Goal: Task Accomplishment & Management: Manage account settings

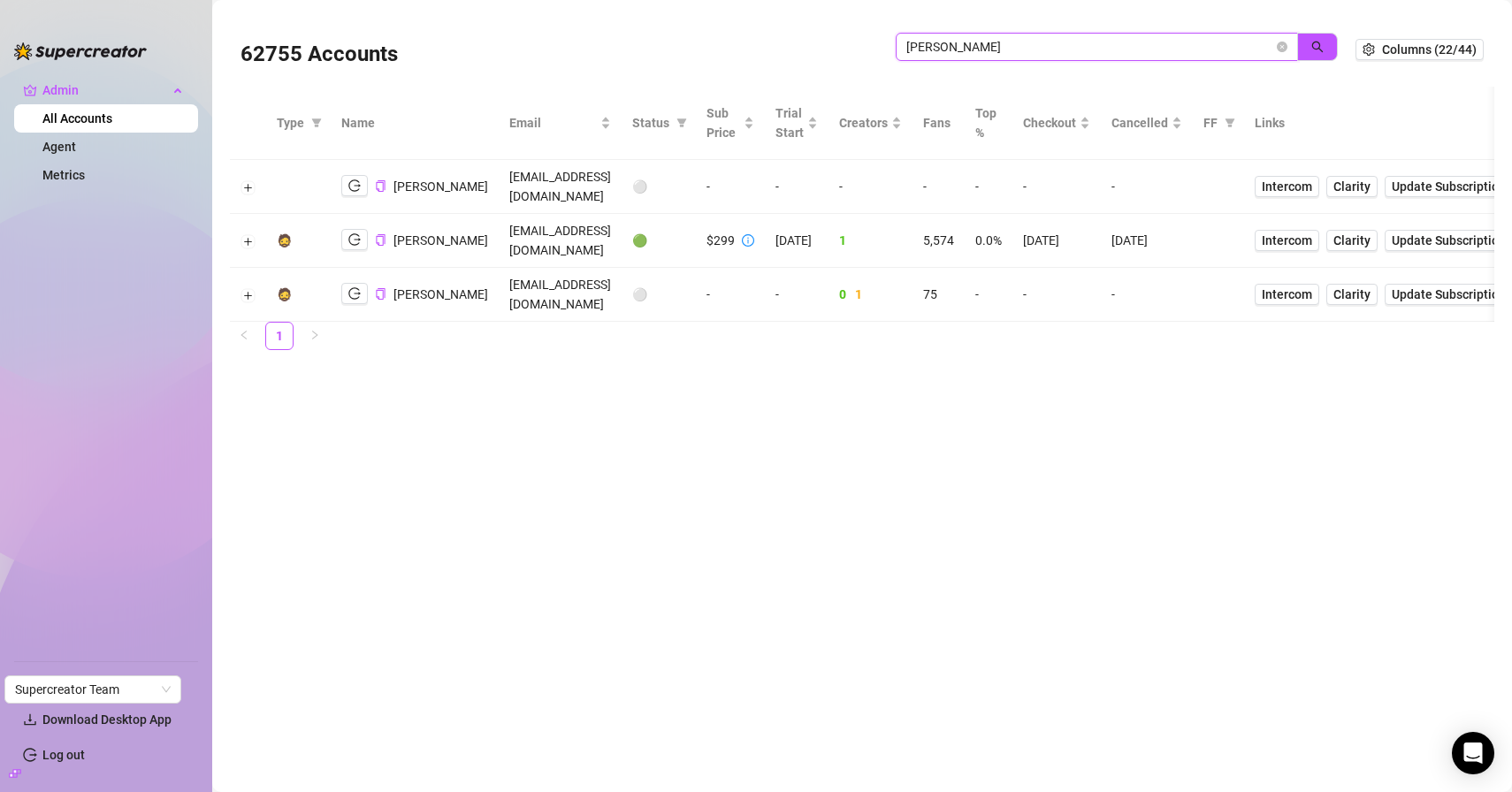
click at [974, 50] on input "jaylie" at bounding box center [1089, 47] width 367 height 19
click at [972, 49] on input "jaylie" at bounding box center [1089, 47] width 367 height 19
click at [971, 48] on input "jaylie" at bounding box center [1089, 47] width 367 height 19
paste input "0fDN7WJrAMZj6ulRBGv01c44xk13"
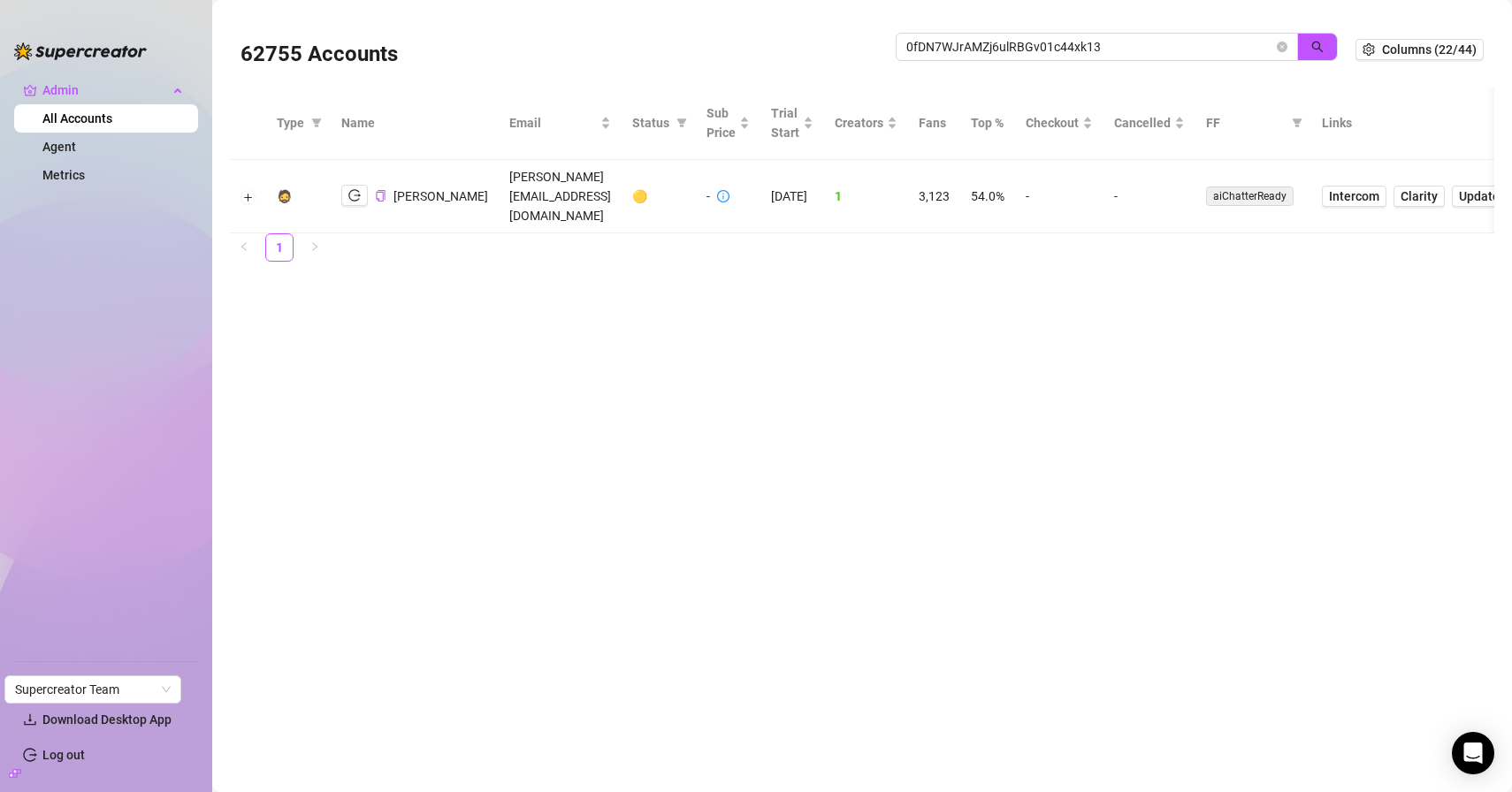
click at [717, 190] on icon "info-circle" at bounding box center [723, 196] width 12 height 12
click at [353, 189] on icon "logout" at bounding box center [354, 195] width 12 height 12
click at [1021, 47] on input "0fDN7WJrAMZj6ulRBGv01c44xk13" at bounding box center [1089, 47] width 367 height 19
click at [1020, 47] on input "0fDN7WJrAMZj6ulRBGv01c44xk13" at bounding box center [1089, 47] width 367 height 19
paste input "xwuOv8ZLWXYQwWjns4UrxdnKmMj2"
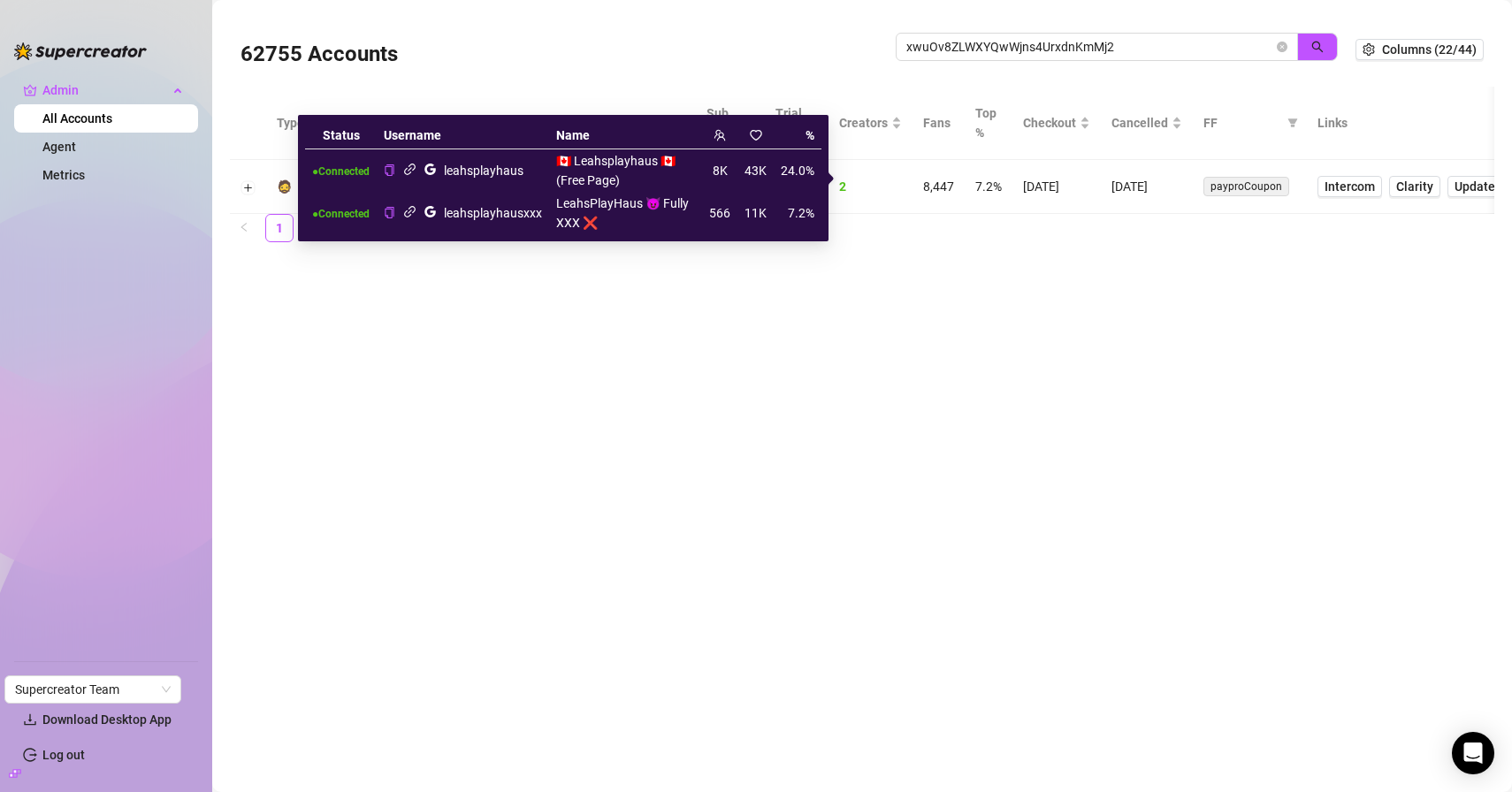
click at [503, 338] on main "62755 Accounts xwuOv8ZLWXYQwWjns4UrxdnKmMj2 Columns (22/44) Type Name Email Sta…" at bounding box center [862, 396] width 1300 height 792
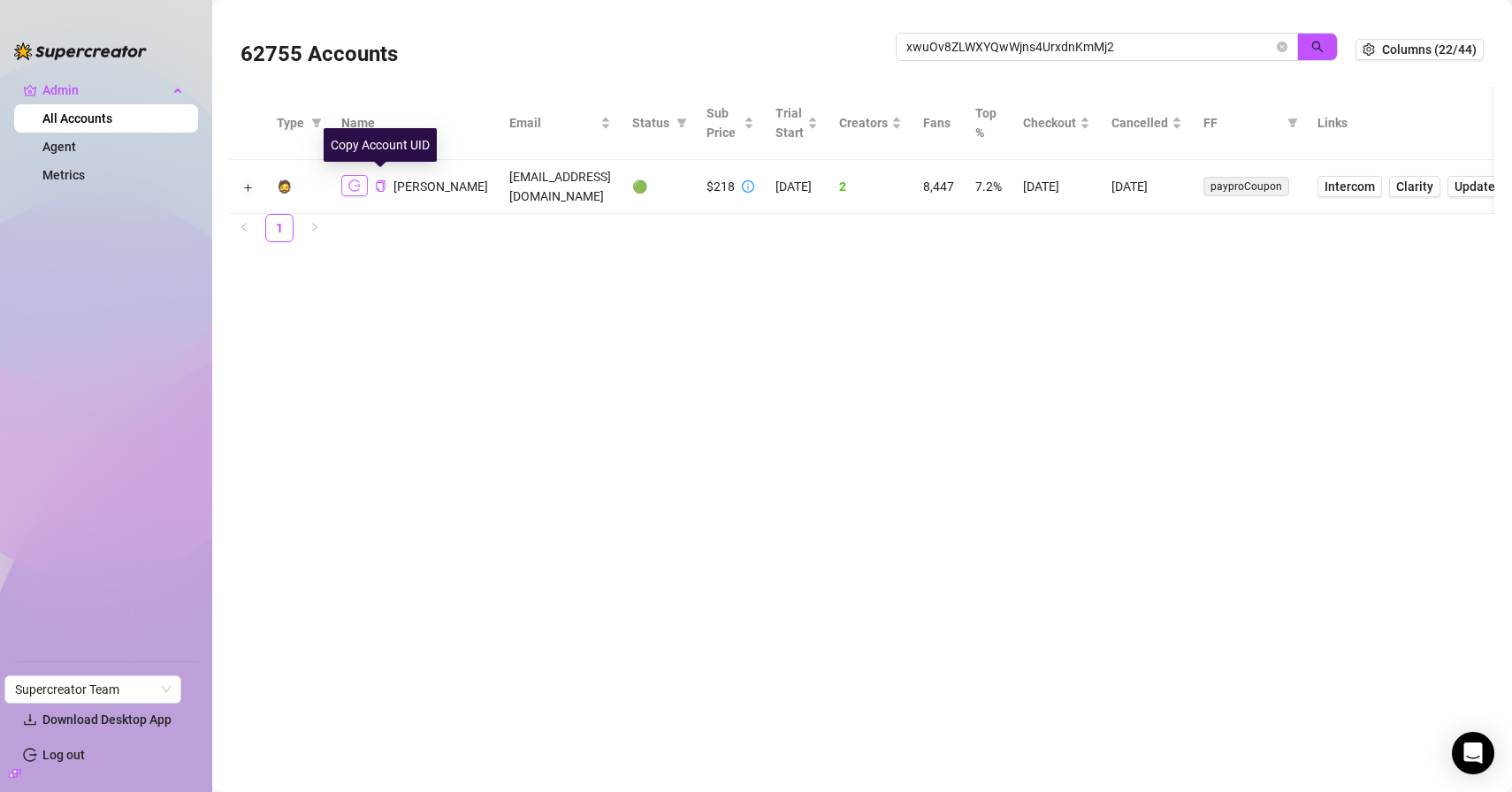
click at [349, 180] on icon "logout" at bounding box center [354, 186] width 12 height 12
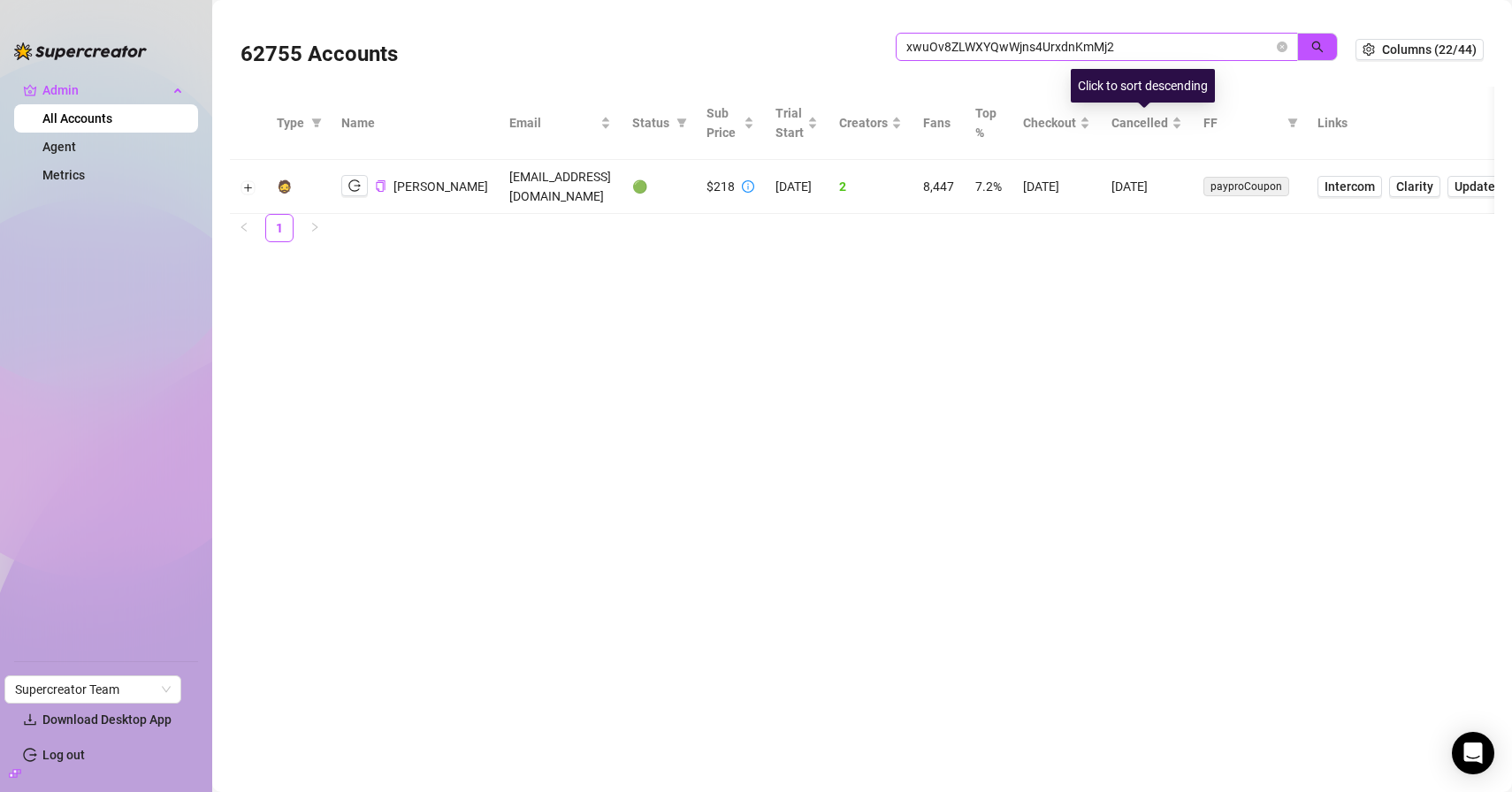
click at [1088, 57] on span "xwuOv8ZLWXYQwWjns4UrxdnKmMj2" at bounding box center [1097, 47] width 403 height 29
click at [1089, 51] on input "xwuOv8ZLWXYQwWjns4UrxdnKmMj2" at bounding box center [1089, 47] width 367 height 19
type input "nicole leite"
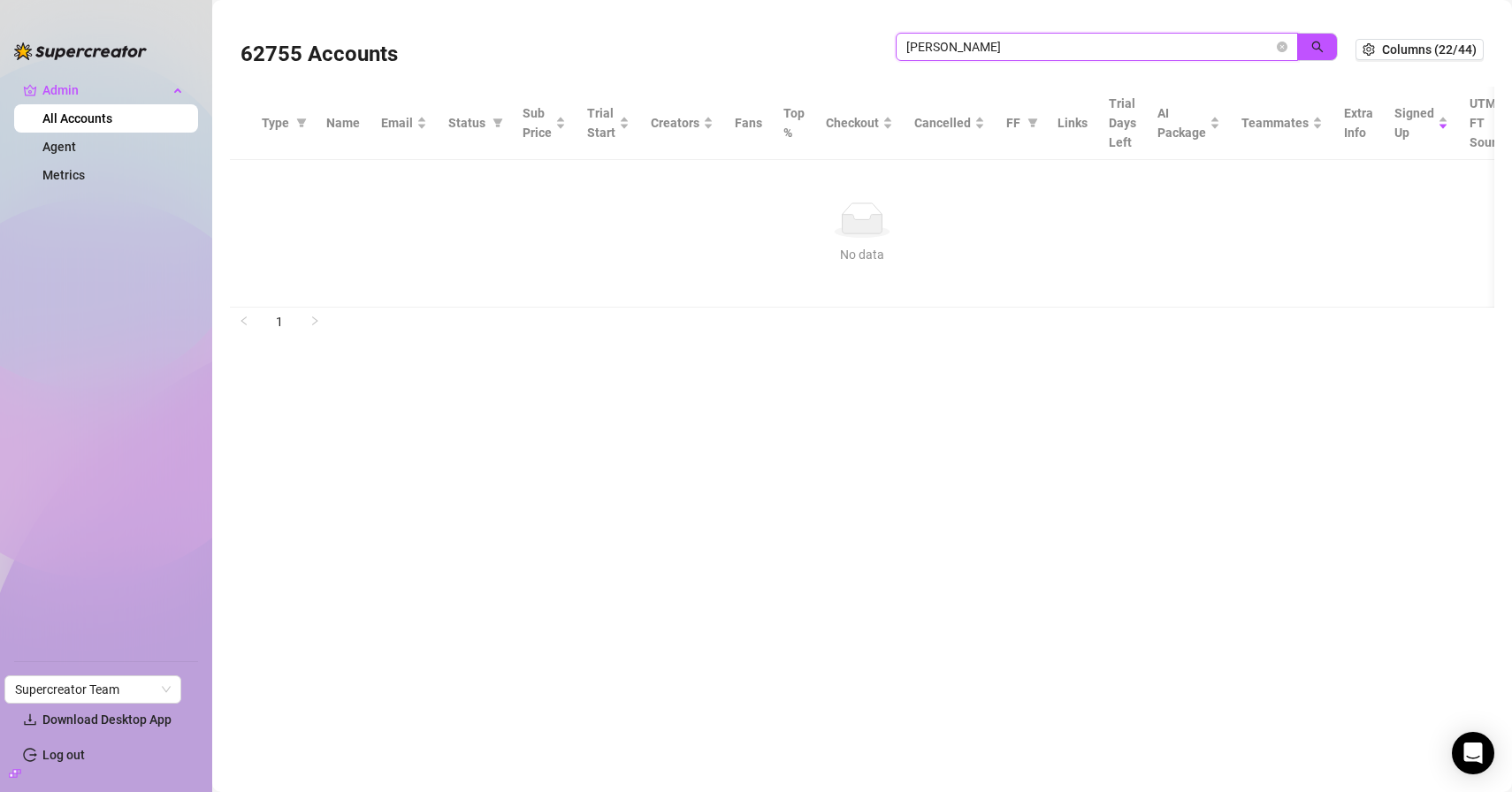
drag, startPoint x: 1055, startPoint y: 35, endPoint x: 734, endPoint y: 39, distance: 321.0
click at [735, 38] on div "62755 Accounts nicole leite" at bounding box center [798, 49] width 1115 height 60
click at [986, 60] on span at bounding box center [1097, 47] width 403 height 29
click at [987, 52] on input "search" at bounding box center [1089, 47] width 367 height 19
type input "nicoli"
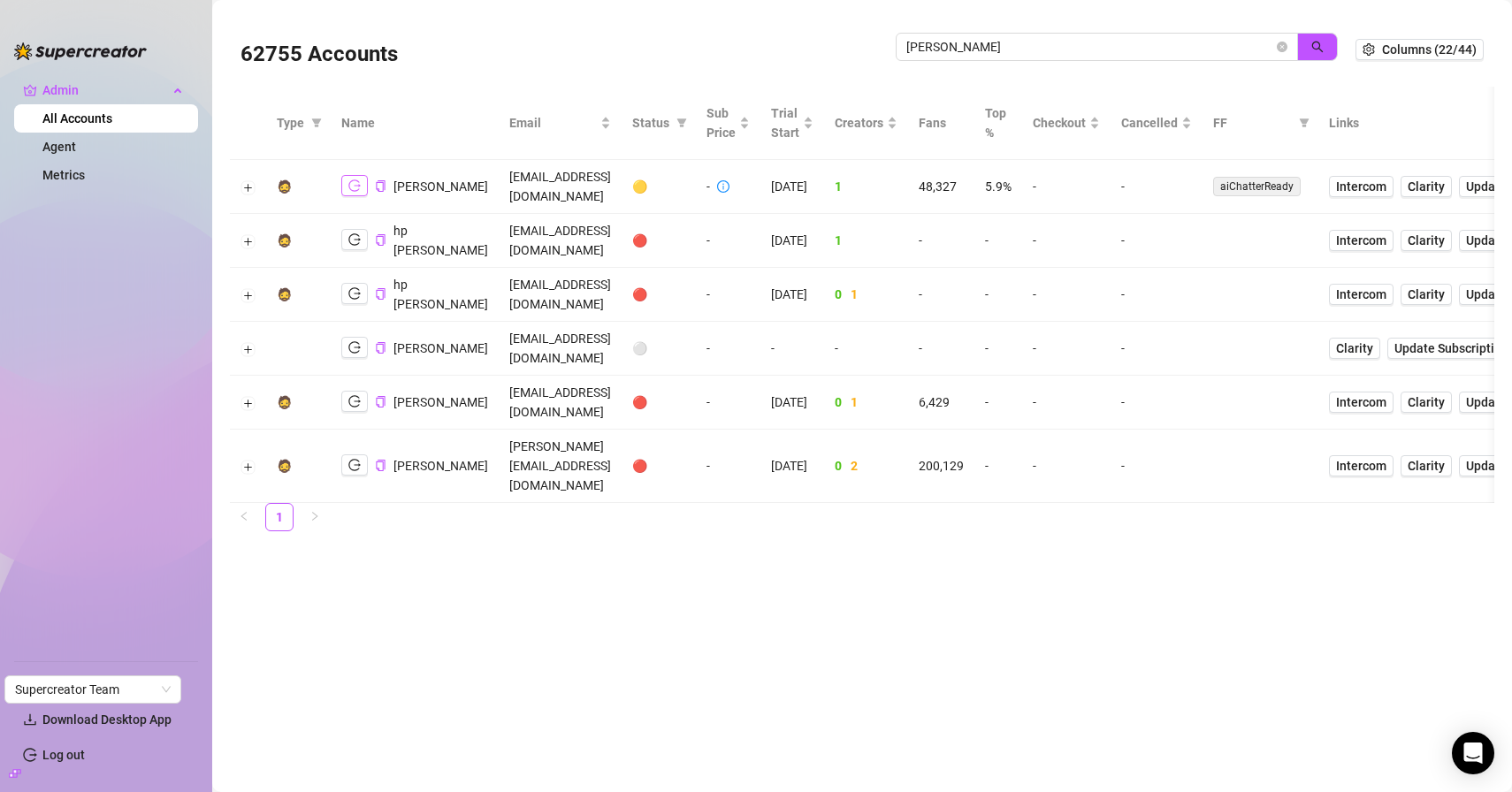
click at [361, 180] on button "button" at bounding box center [355, 186] width 27 height 21
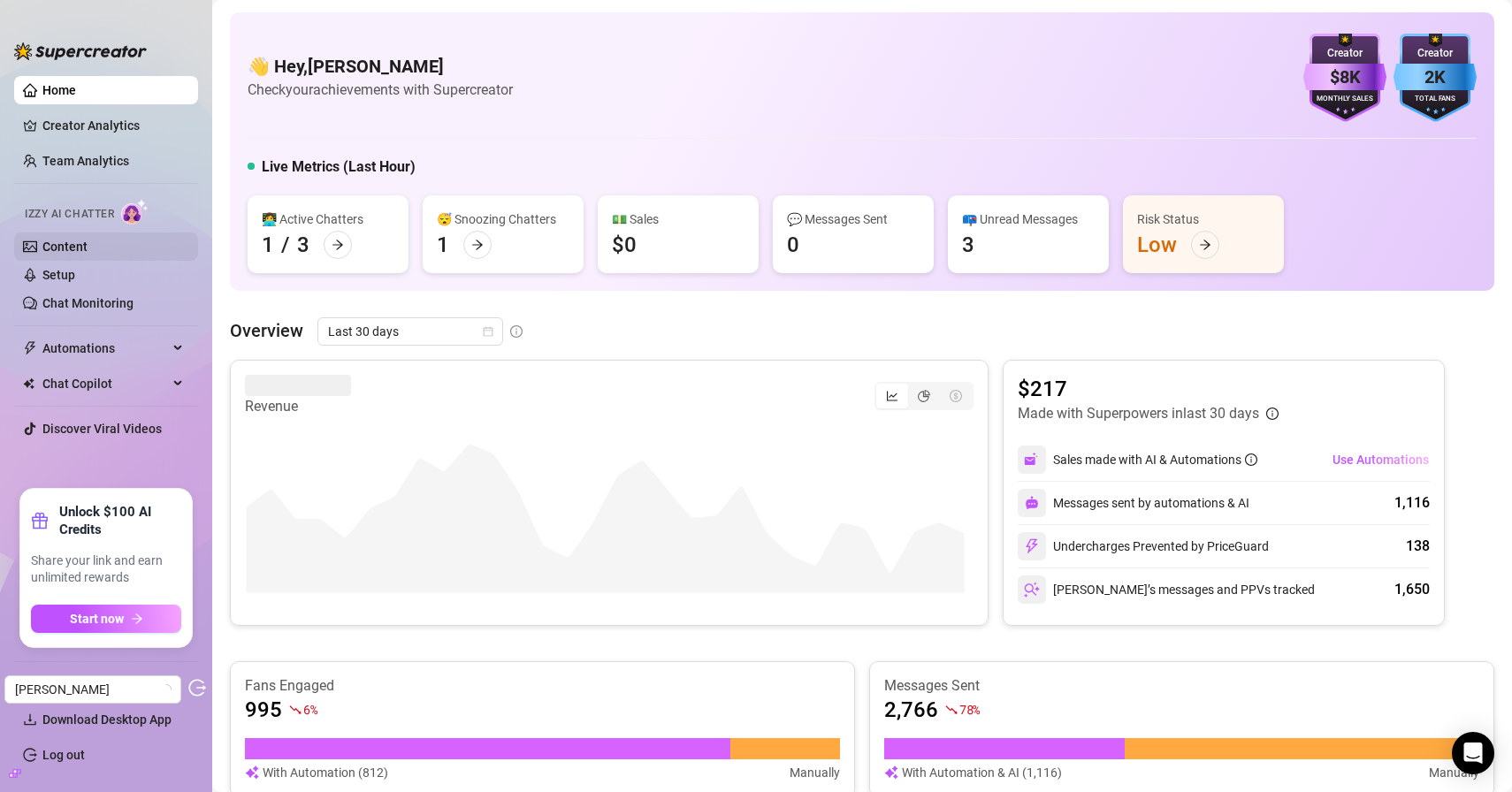
click at [87, 247] on link "Content" at bounding box center [64, 246] width 45 height 14
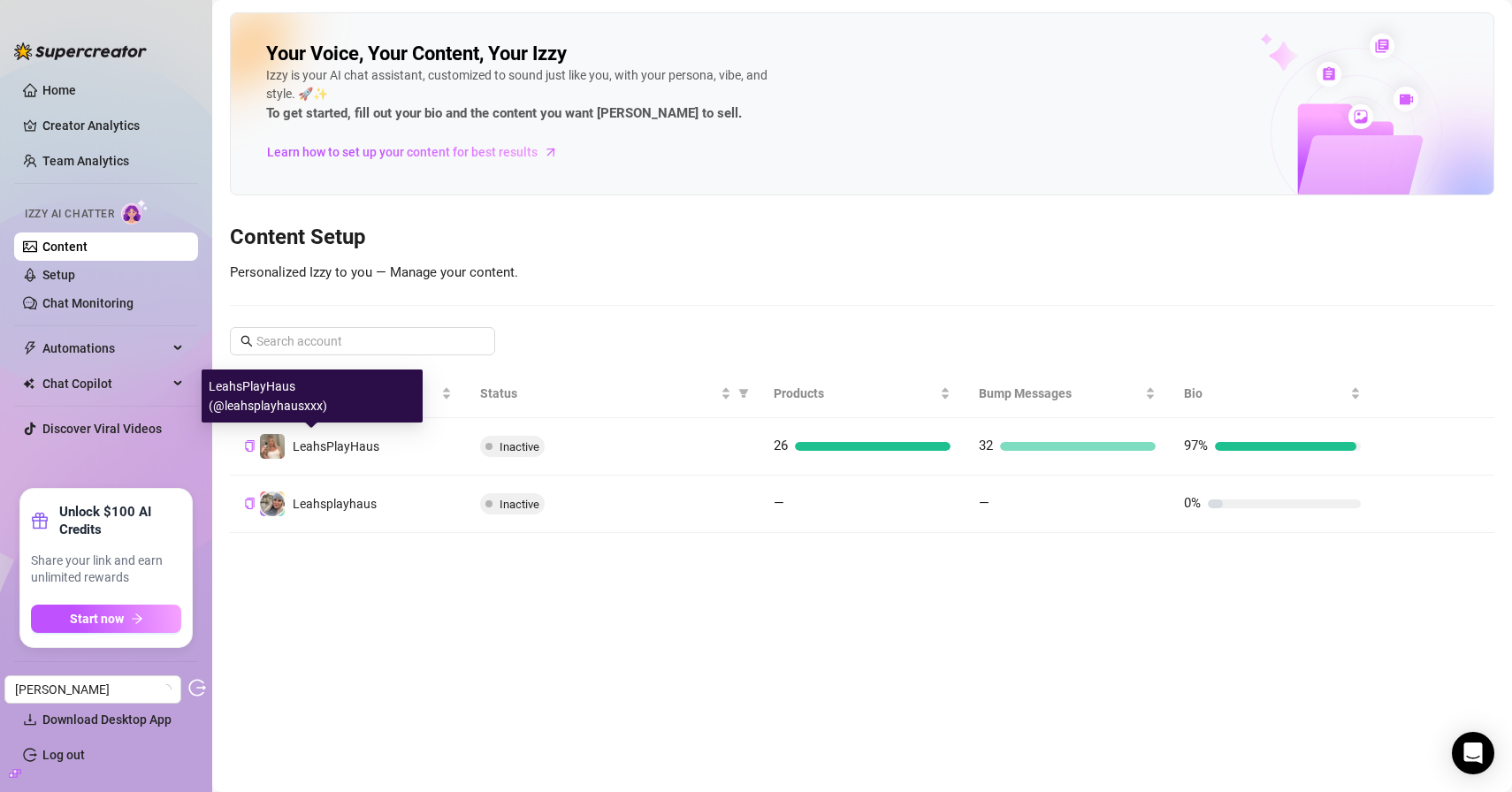
click at [350, 449] on span "LeahsPlayHaus" at bounding box center [336, 446] width 86 height 14
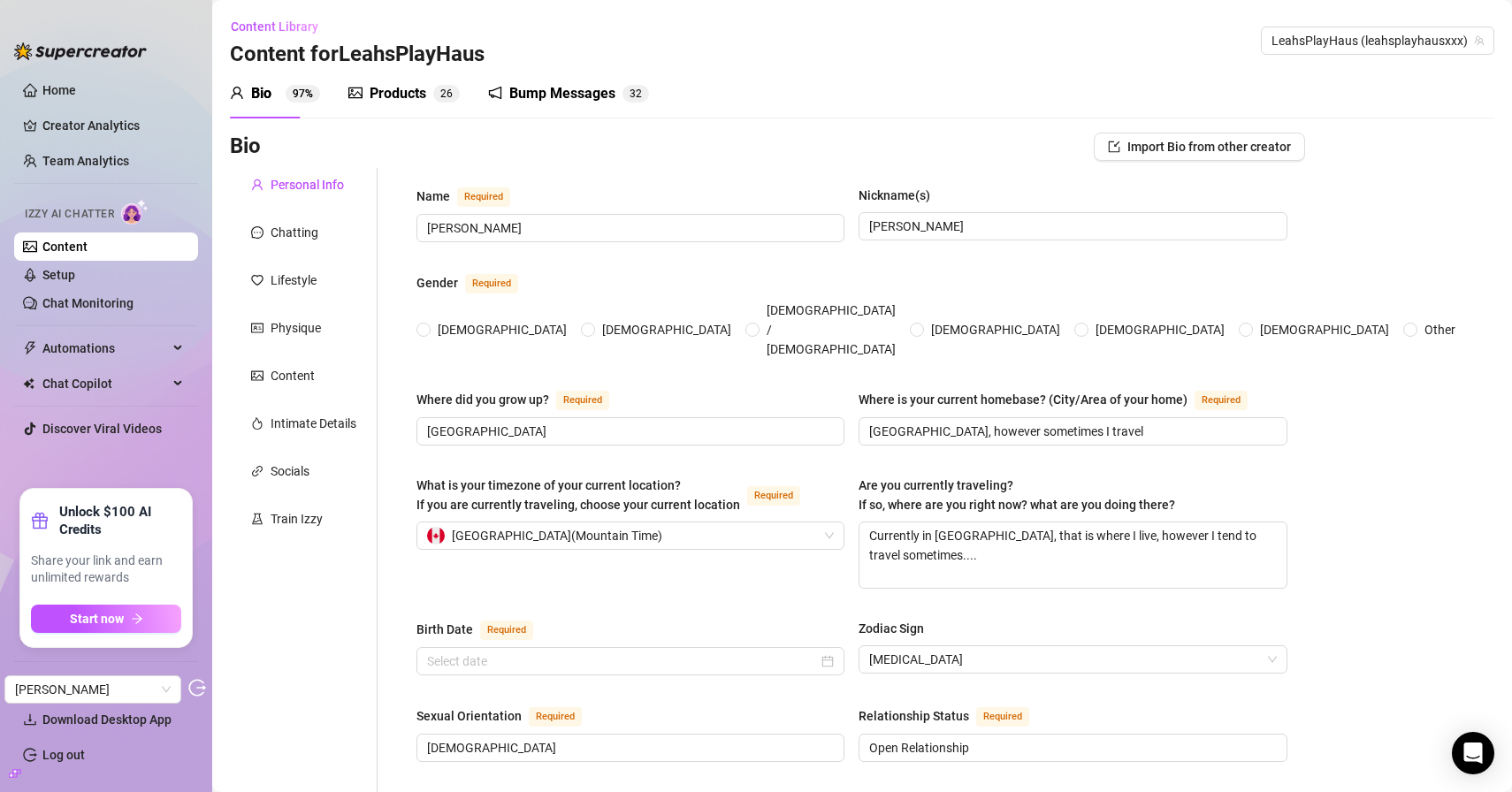
radio input "true"
type input "July 9th, 1990"
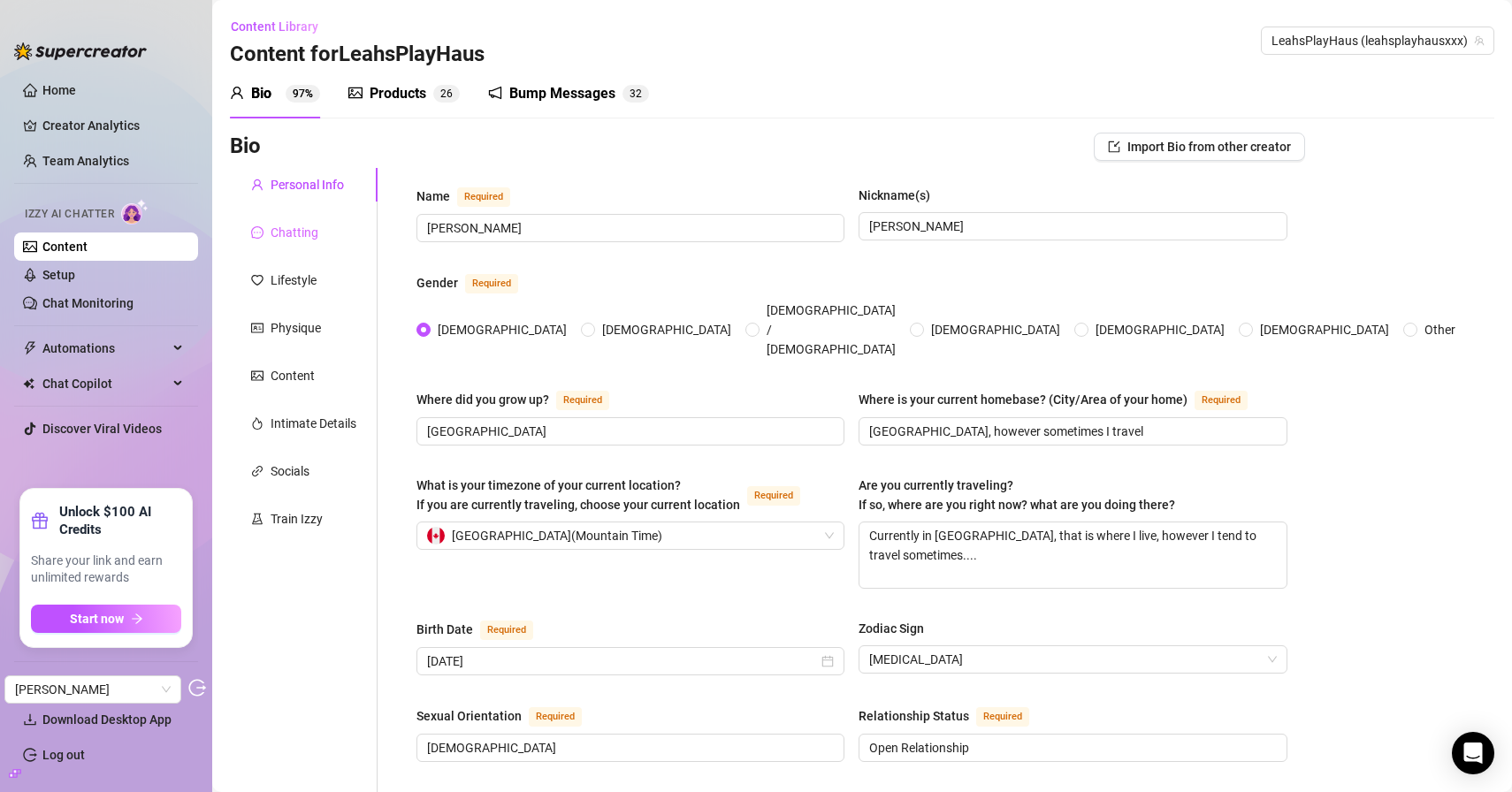
click at [332, 231] on div "Chatting" at bounding box center [304, 232] width 148 height 34
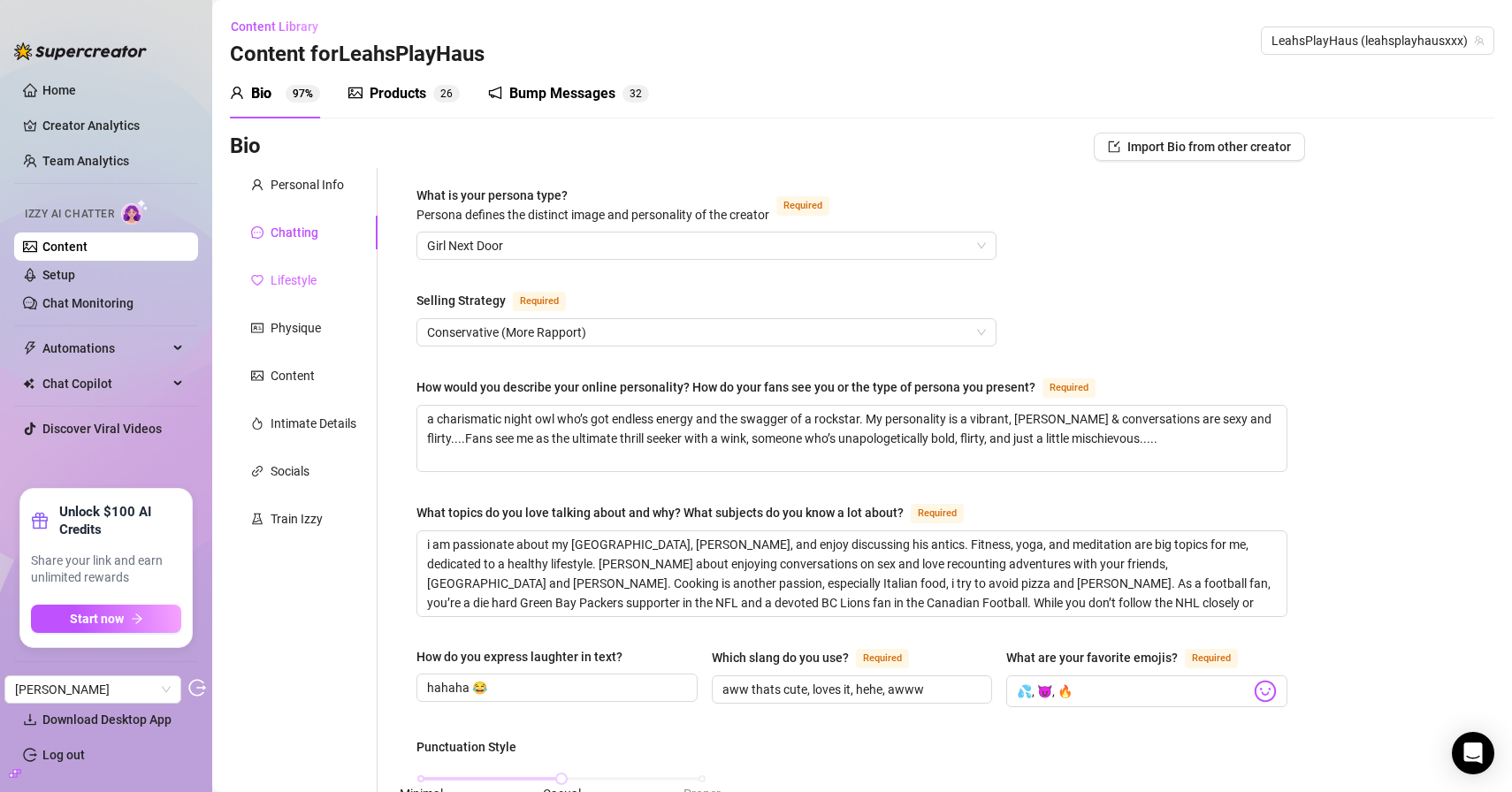
click at [283, 268] on div "Lifestyle" at bounding box center [304, 280] width 148 height 34
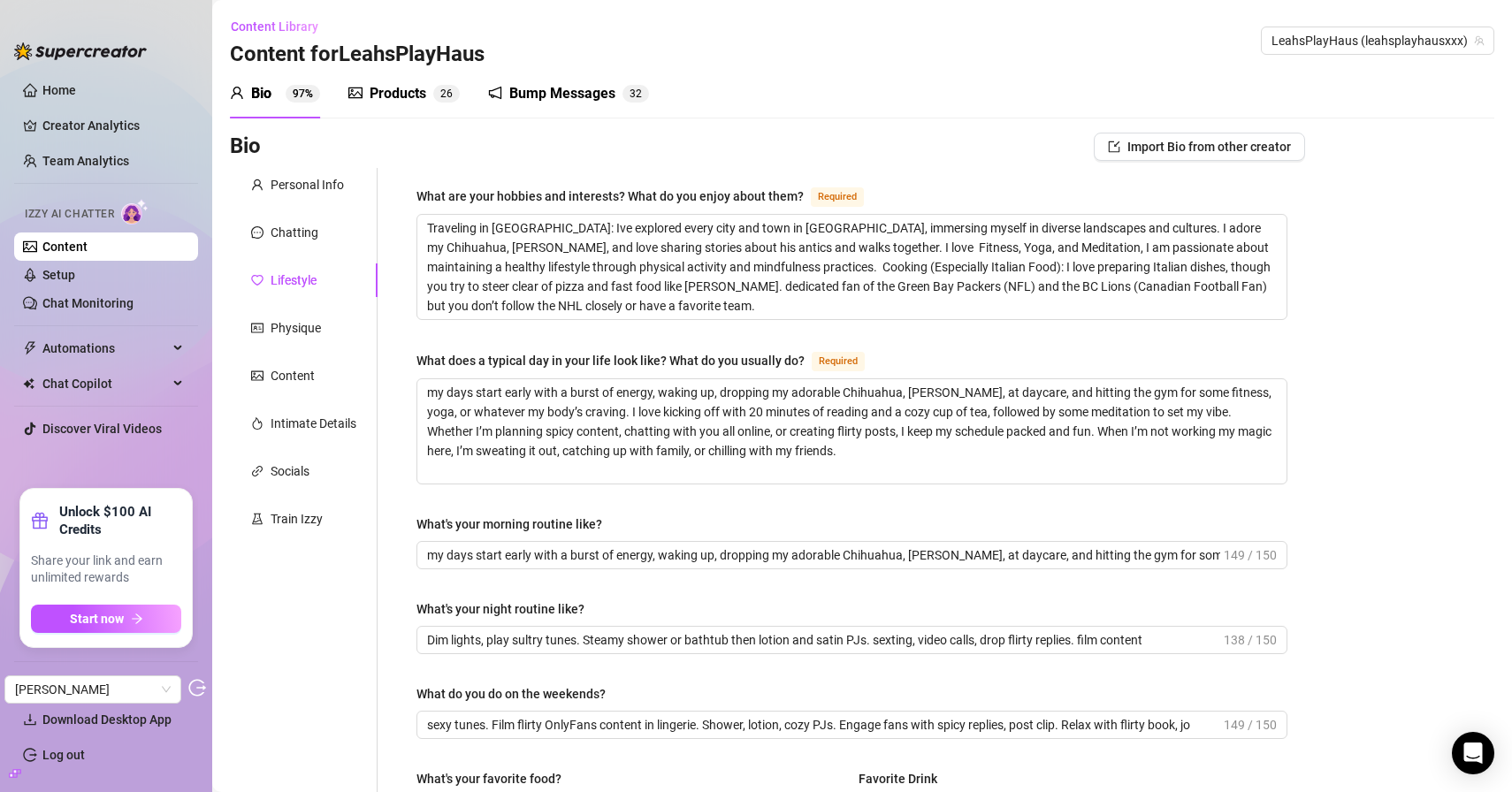
click at [334, 253] on div "Personal Info Chatting Lifestyle Physique Content Intimate Details Socials Trai…" at bounding box center [304, 763] width 148 height 1192
click at [335, 248] on div "Chatting" at bounding box center [304, 232] width 148 height 34
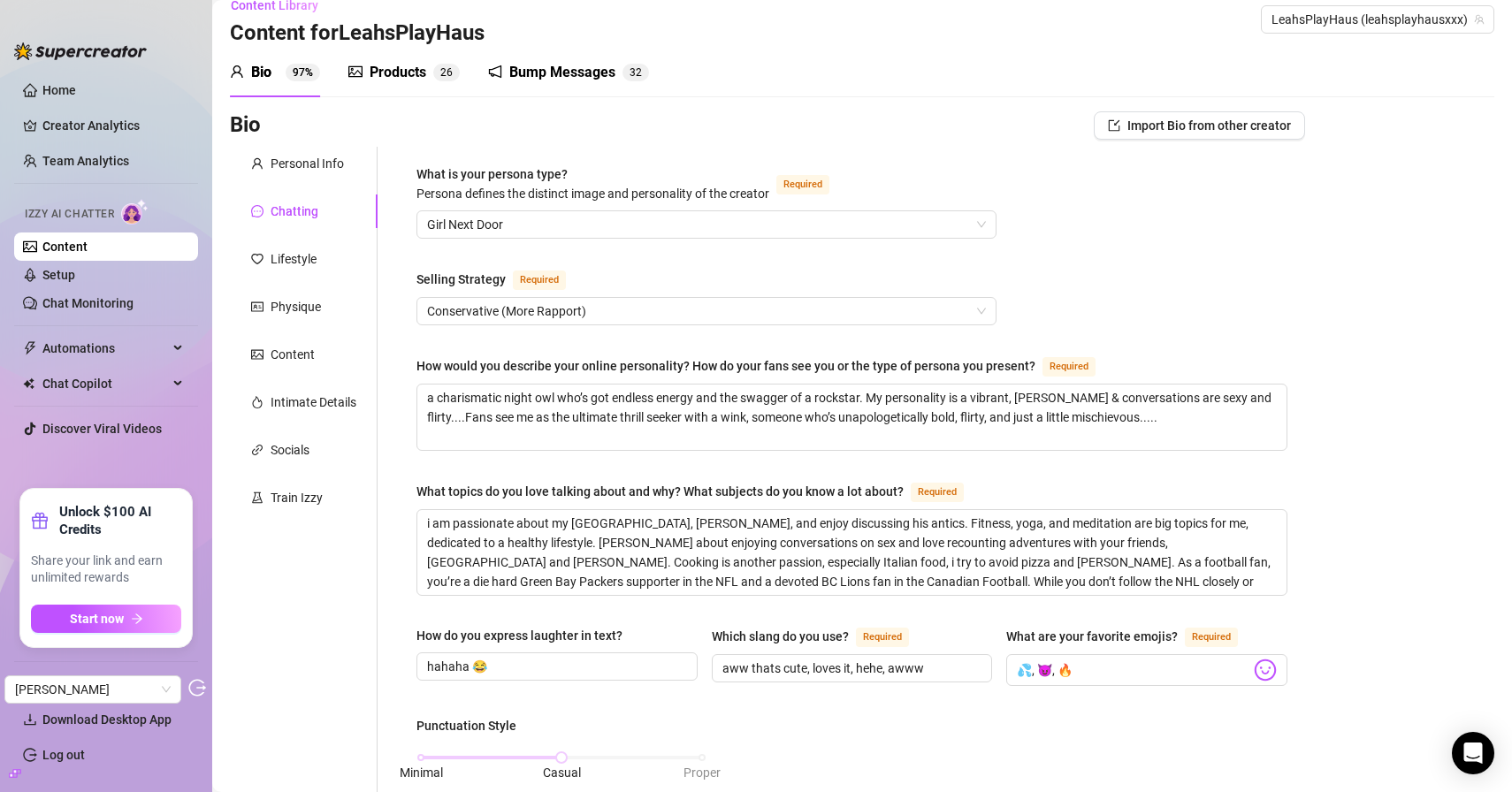
scroll to position [9, 0]
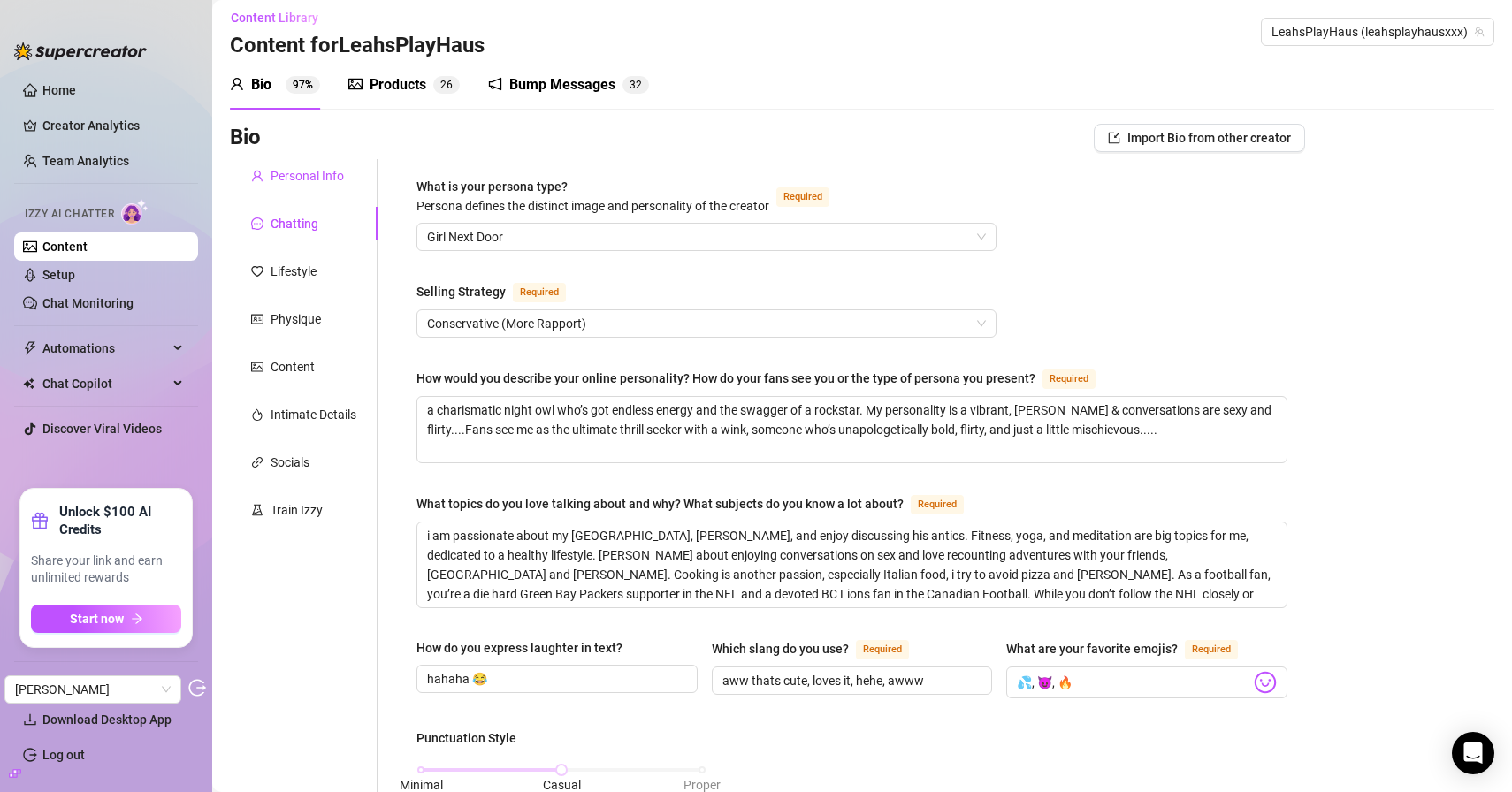
click at [332, 172] on div "Personal Info" at bounding box center [307, 175] width 74 height 19
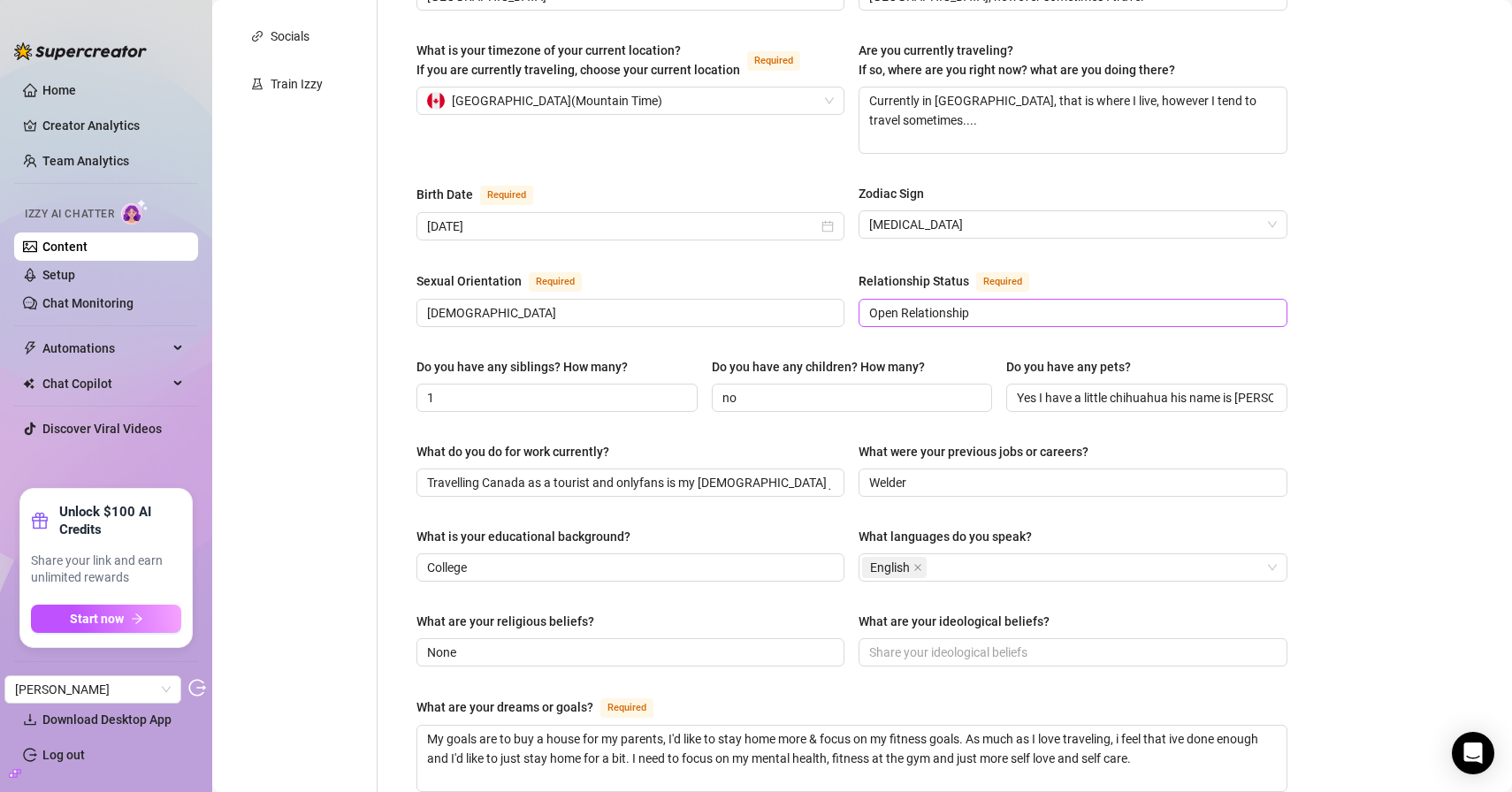
scroll to position [455, 0]
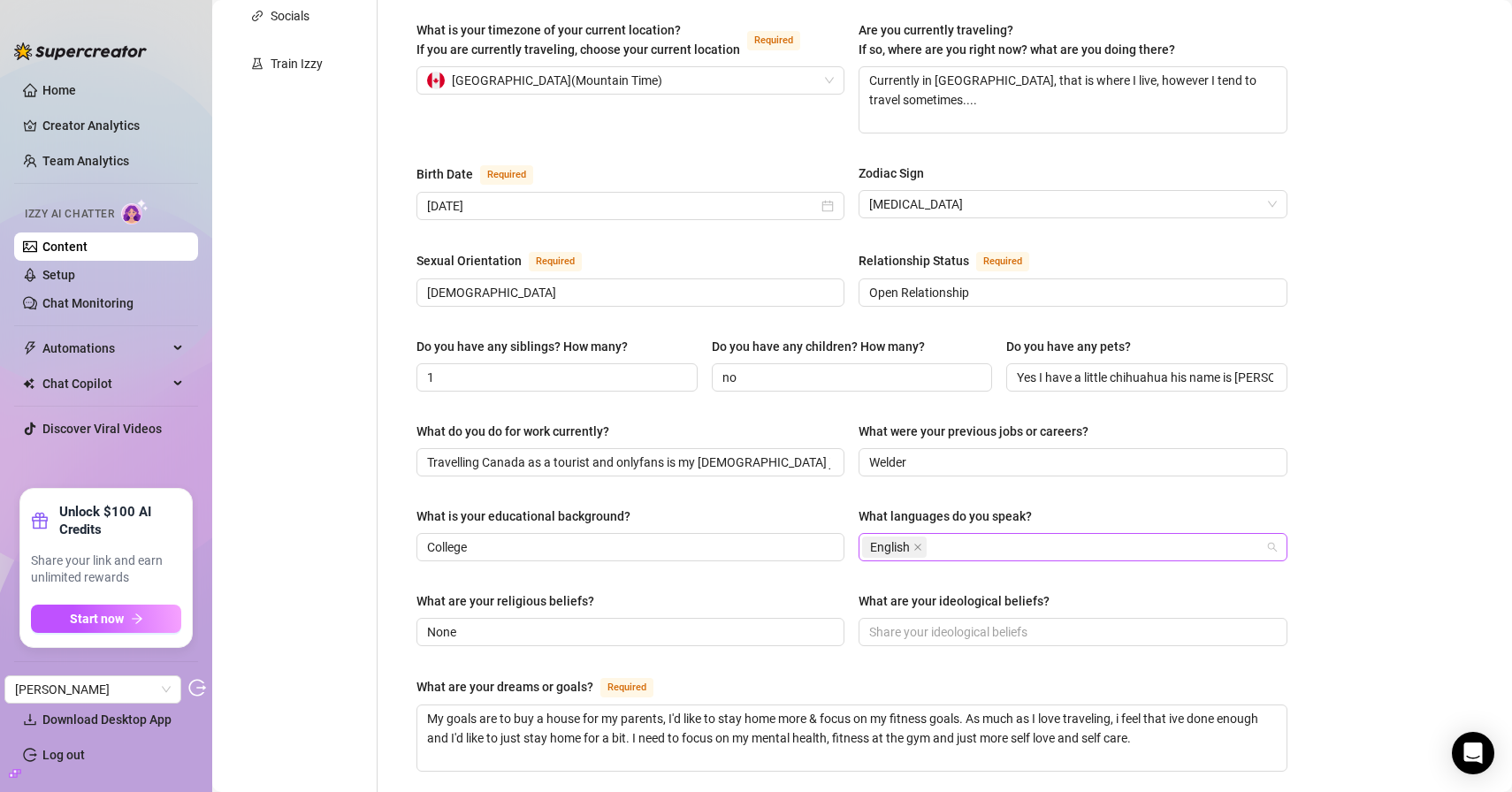
click at [996, 535] on div "English" at bounding box center [1063, 547] width 403 height 25
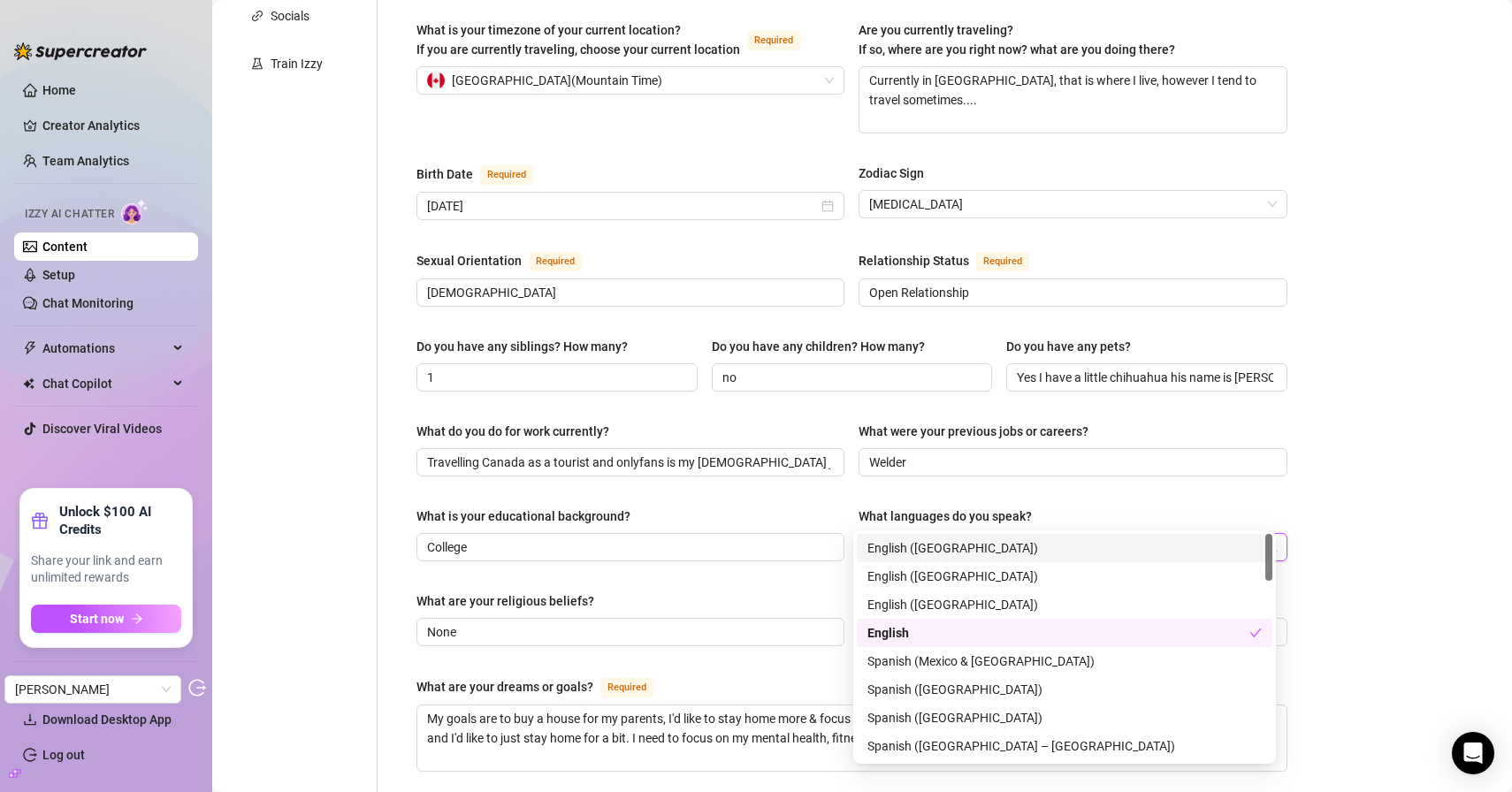
click at [1410, 482] on div "Bio Import Bio from other creator Personal Info Chatting Lifestyle Physique Con…" at bounding box center [862, 497] width 1265 height 1641
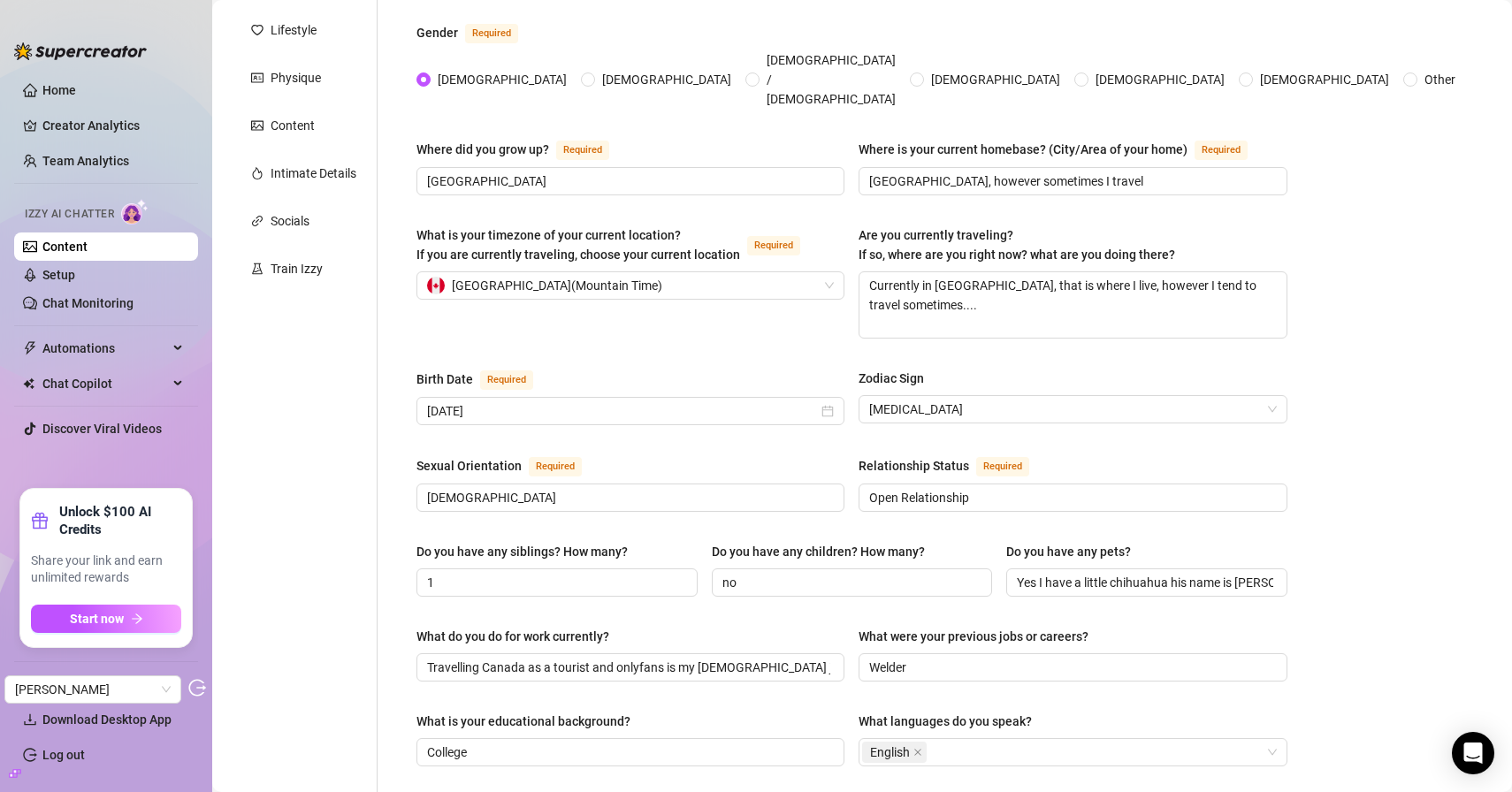
scroll to position [92, 0]
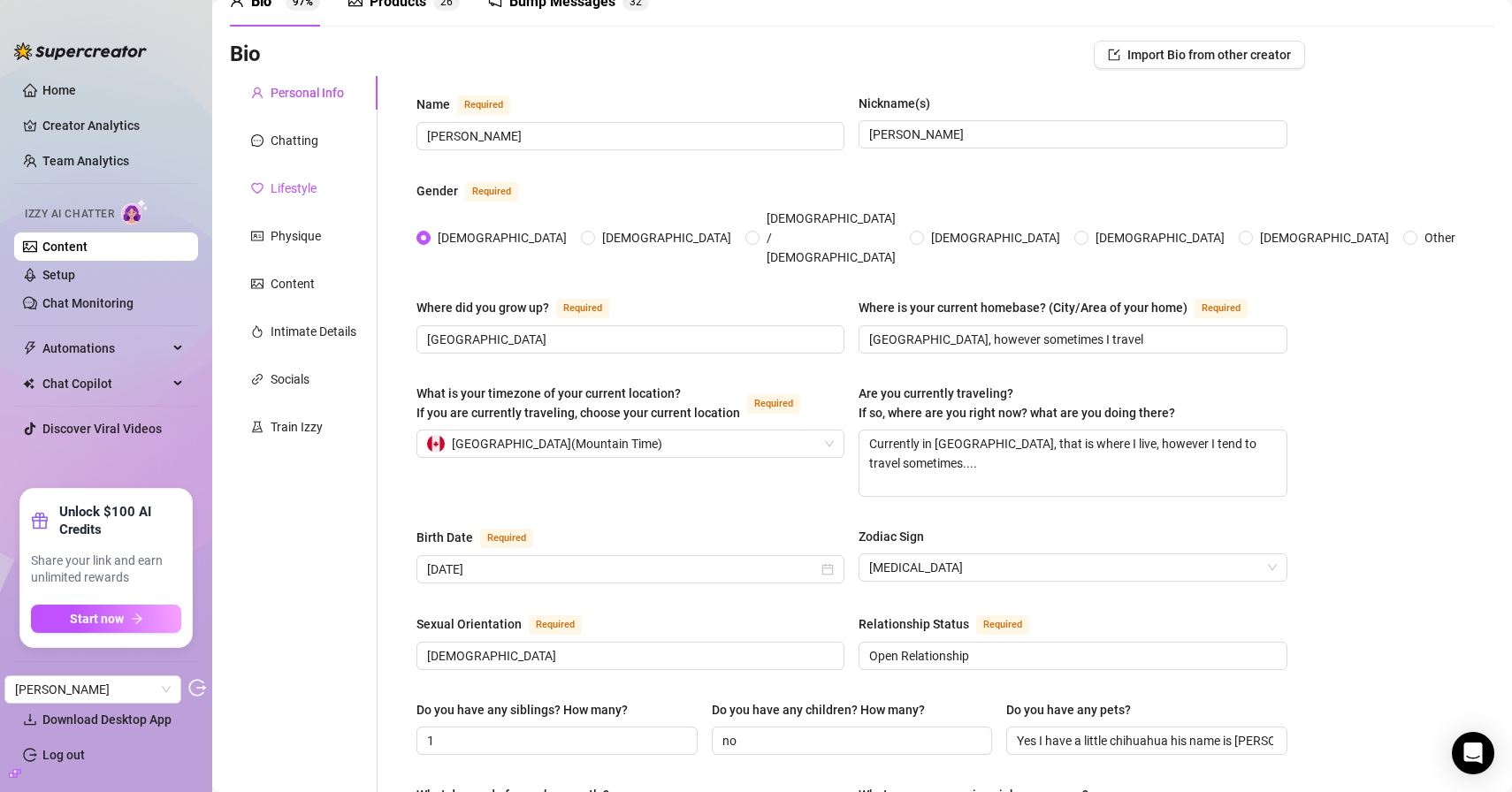
click at [315, 182] on div "Lifestyle" at bounding box center [293, 188] width 46 height 19
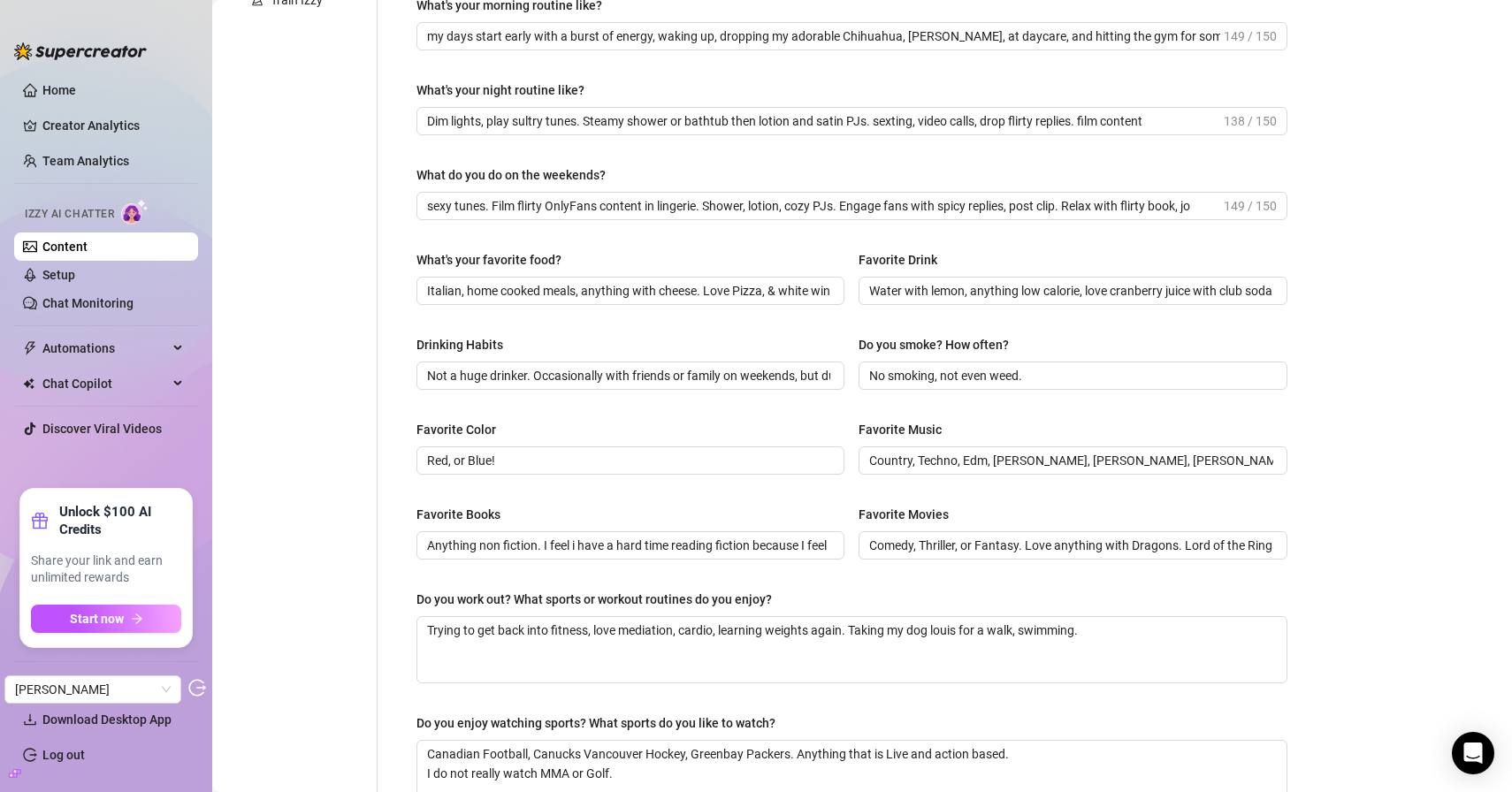
scroll to position [0, 0]
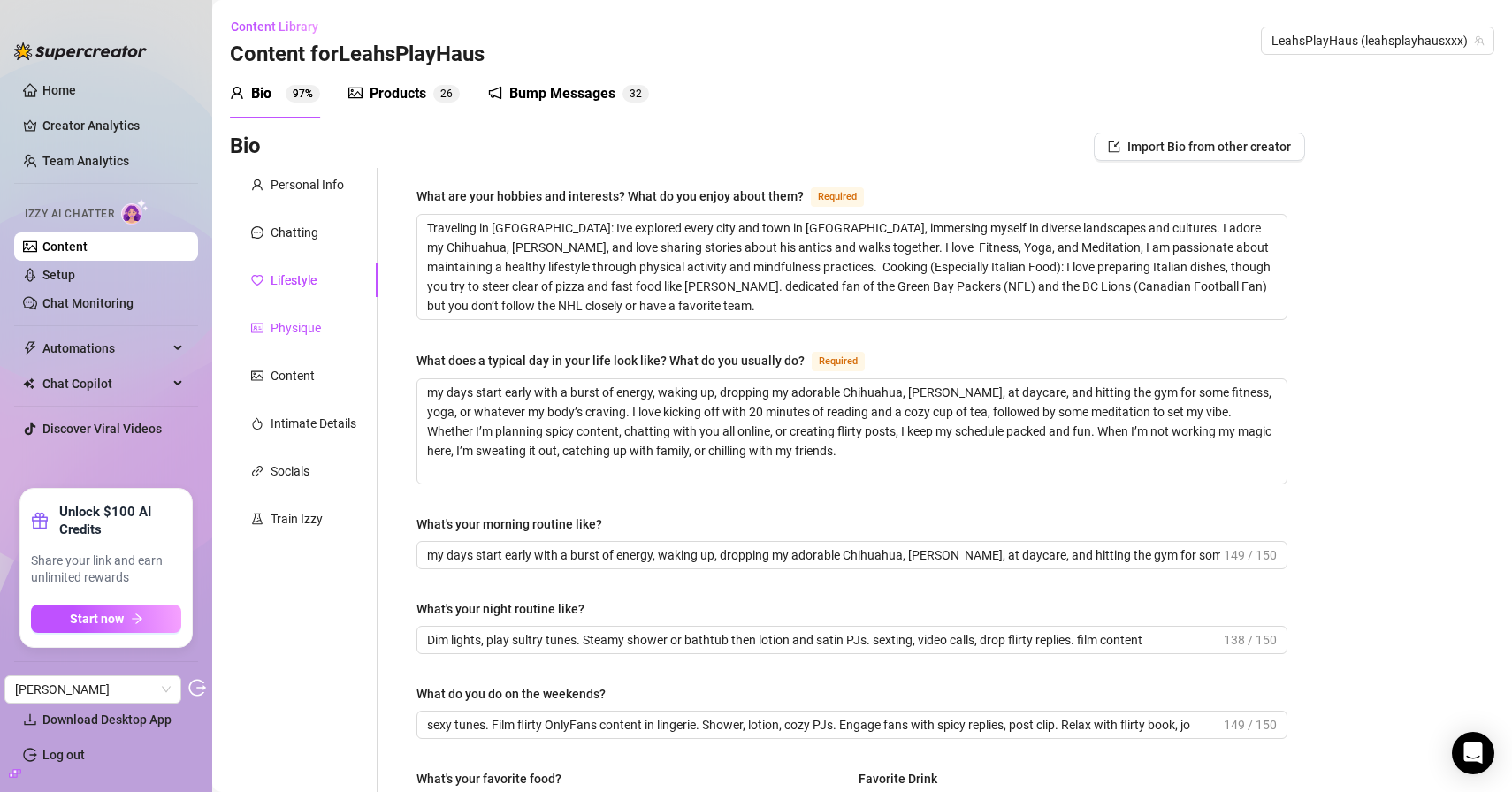
click at [301, 319] on div "Physique" at bounding box center [295, 328] width 51 height 19
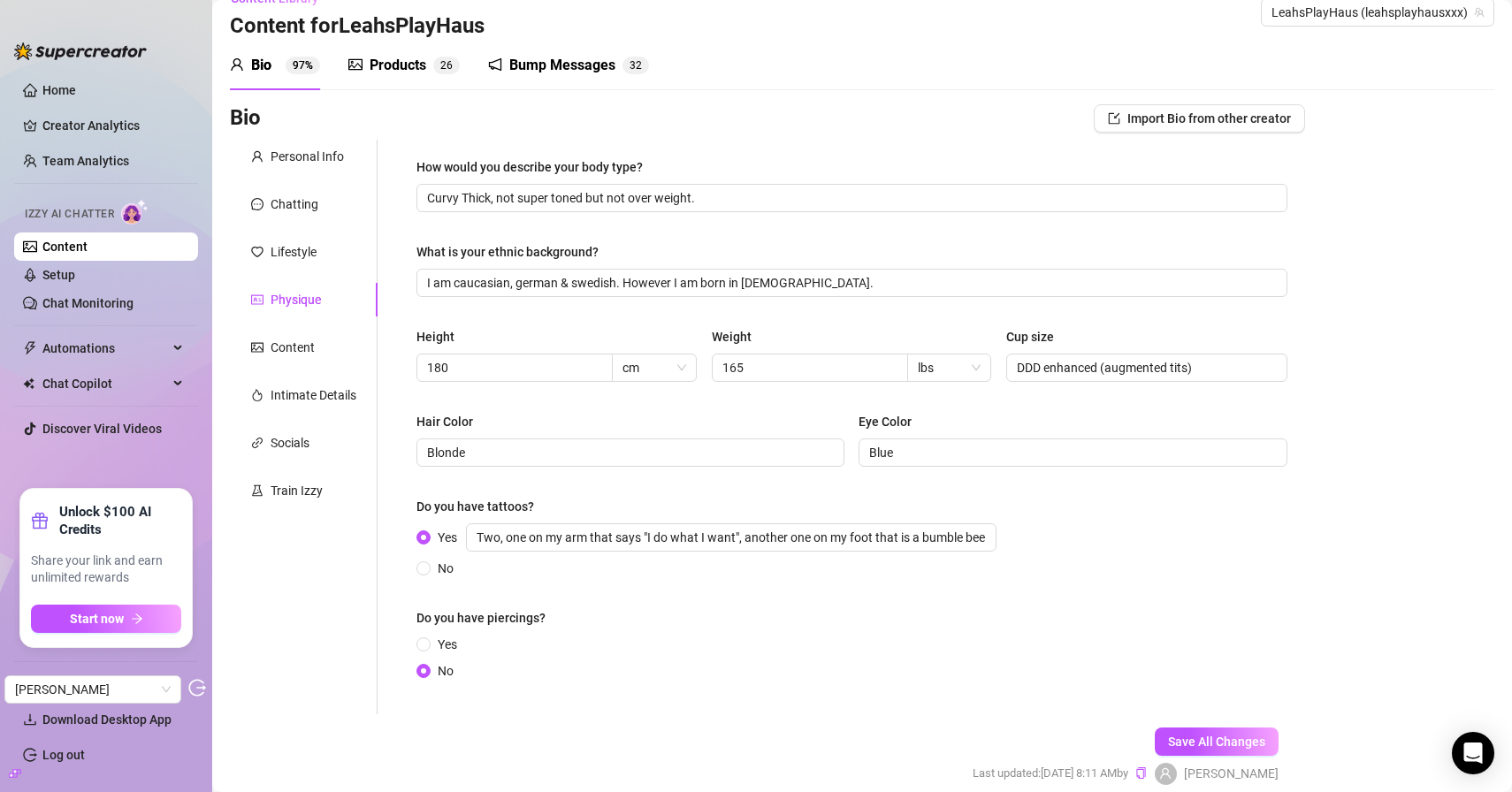
scroll to position [31, 0]
click at [325, 347] on div "Content" at bounding box center [304, 344] width 148 height 34
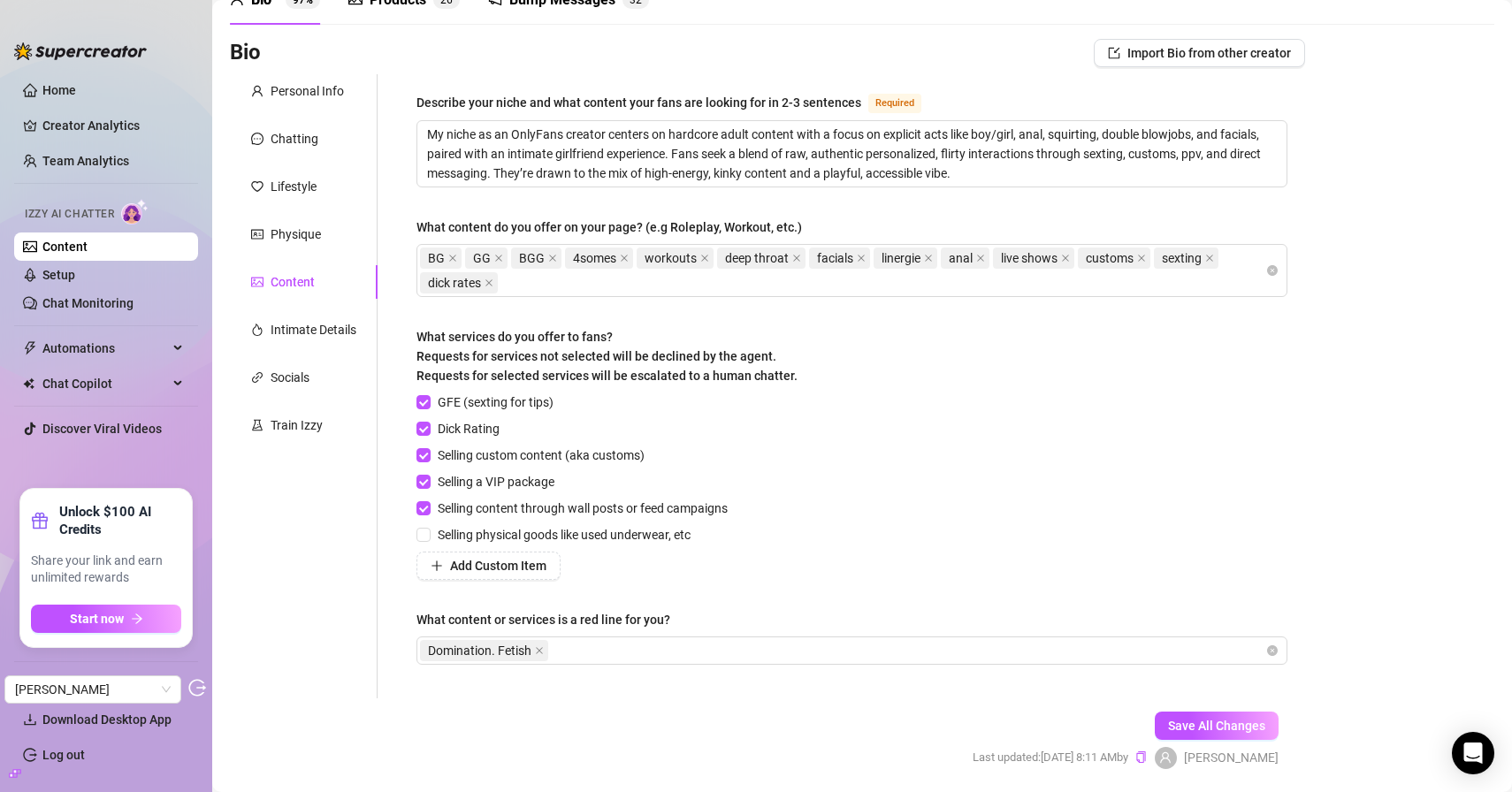
scroll to position [136, 0]
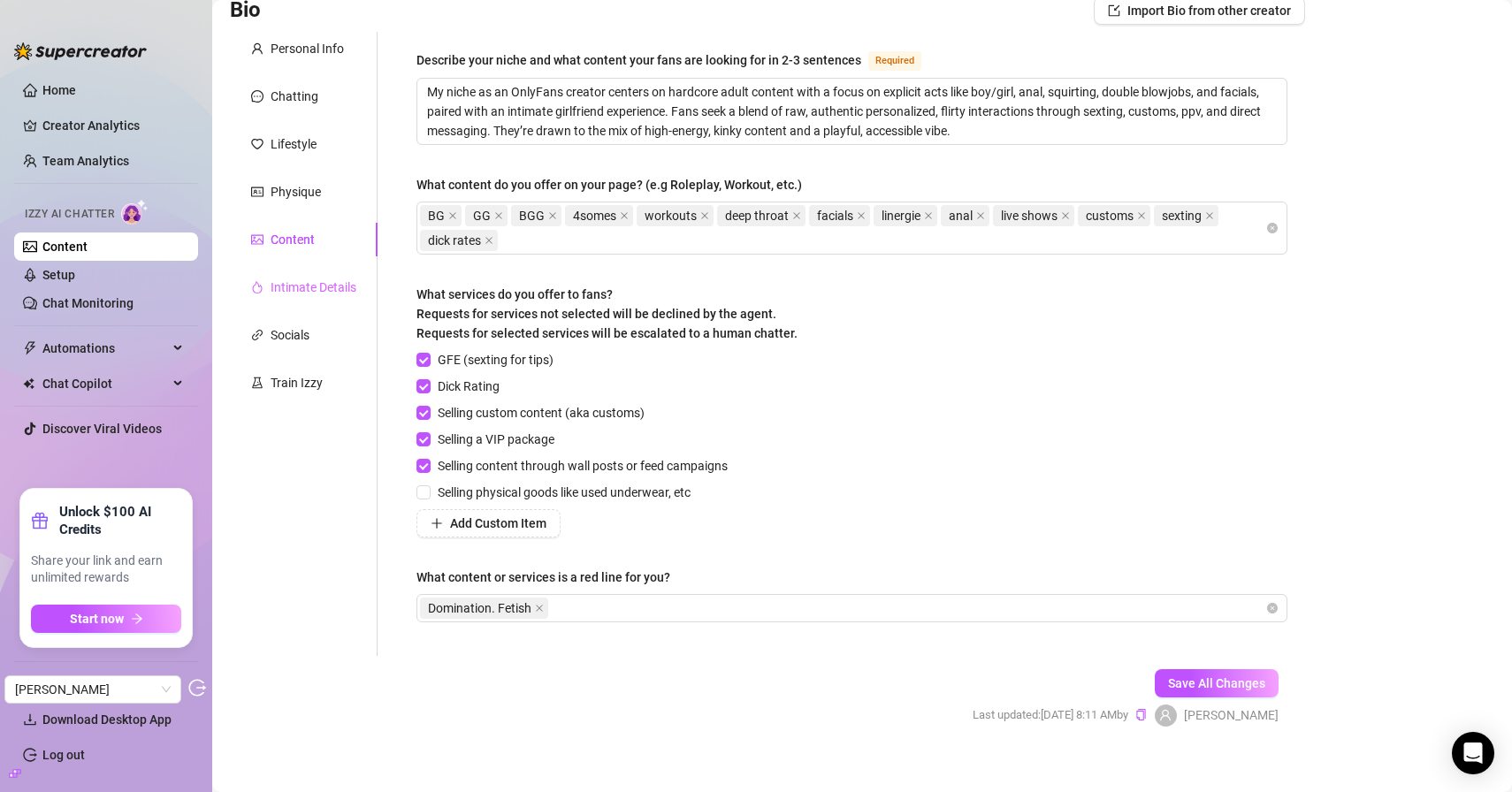
click at [309, 273] on div "Intimate Details" at bounding box center [304, 287] width 148 height 34
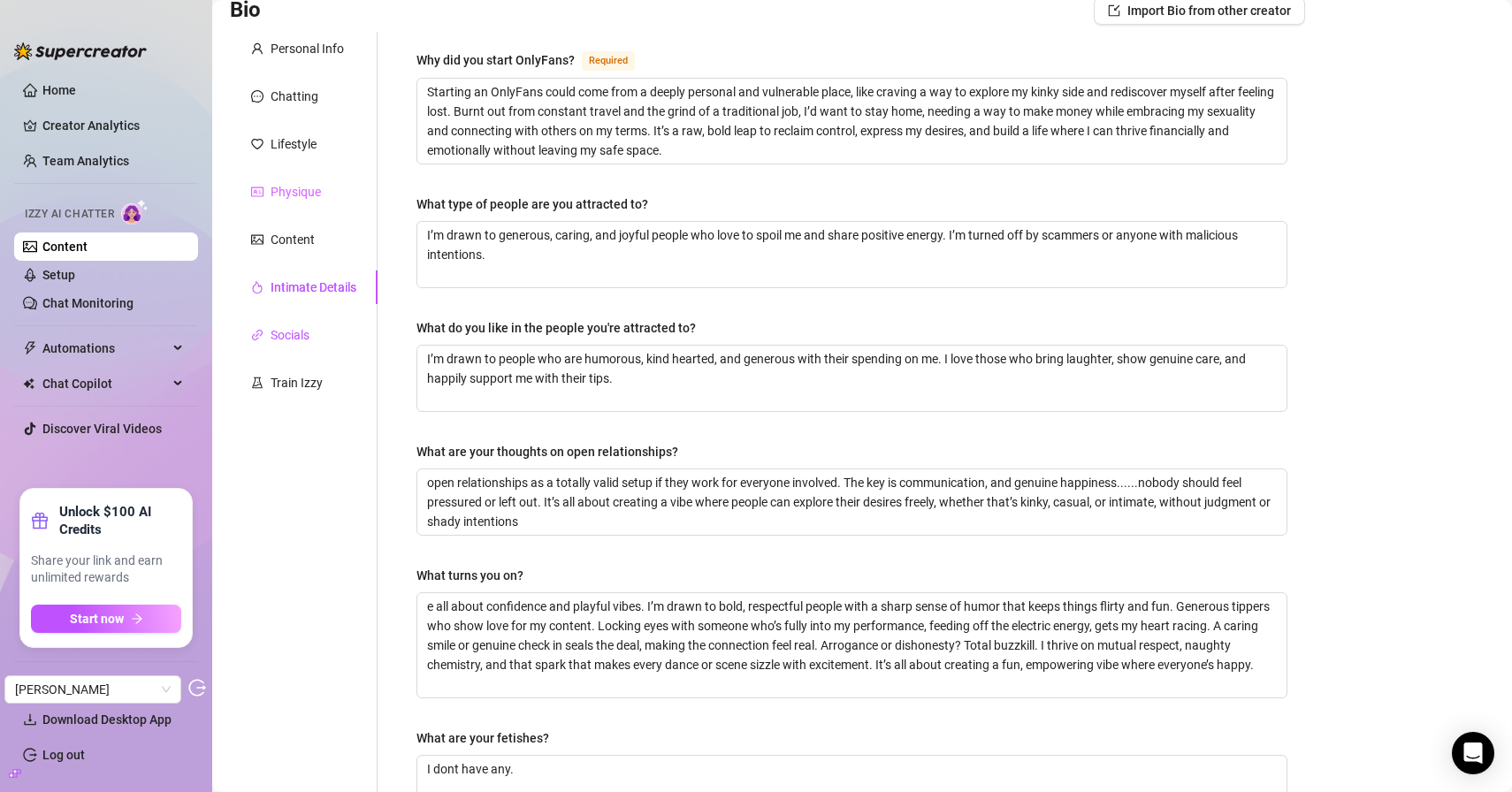
click at [290, 331] on div "Socials" at bounding box center [290, 335] width 39 height 19
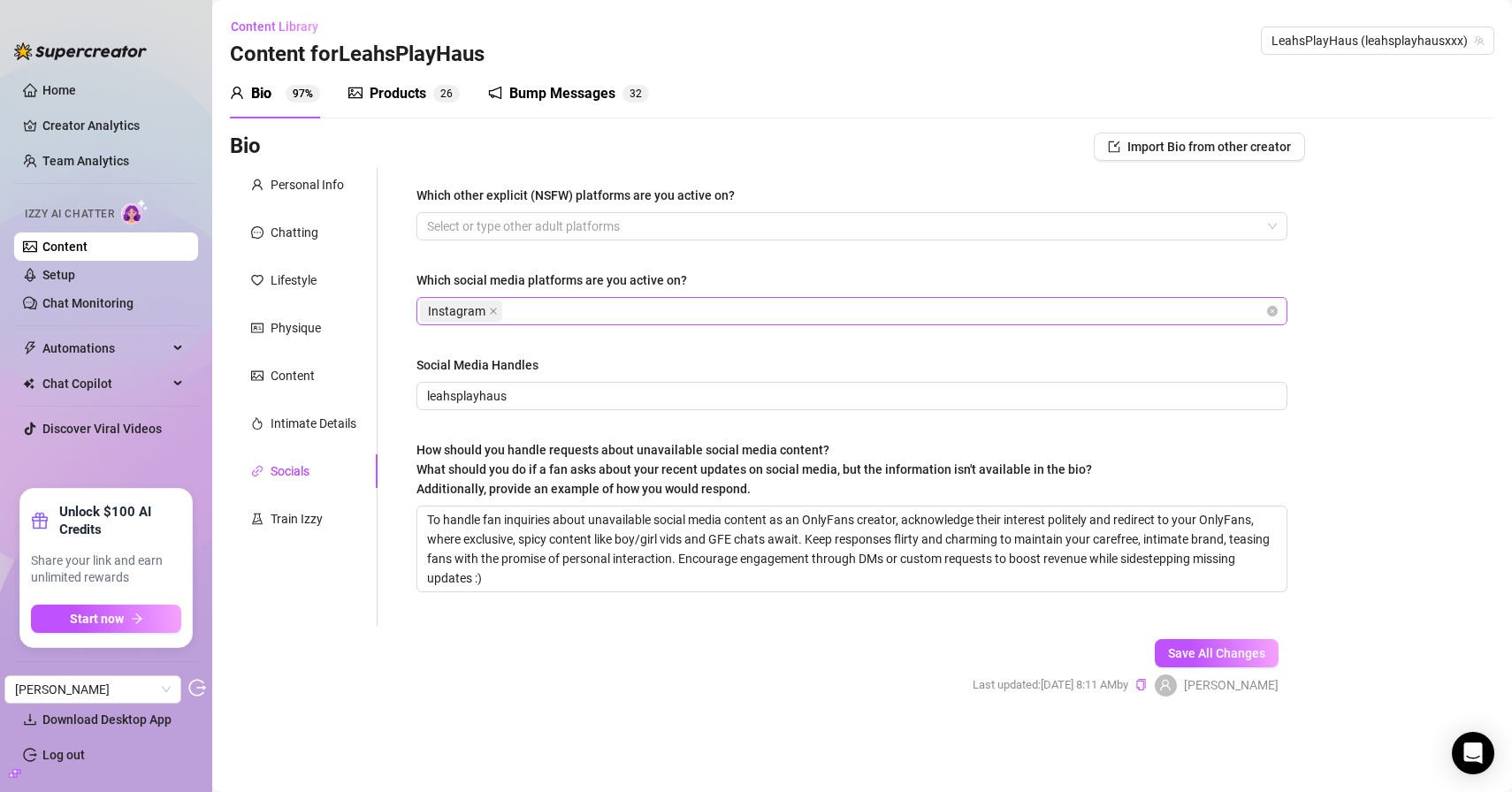
scroll to position [0, 0]
click at [303, 516] on div "Train Izzy" at bounding box center [296, 519] width 52 height 19
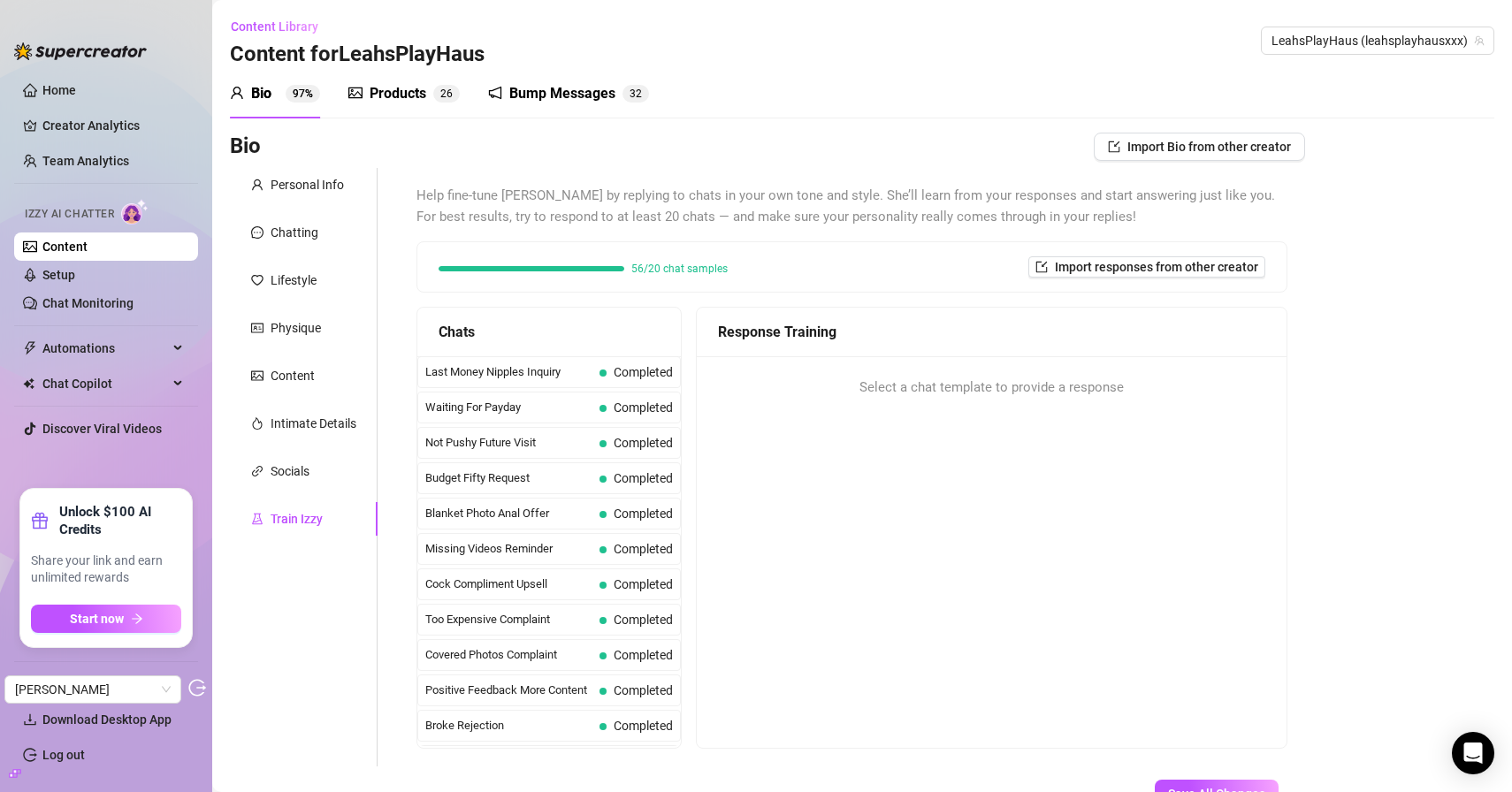
click at [377, 120] on div "Bio 97% Products 2 6 Bump Messages 3 2 Bio Import Bio from other creator Person…" at bounding box center [862, 469] width 1265 height 800
click at [388, 106] on div "Products 2 6" at bounding box center [404, 94] width 111 height 50
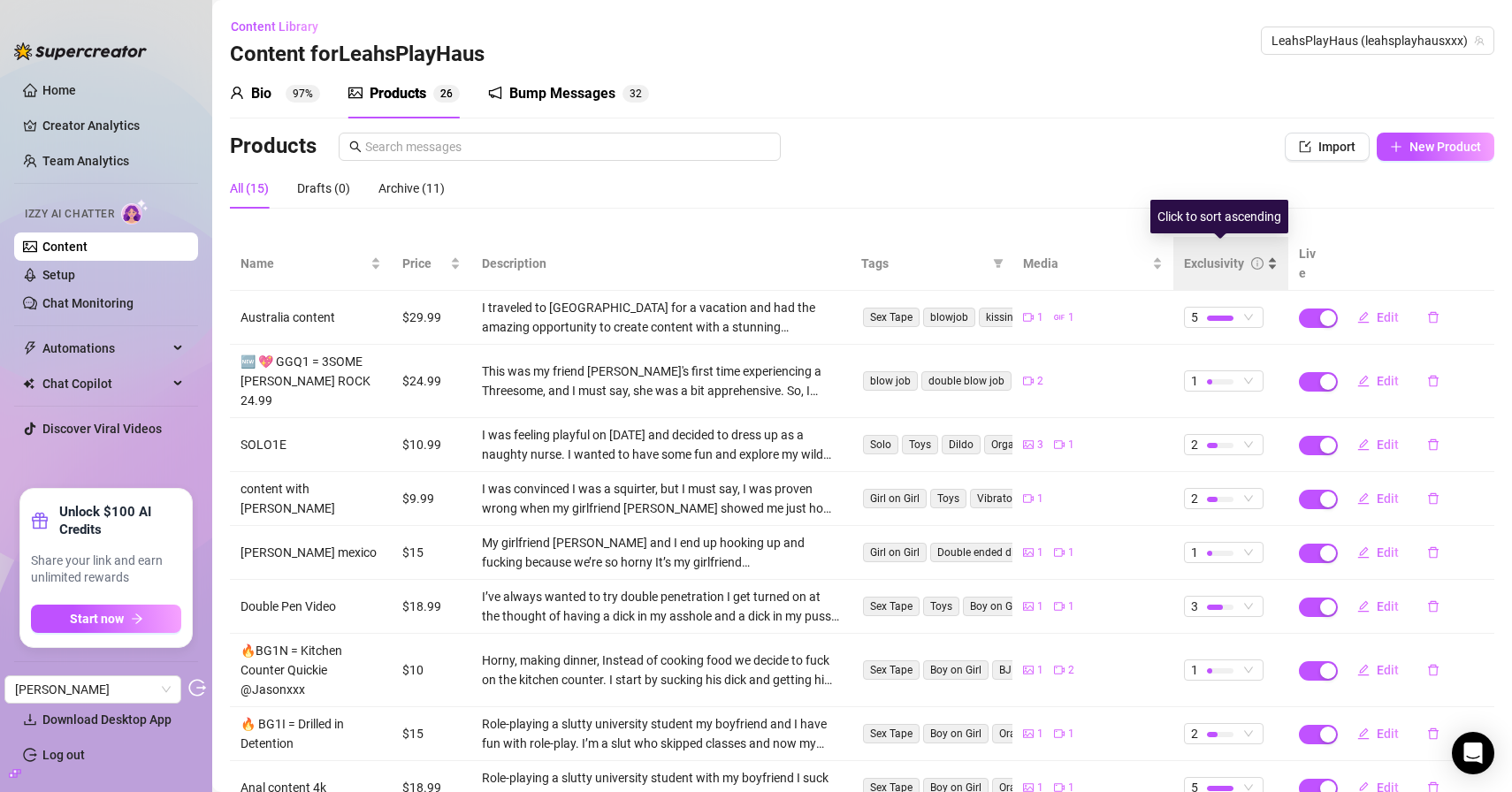
click at [1201, 255] on div "Exclusivity" at bounding box center [1214, 264] width 60 height 19
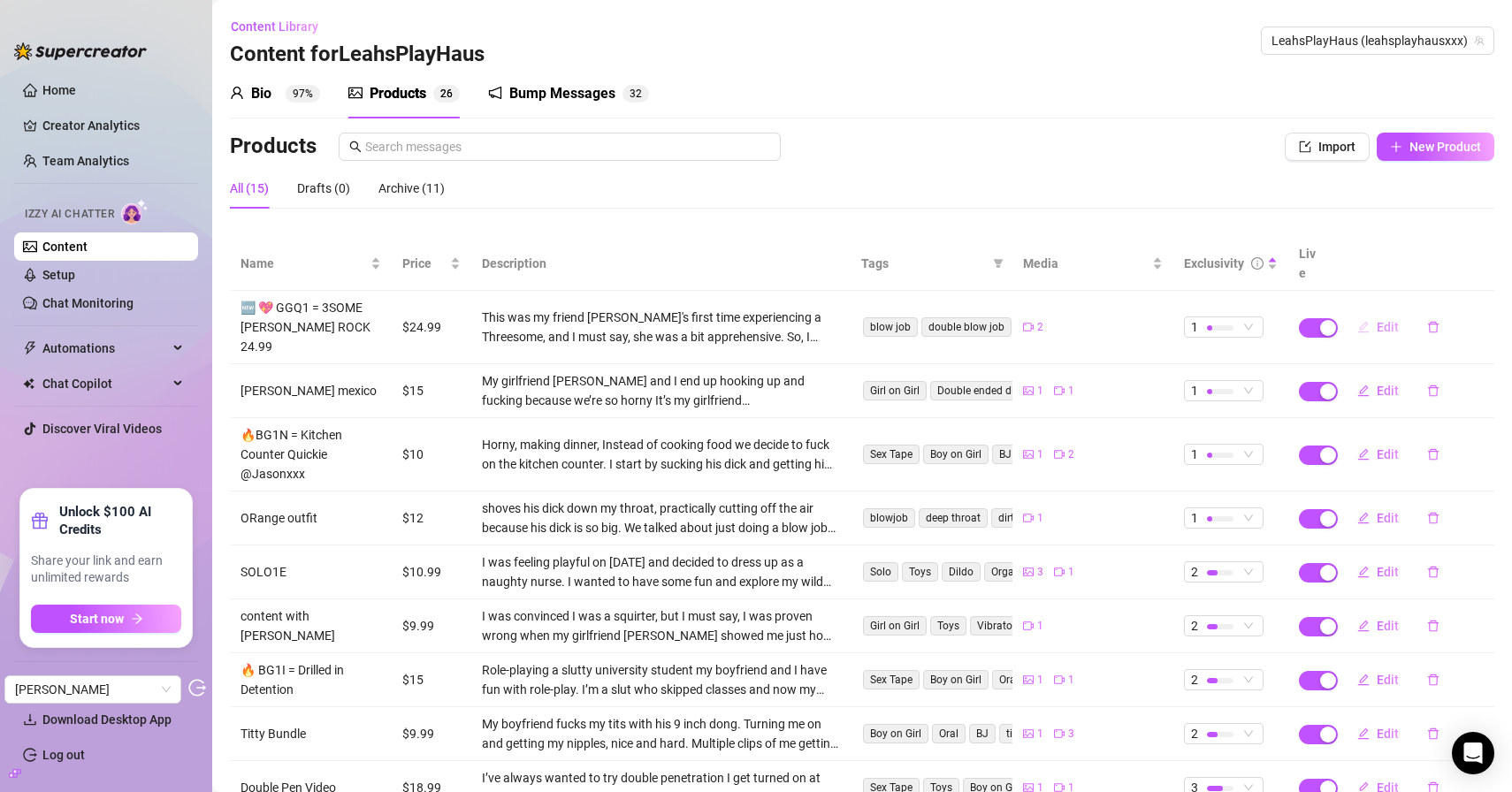
click at [1380, 320] on span "Edit" at bounding box center [1387, 327] width 22 height 14
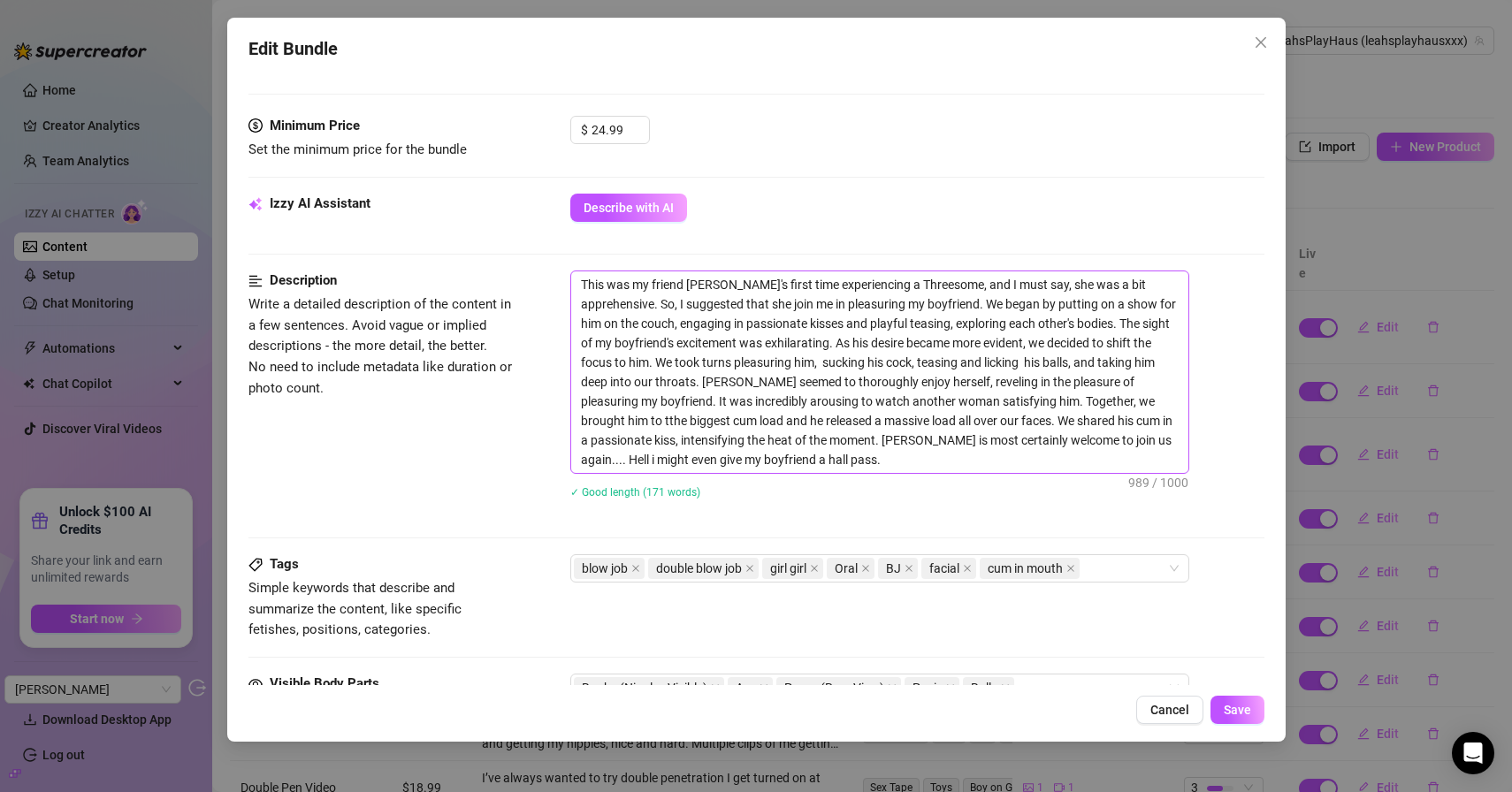
scroll to position [659, 0]
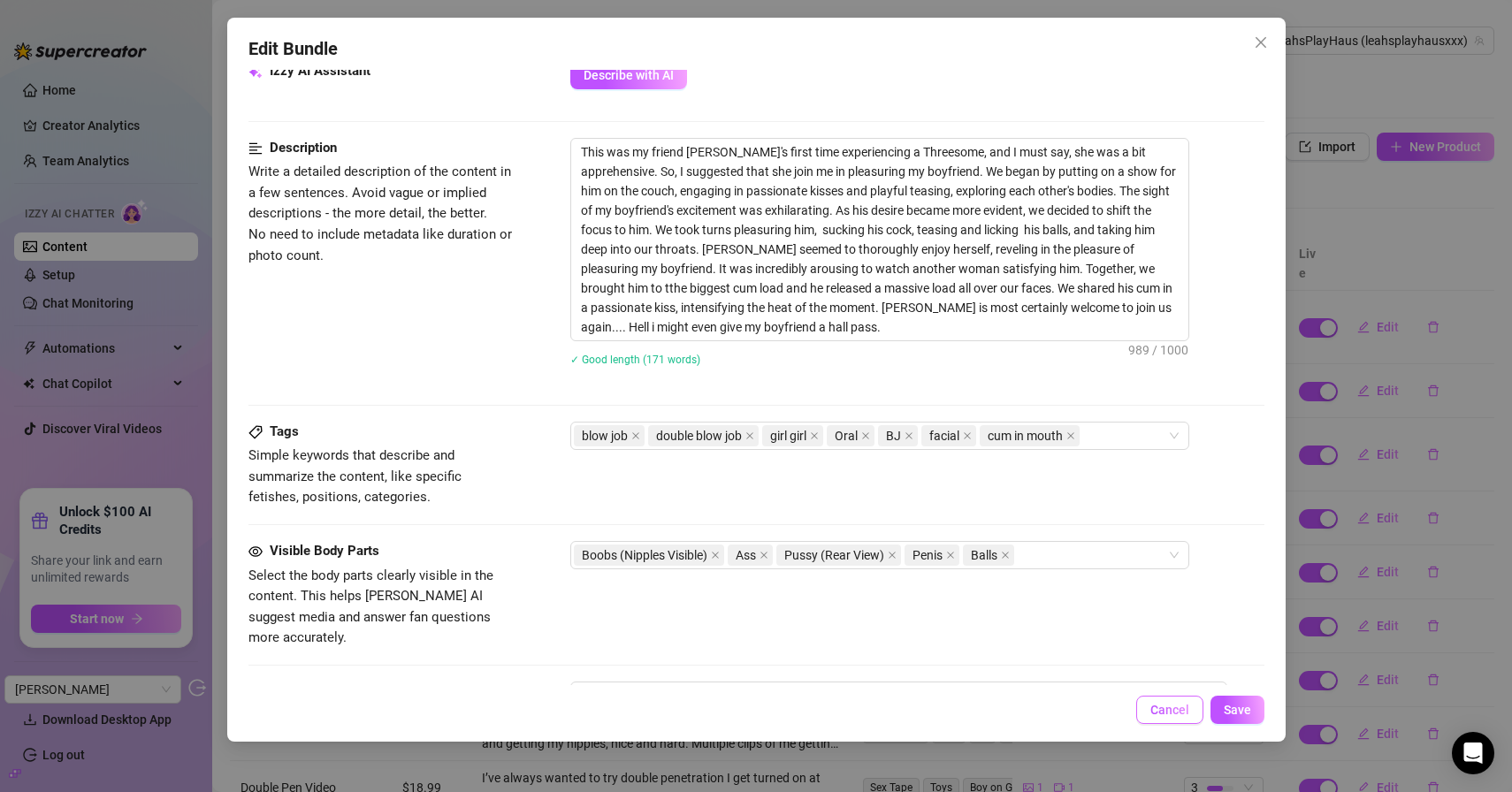
click at [1173, 704] on span "Cancel" at bounding box center [1170, 710] width 39 height 14
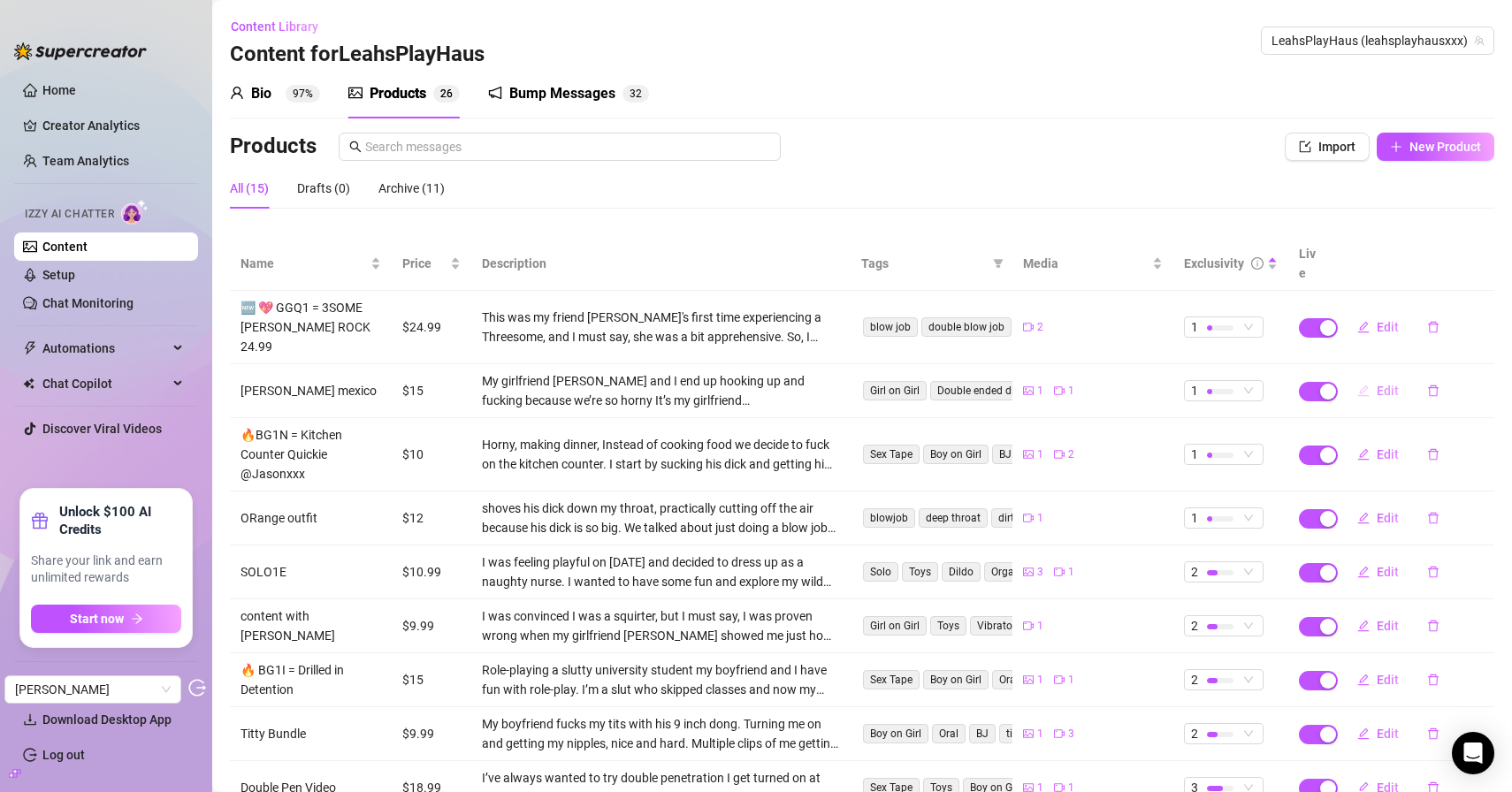
click at [1377, 384] on span "Edit" at bounding box center [1387, 390] width 22 height 14
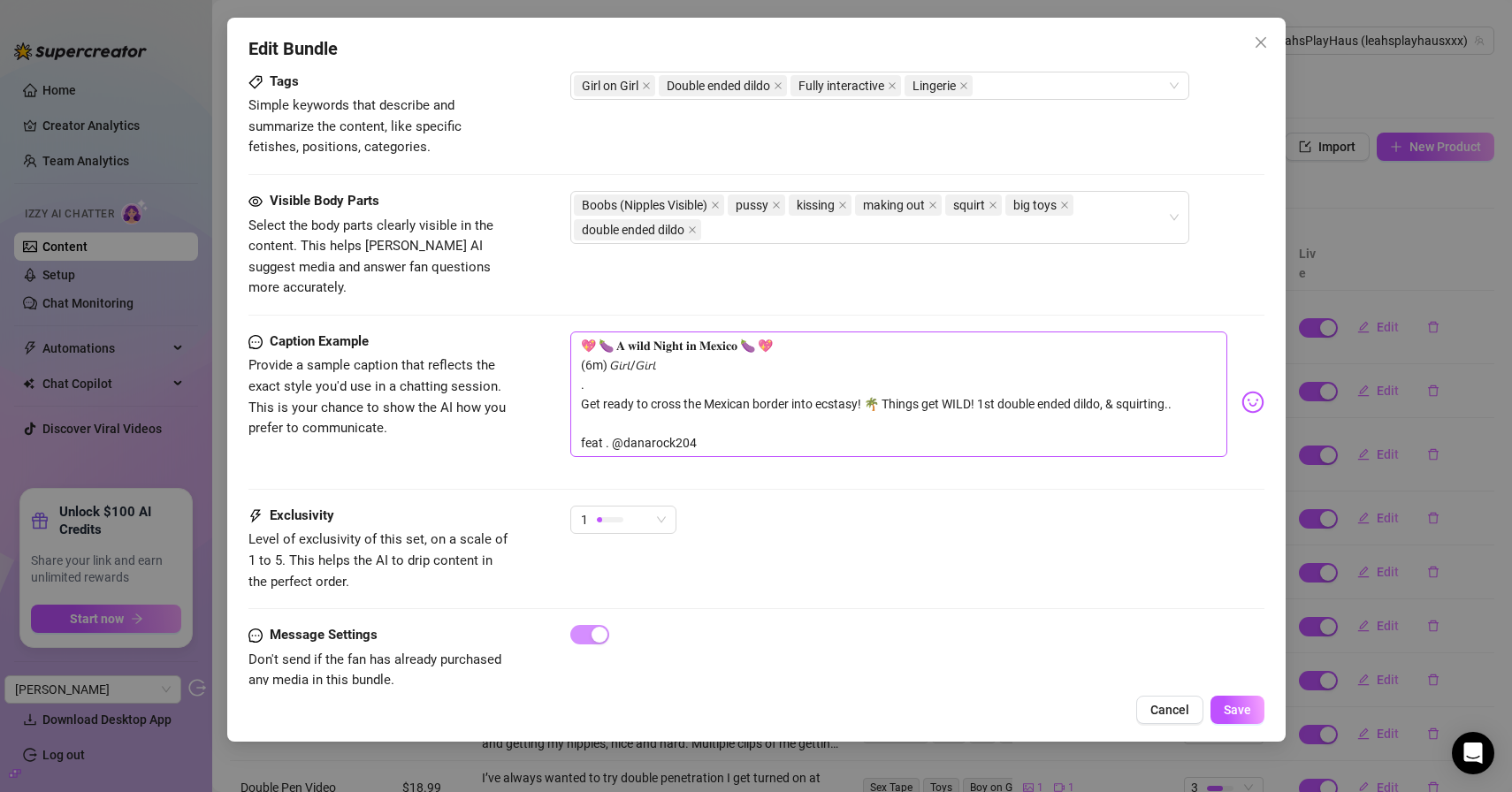
scroll to position [951, 0]
click at [1258, 24] on div "Edit Bundle Account LeahsPlayHaus (@leahsplayhausxxx) Name Name is for your int…" at bounding box center [756, 379] width 1058 height 724
click at [1256, 37] on icon "close" at bounding box center [1260, 42] width 11 height 11
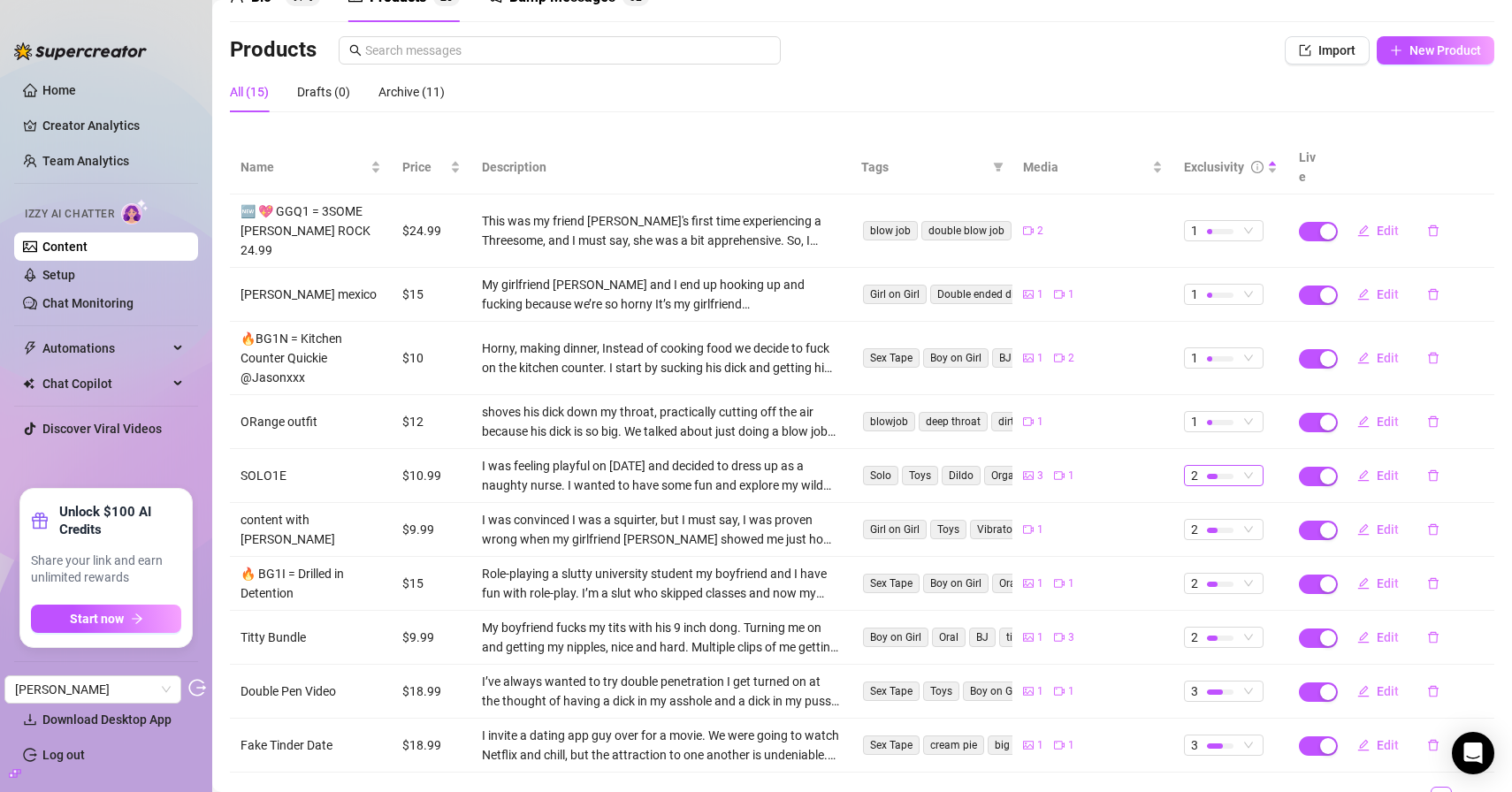
scroll to position [141, 0]
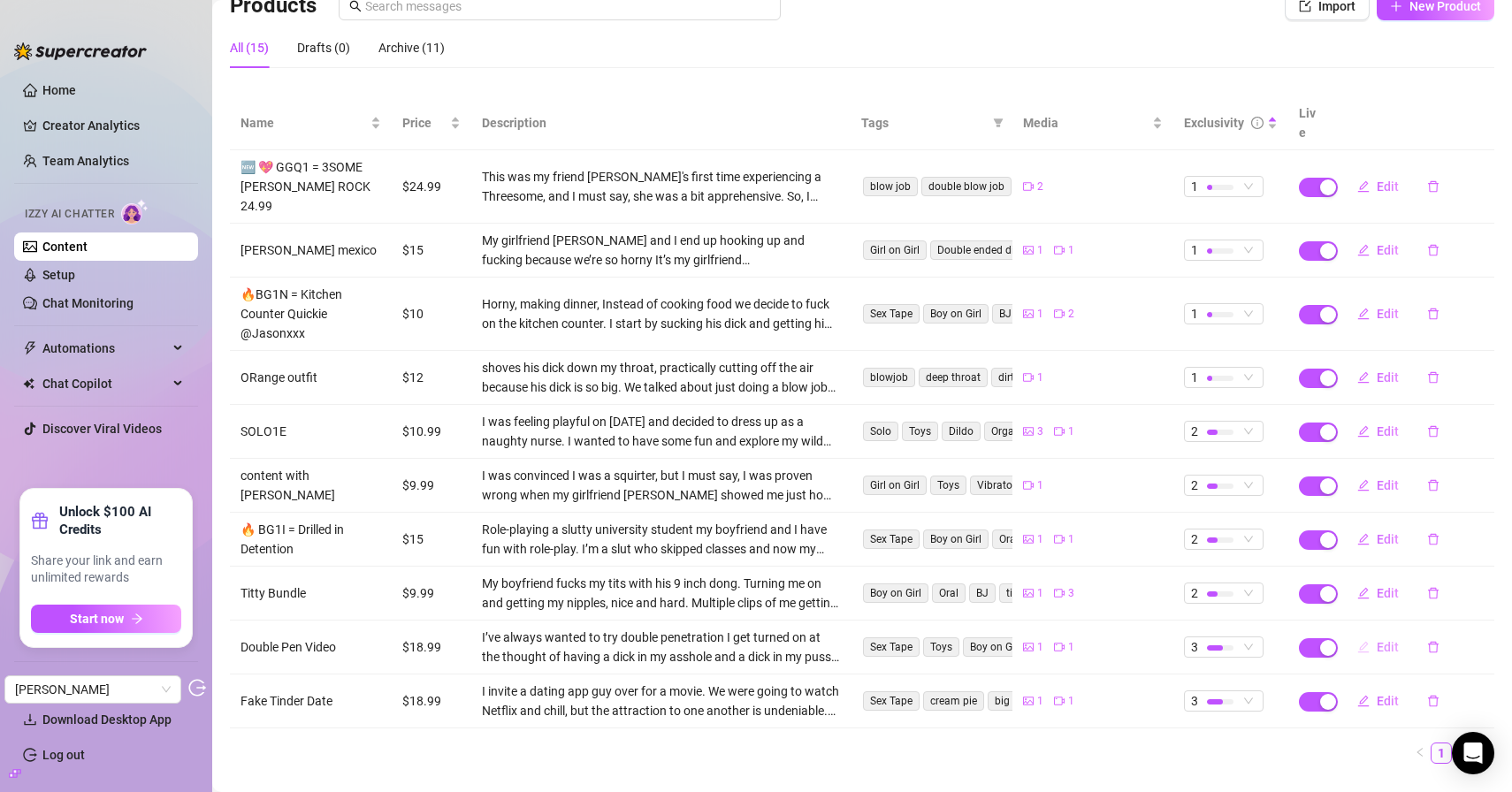
click at [1367, 633] on button "Edit" at bounding box center [1378, 647] width 70 height 29
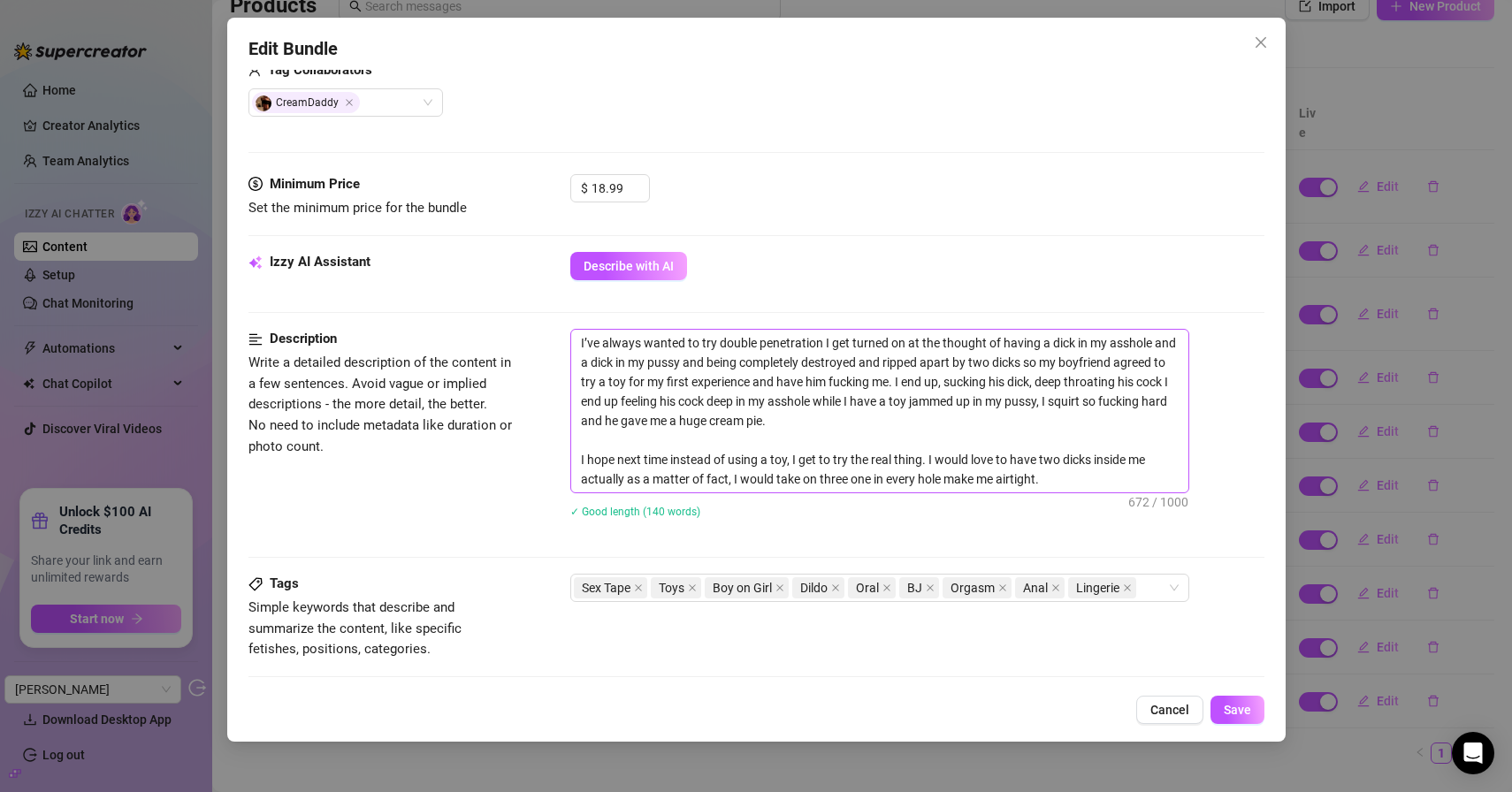
scroll to position [568, 0]
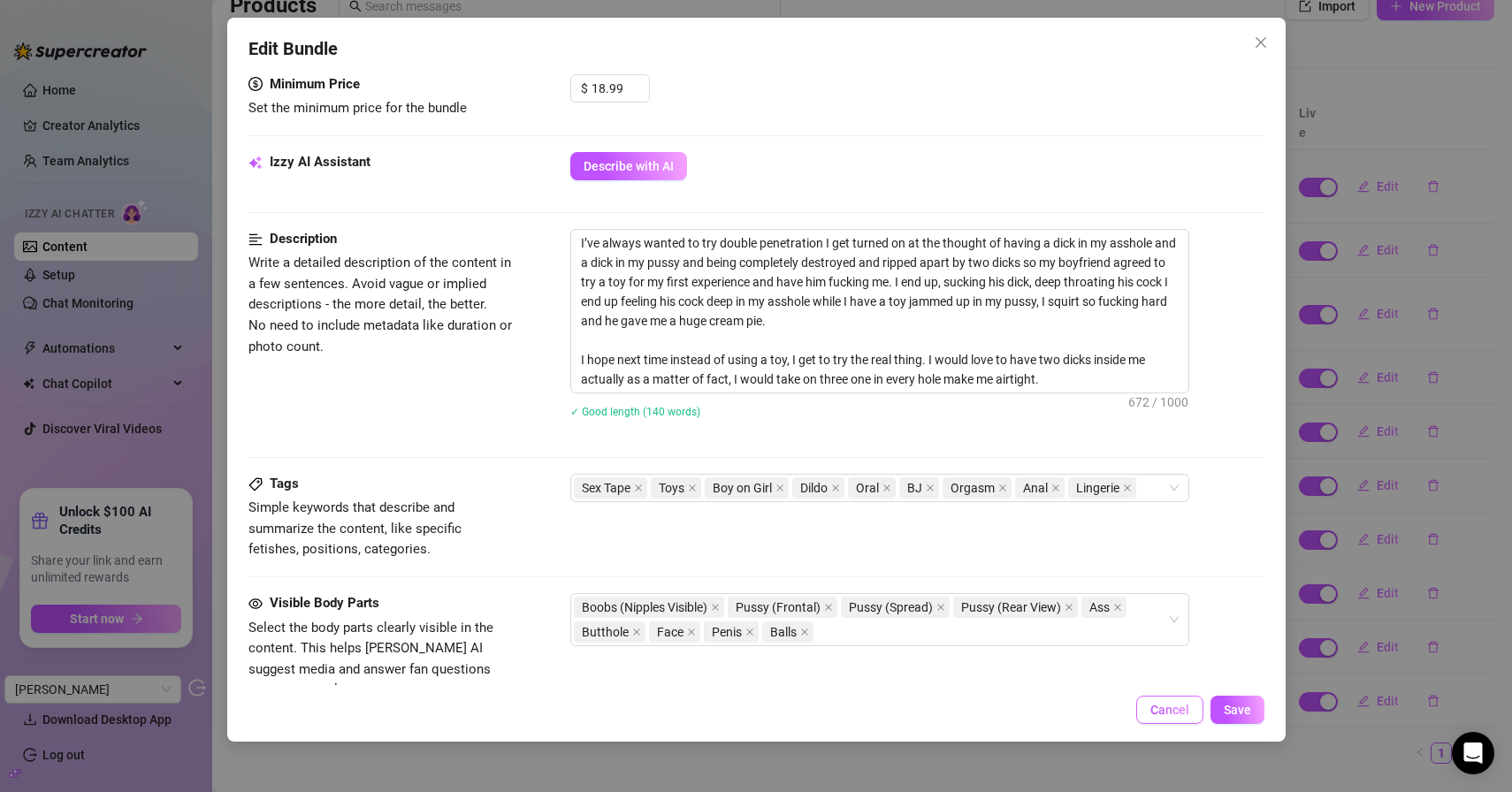
click at [1186, 713] on span "Cancel" at bounding box center [1170, 710] width 39 height 14
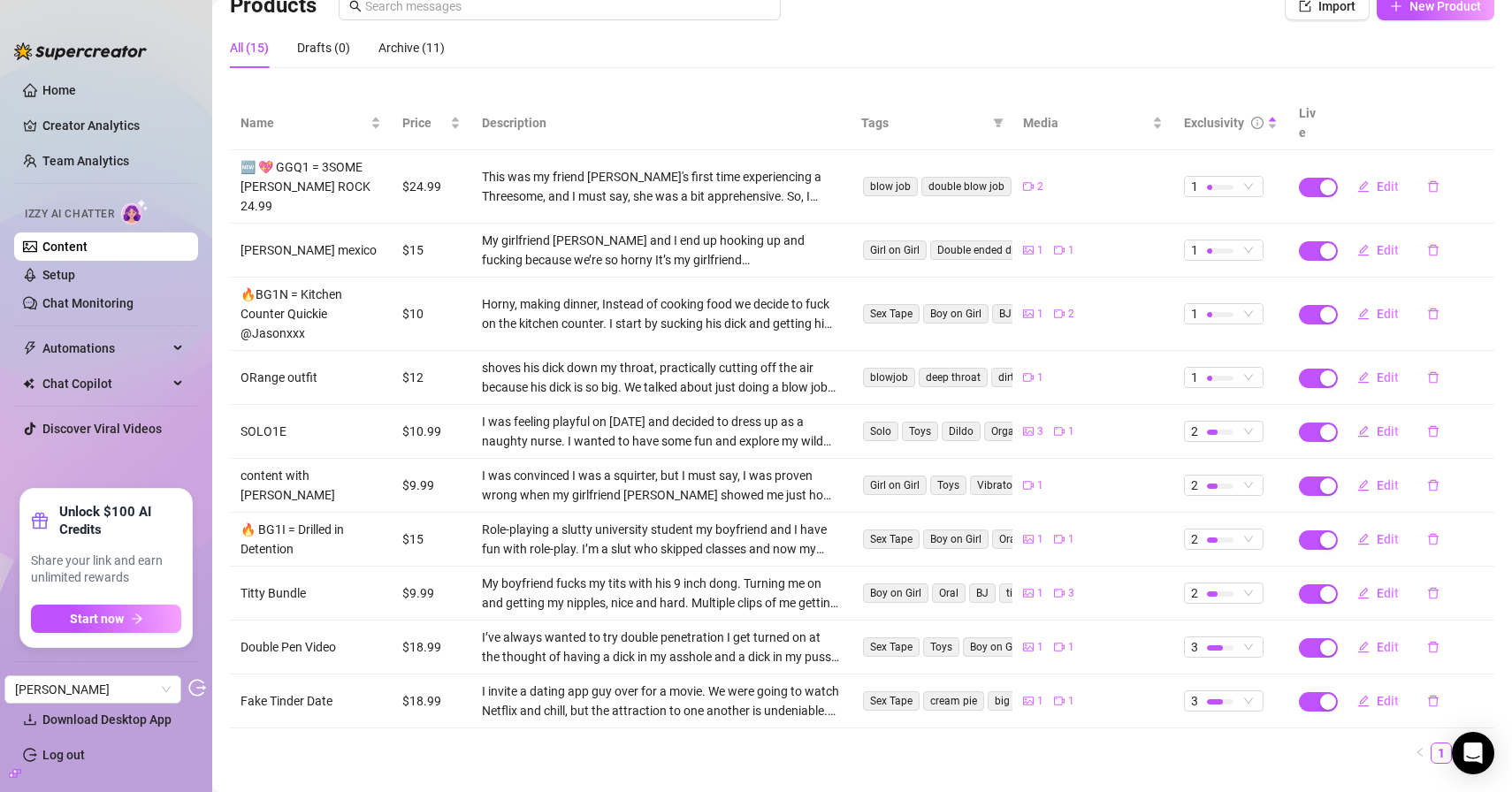
click at [1453, 744] on link "2" at bounding box center [1462, 754] width 19 height 19
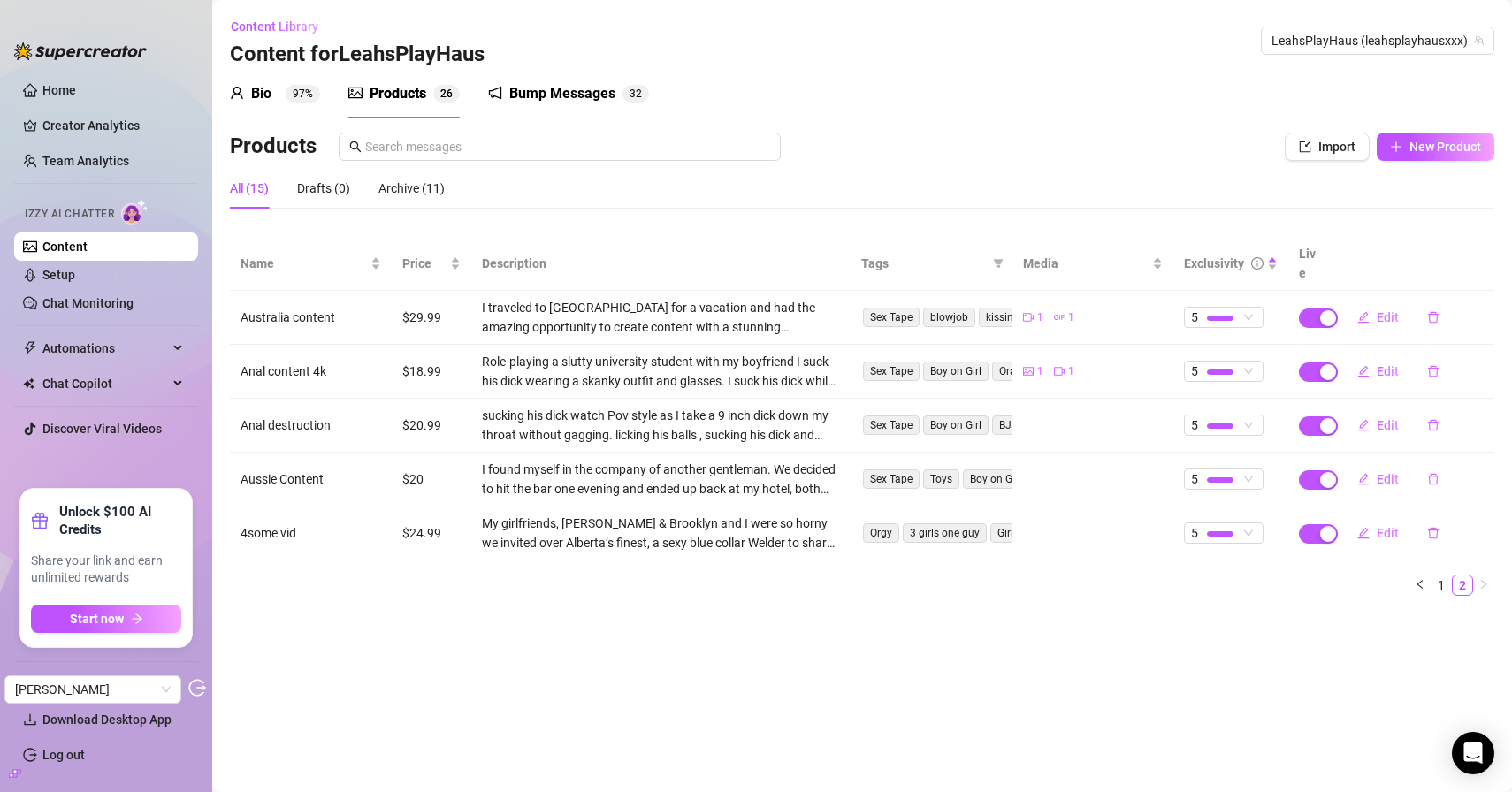
scroll to position [0, 0]
click at [1382, 526] on span "Edit" at bounding box center [1387, 533] width 22 height 14
type textarea "😈 𝟒-𝐖𝐚𝐲 𝐖𝐞𝐭 & 𝐖𝐢𝐥𝐝 𝐎𝐫𝐠𝐲 😈 🎥 20 Min of pure Filth Drown in a sea of filth as 3 n…"
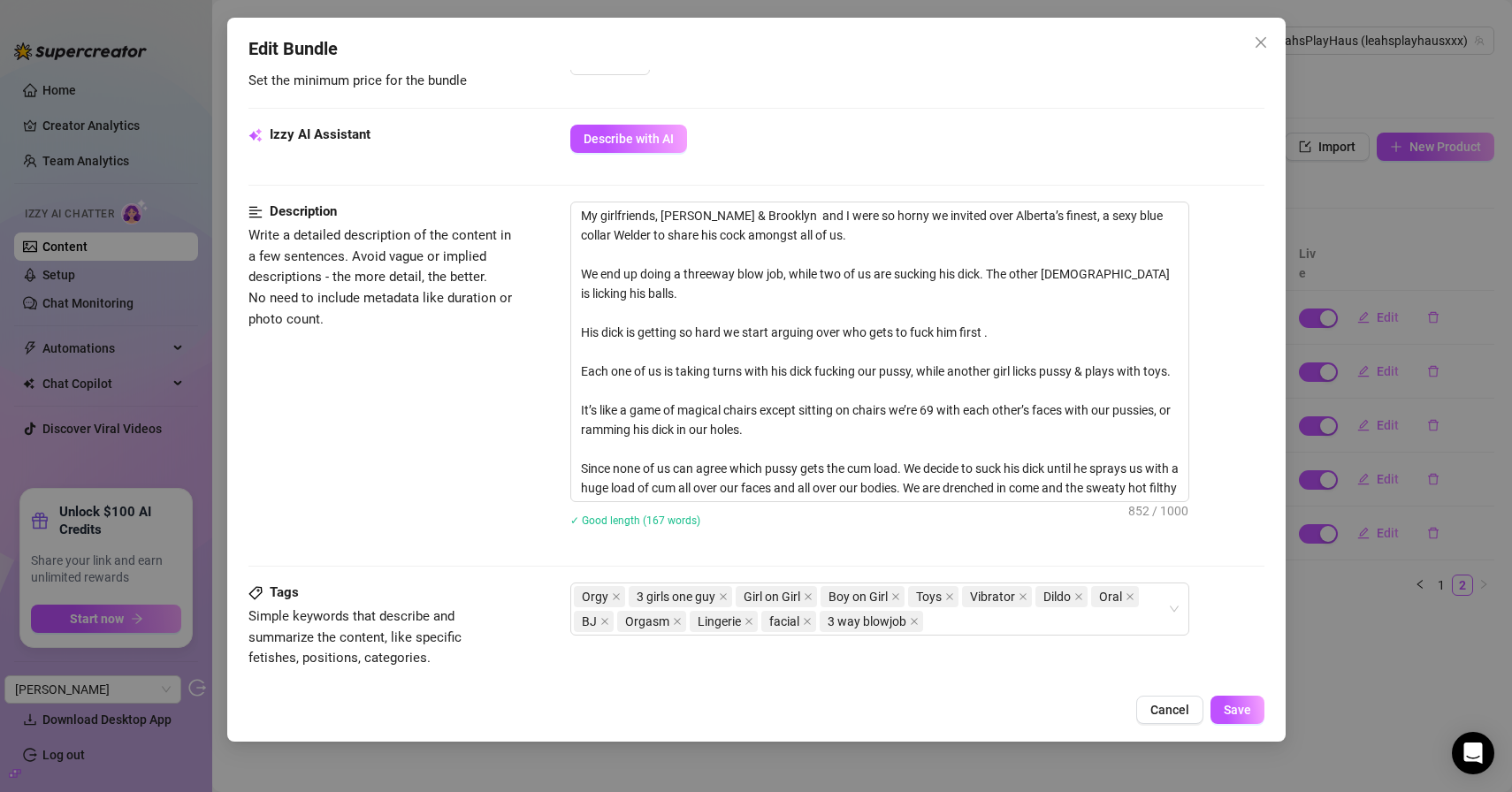
scroll to position [716, 0]
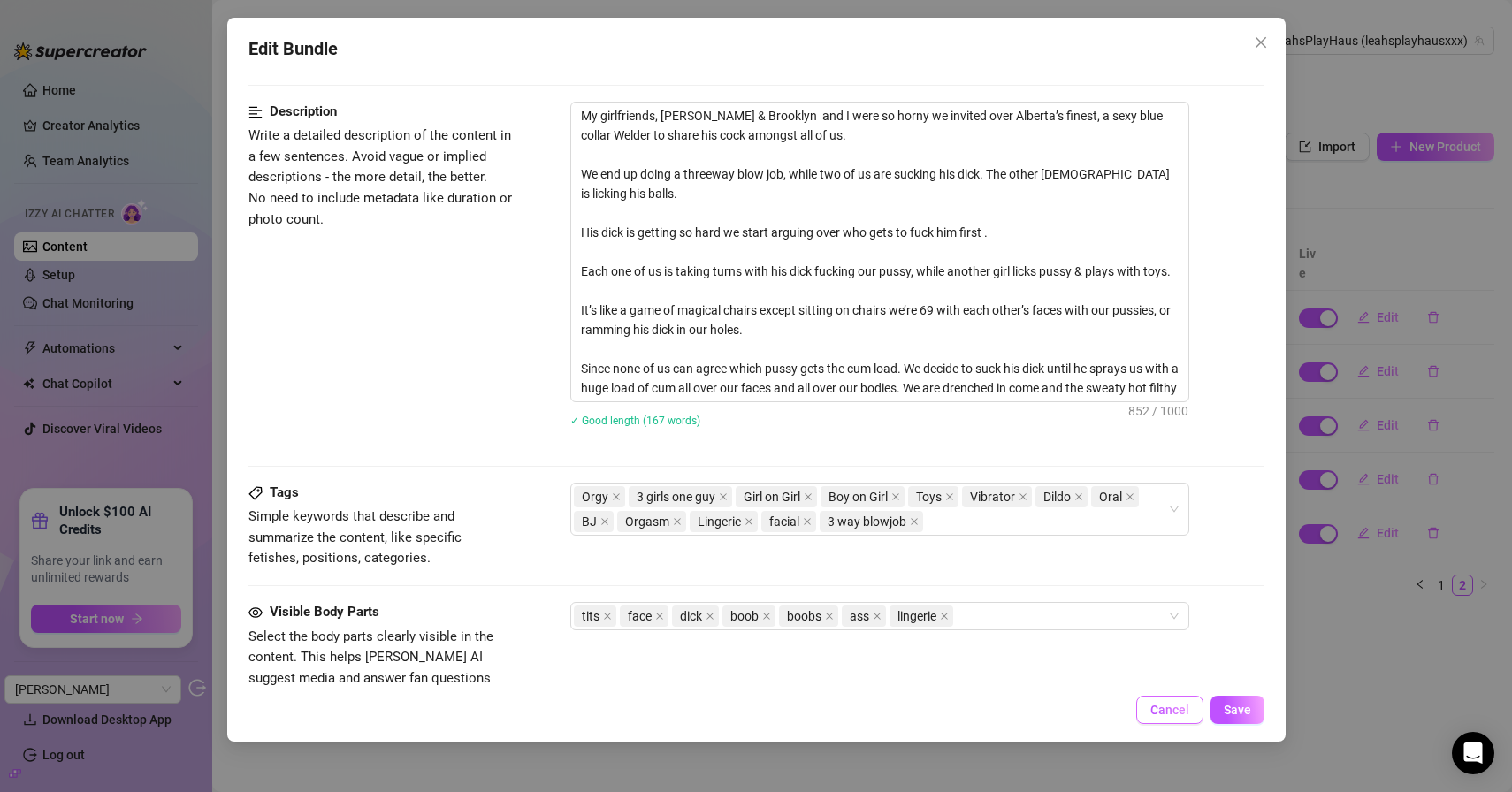
click at [1152, 711] on span "Cancel" at bounding box center [1170, 710] width 39 height 14
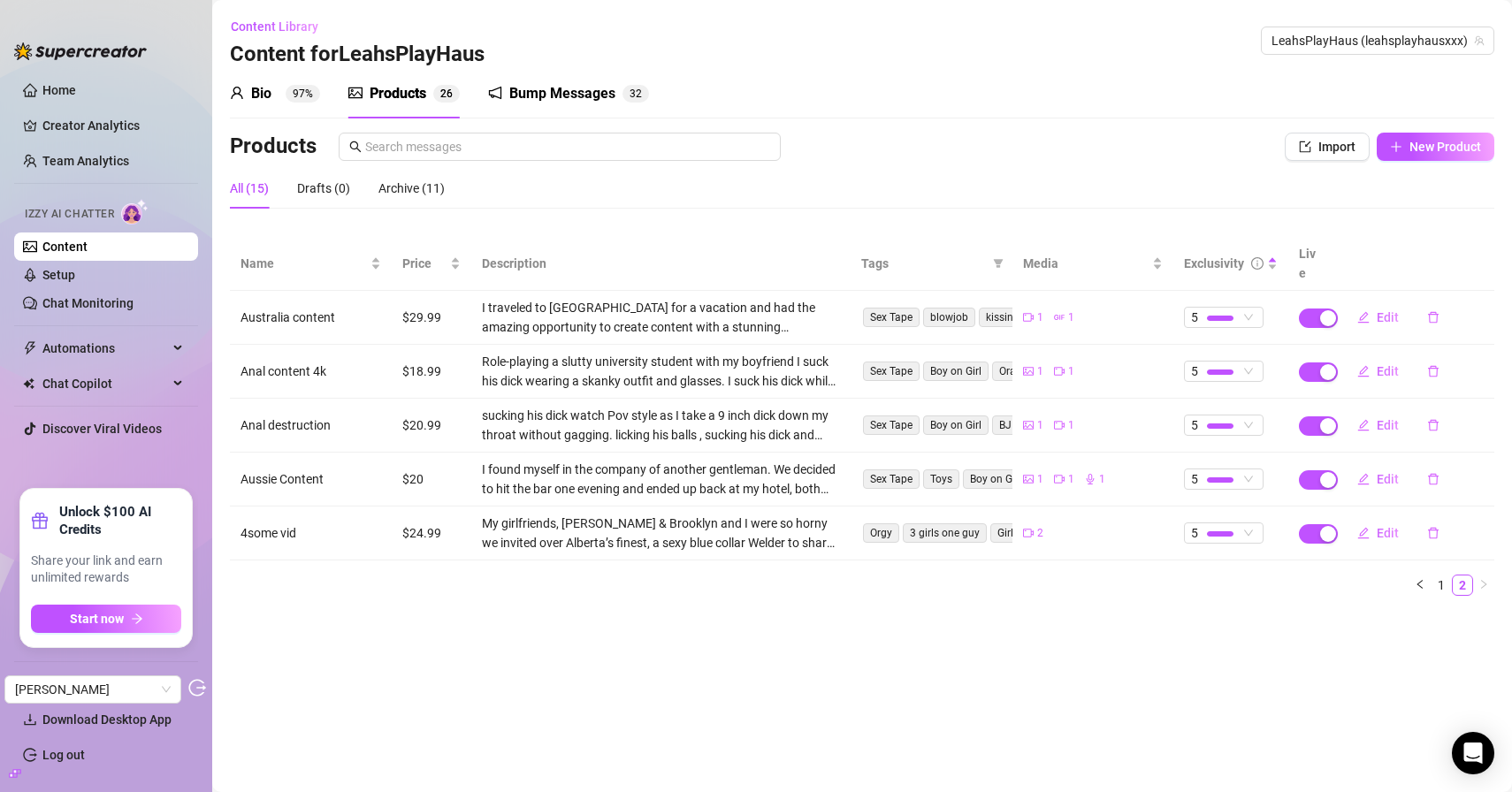
click at [592, 83] on div "Bump Messages" at bounding box center [562, 94] width 106 height 21
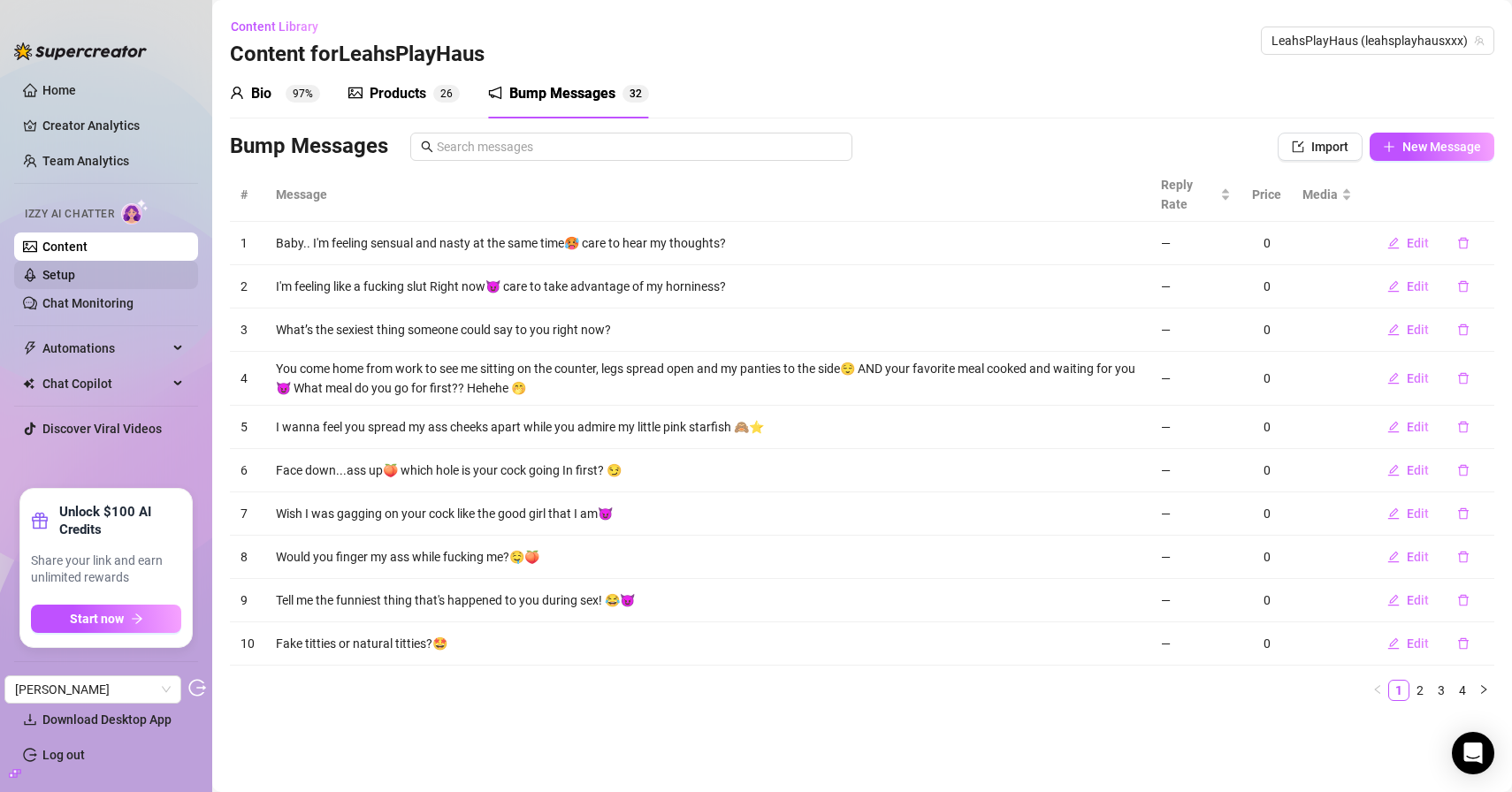
click at [75, 274] on link "Setup" at bounding box center [58, 274] width 33 height 14
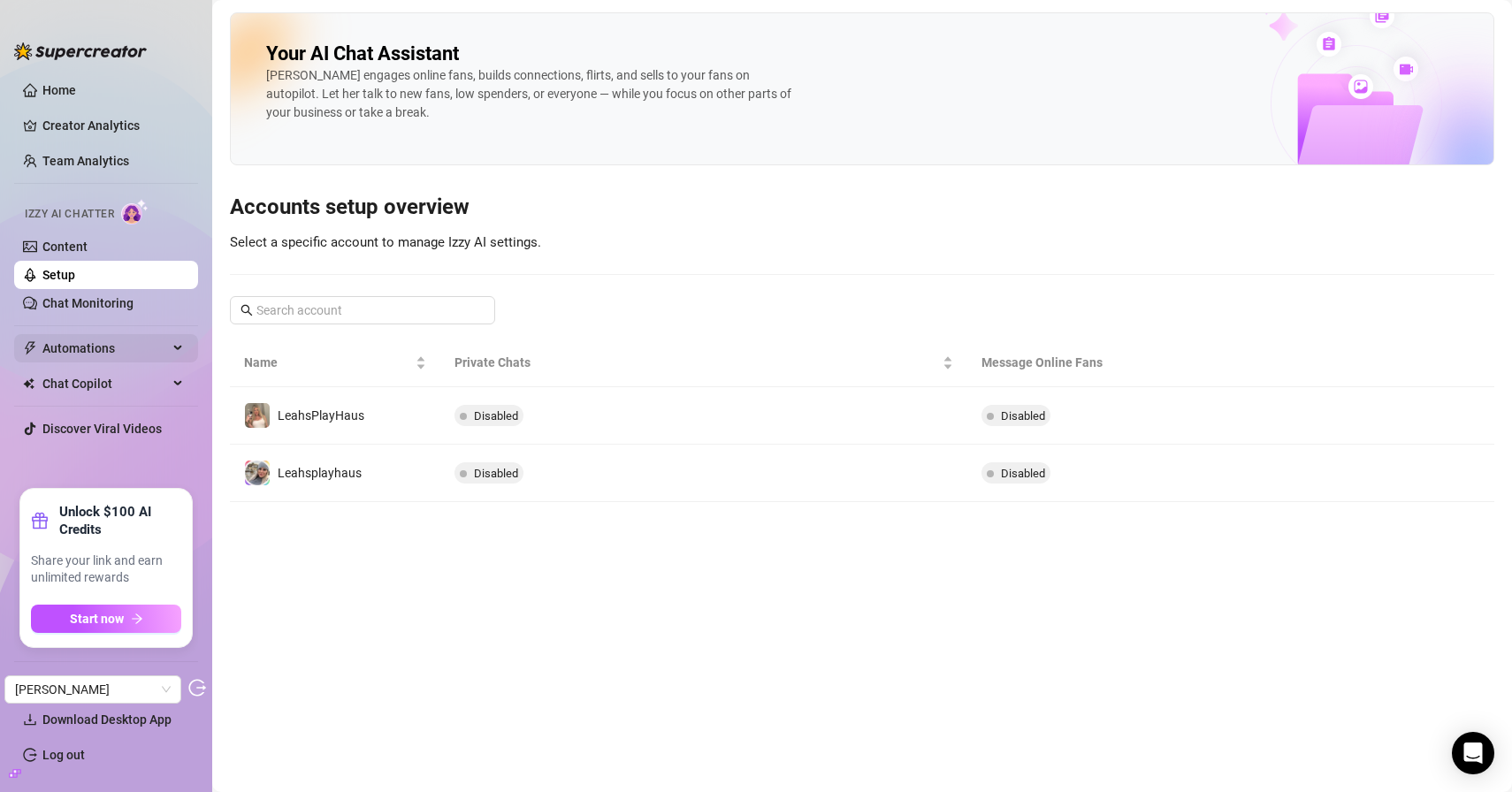
click at [97, 342] on span "Automations" at bounding box center [105, 349] width 126 height 29
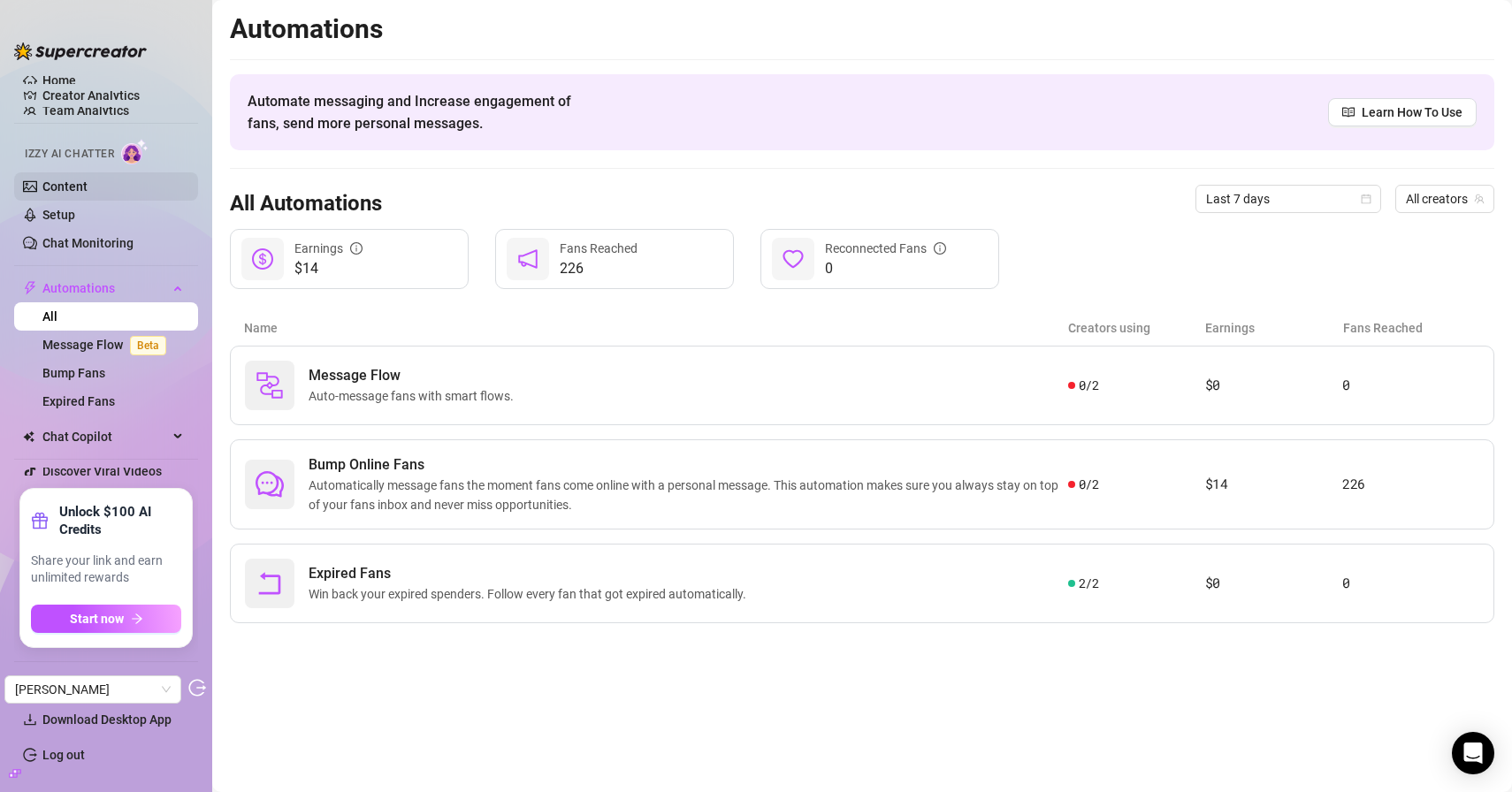
click at [87, 194] on link "Content" at bounding box center [64, 186] width 45 height 14
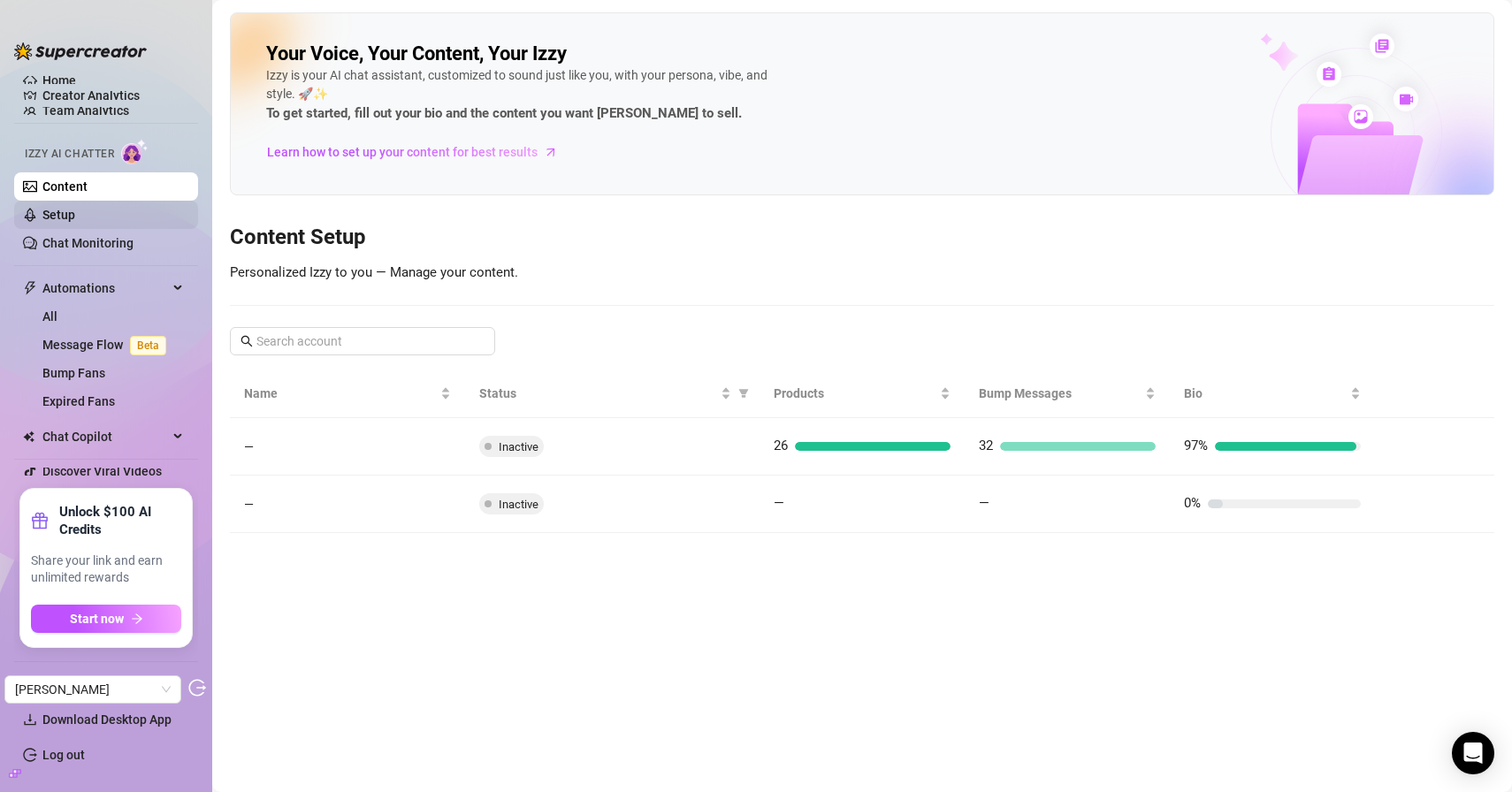
click at [81, 213] on li "Izzy AI Chatter Content Setup Chat Monitoring" at bounding box center [106, 194] width 184 height 126
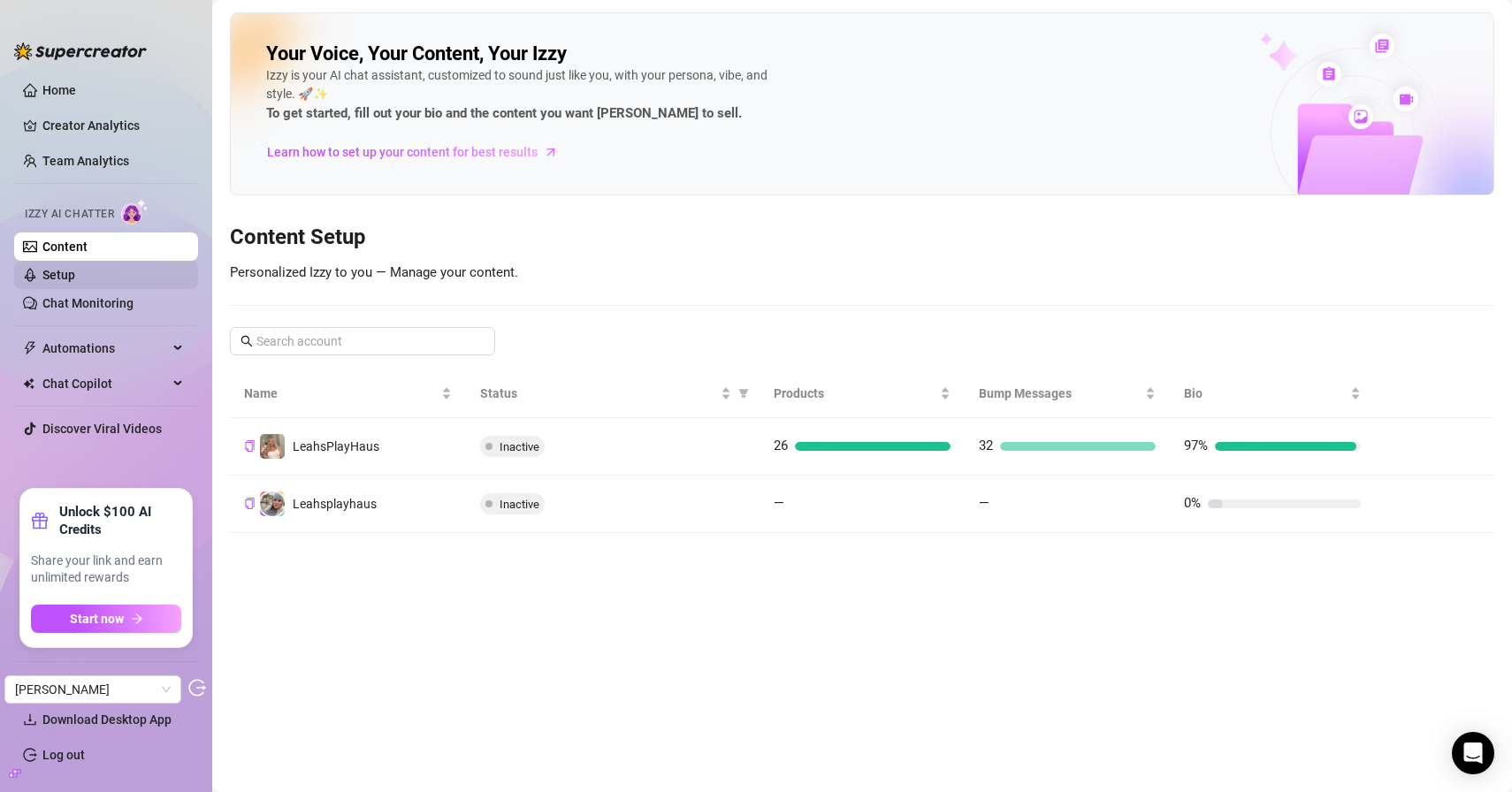
click at [75, 268] on link "Setup" at bounding box center [58, 274] width 33 height 14
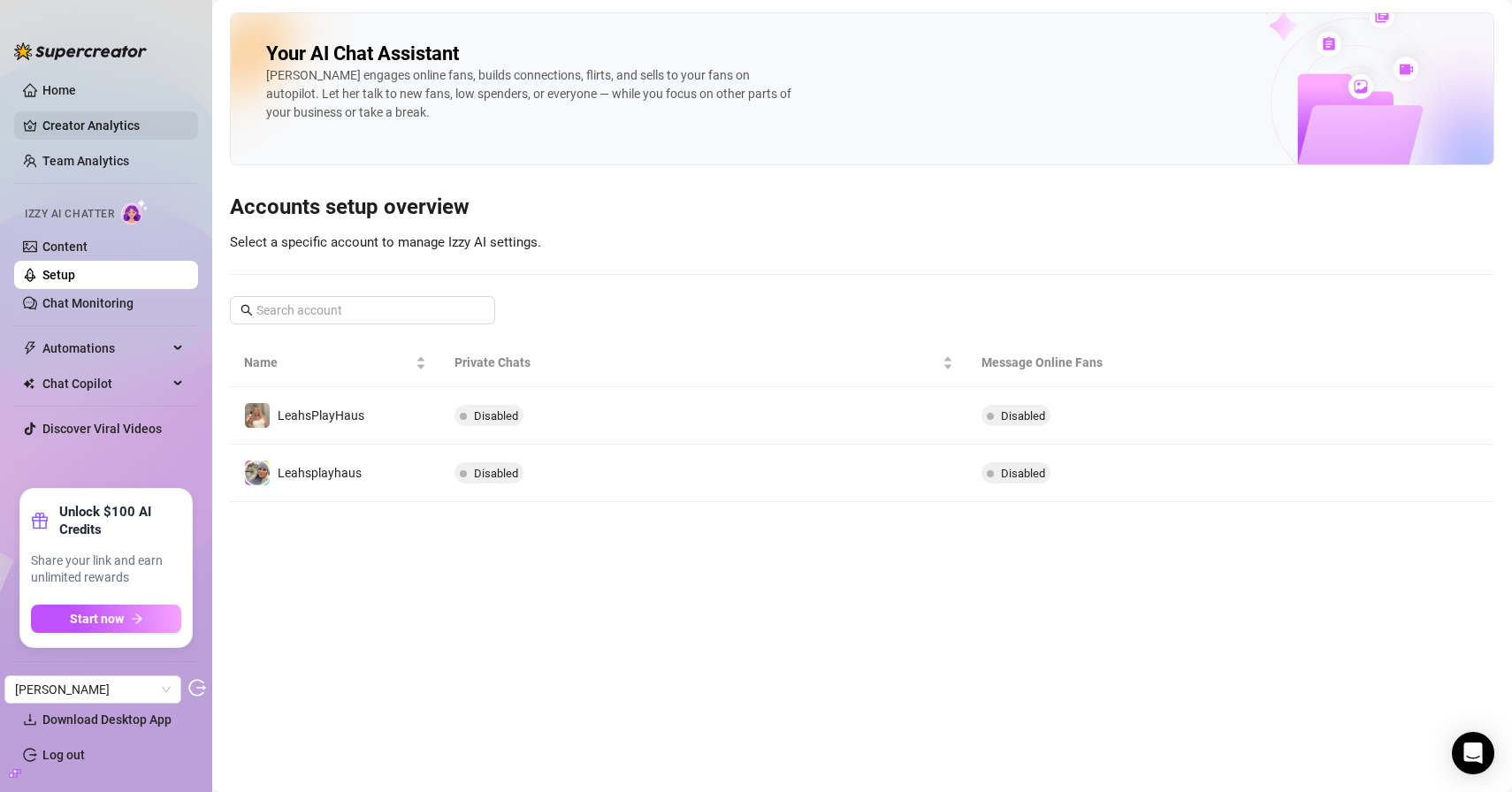
click at [95, 128] on link "Creator Analytics" at bounding box center [113, 126] width 142 height 29
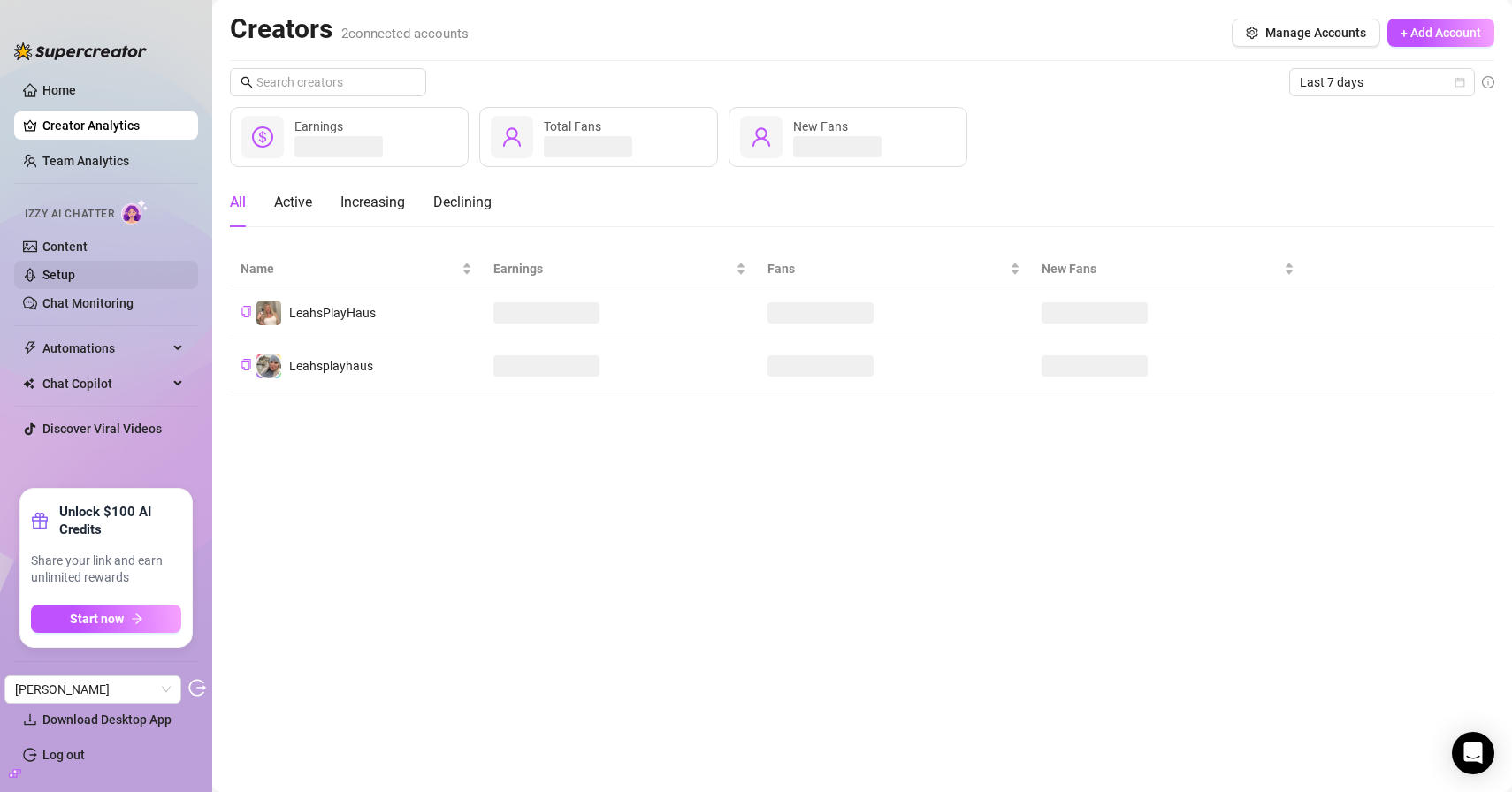
click at [75, 282] on link "Setup" at bounding box center [58, 274] width 33 height 14
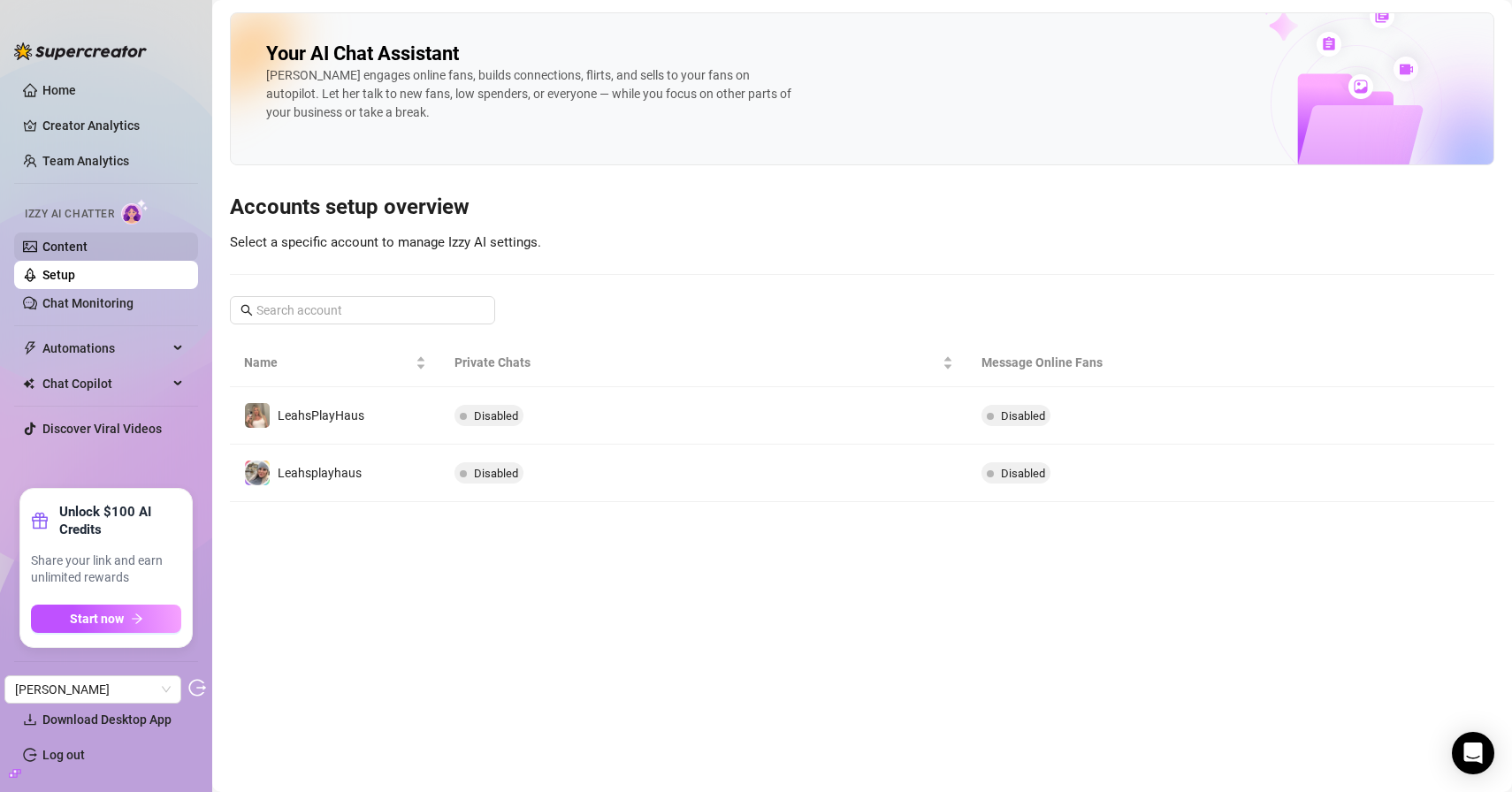
click at [87, 250] on link "Content" at bounding box center [64, 246] width 45 height 14
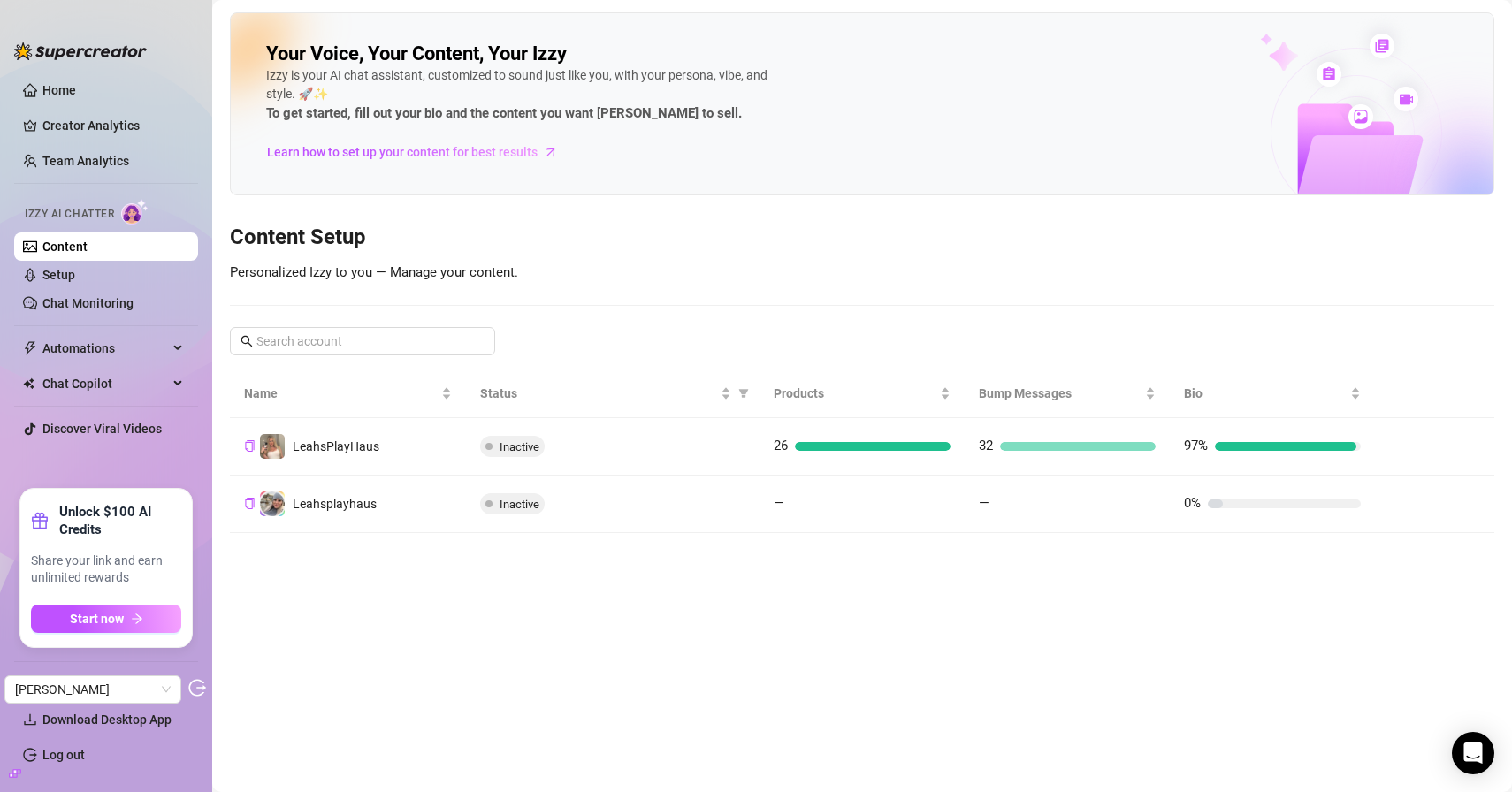
click at [61, 245] on link "Content" at bounding box center [64, 246] width 45 height 14
click at [62, 275] on link "Setup" at bounding box center [58, 274] width 33 height 14
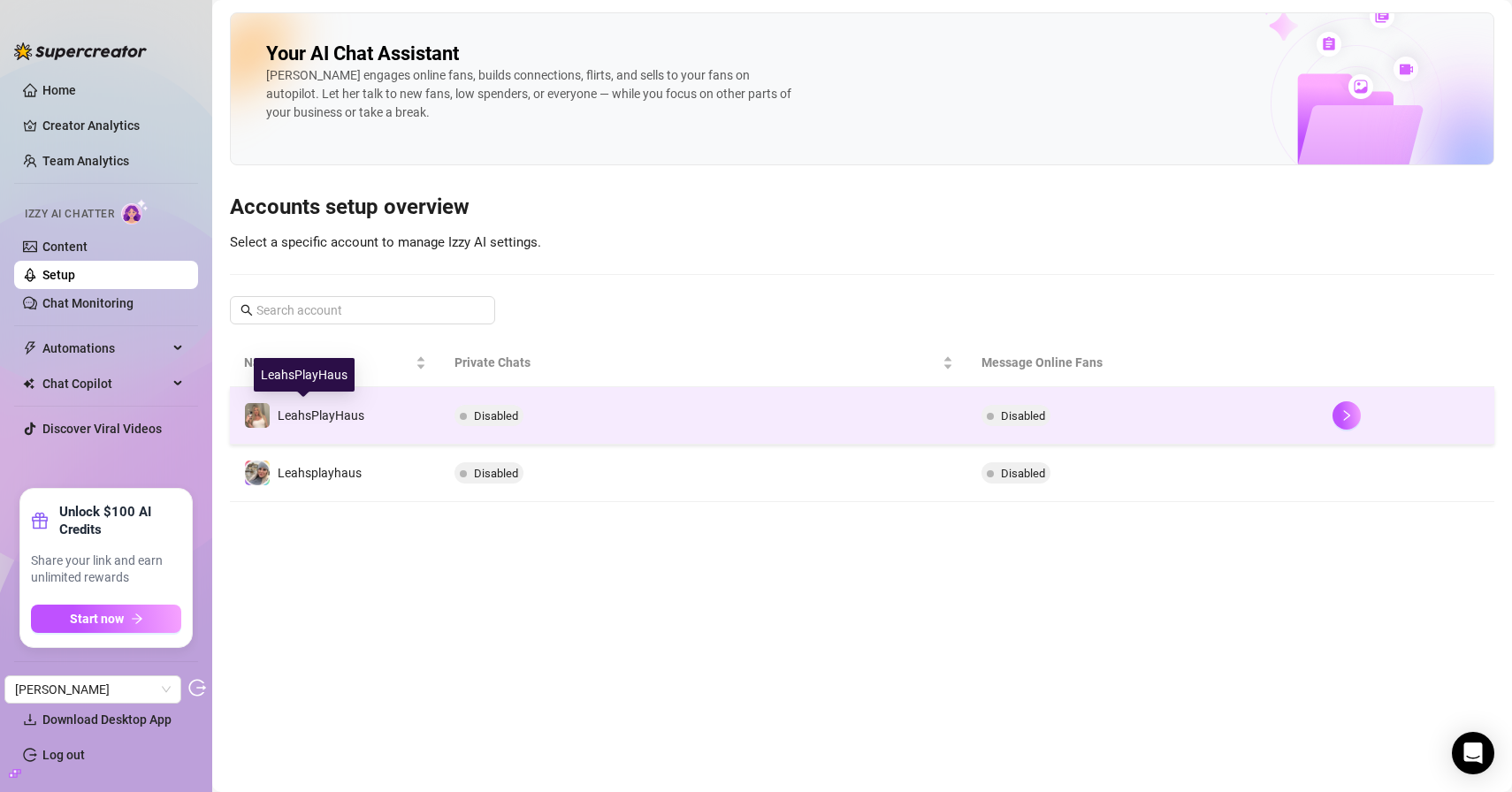
click at [301, 407] on div "LeahsPlayHaus" at bounding box center [321, 415] width 86 height 19
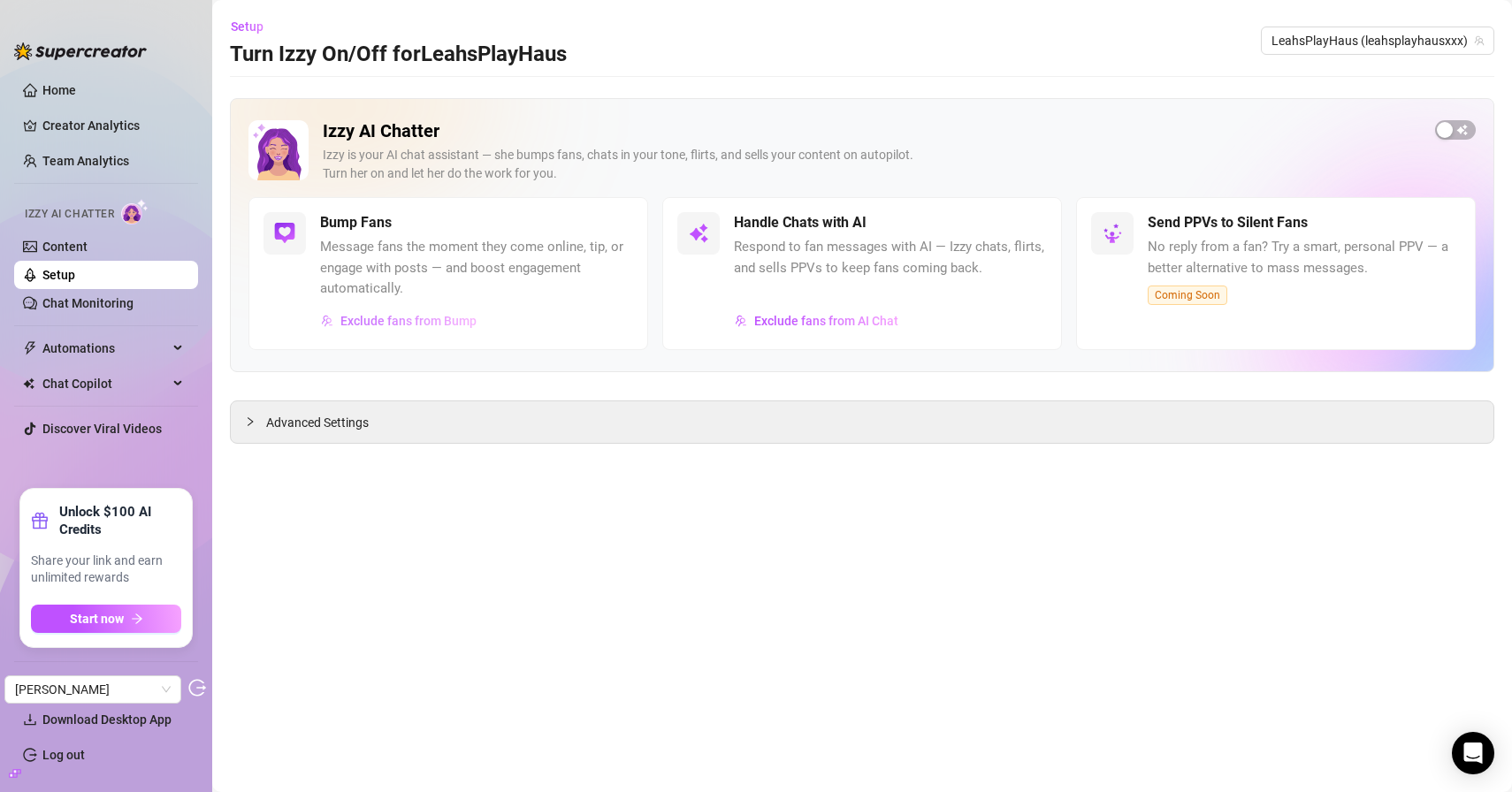
click at [390, 314] on span "Exclude fans from Bump" at bounding box center [408, 320] width 136 height 14
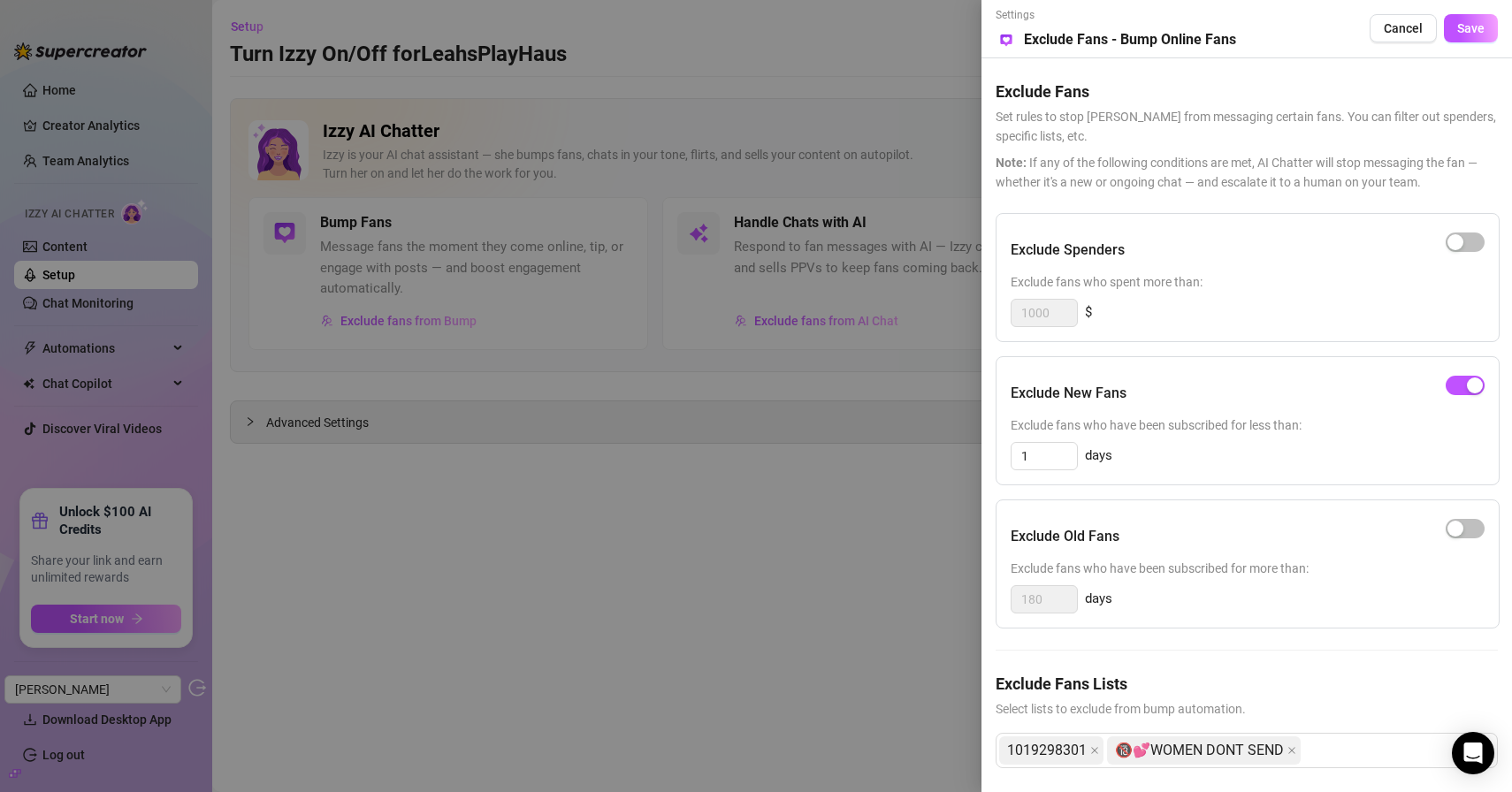
click at [690, 605] on div at bounding box center [756, 396] width 1512 height 792
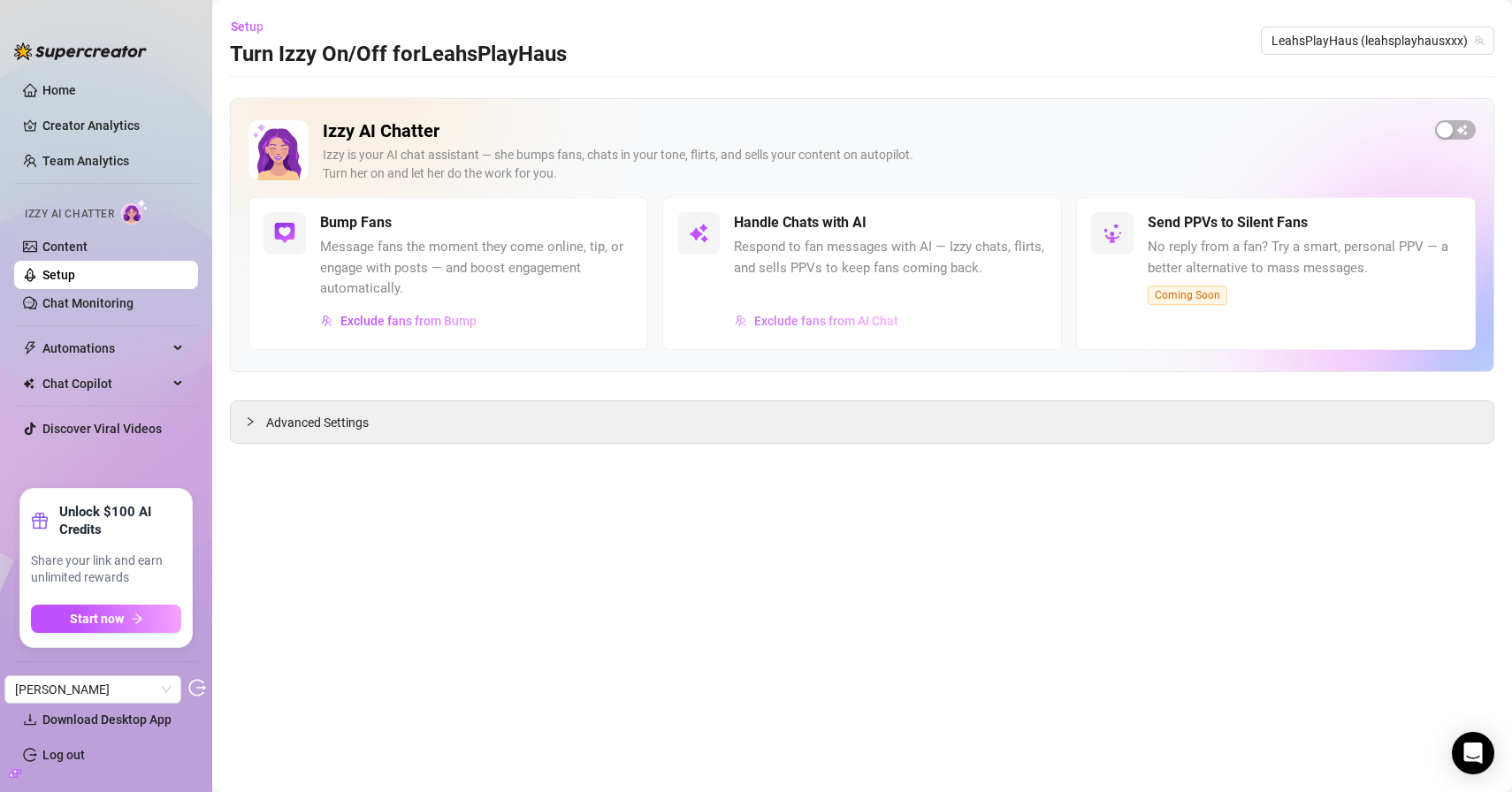
click at [789, 317] on span "Exclude fans from AI Chat" at bounding box center [826, 320] width 144 height 14
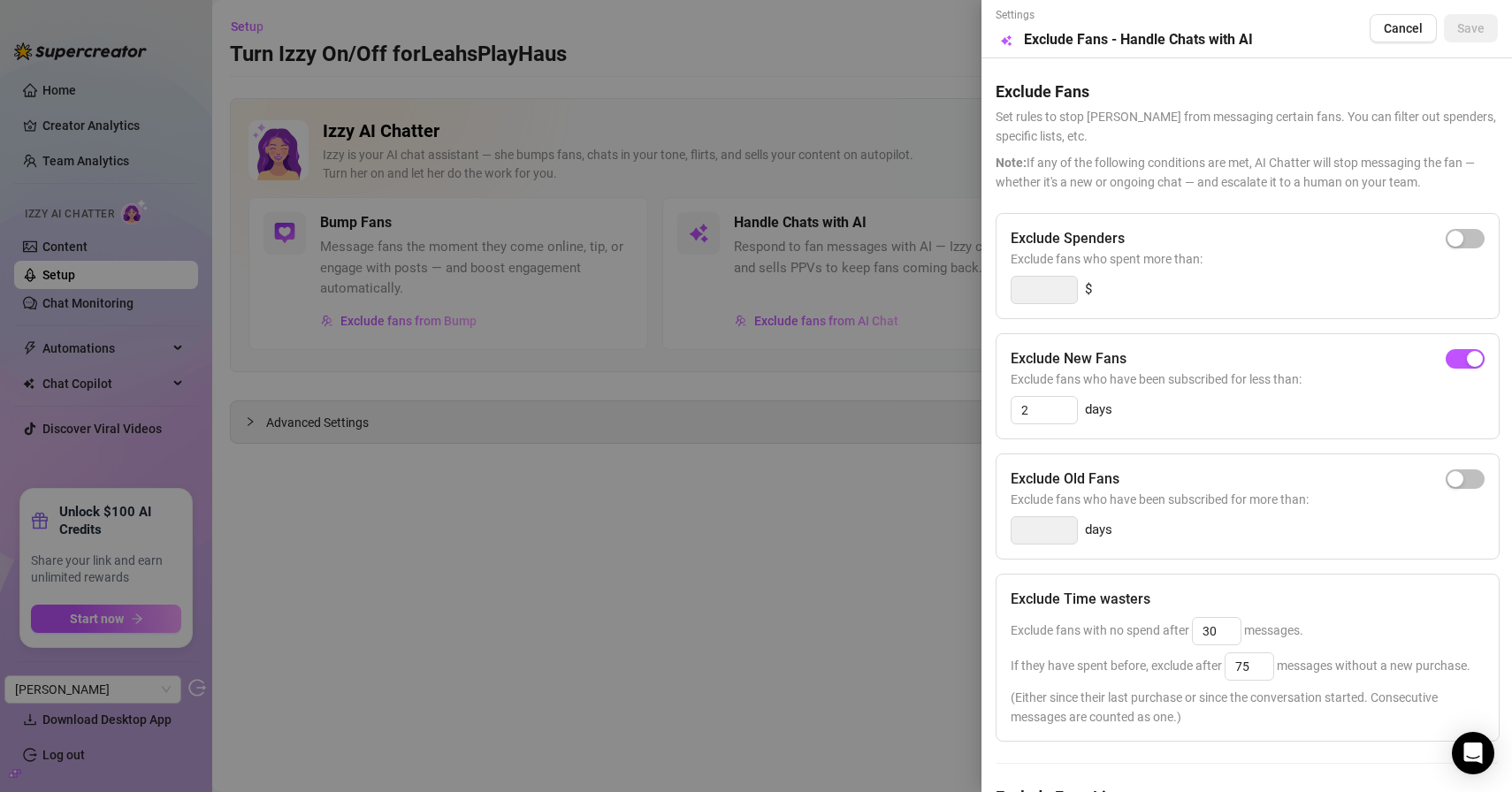
scroll to position [175, 0]
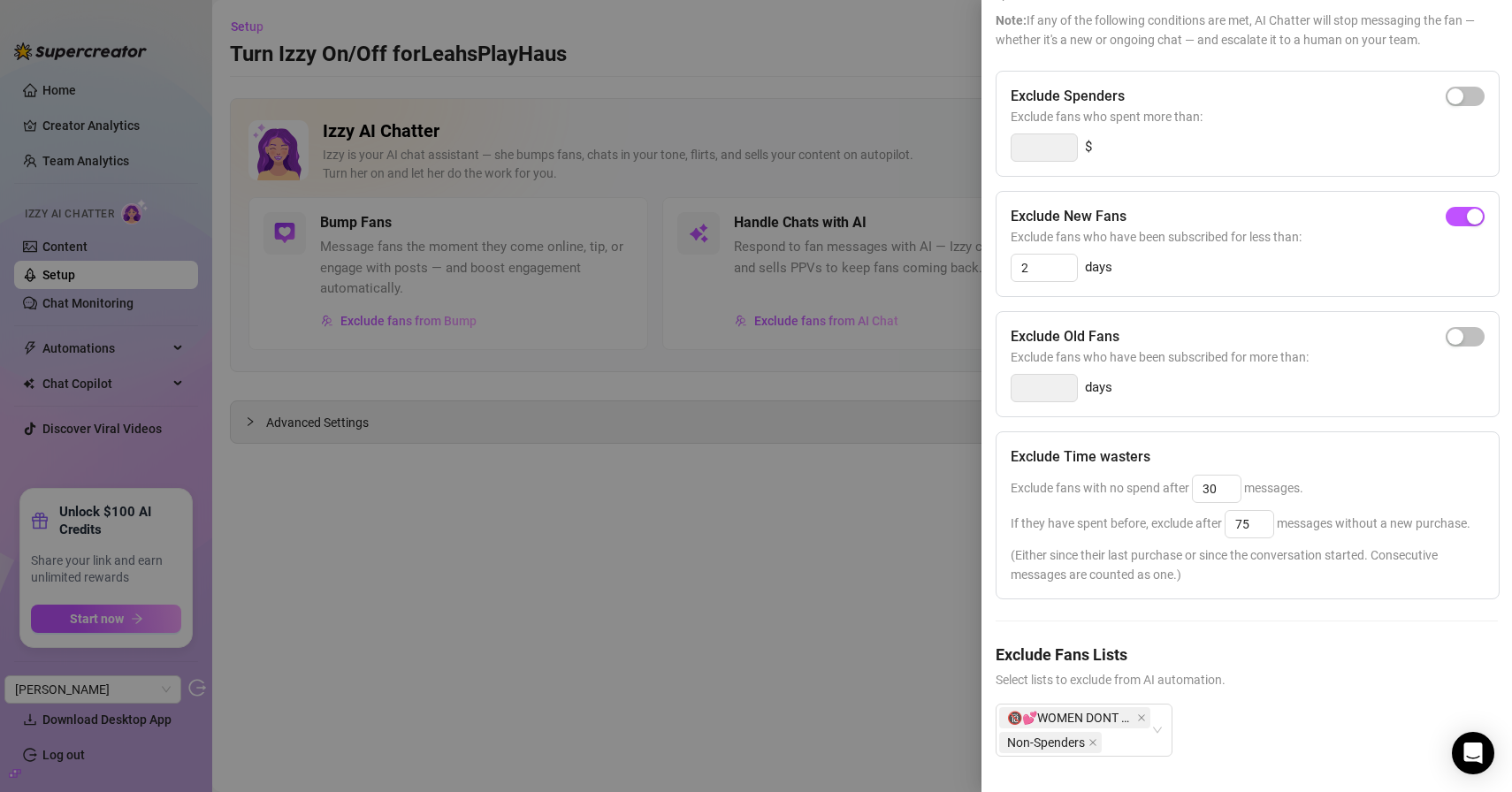
click at [644, 583] on div at bounding box center [756, 396] width 1512 height 792
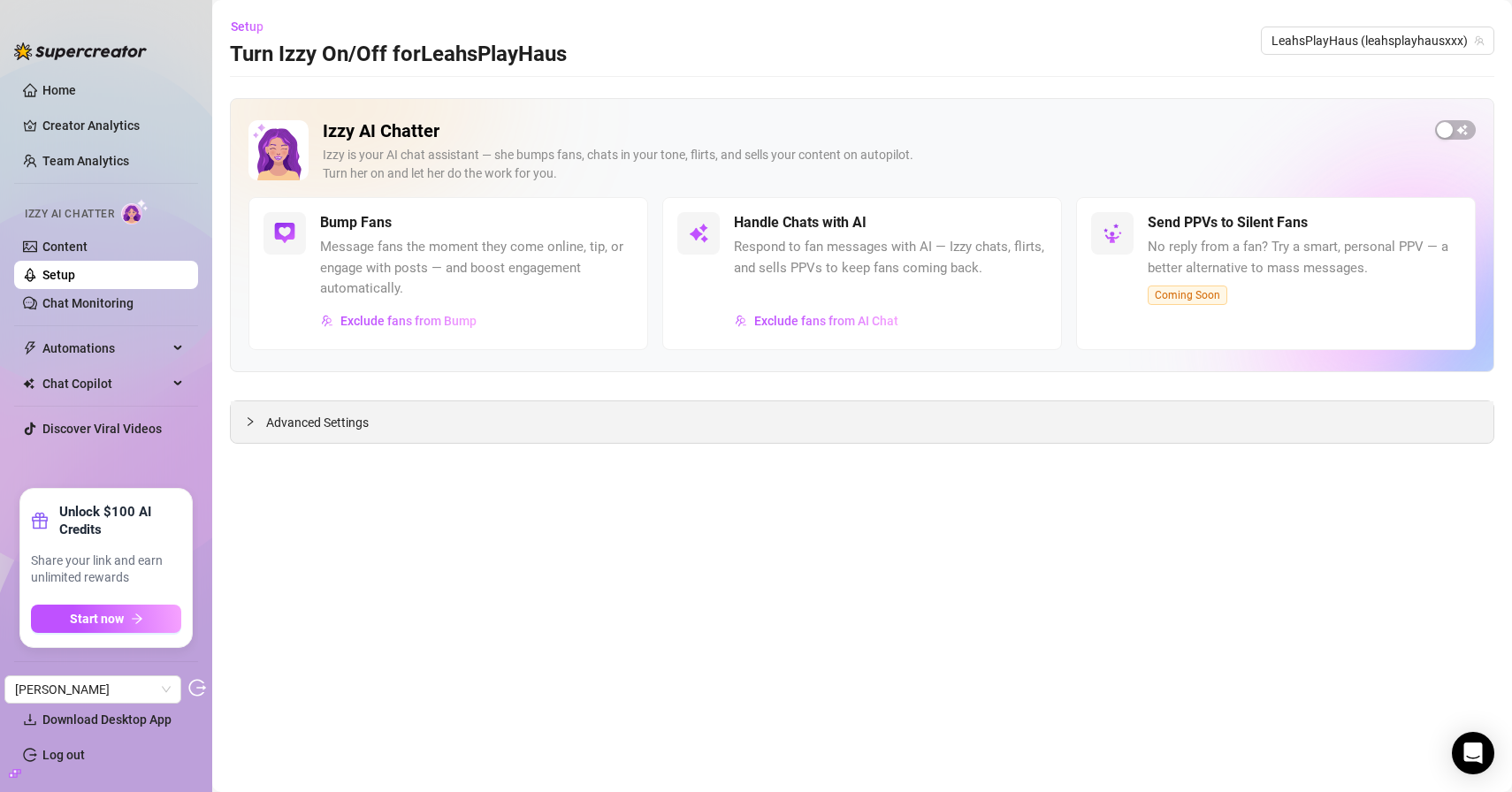
click at [409, 430] on div "Advanced Settings" at bounding box center [862, 422] width 1263 height 41
click at [316, 421] on span "Advanced Settings" at bounding box center [317, 423] width 103 height 19
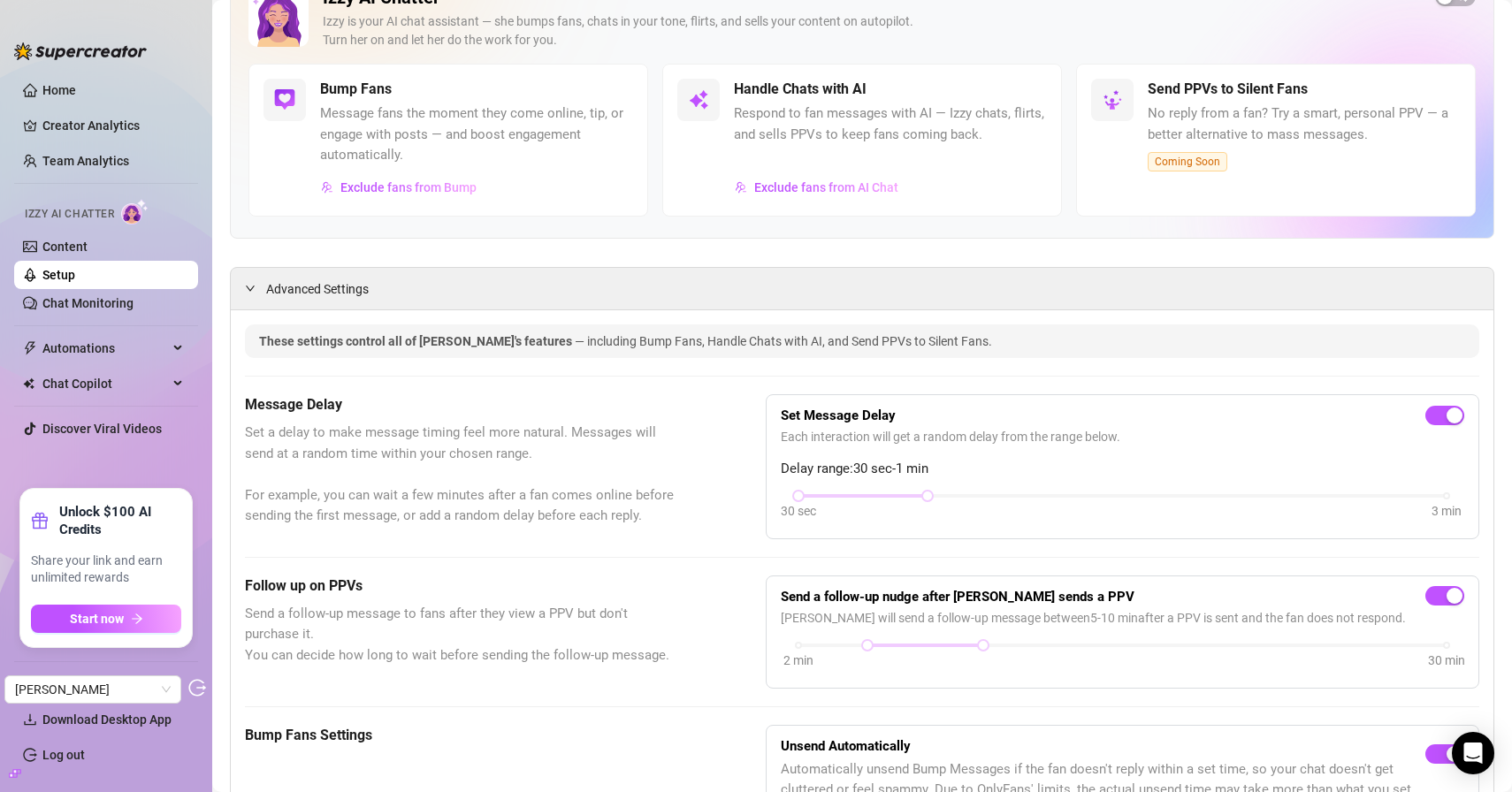
scroll to position [0, 0]
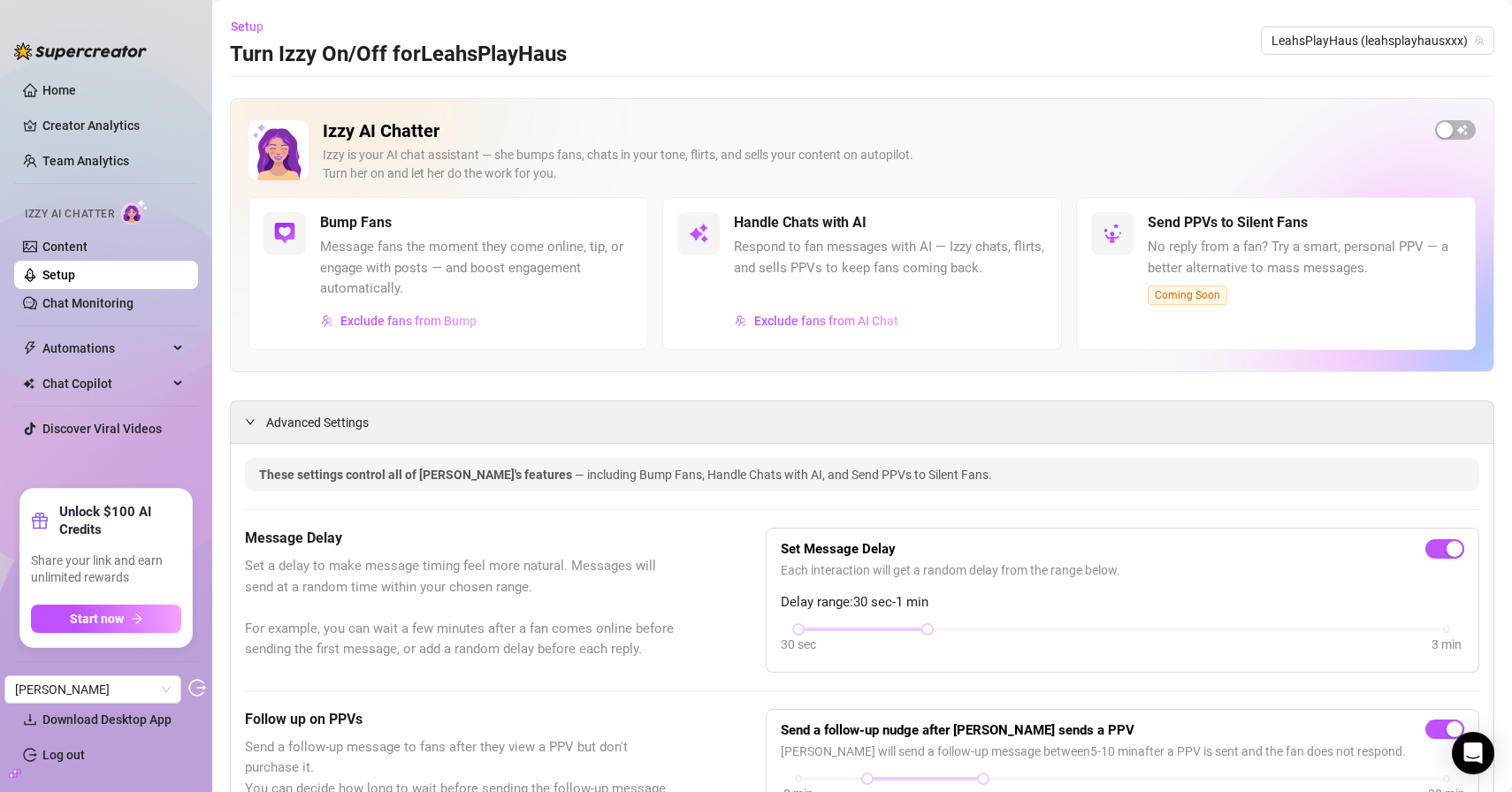
click at [42, 268] on link "Setup" at bounding box center [58, 274] width 33 height 14
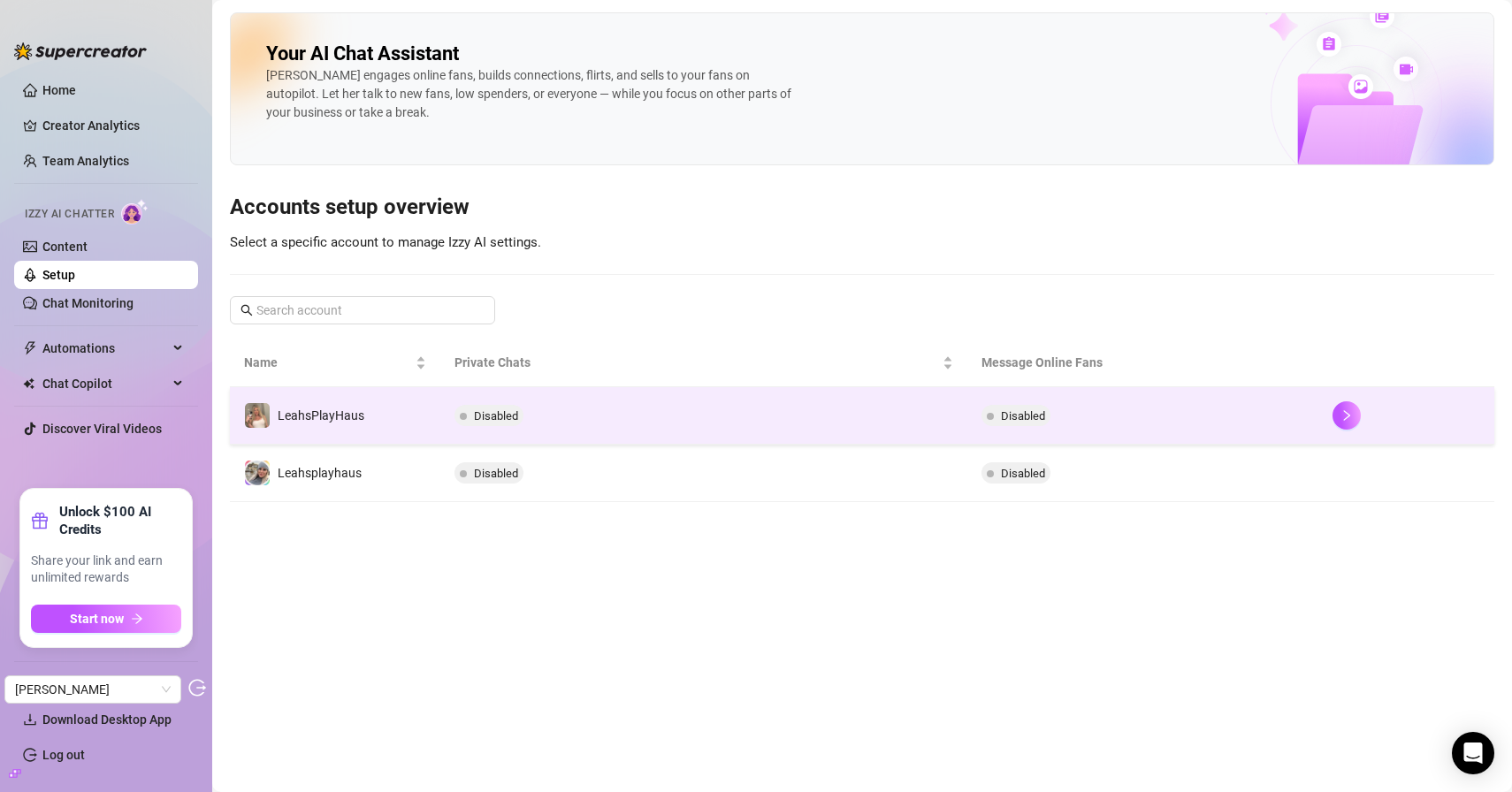
click at [328, 408] on div "LeahsPlayHaus" at bounding box center [321, 415] width 86 height 19
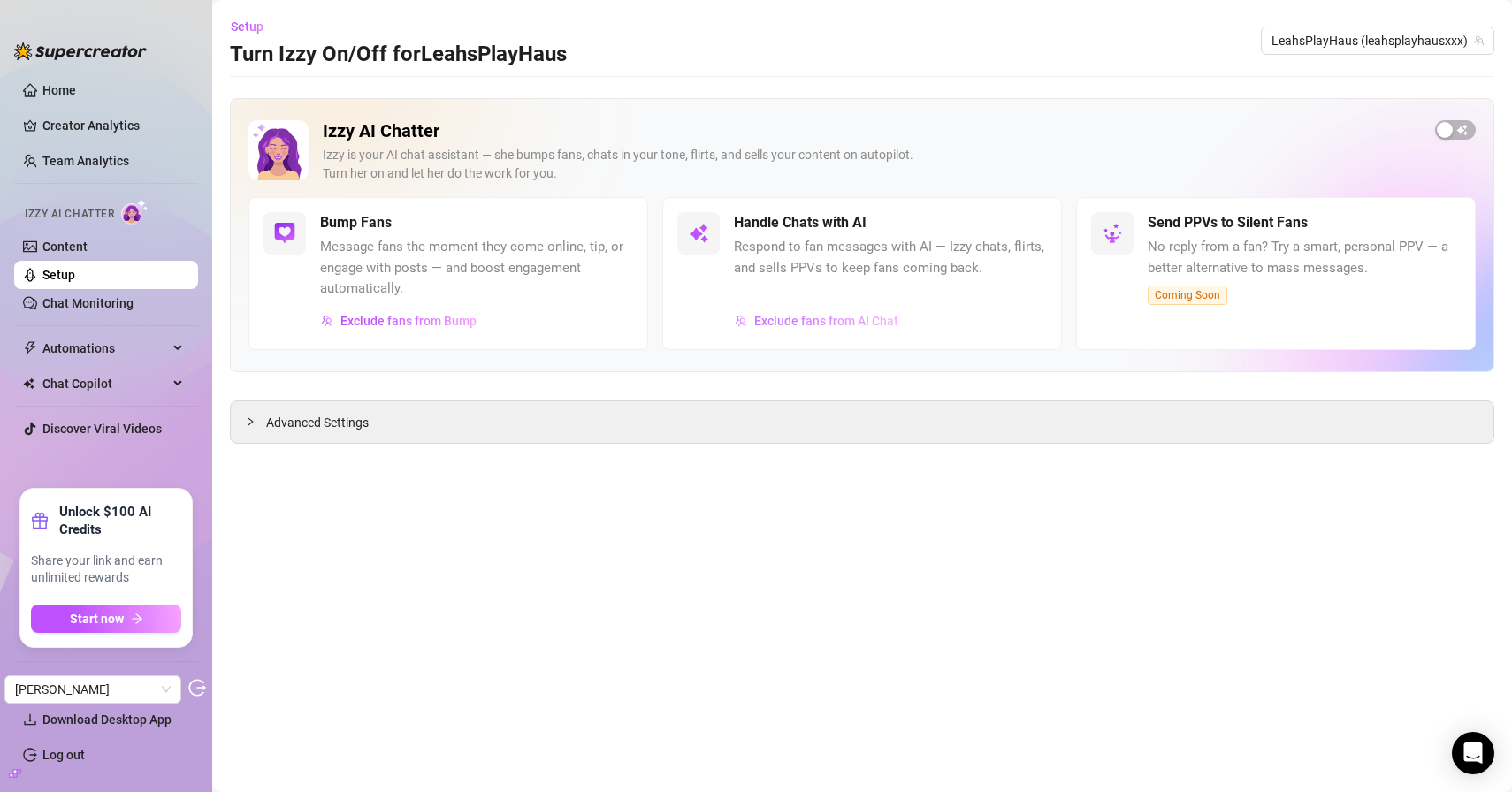
click at [857, 320] on span "Exclude fans from AI Chat" at bounding box center [826, 320] width 144 height 14
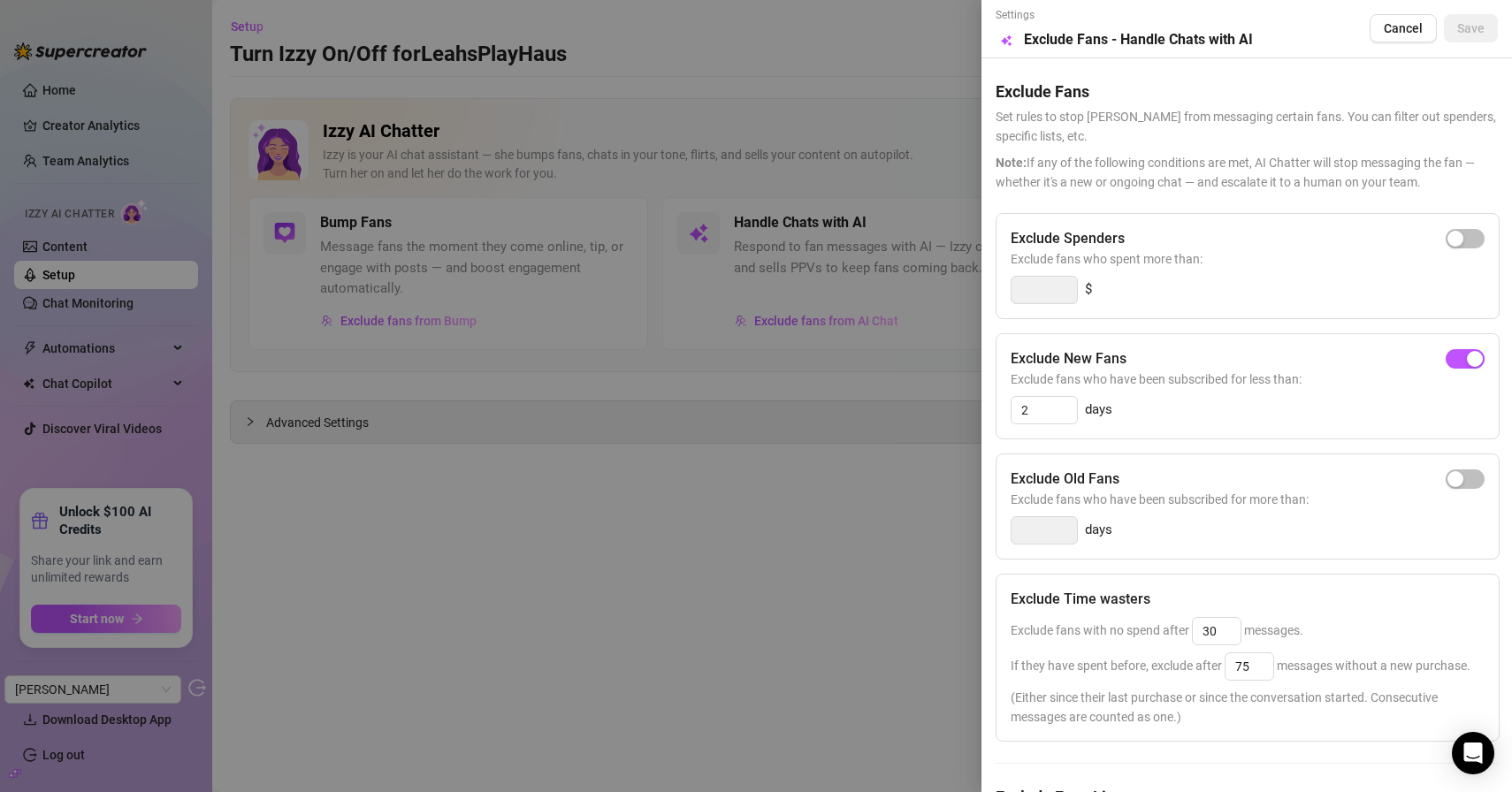
click at [721, 194] on div at bounding box center [756, 396] width 1512 height 792
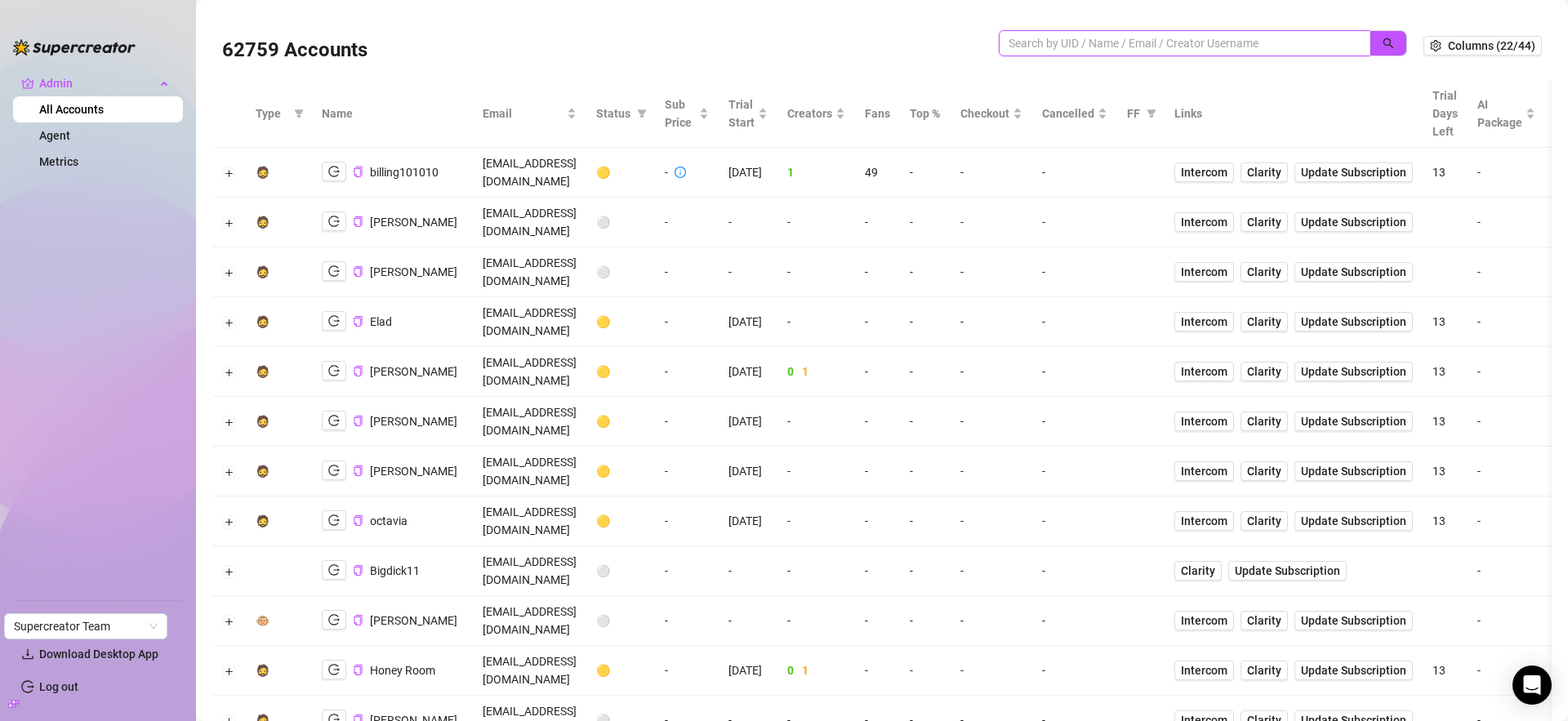
click at [1305, 44] on input "search" at bounding box center [1178, 43] width 339 height 18
paste input "xwuOv8ZLWXYQwWjns4UrxdnKmMj2"
type input "xwuOv8ZLWXYQwWjns4UrxdnKmMj2"
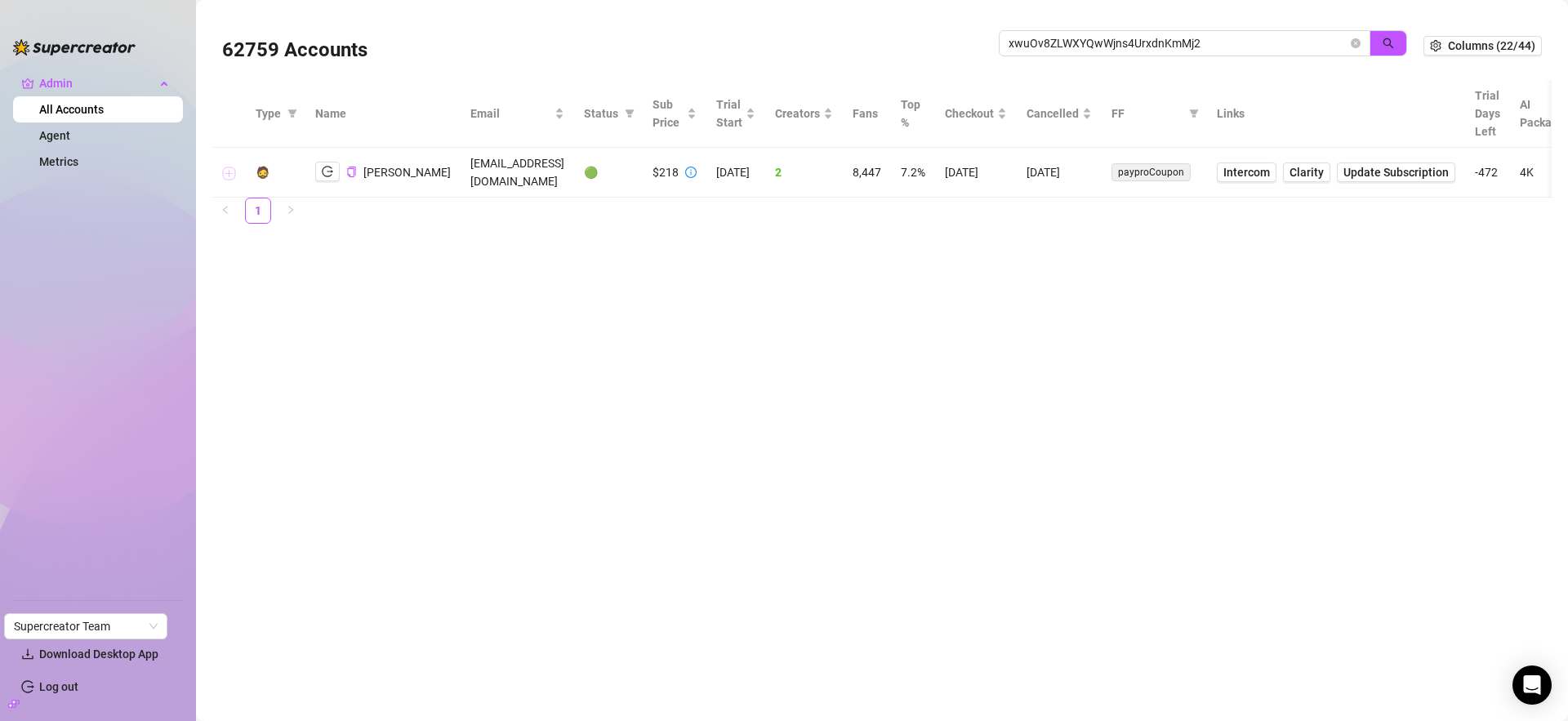
click at [228, 167] on button "Expand row" at bounding box center [229, 173] width 13 height 13
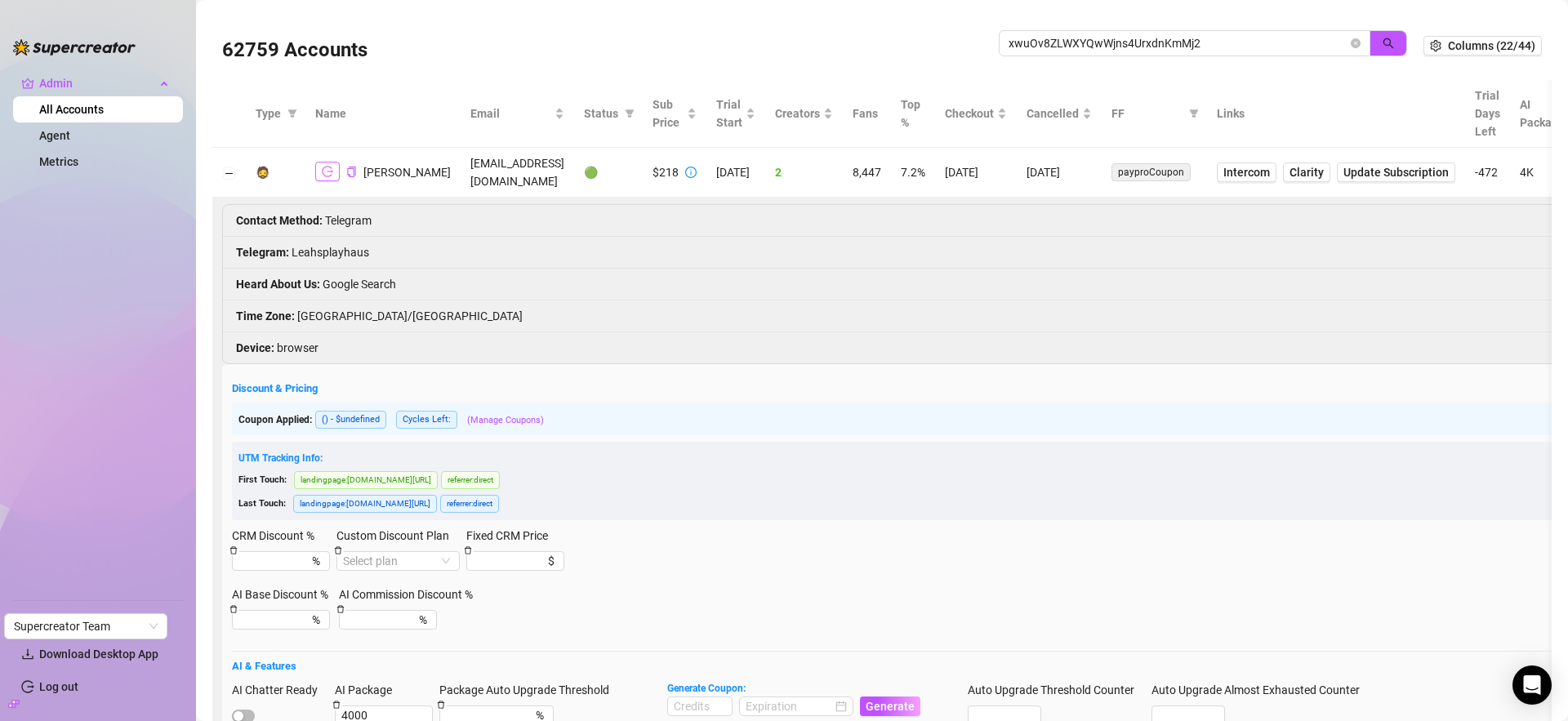
click at [332, 168] on icon "logout" at bounding box center [327, 171] width 12 height 12
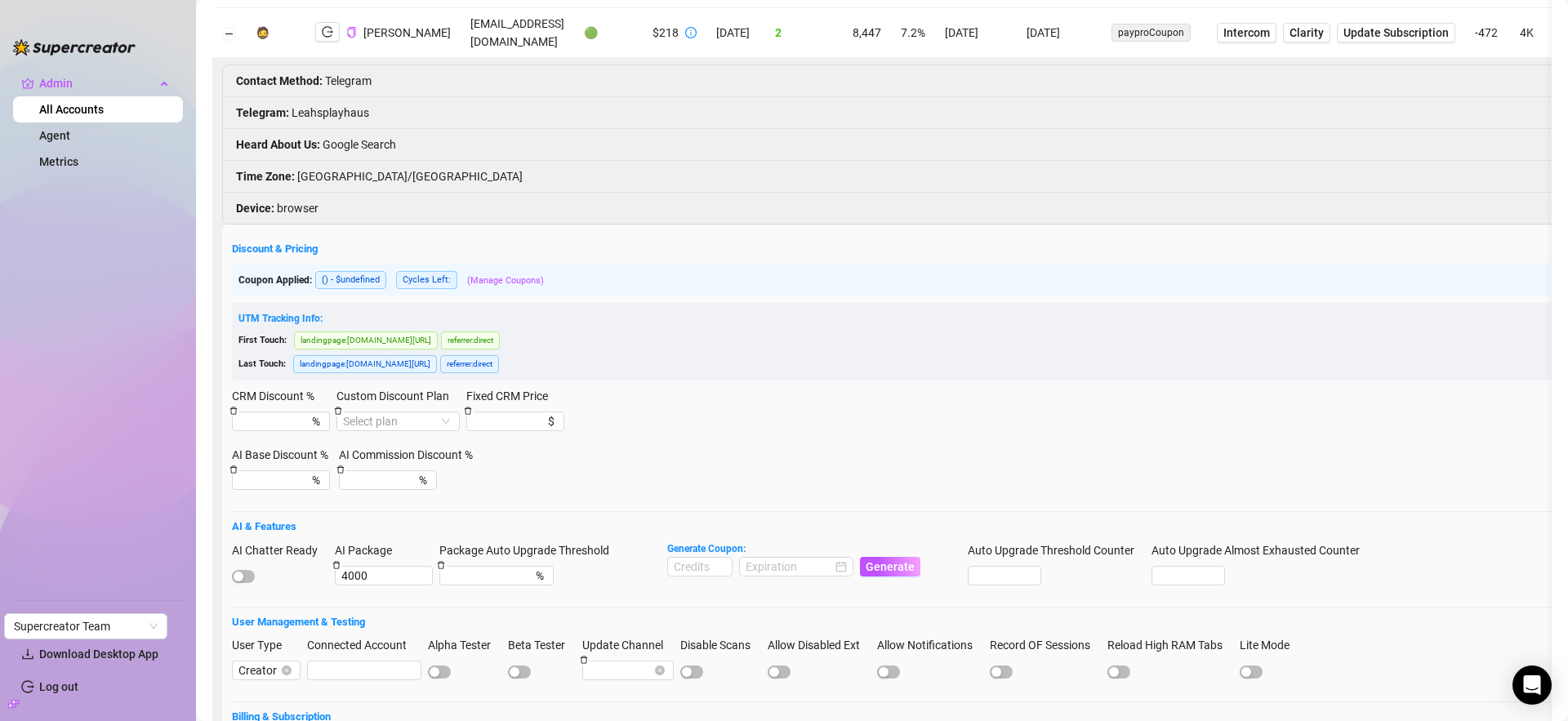
scroll to position [144, 0]
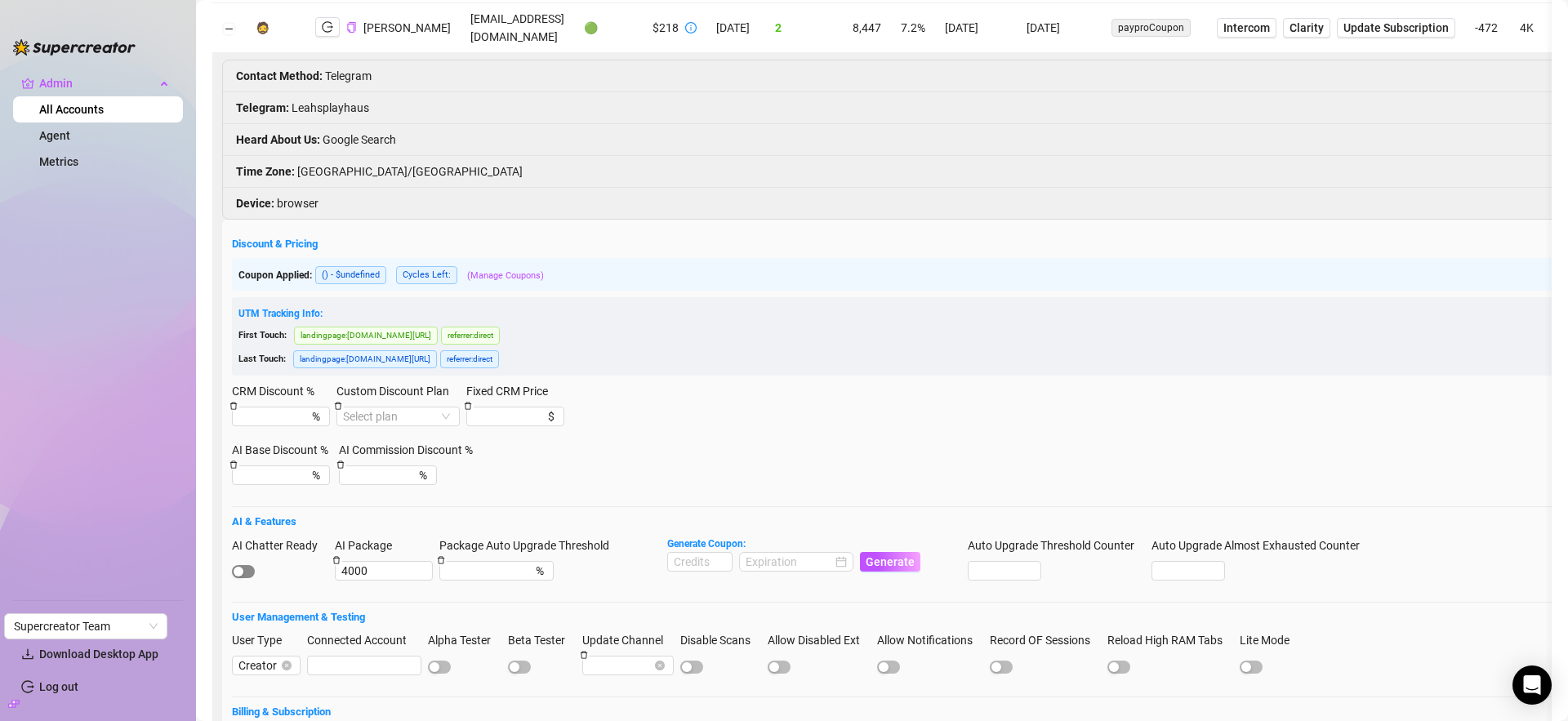
click at [242, 567] on div "button" at bounding box center [238, 571] width 10 height 10
click at [698, 553] on input at bounding box center [699, 562] width 64 height 18
type input "1000"
click at [771, 518] on form "Discount & Pricing Coupon Applied: ( ) - $undefined Cycles Left: (Manage Coupon…" at bounding box center [1139, 526] width 1816 height 579
click at [791, 553] on input at bounding box center [789, 562] width 87 height 18
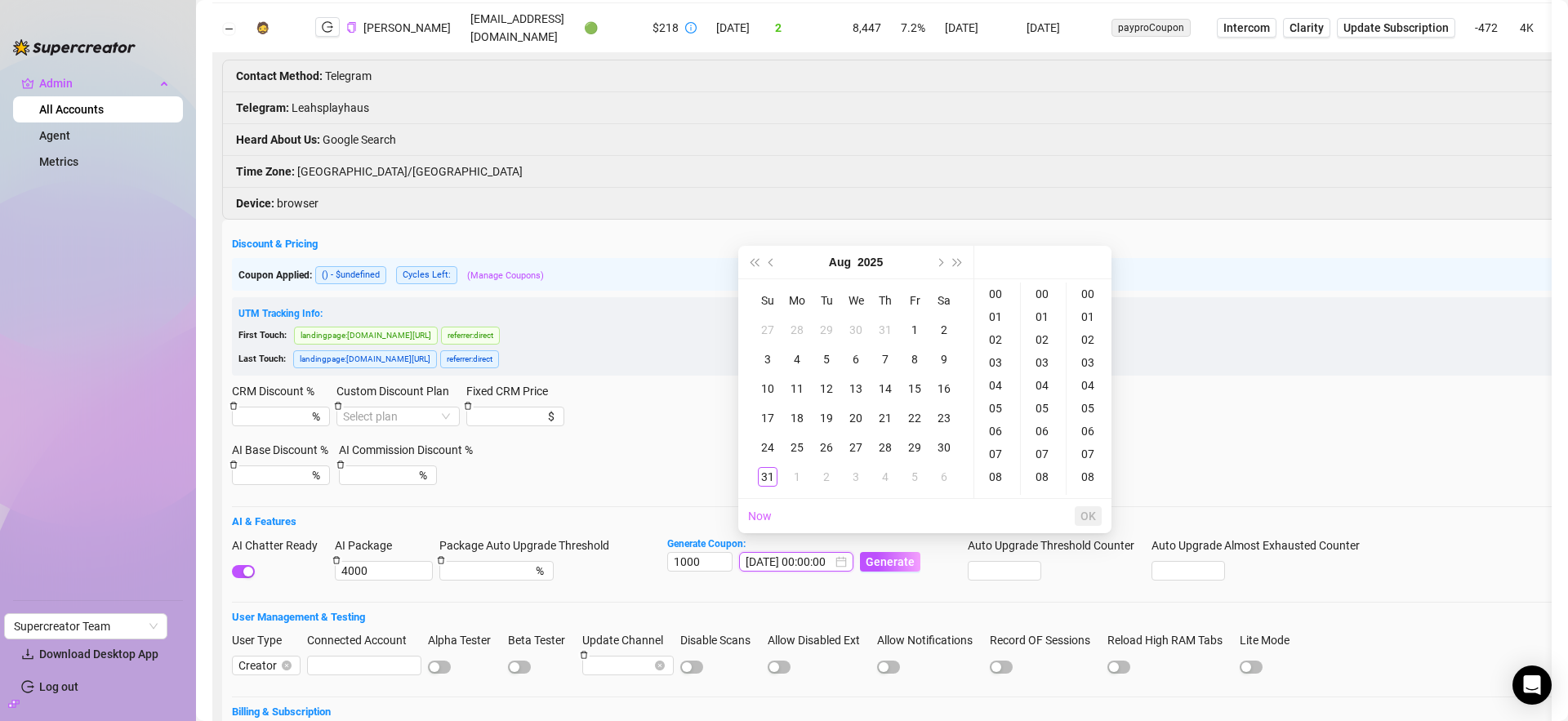
type input "2025-08-01 00:00:00"
click at [938, 265] on span "Next month (PageDown)" at bounding box center [938, 261] width 8 height 8
type input "2025-09-02 00:00:00"
click at [827, 442] on div "30" at bounding box center [826, 447] width 19 height 19
type input "2025-09-30 00:00:00"
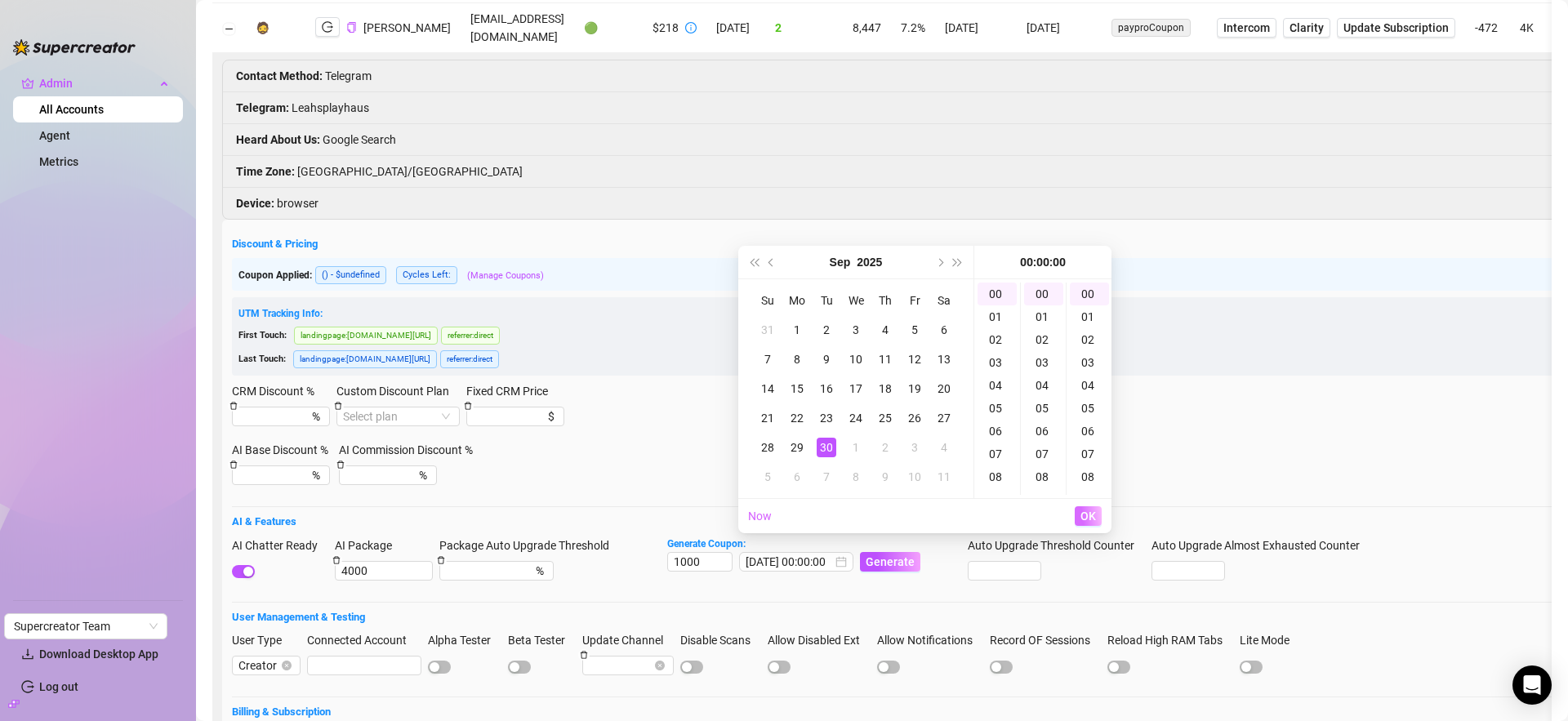
click at [1086, 514] on span "OK" at bounding box center [1088, 516] width 16 height 13
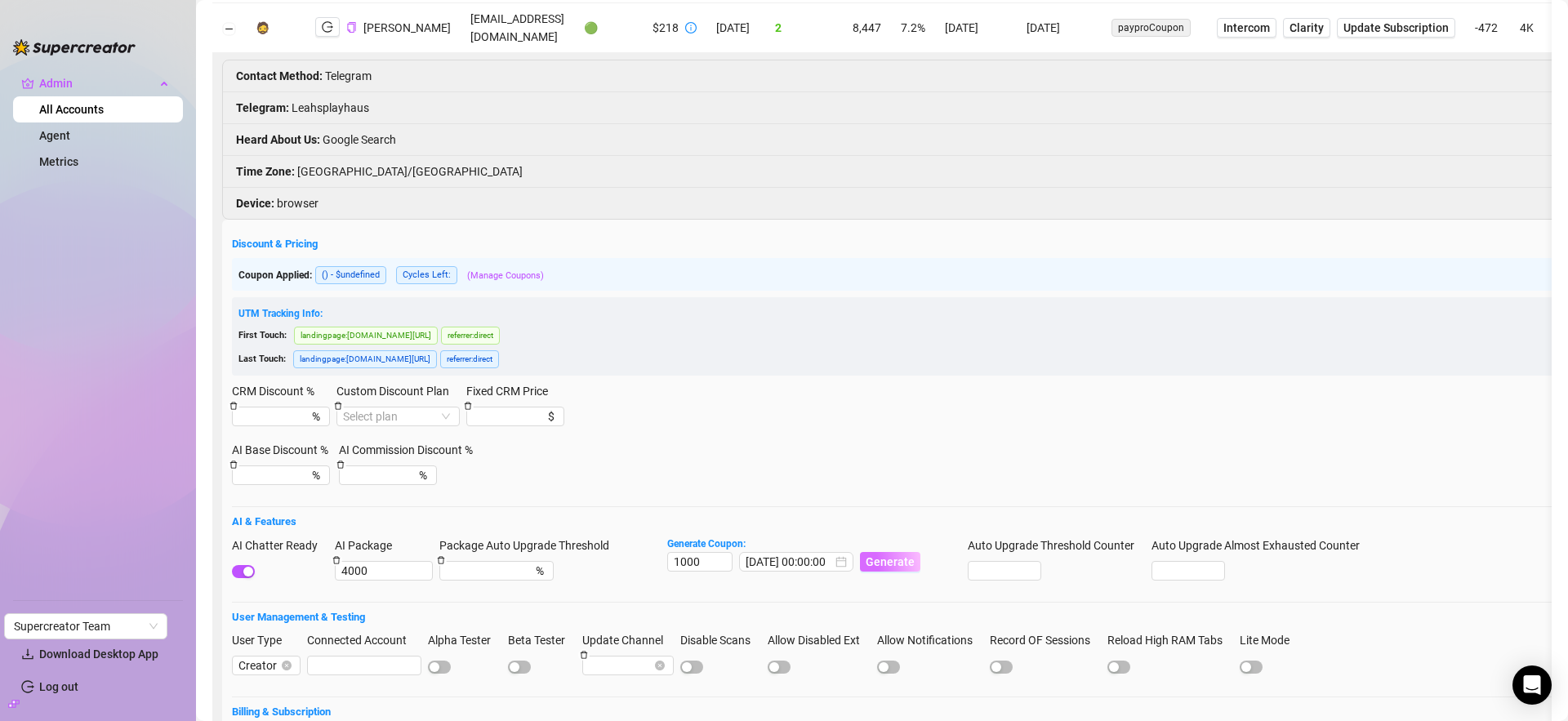
click at [908, 555] on span "Generate" at bounding box center [889, 562] width 49 height 13
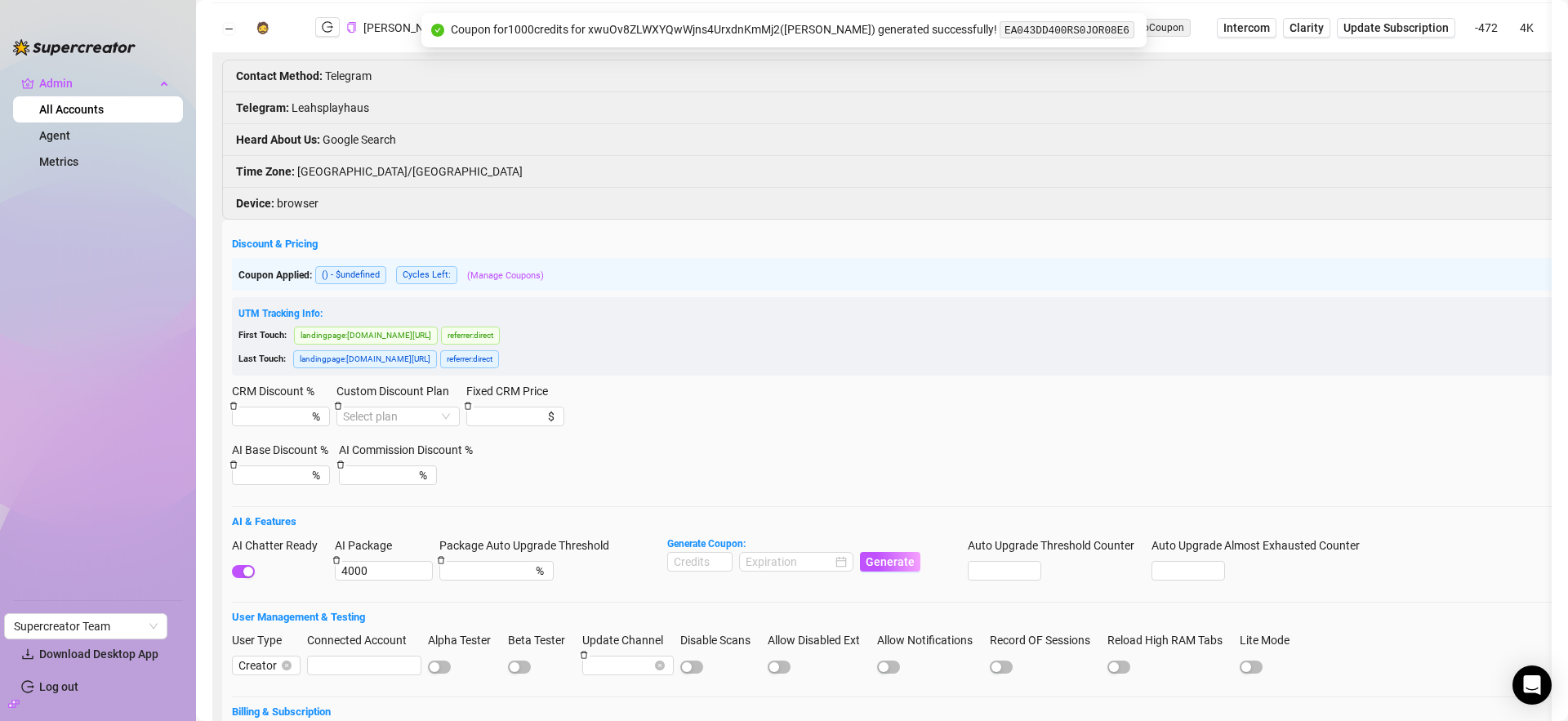
click at [1024, 27] on code "EA043DD400RS0JOR08E6" at bounding box center [1067, 29] width 135 height 17
copy code "EA043DD400RS0JOR08E6"
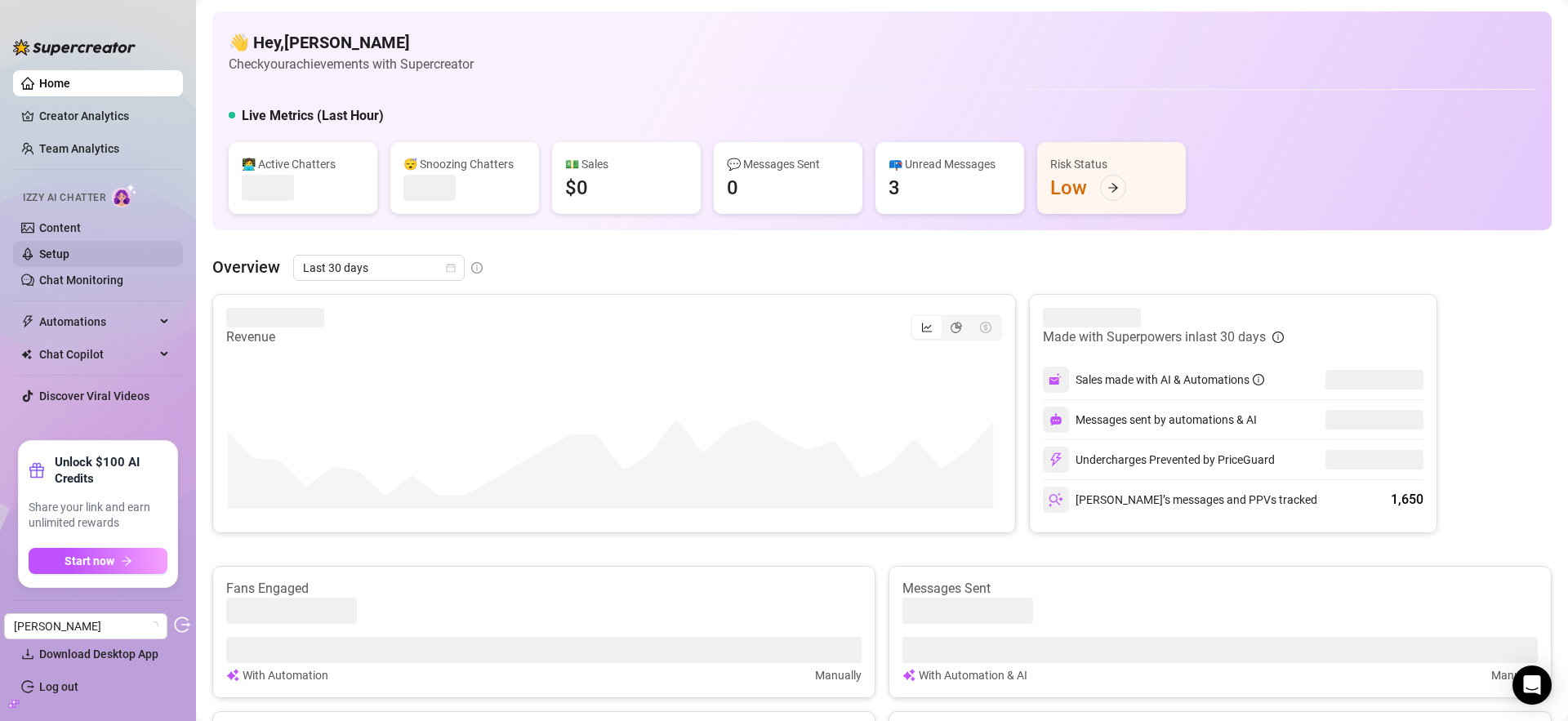
click at [69, 254] on link "Setup" at bounding box center [54, 253] width 30 height 13
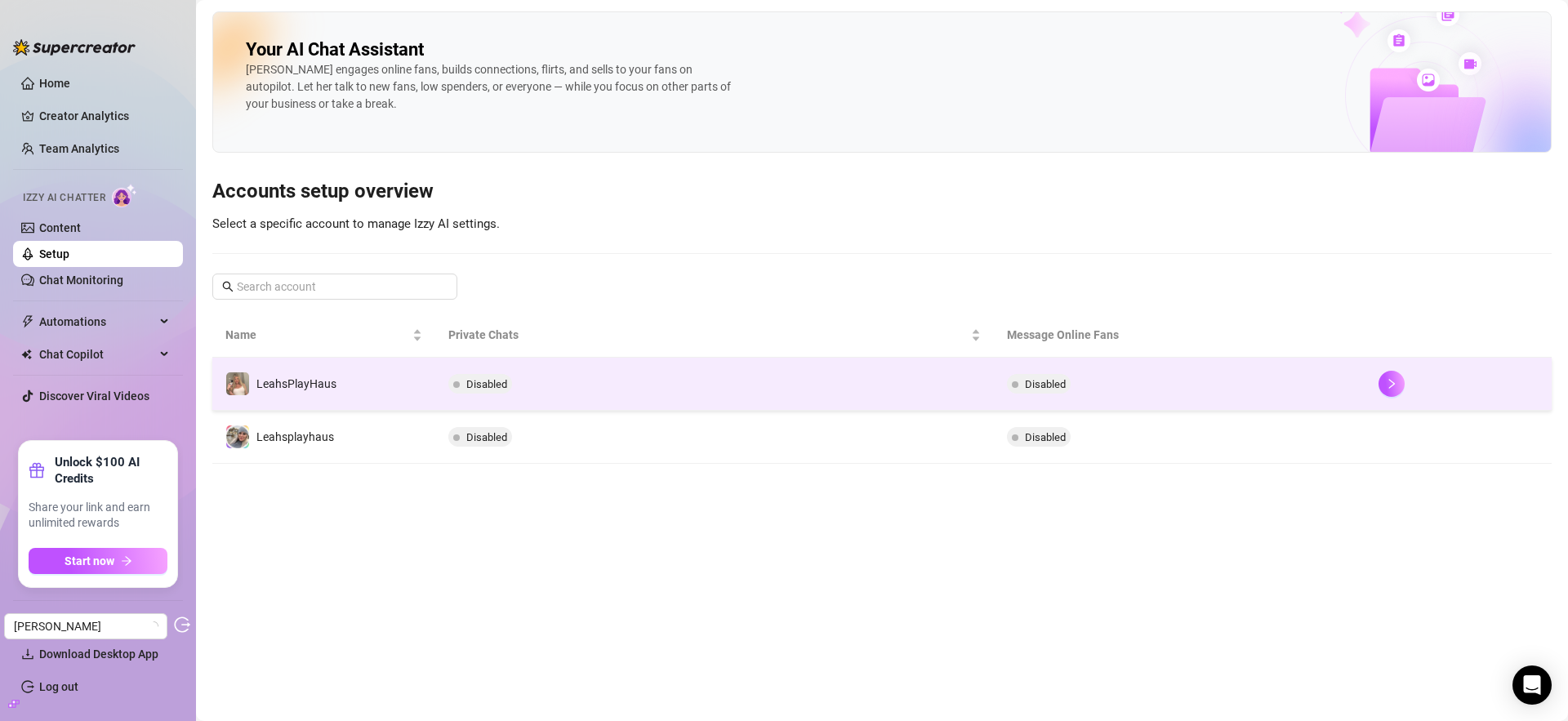
click at [390, 390] on td "LeahsPlayHaus" at bounding box center [324, 384] width 223 height 53
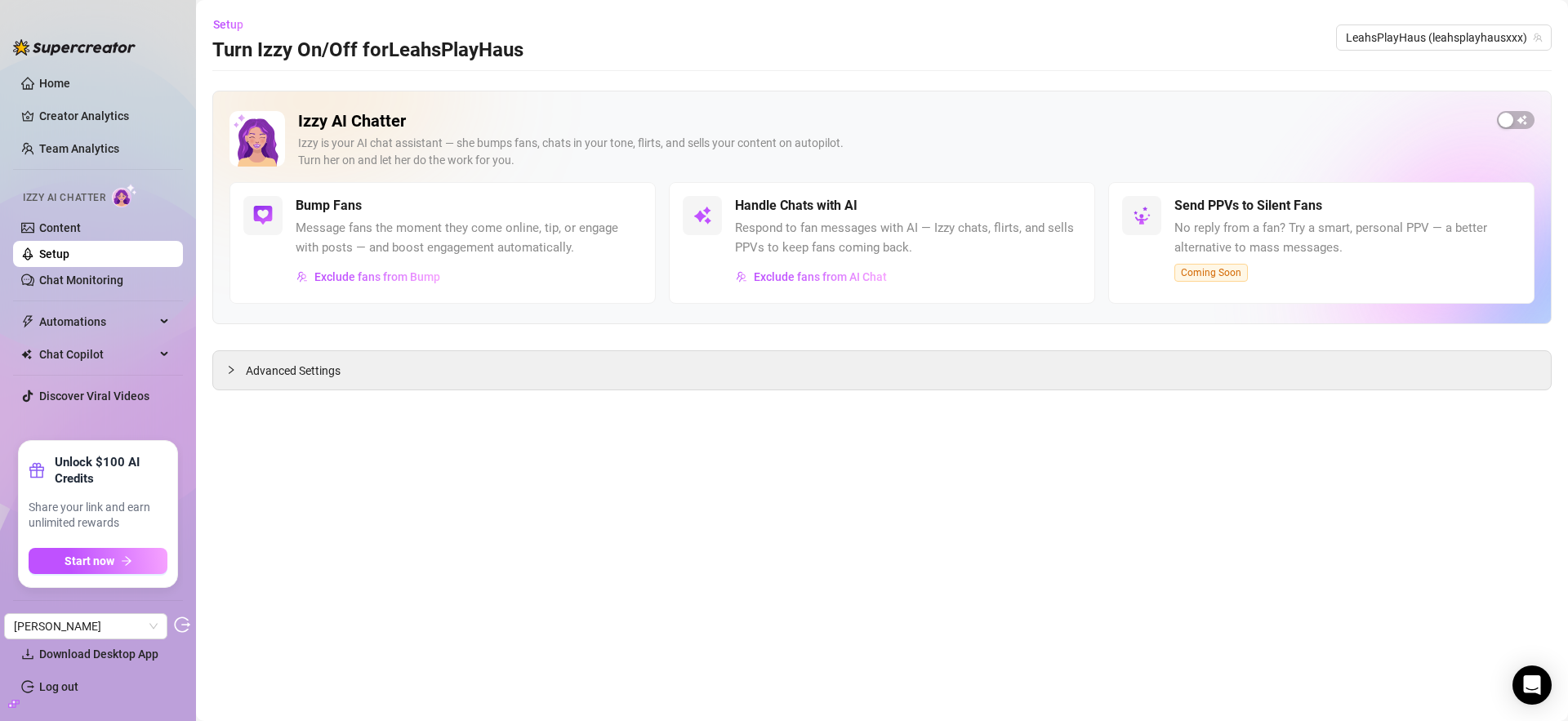
click at [12, 706] on icon "build" at bounding box center [13, 703] width 12 height 12
click at [65, 618] on link "Settings" at bounding box center [60, 621] width 43 height 13
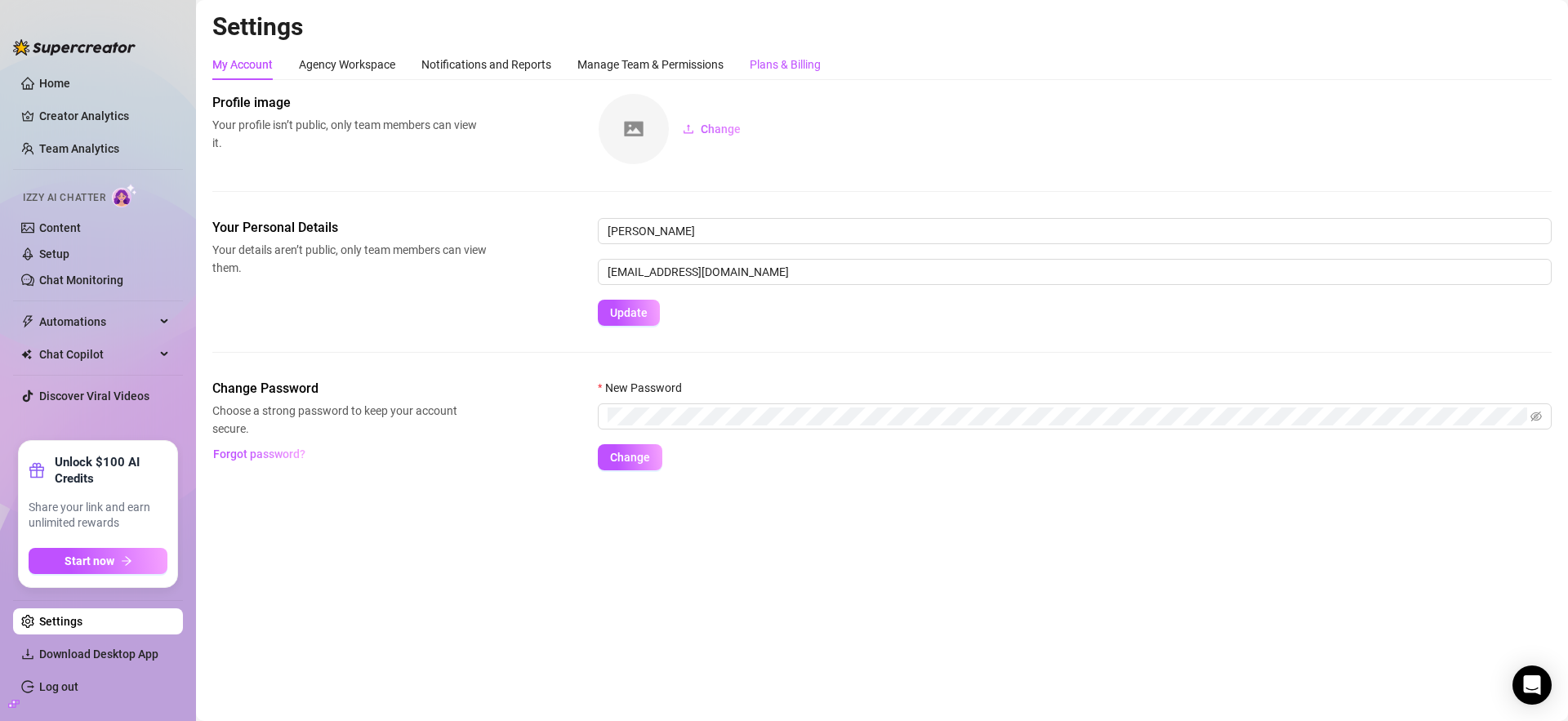
click at [807, 72] on div "Plans & Billing" at bounding box center [785, 65] width 71 height 18
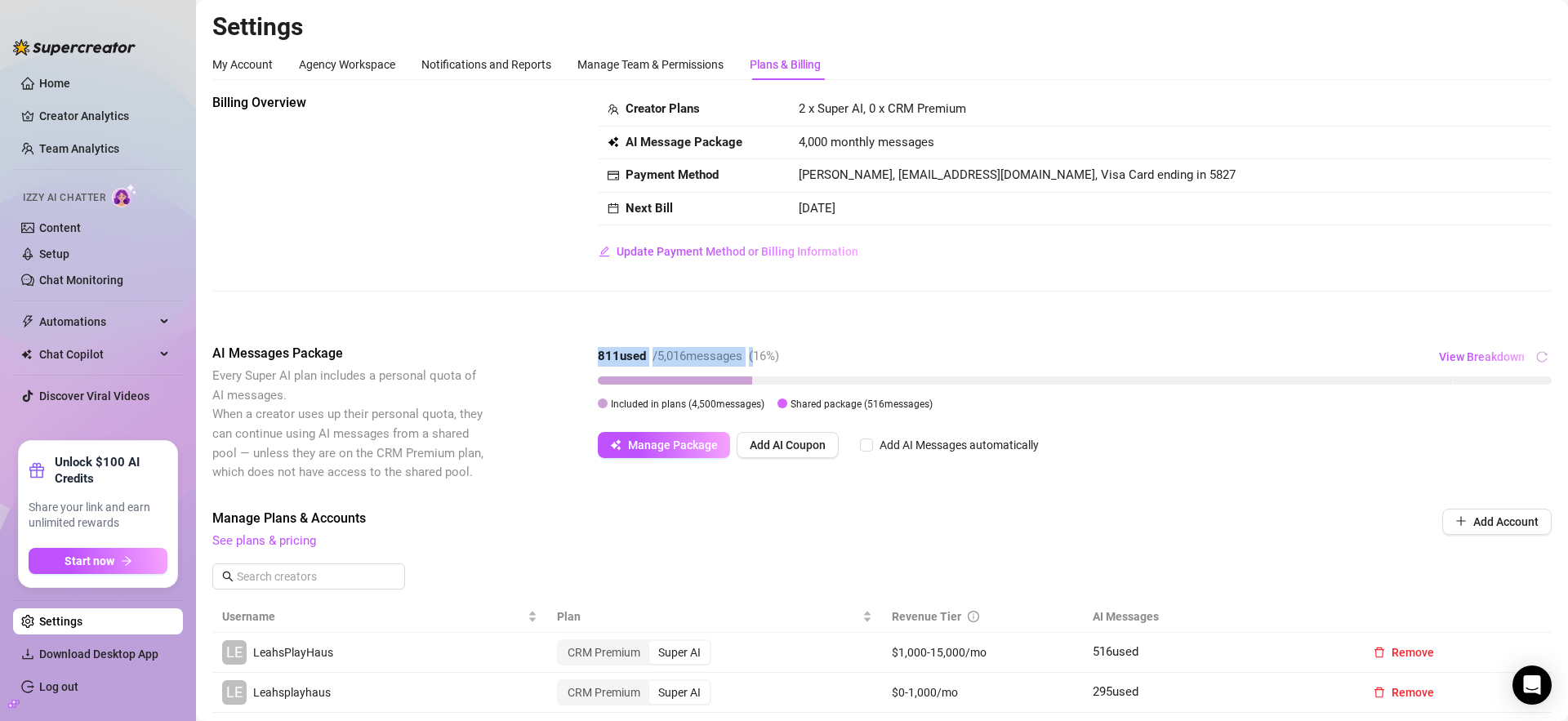
drag, startPoint x: 581, startPoint y: 353, endPoint x: 761, endPoint y: 366, distance: 180.5
click at [761, 366] on div "AI Messages Package Every Super AI plan includes a personal quota of AI message…" at bounding box center [882, 413] width 1339 height 138
click at [747, 324] on div "Billing Overview Creator Plans 2 x Super AI, 0 x CRM Premium AI Message Package…" at bounding box center [882, 622] width 1339 height 1058
drag, startPoint x: 799, startPoint y: 107, endPoint x: 901, endPoint y: 116, distance: 102.4
click at [901, 116] on td "2 x Super AI, 0 x CRM Premium" at bounding box center [1170, 110] width 762 height 34
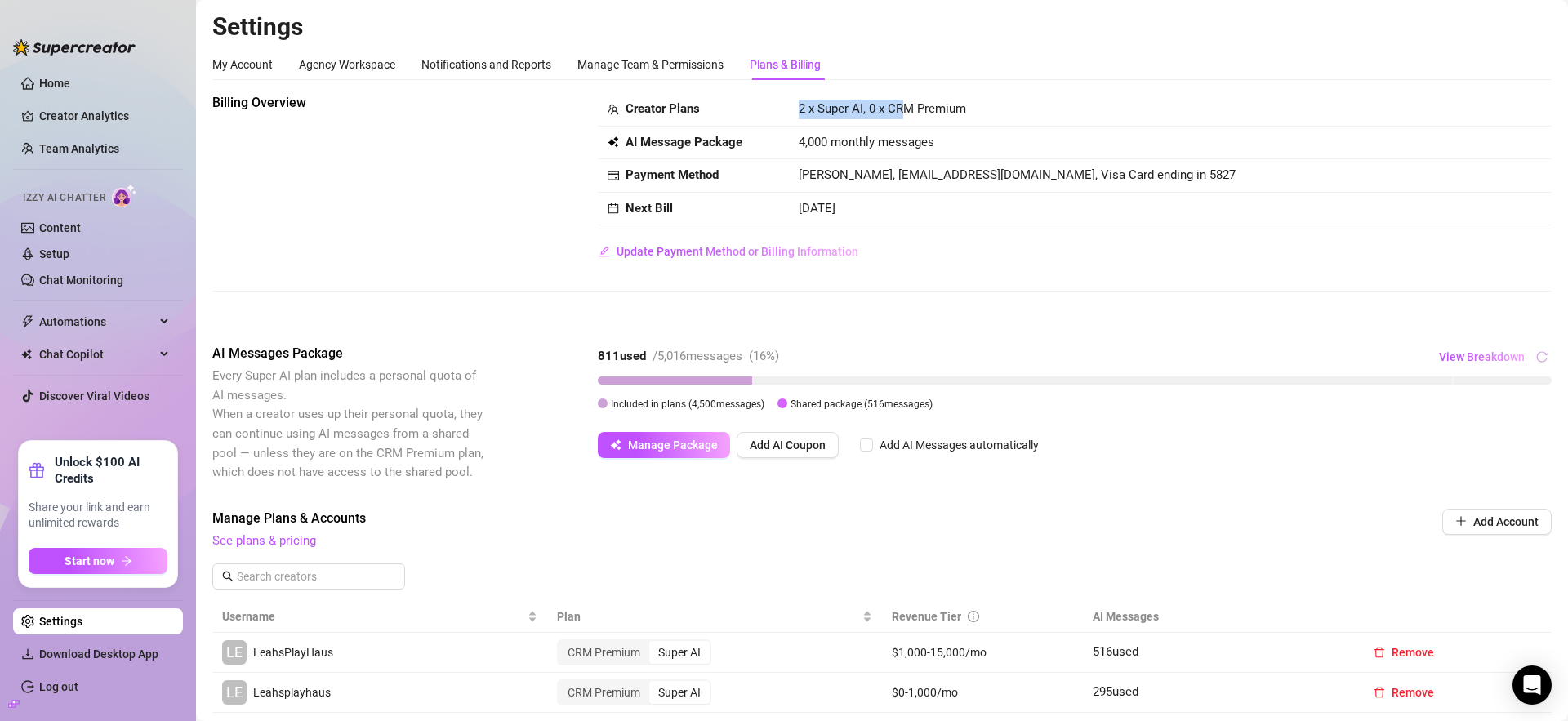
drag, startPoint x: 792, startPoint y: 111, endPoint x: 908, endPoint y: 109, distance: 116.0
click at [903, 108] on td "2 x Super AI, 0 x CRM Premium" at bounding box center [1170, 110] width 762 height 34
click at [909, 109] on span "2 x Super AI, 0 x CRM Premium" at bounding box center [882, 108] width 167 height 15
click at [781, 451] on span "Add AI Coupon" at bounding box center [788, 445] width 76 height 13
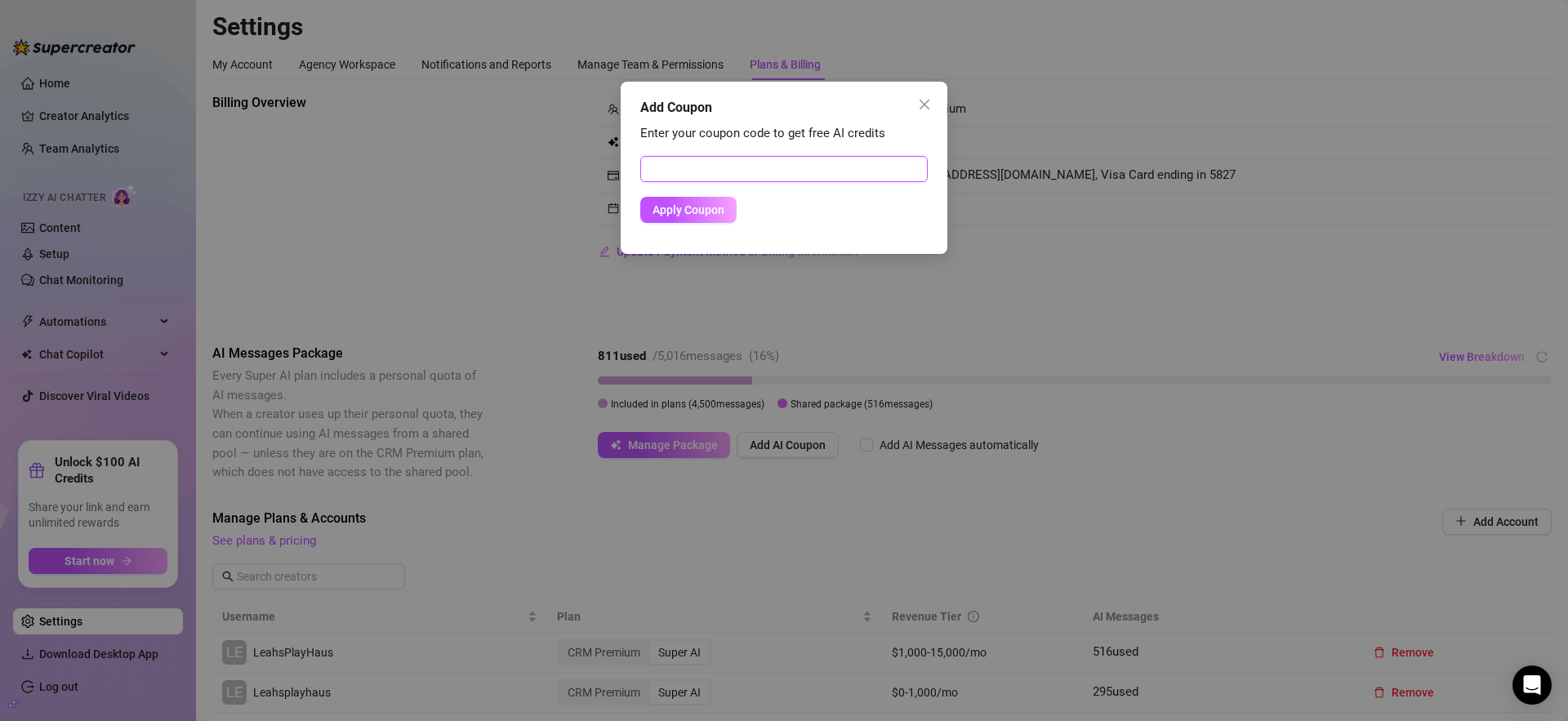
click at [736, 173] on input "text" at bounding box center [784, 169] width 288 height 27
paste input "EA043DD400RS0JOR08E6"
type input "EA043DD400RS0JOR08E6"
click at [715, 200] on button "Apply Coupon" at bounding box center [688, 210] width 97 height 27
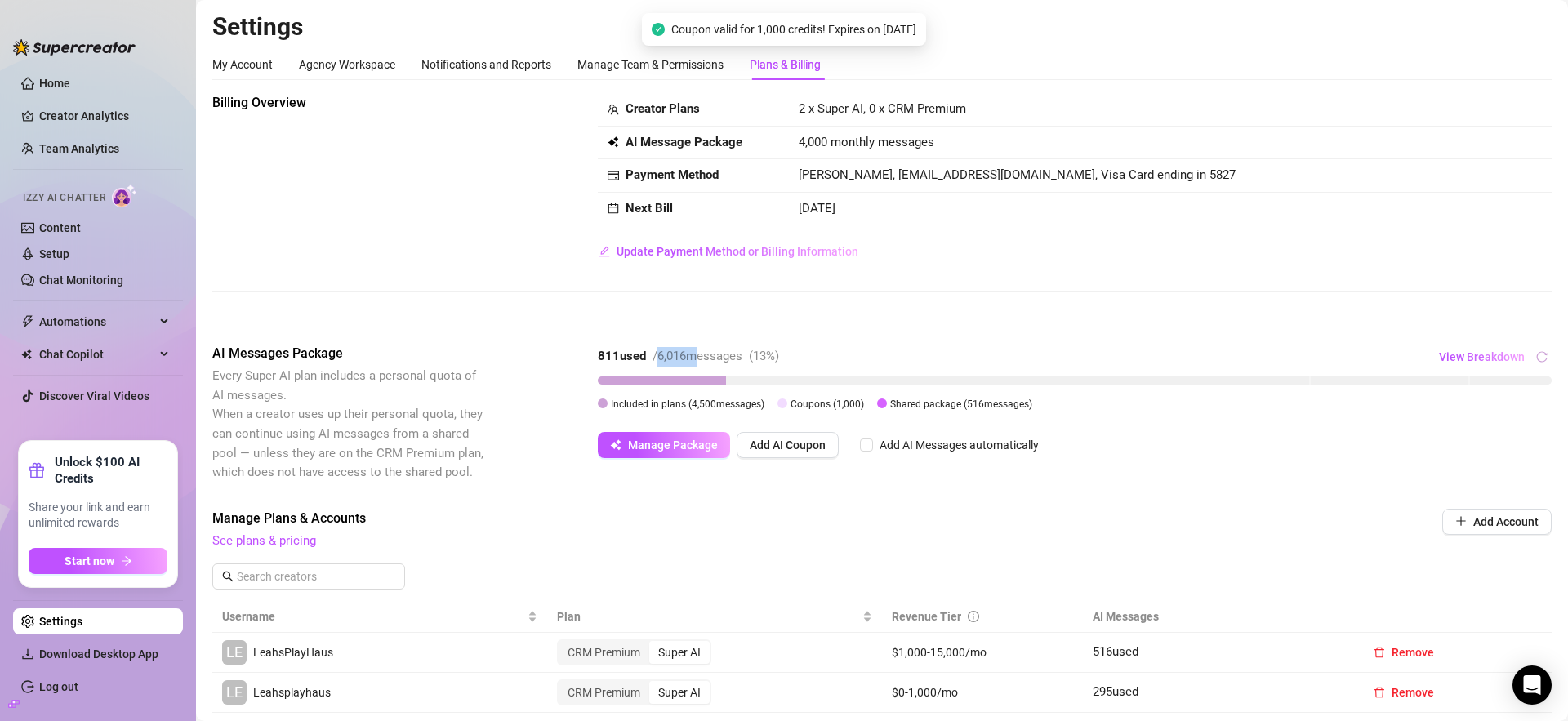
drag, startPoint x: 664, startPoint y: 355, endPoint x: 699, endPoint y: 364, distance: 36.1
click at [699, 364] on div "/ 6,016 messages" at bounding box center [697, 357] width 89 height 19
click at [761, 309] on div "Billing Overview Creator Plans 2 x Super AI, 0 x CRM Premium AI Message Package…" at bounding box center [882, 205] width 1339 height 225
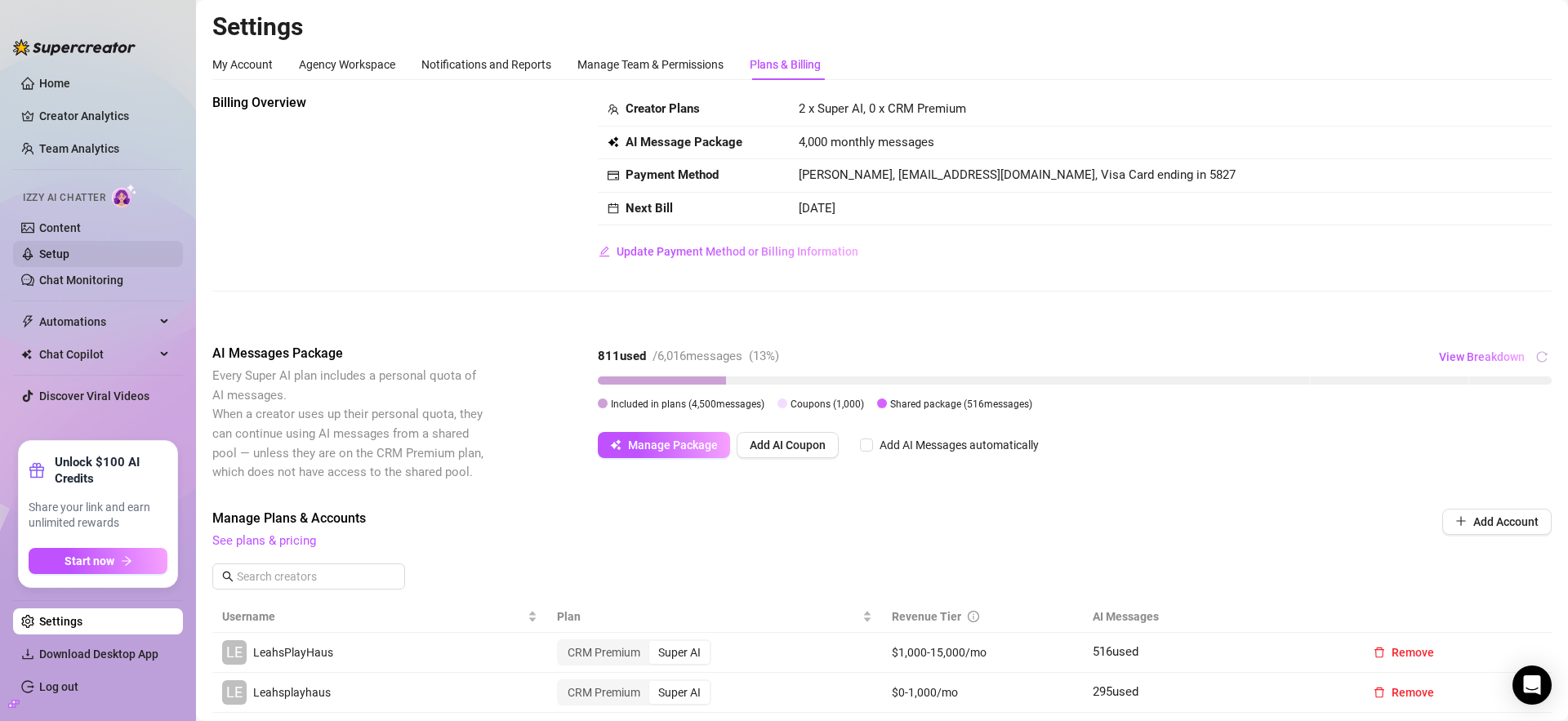
click at [69, 250] on link "Setup" at bounding box center [54, 253] width 30 height 13
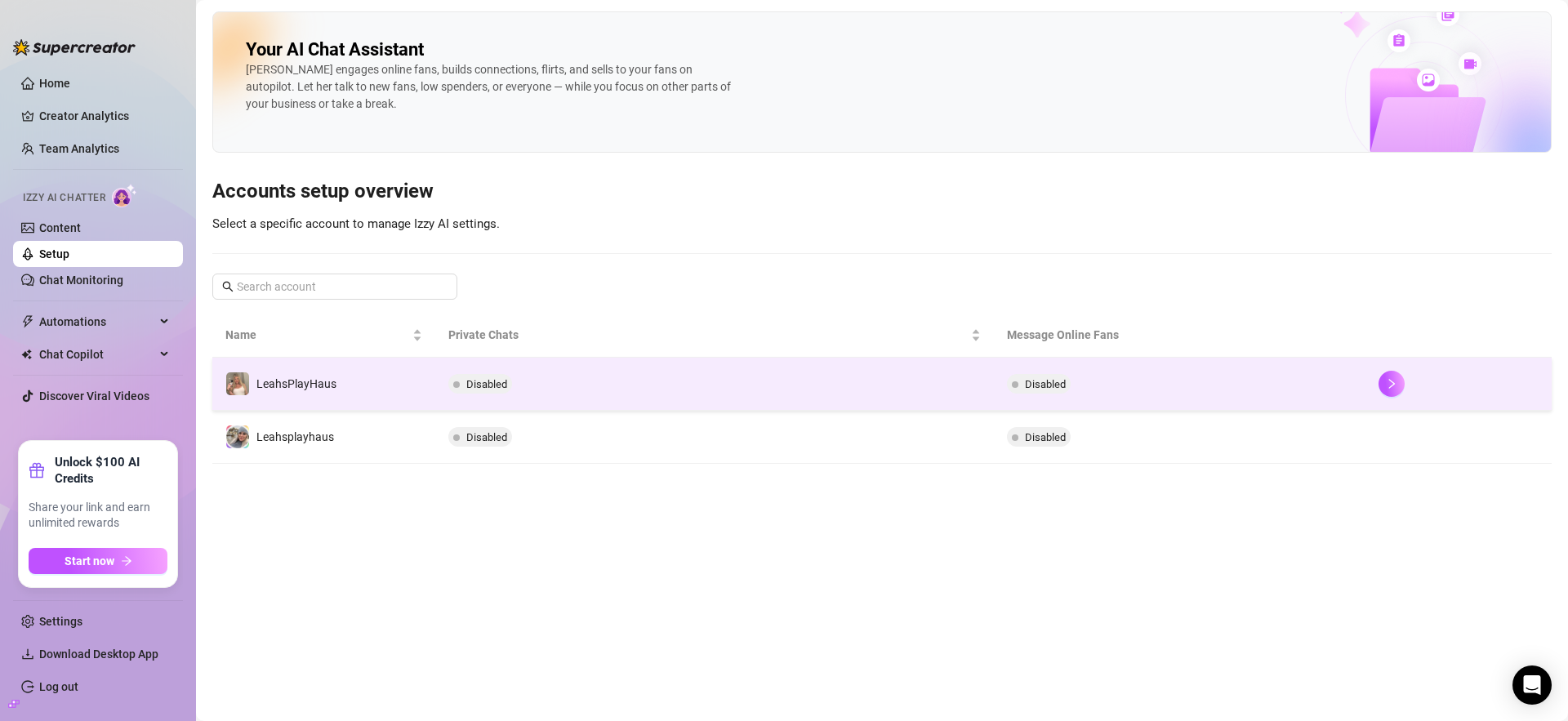
click at [1443, 384] on div at bounding box center [1458, 384] width 160 height 27
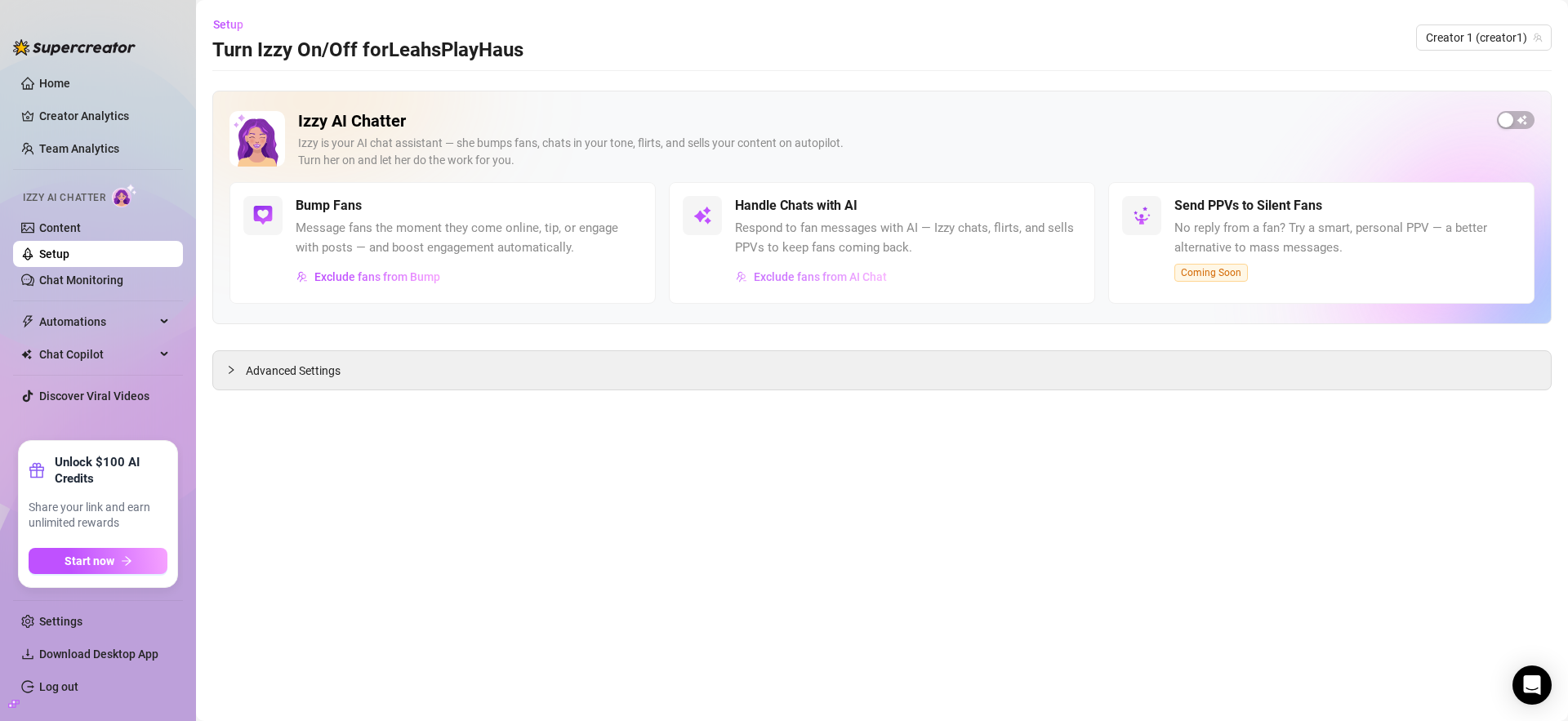
click at [826, 267] on button "Exclude fans from AI Chat" at bounding box center [811, 277] width 152 height 27
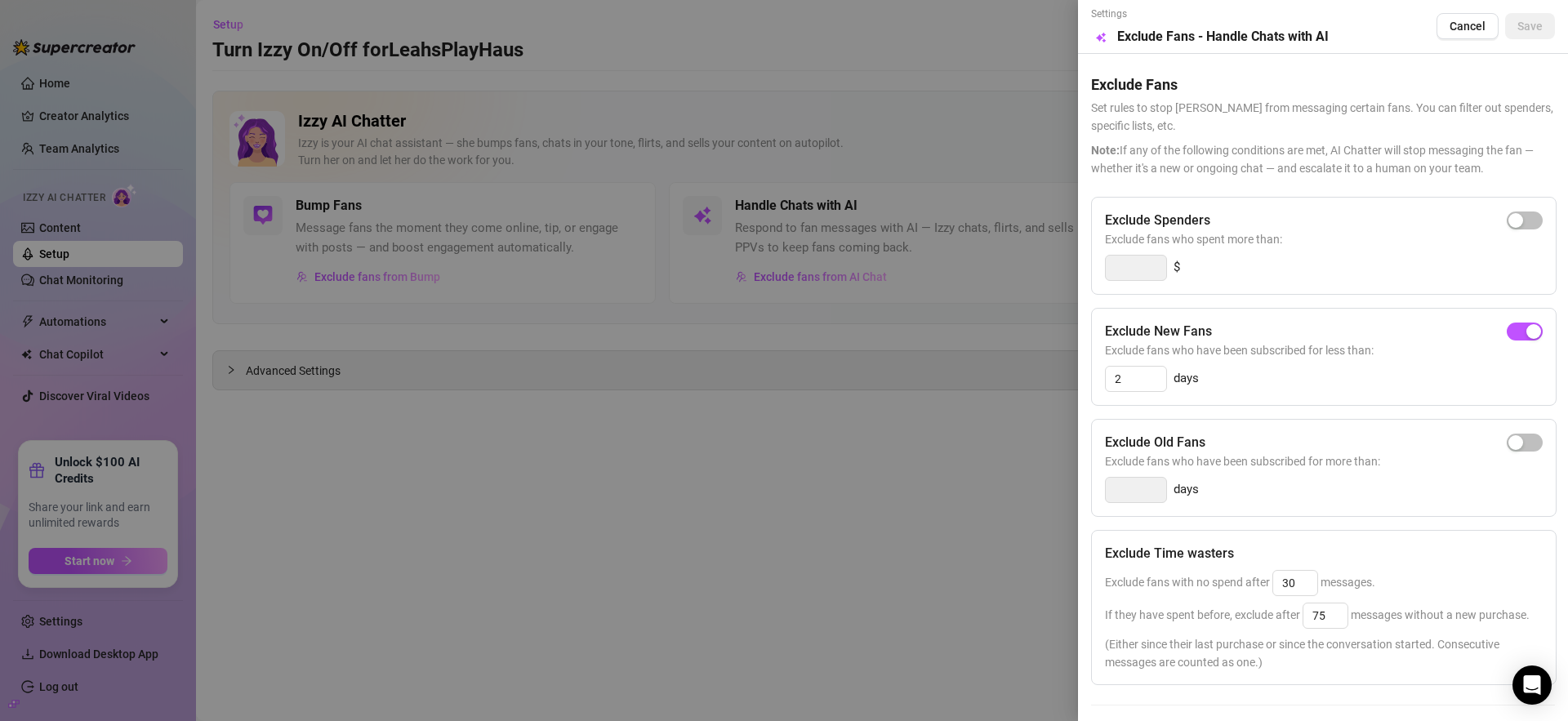
click at [357, 298] on div at bounding box center [784, 360] width 1568 height 721
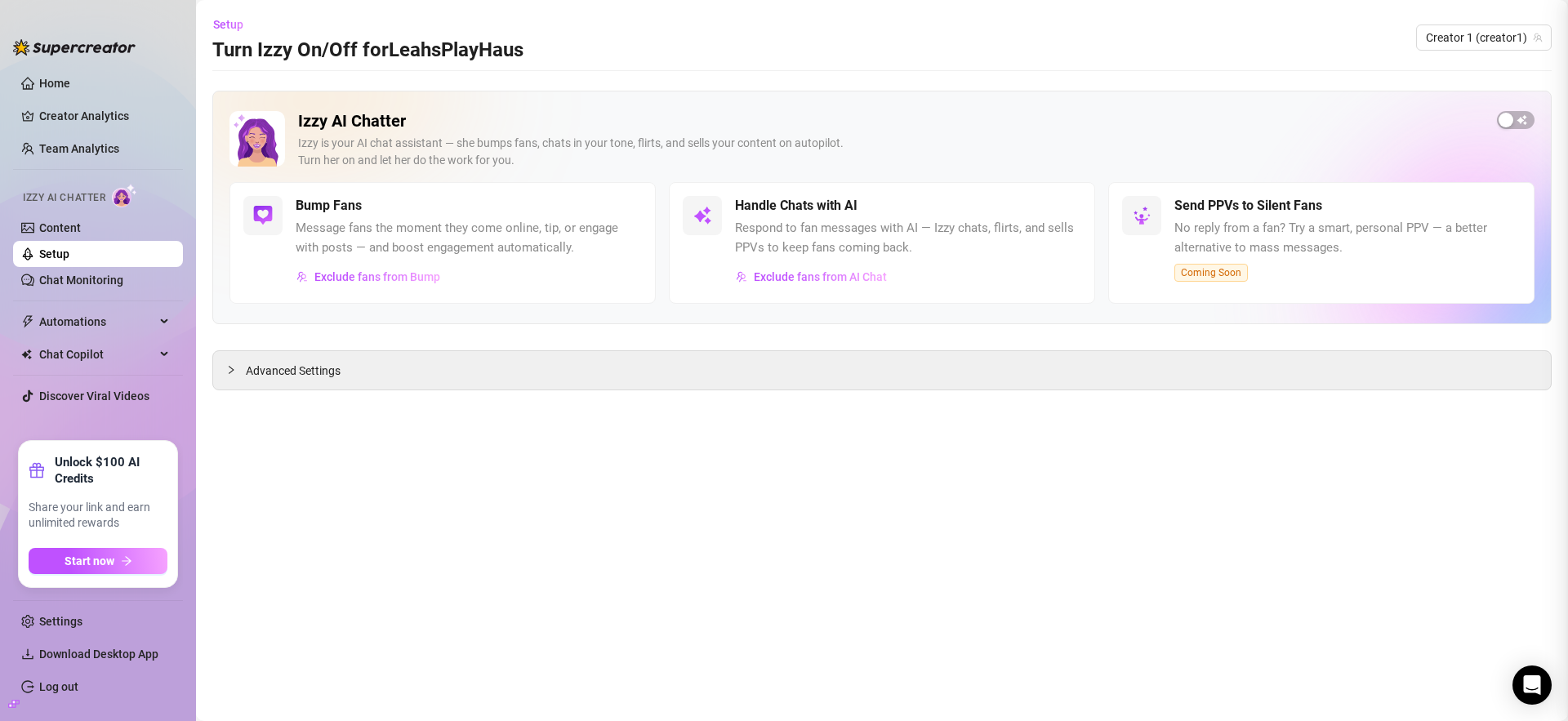
click at [360, 283] on div at bounding box center [784, 360] width 1568 height 721
click at [362, 283] on span "Exclude fans from Bump" at bounding box center [377, 276] width 126 height 13
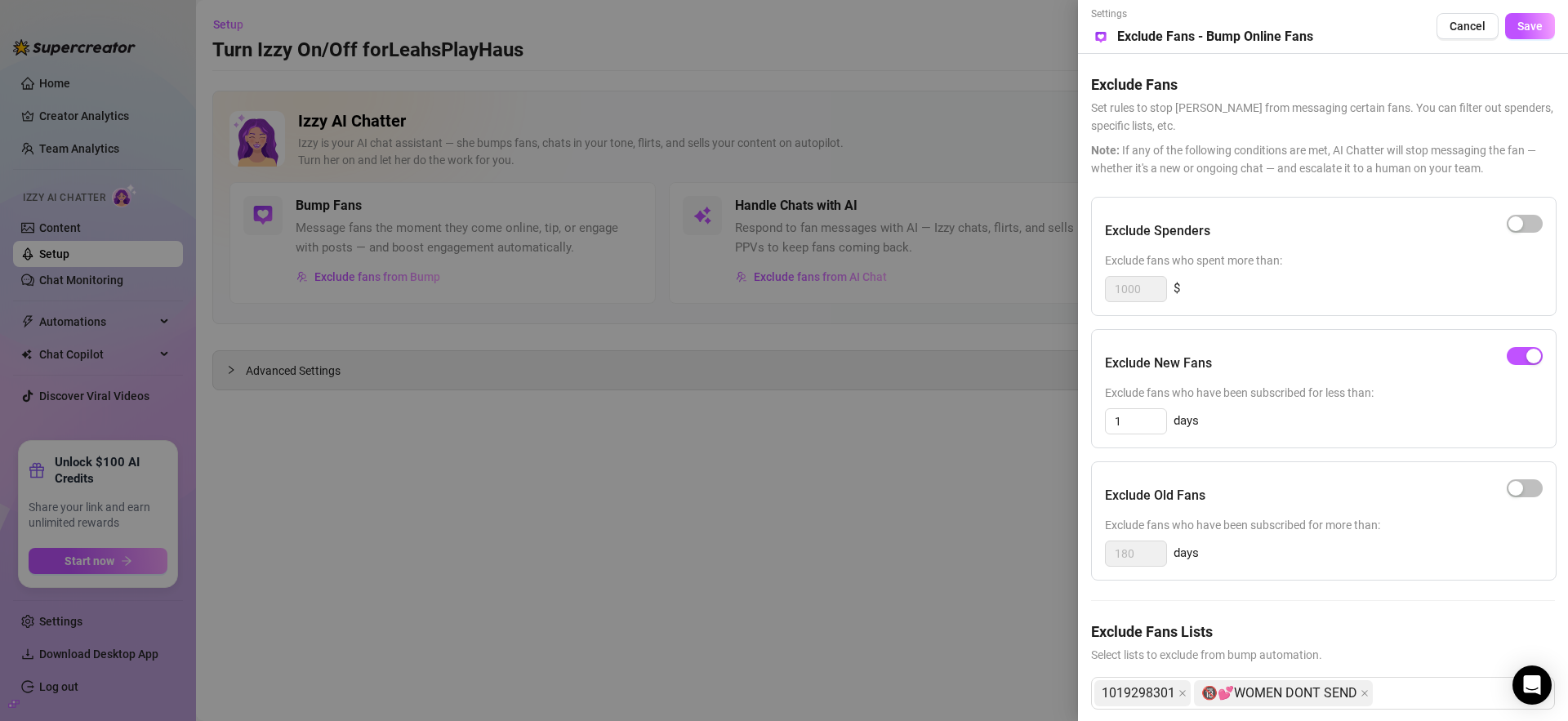
click at [922, 173] on div at bounding box center [784, 360] width 1568 height 721
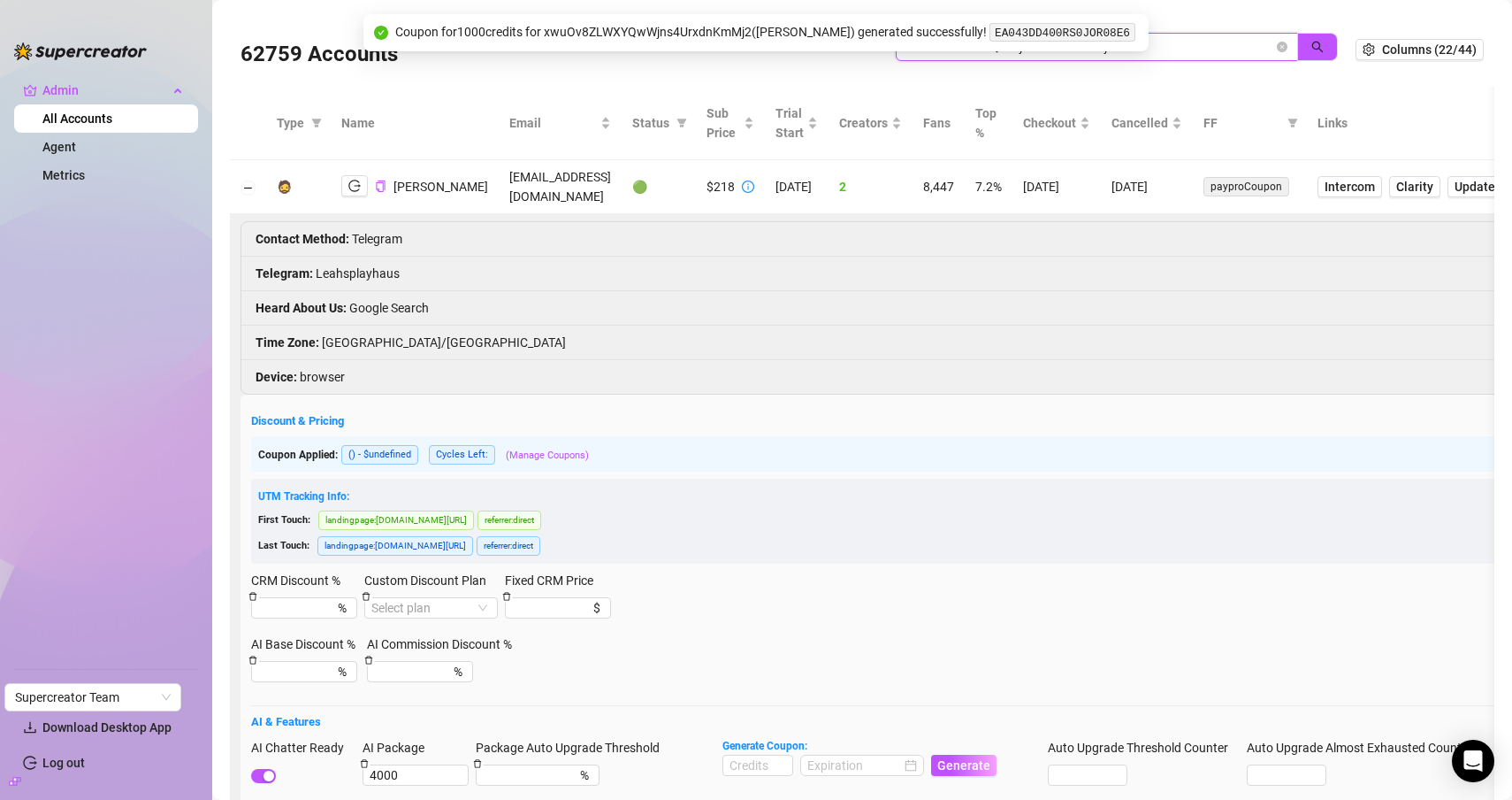
click at [1188, 51] on input "xwuOv8ZLWXYQwWjns4UrxdnKmMj2" at bounding box center [1089, 47] width 367 height 19
click at [1277, 52] on span at bounding box center [1282, 47] width 11 height 19
click at [413, 37] on div "Coupon for 1000 credits for xwuOv8ZLWXYQwWjns4UrxdnKmMj2 ( Leah ) generated suc…" at bounding box center [766, 33] width 742 height 21
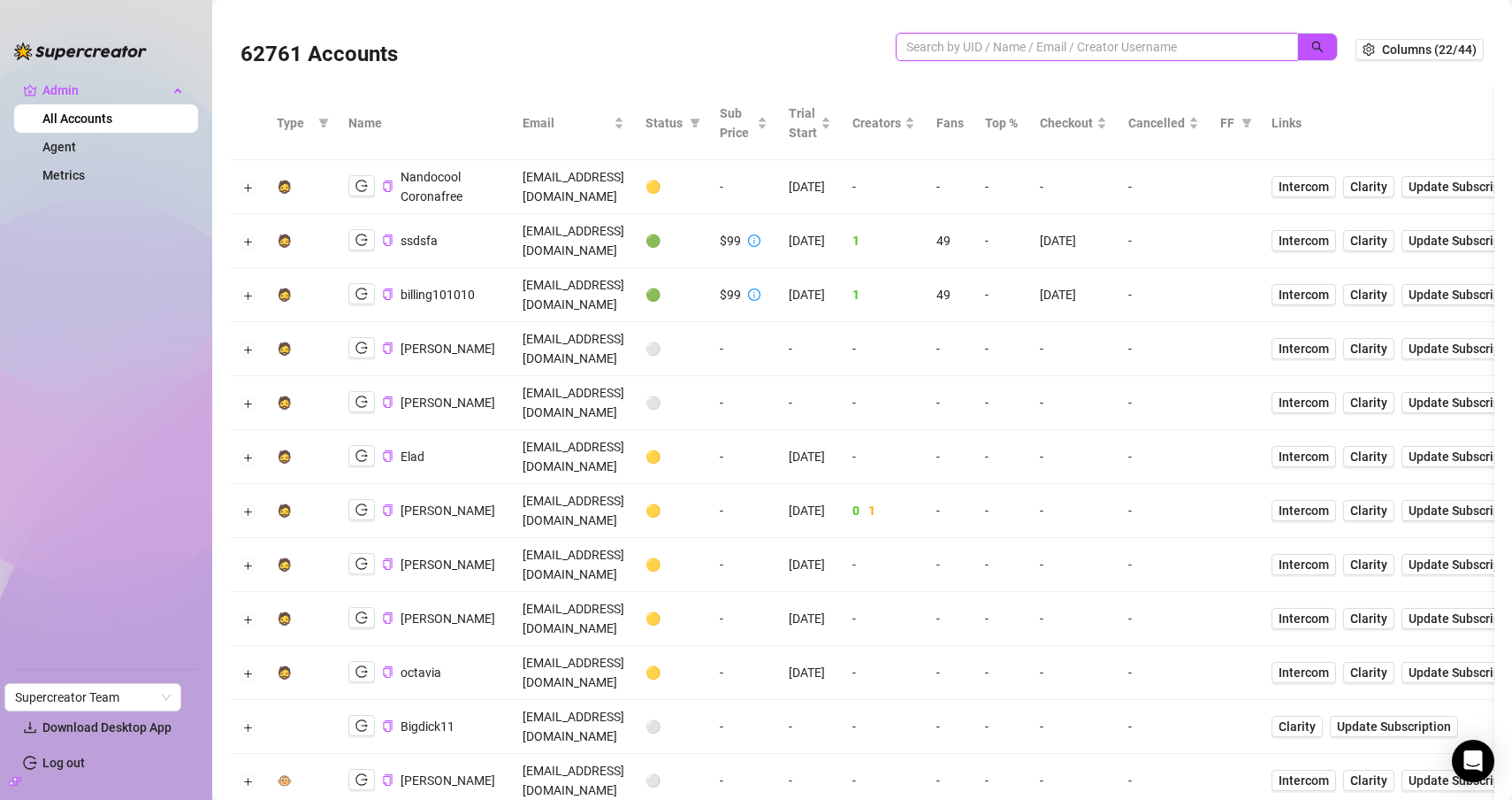
click at [993, 51] on input "search" at bounding box center [1089, 47] width 367 height 19
paste input "HcdCGPcRxKQYIbU1vI39gxGC7303"
type input "HcdCGPcRxKQYIbU1vI39gxGC7303"
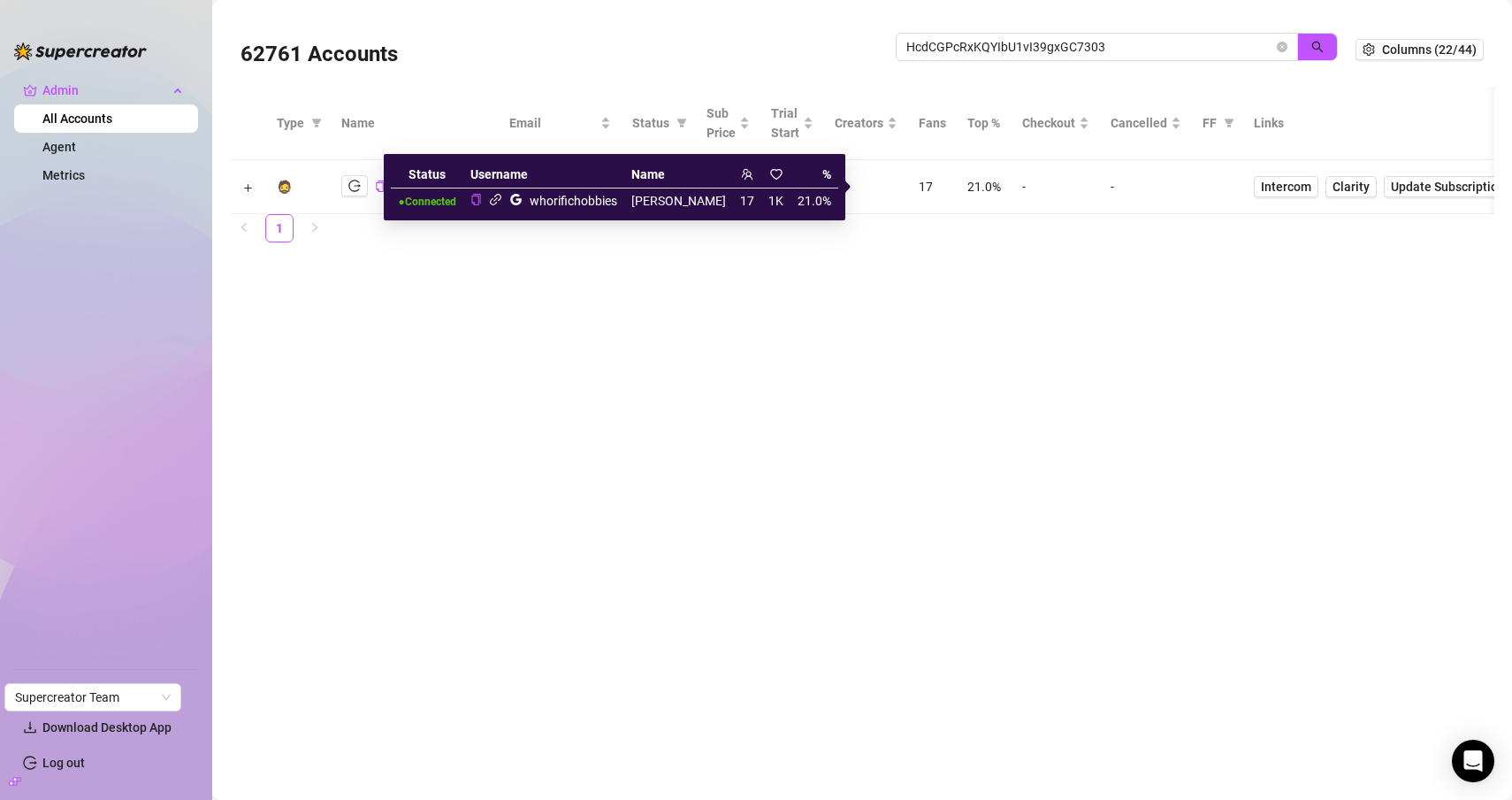
click at [431, 82] on div "62761 Accounts HcdCGPcRxKQYIbU1vI39gxGC7303 Columns (22/44)" at bounding box center [862, 49] width 1265 height 74
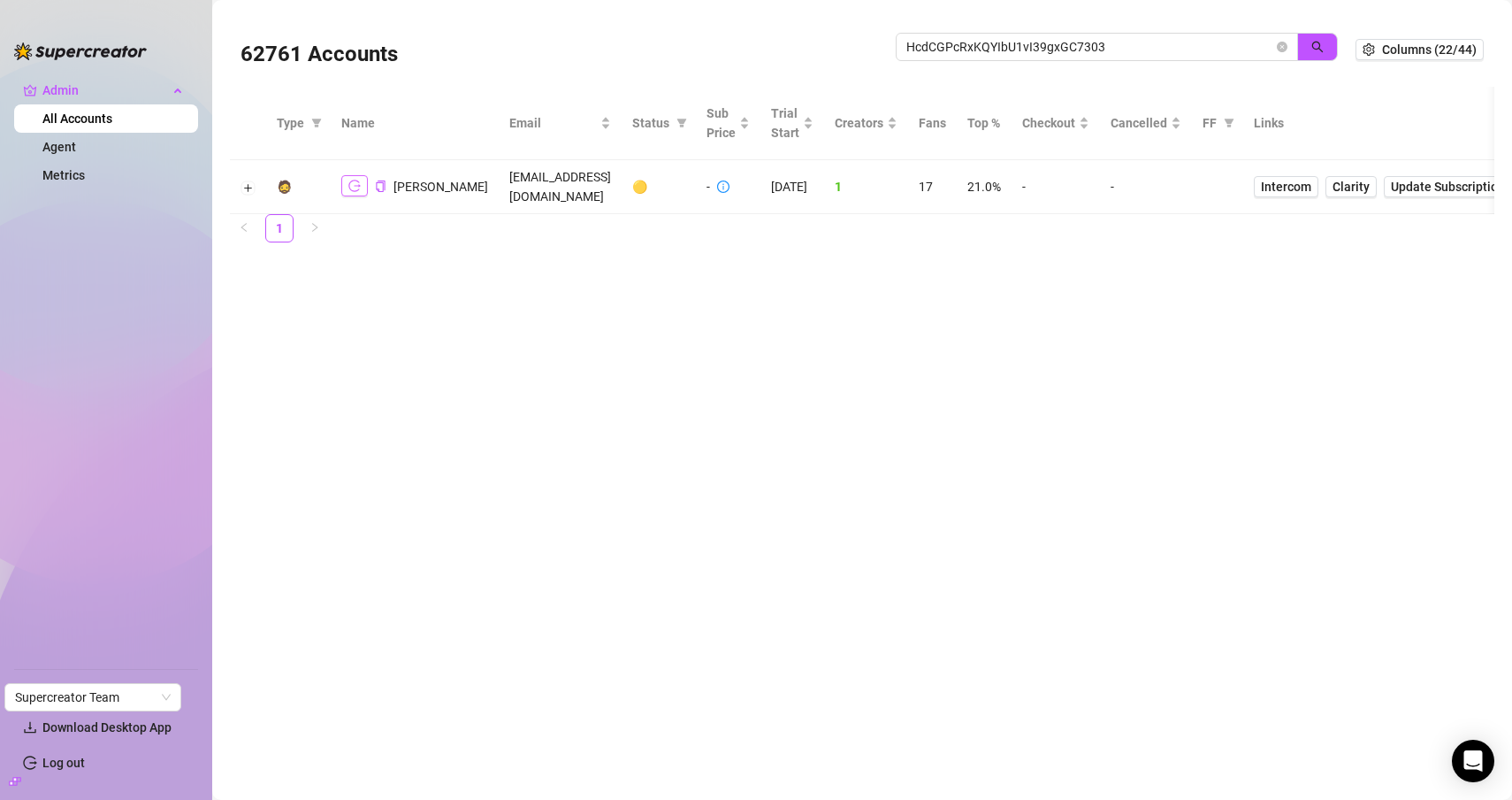
click at [351, 177] on button "button" at bounding box center [355, 186] width 27 height 21
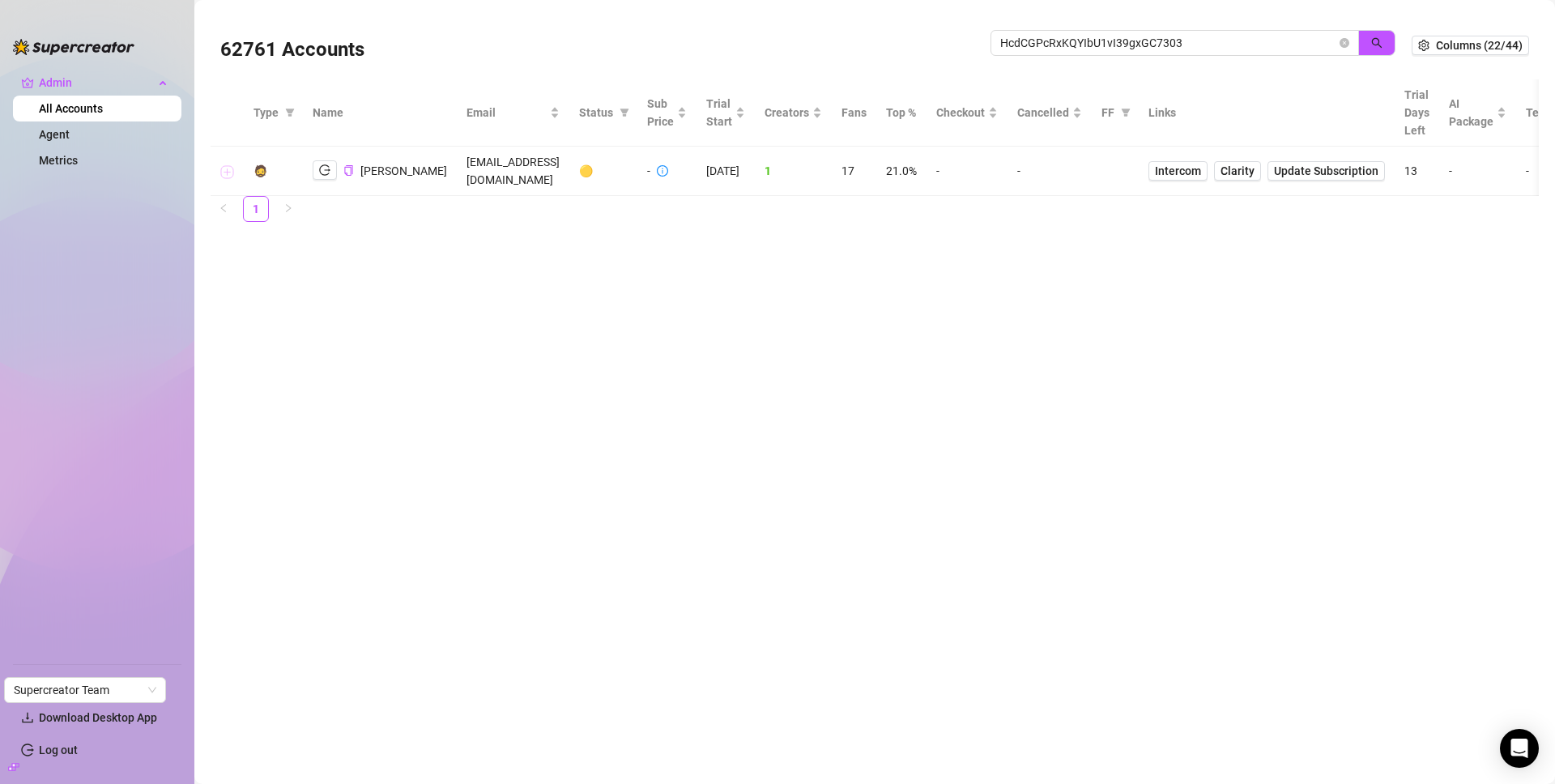
click at [231, 176] on button "Expand row" at bounding box center [227, 171] width 13 height 13
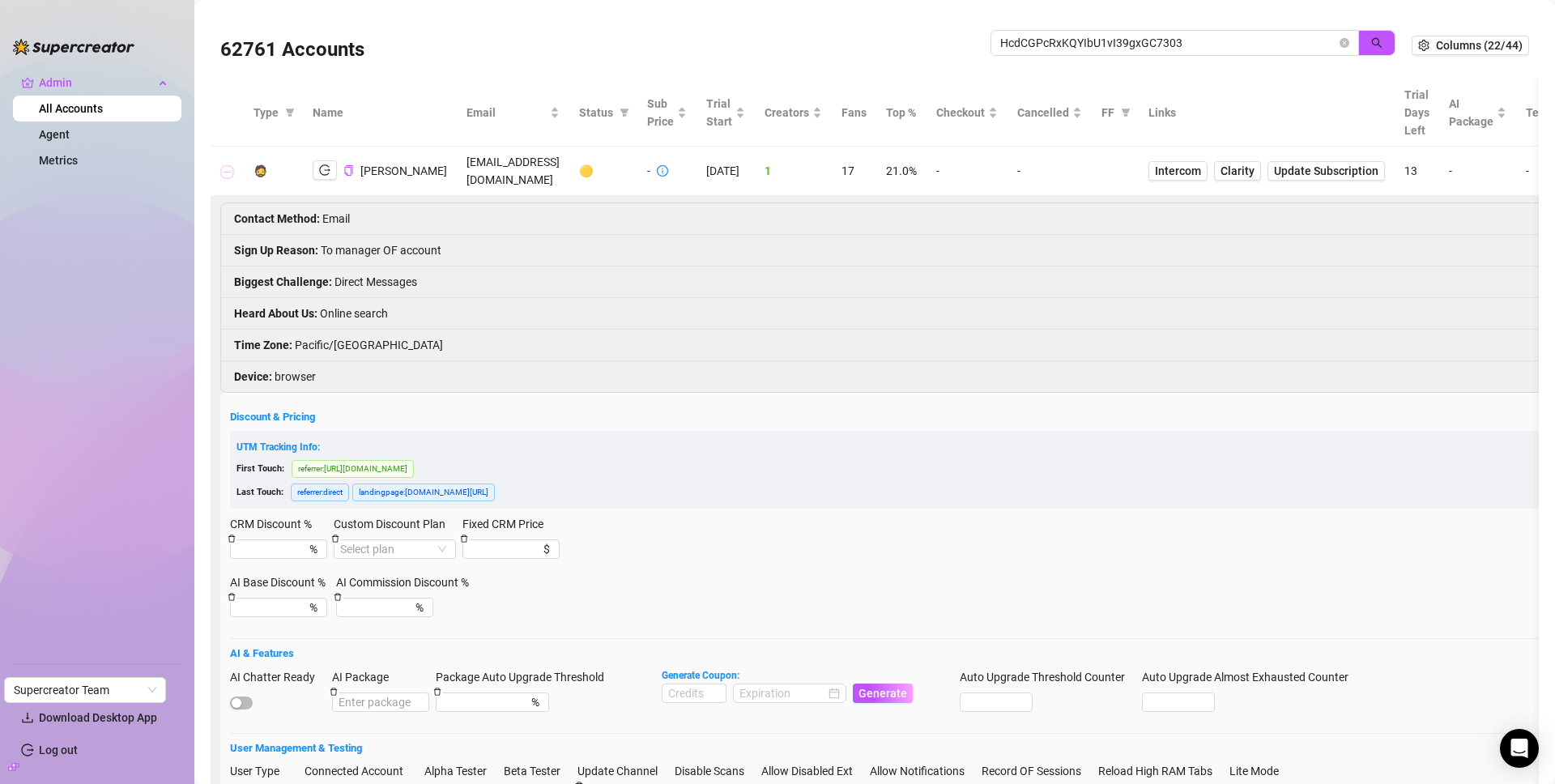
click at [230, 174] on button "Collapse row" at bounding box center [227, 171] width 13 height 13
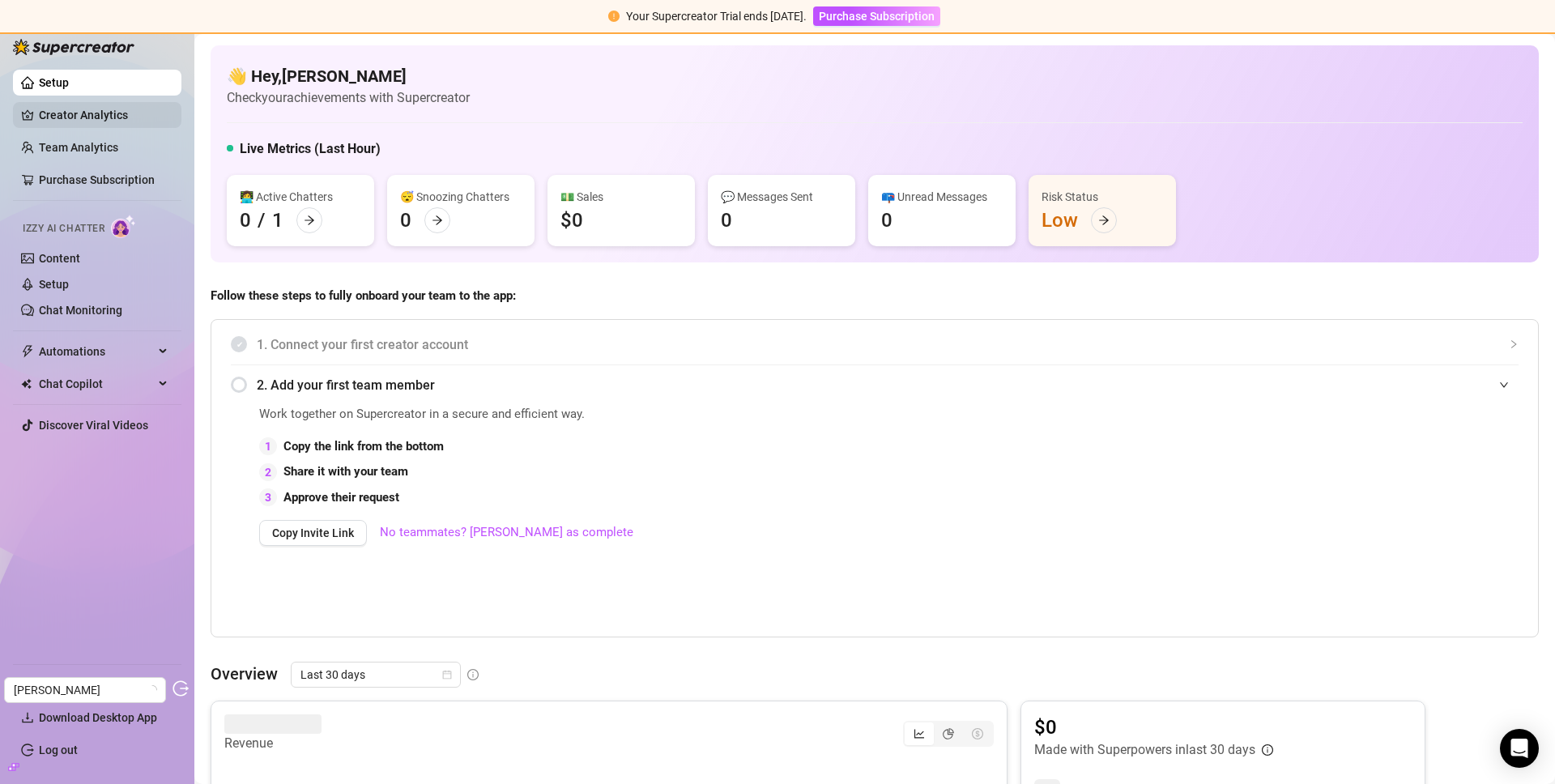
click at [114, 115] on link "Creator Analytics" at bounding box center [104, 115] width 130 height 26
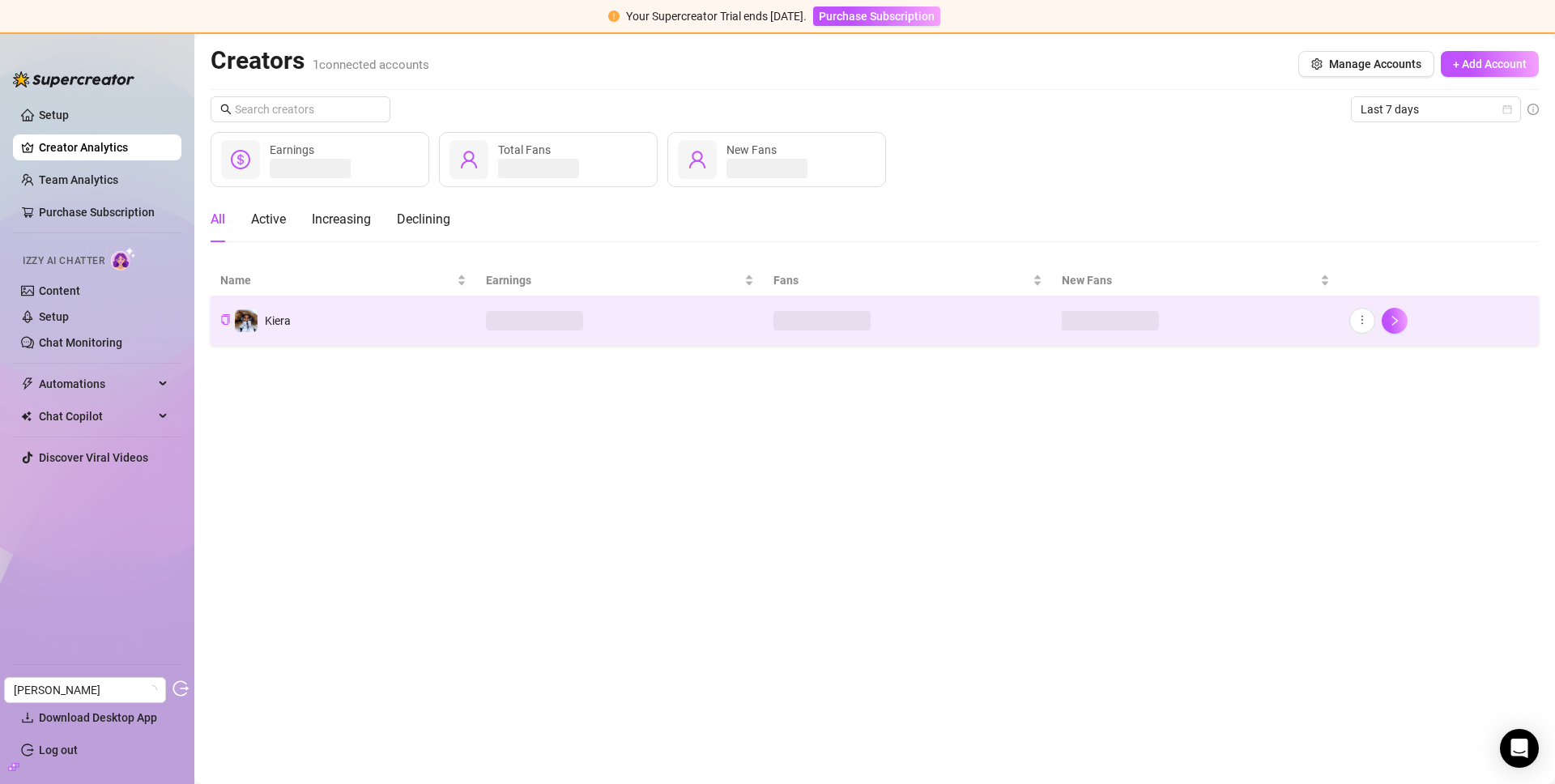
click at [390, 323] on td "Kiera" at bounding box center [343, 320] width 265 height 48
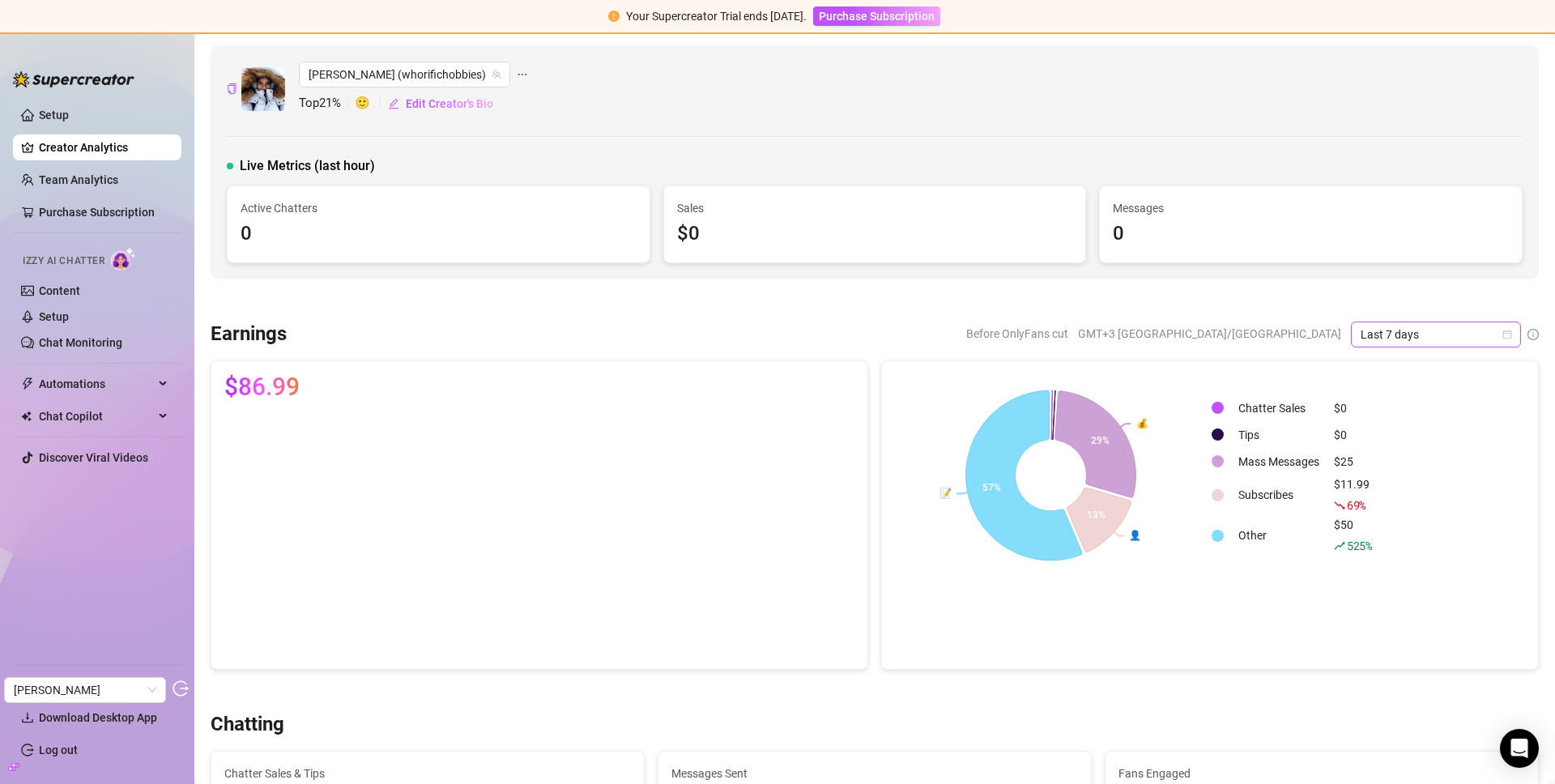
click at [1384, 323] on span "Last 7 days" at bounding box center [1436, 334] width 151 height 25
click at [1384, 370] on div "Last 24 hours" at bounding box center [1423, 367] width 144 height 18
click at [1384, 370] on div "Earnings Before OnlyFans cut GMT+3 [GEOGRAPHIC_DATA]/[GEOGRAPHIC_DATA] Last 7 d…" at bounding box center [874, 495] width 1341 height 349
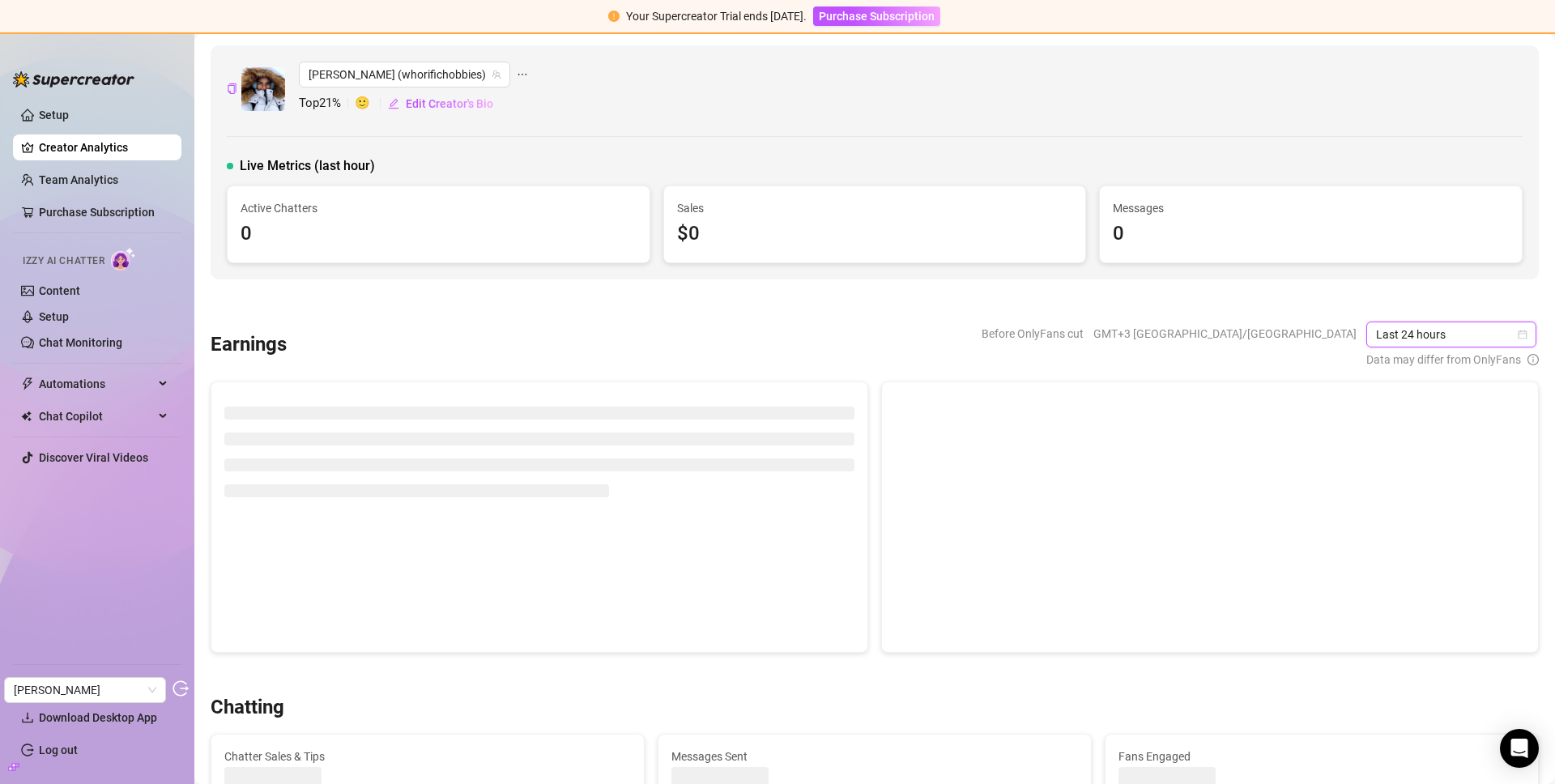
click at [1384, 343] on span "Last 24 hours" at bounding box center [1451, 334] width 151 height 25
drag, startPoint x: 1413, startPoint y: 414, endPoint x: 1216, endPoint y: 369, distance: 202.1
click at [1384, 414] on div "Last 30 days" at bounding box center [1440, 419] width 144 height 18
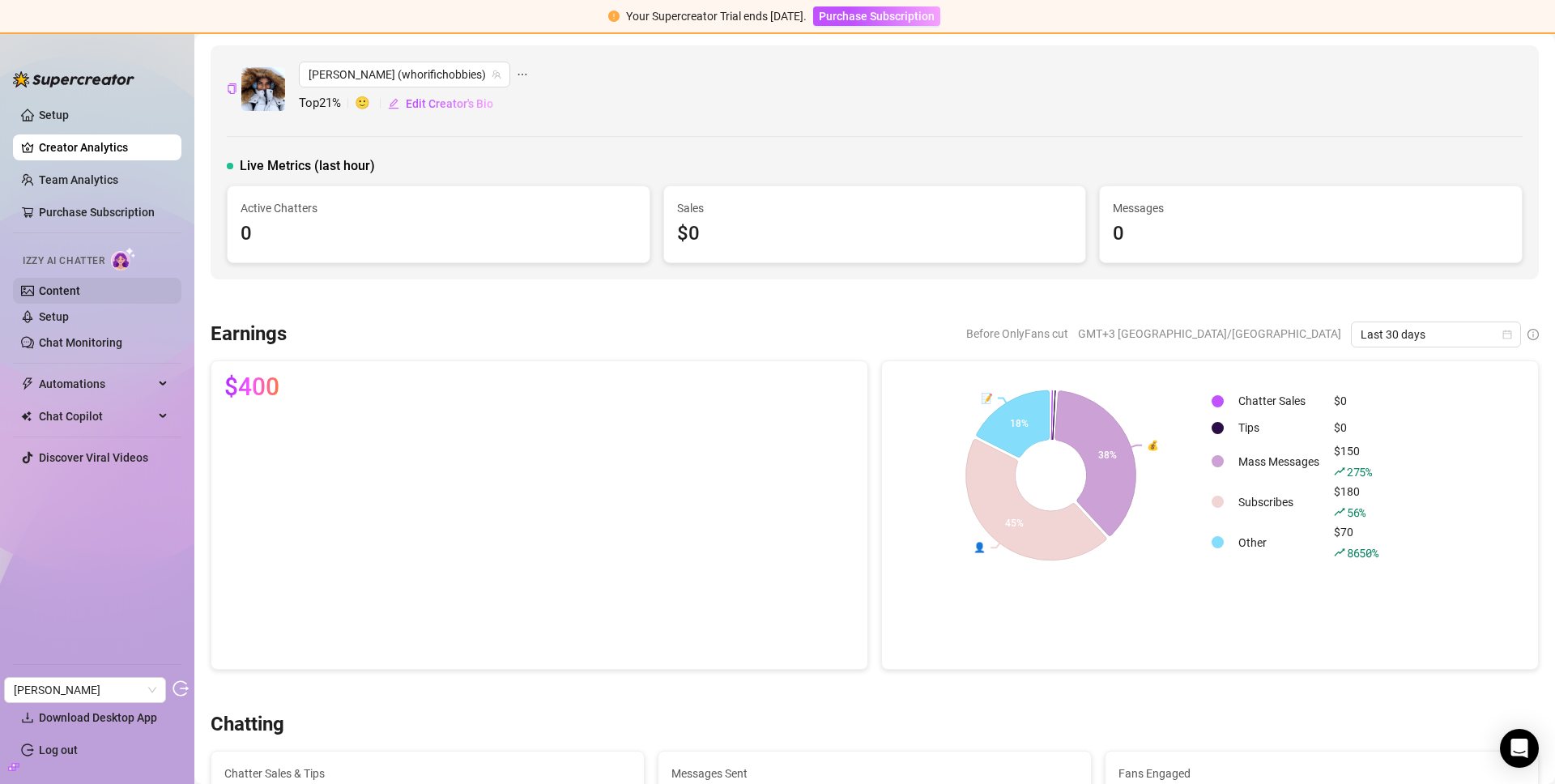
click at [71, 292] on link "Content" at bounding box center [59, 291] width 41 height 13
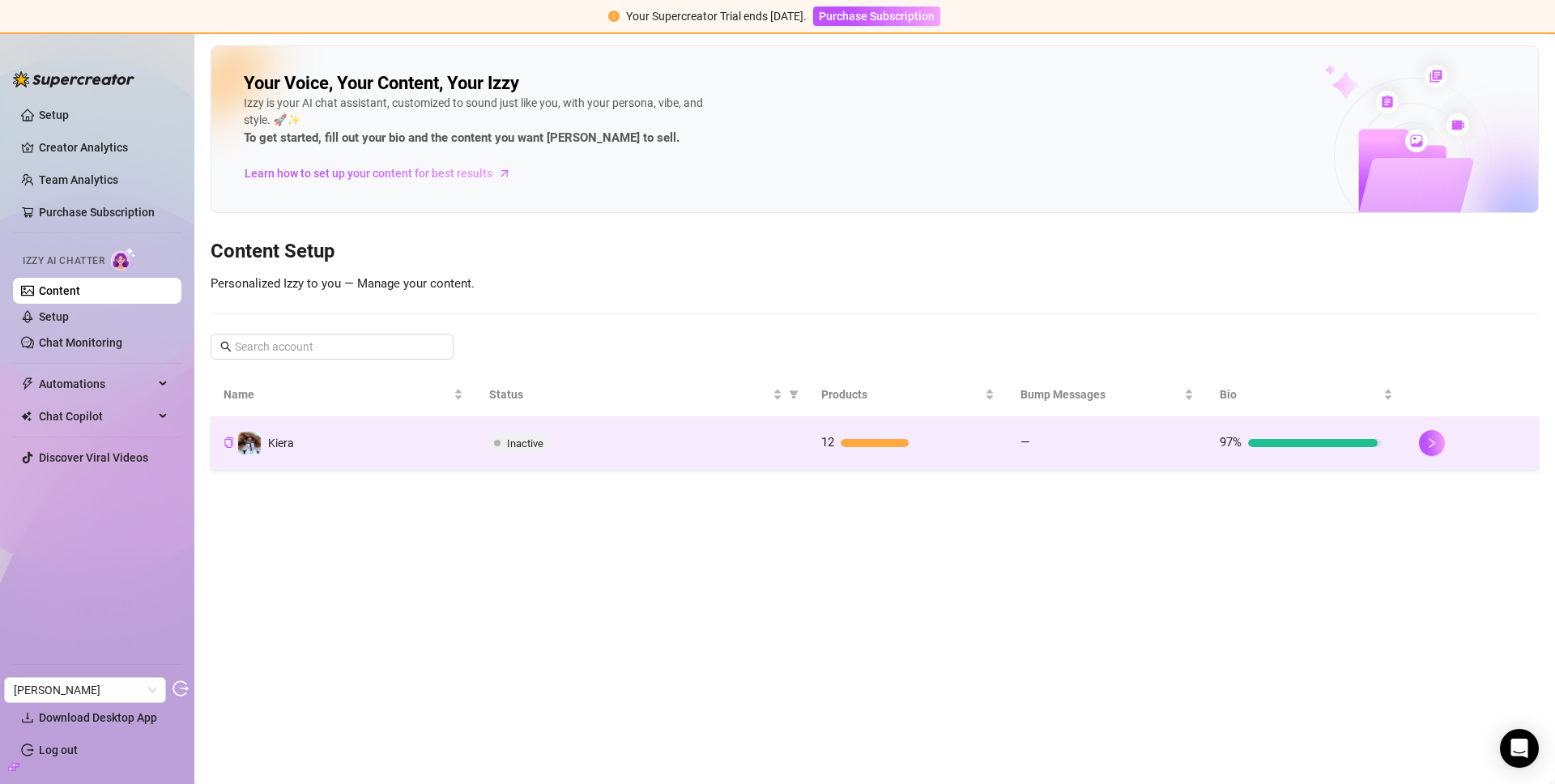
click at [610, 439] on div "Inactive" at bounding box center [642, 442] width 306 height 19
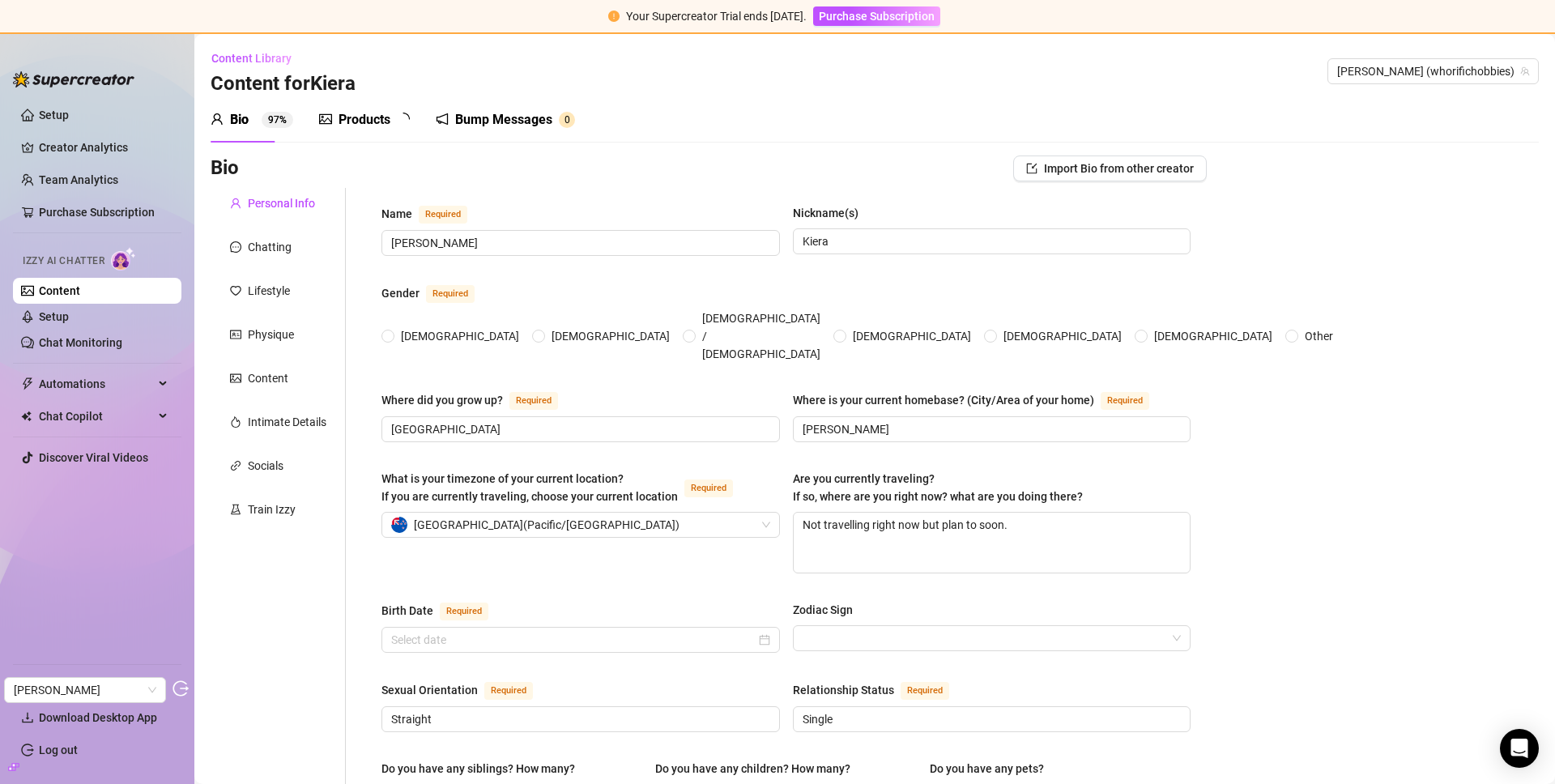
radio input "true"
type input "[DATE]"
click at [270, 514] on div "Train Izzy" at bounding box center [271, 509] width 47 height 18
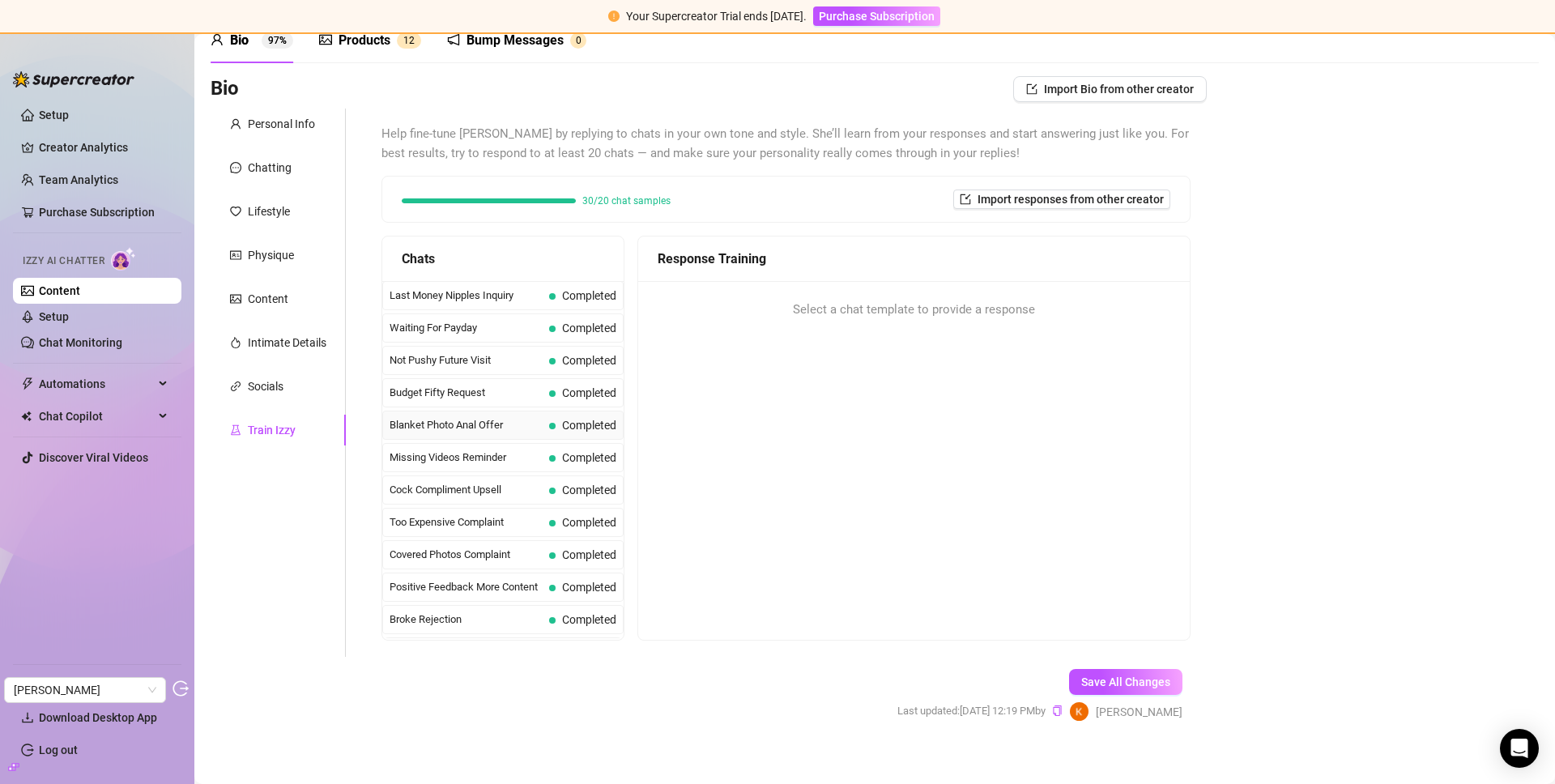
scroll to position [94, 0]
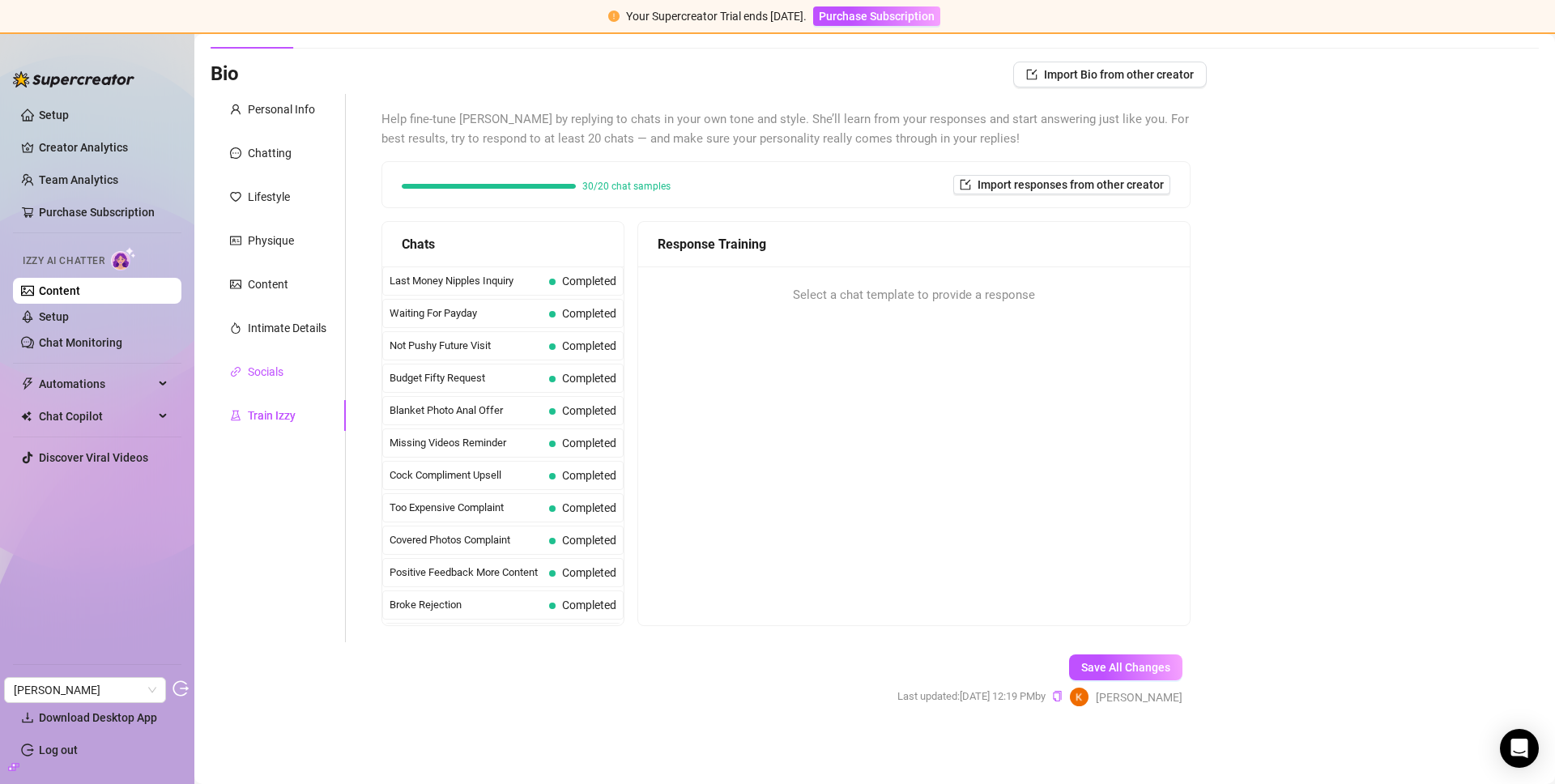
click at [252, 370] on div "Socials" at bounding box center [265, 371] width 36 height 18
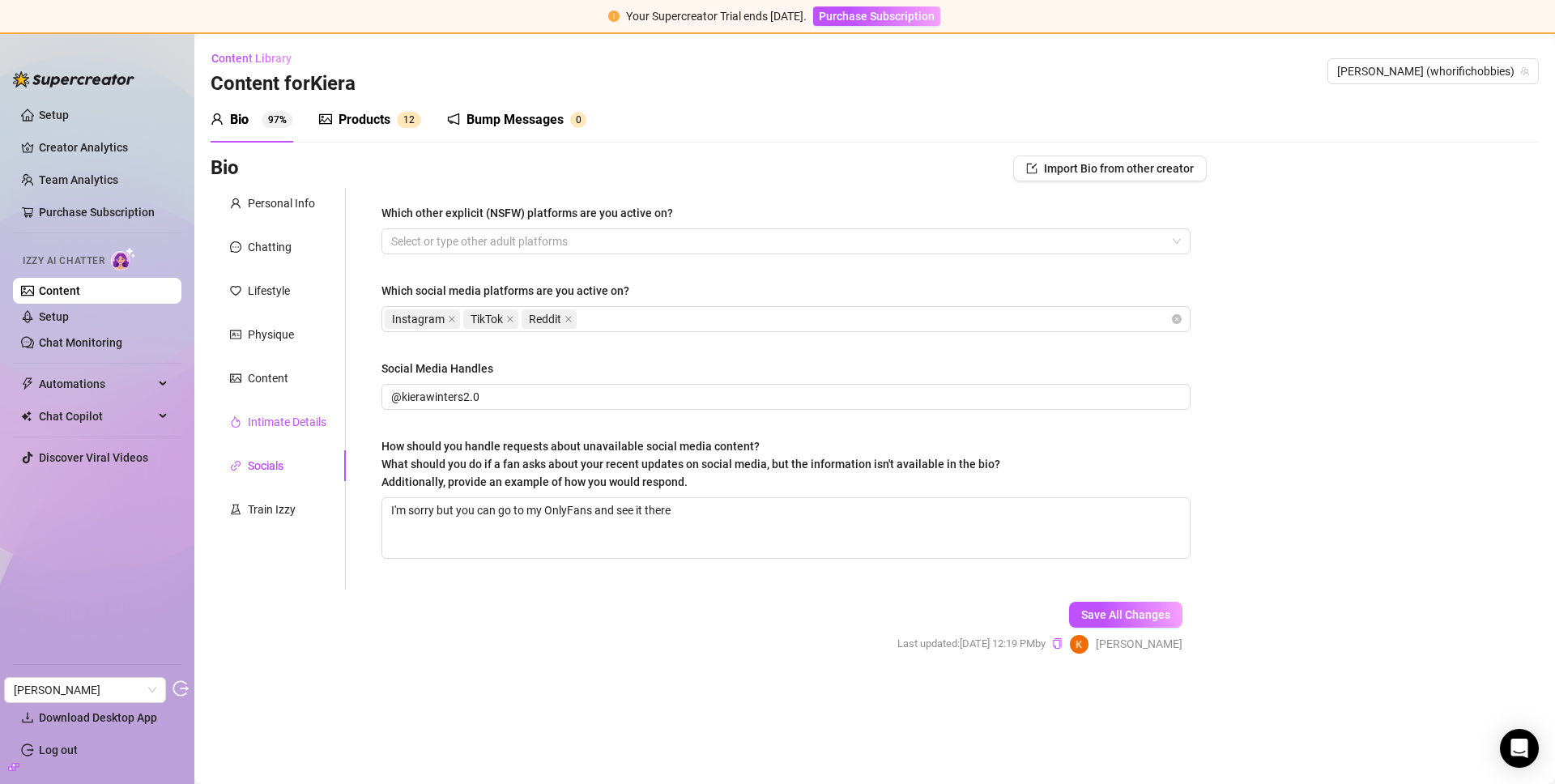
click at [263, 421] on div "Intimate Details" at bounding box center [286, 421] width 78 height 18
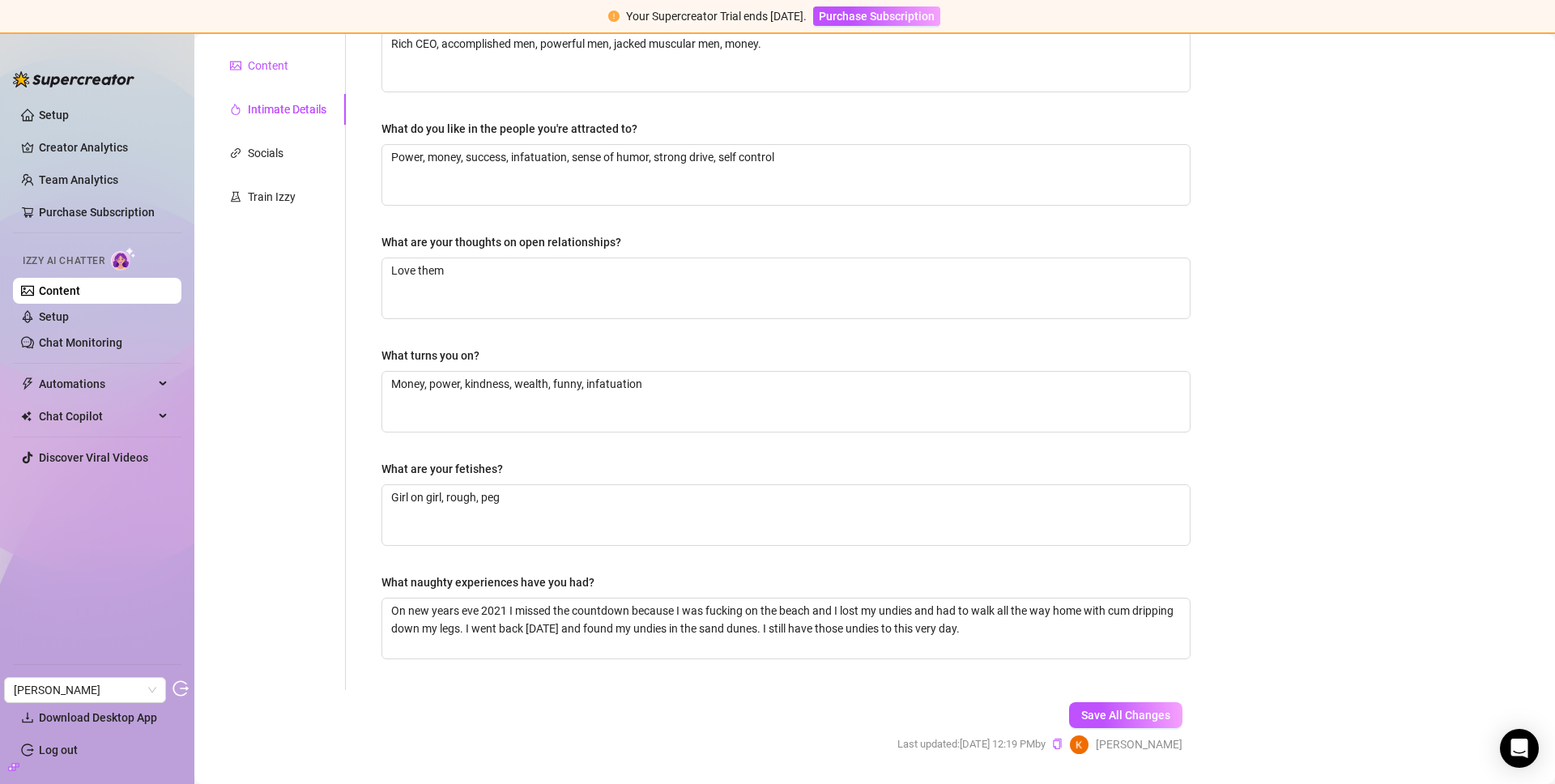
click at [277, 69] on div "Content" at bounding box center [268, 66] width 40 height 18
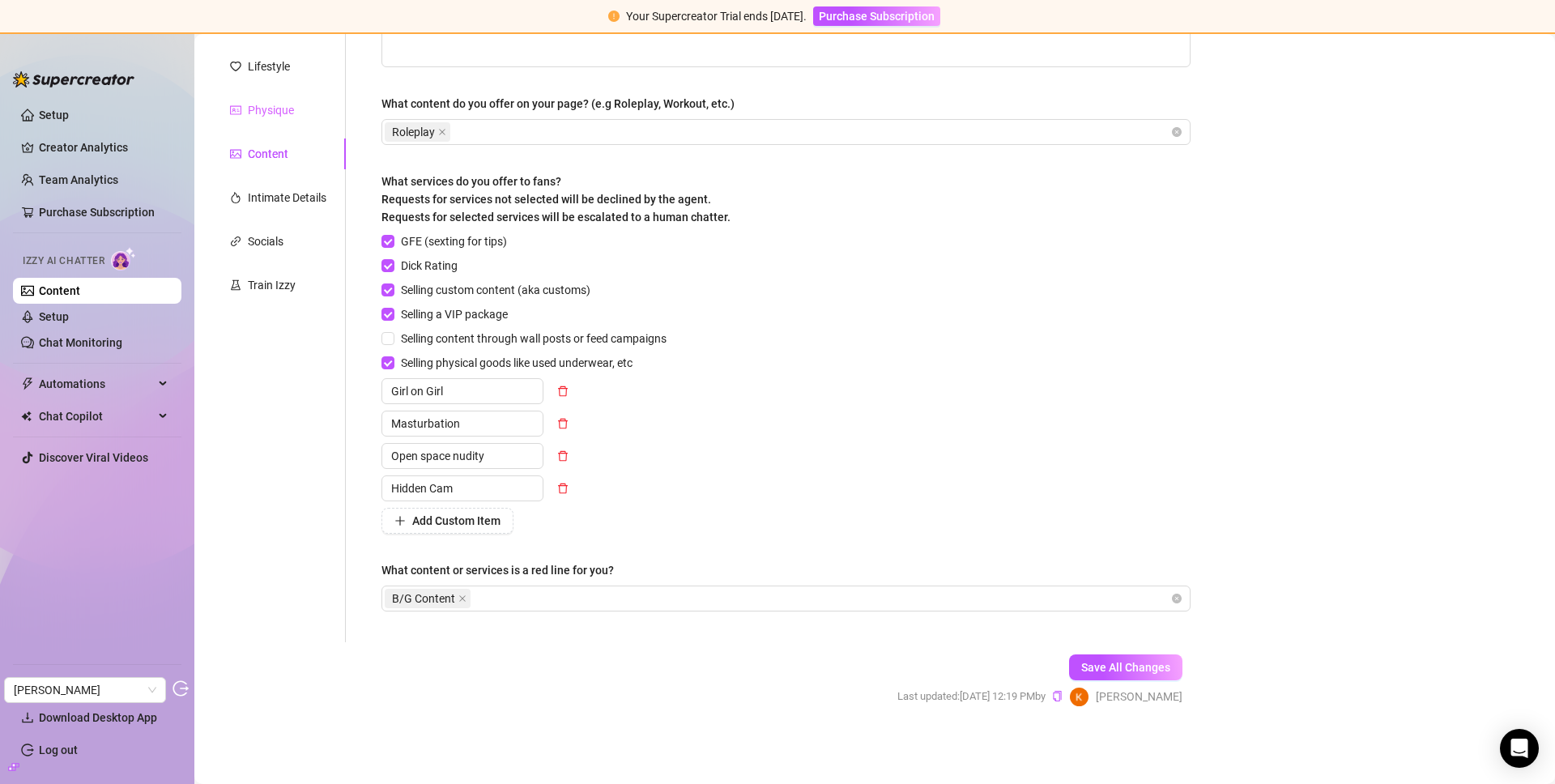
click at [261, 119] on div "Physique" at bounding box center [278, 110] width 135 height 31
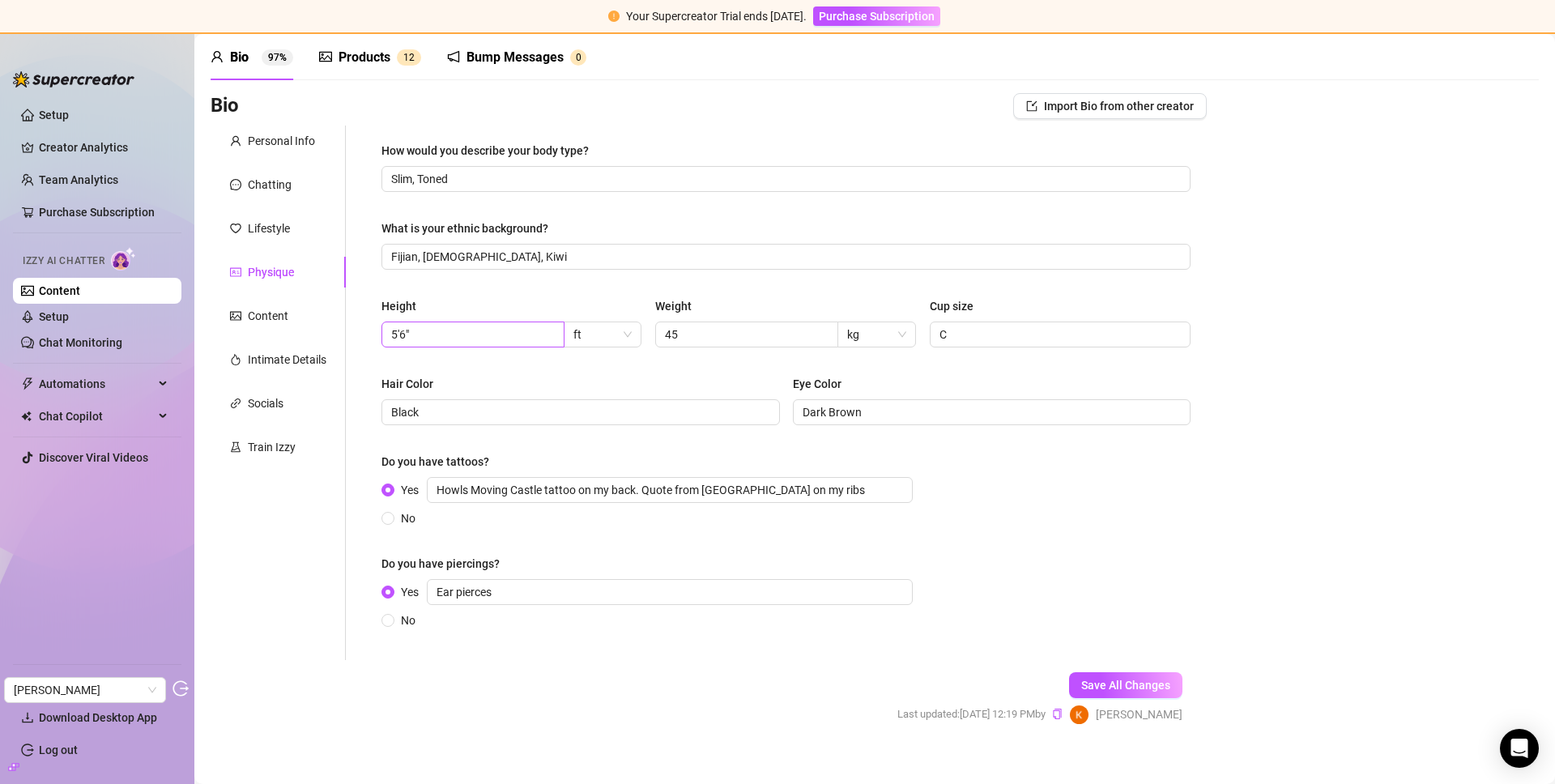
scroll to position [60, 0]
click at [271, 230] on div "Lifestyle" at bounding box center [269, 231] width 42 height 18
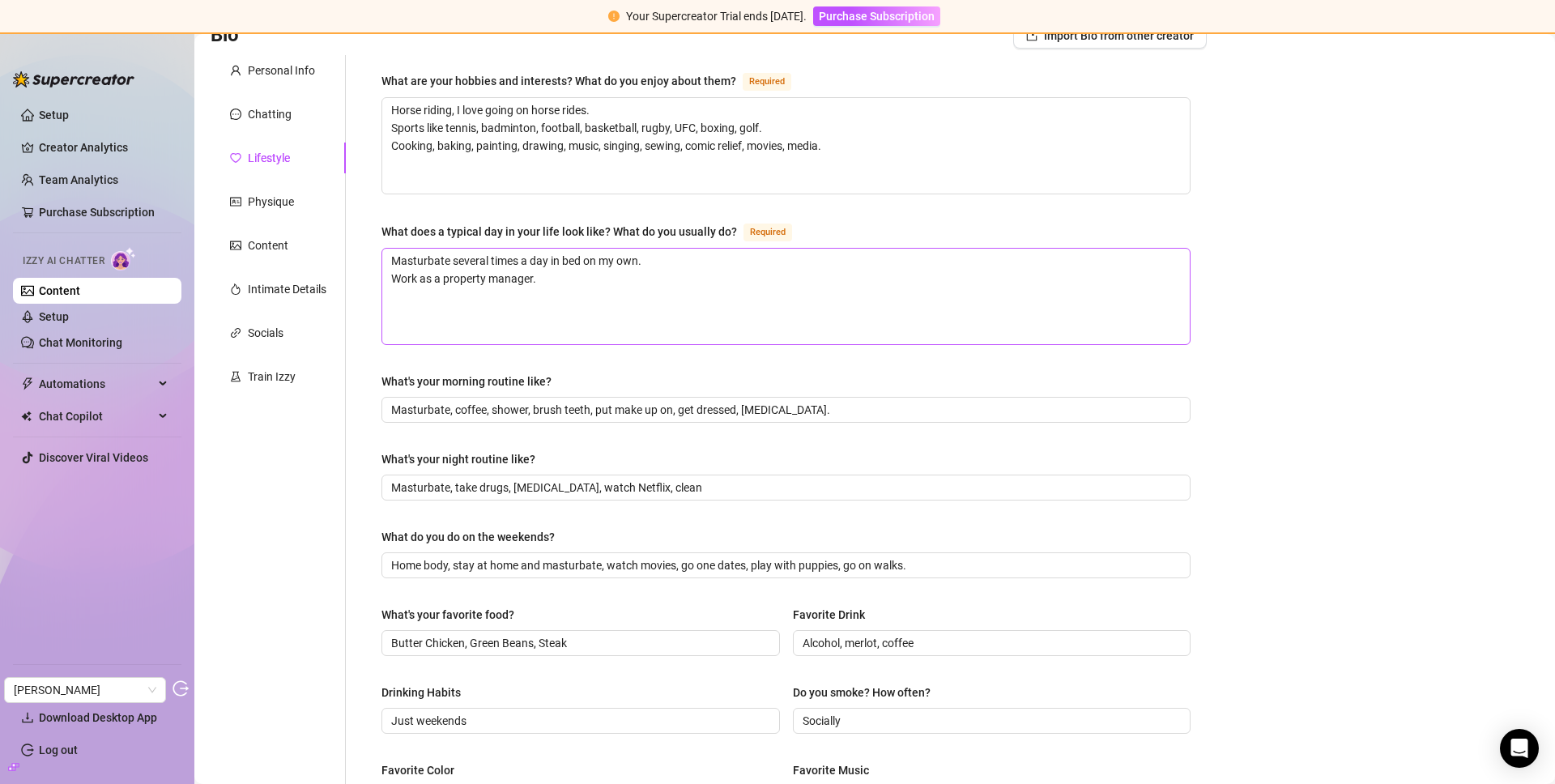
scroll to position [0, 0]
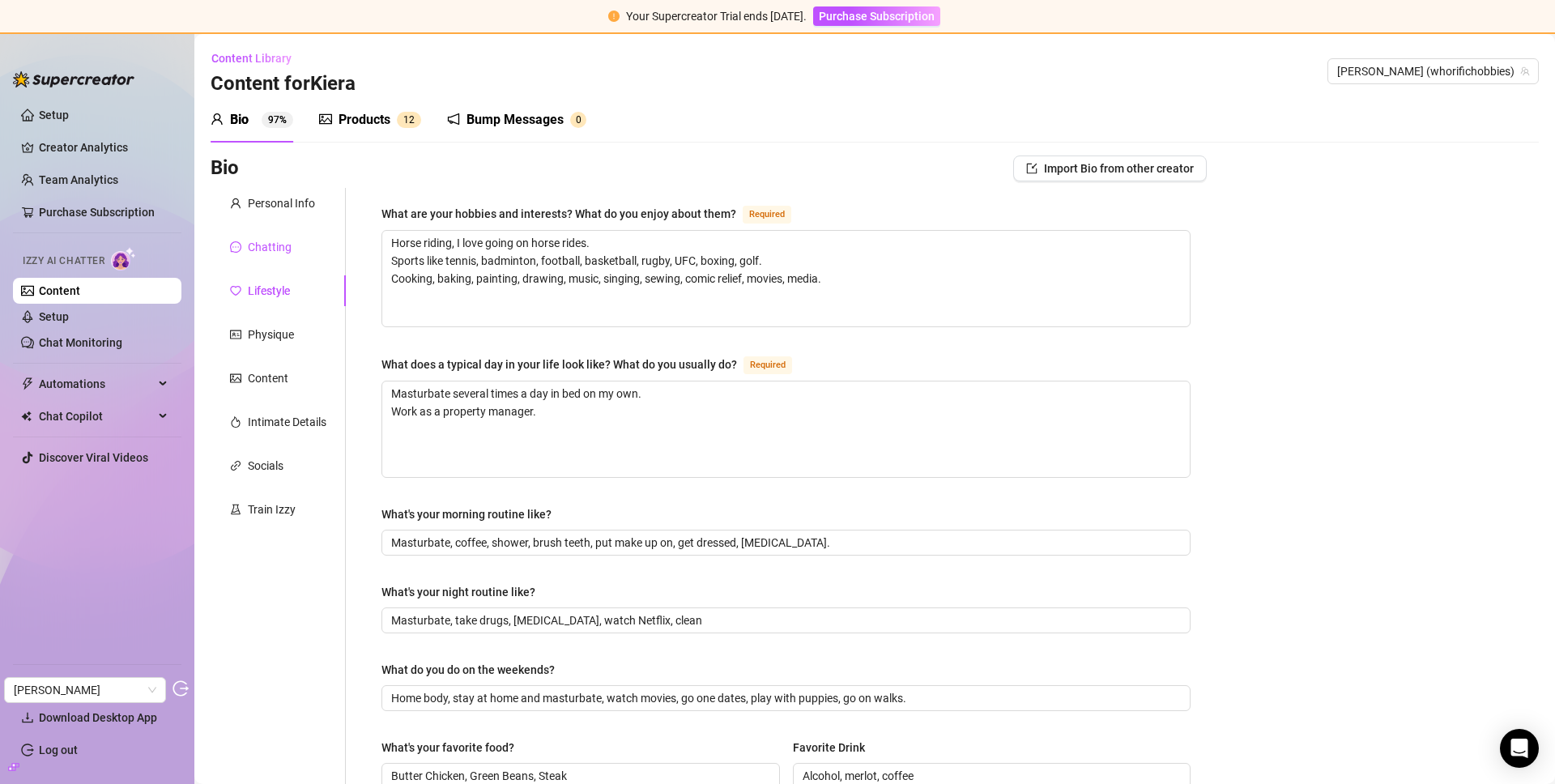
click at [257, 244] on div "Chatting" at bounding box center [270, 247] width 44 height 18
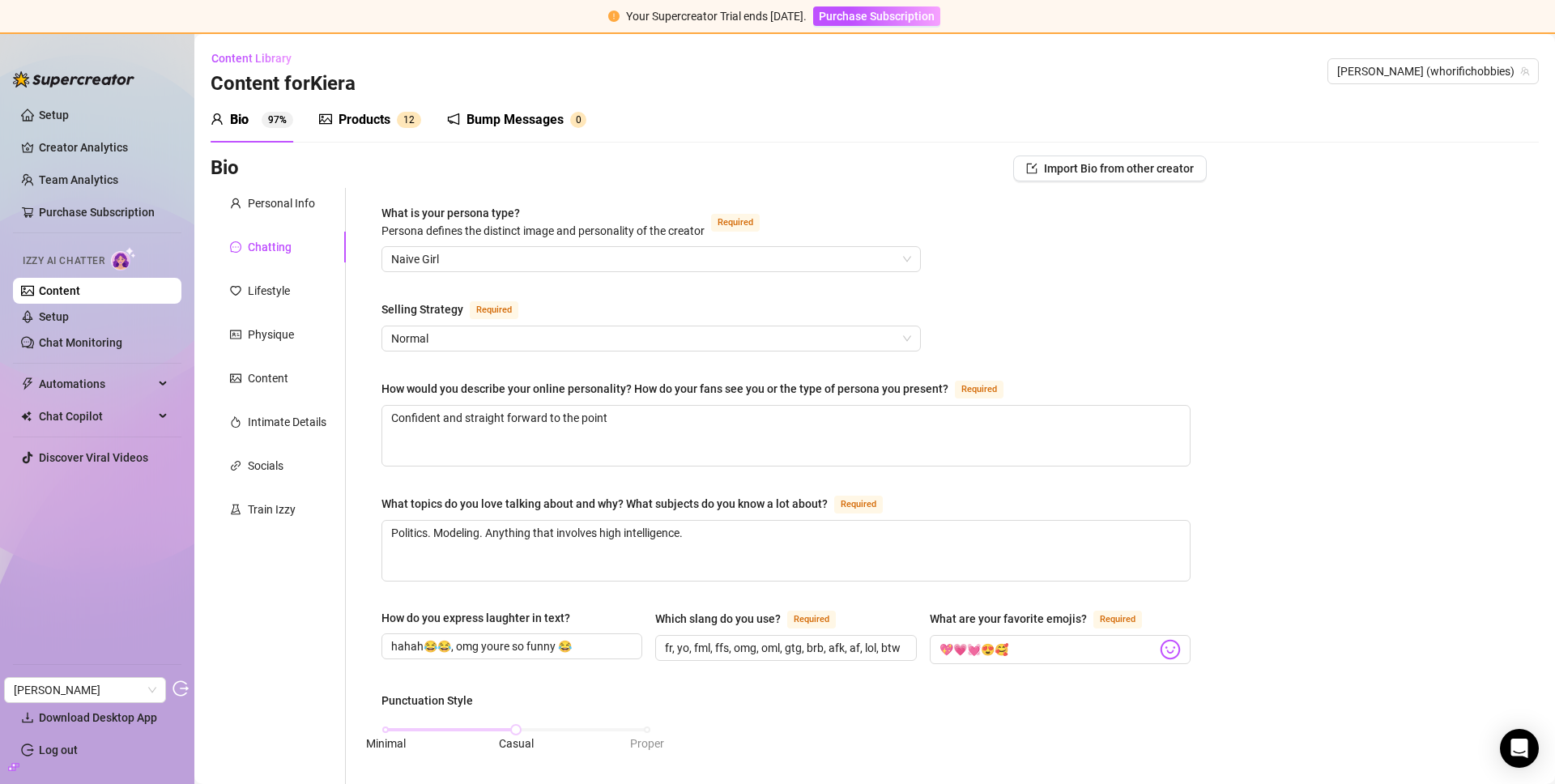
click at [380, 117] on div "Products" at bounding box center [364, 119] width 52 height 19
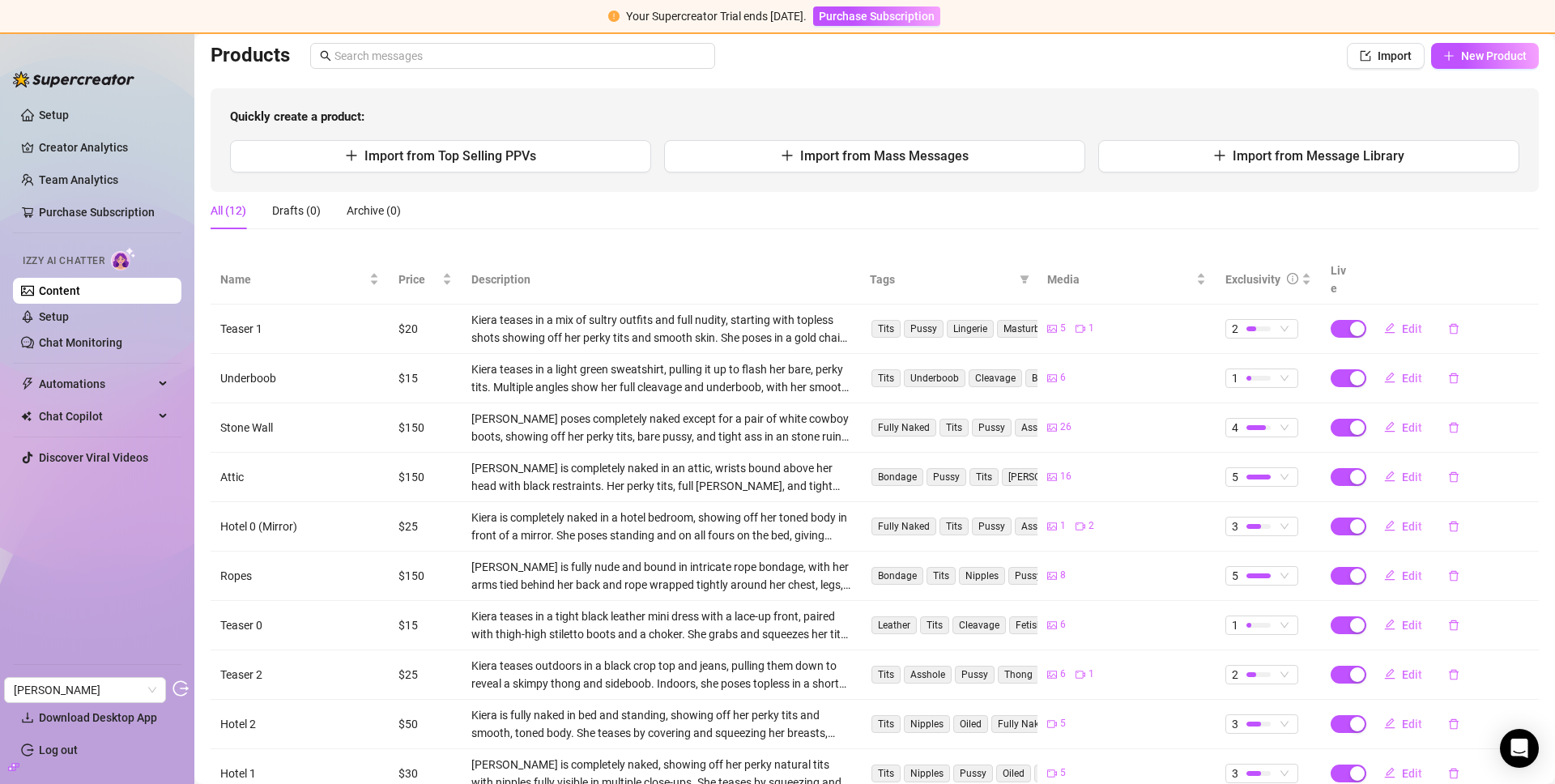
scroll to position [131, 0]
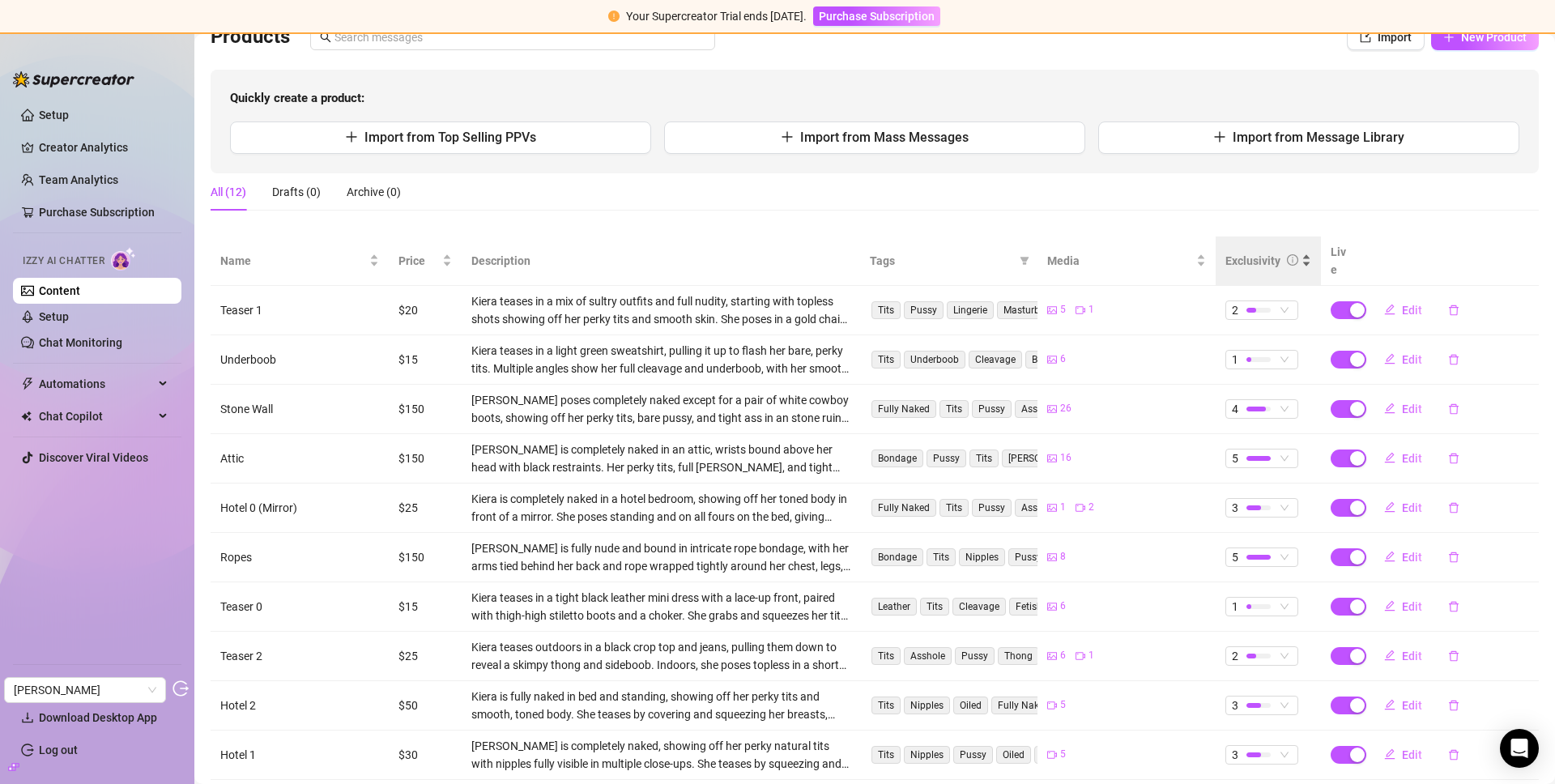
click at [1233, 258] on div "Exclusivity" at bounding box center [1252, 261] width 55 height 18
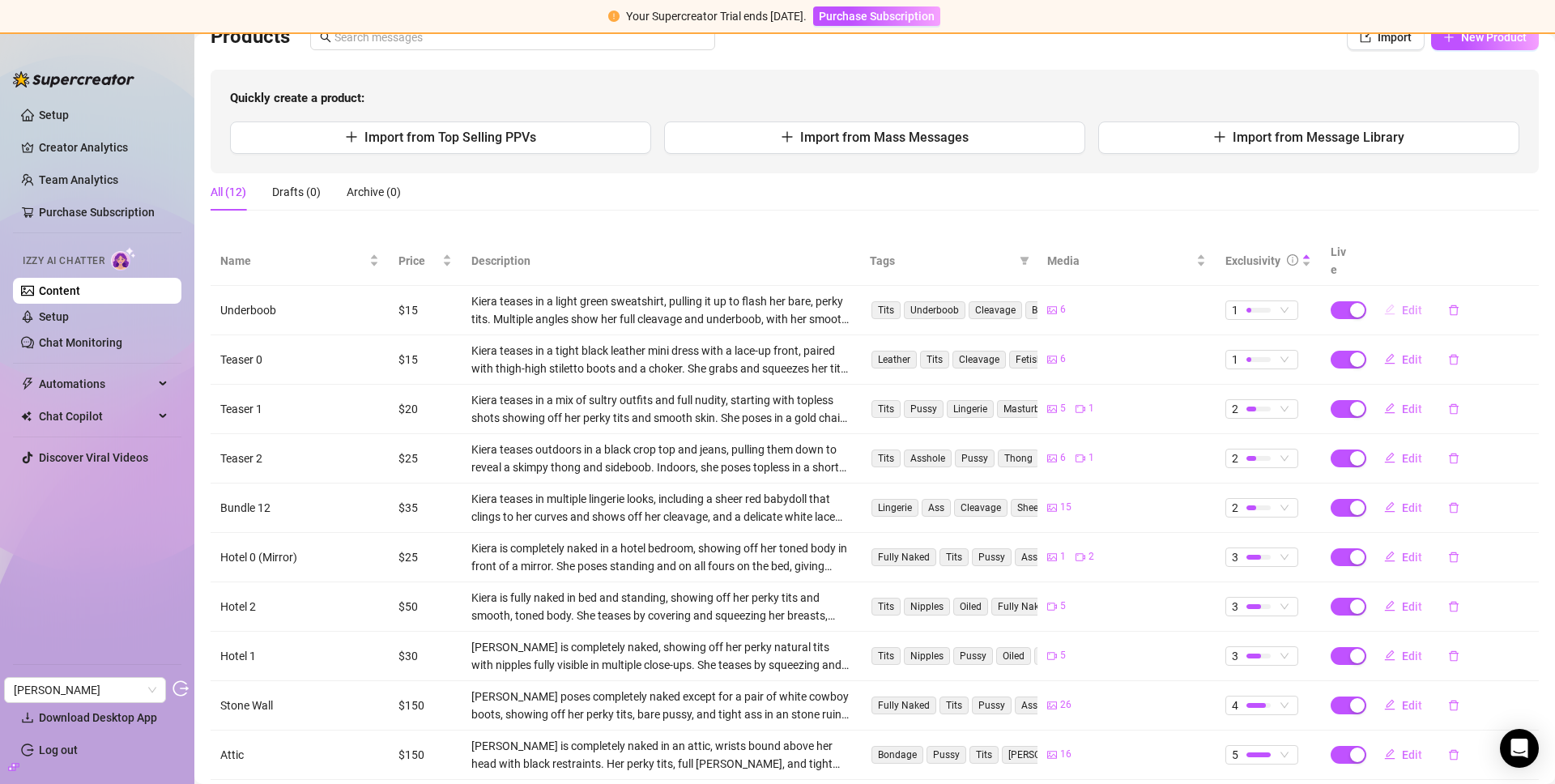
click at [1384, 297] on button "Edit" at bounding box center [1402, 310] width 64 height 26
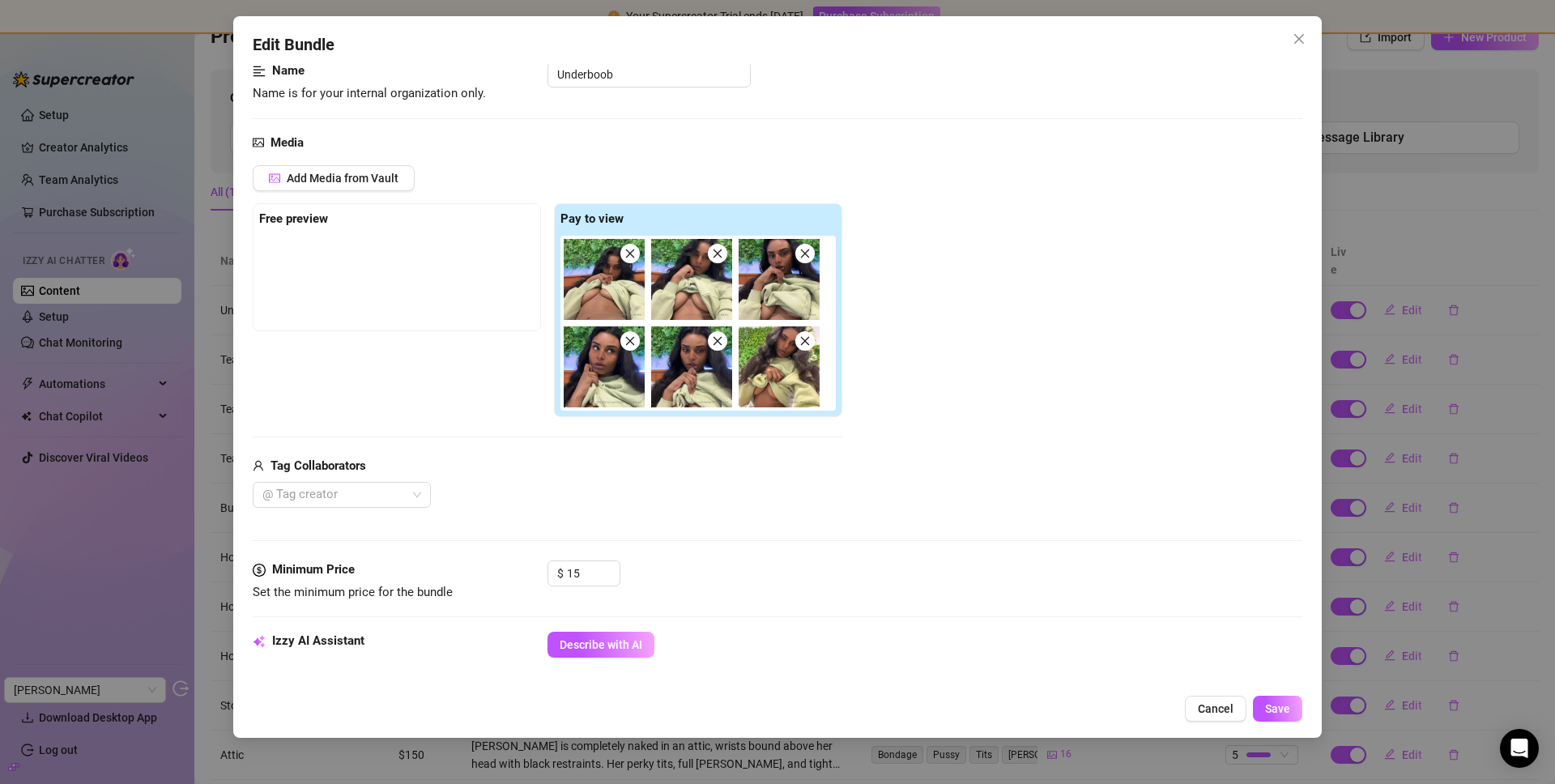
scroll to position [0, 0]
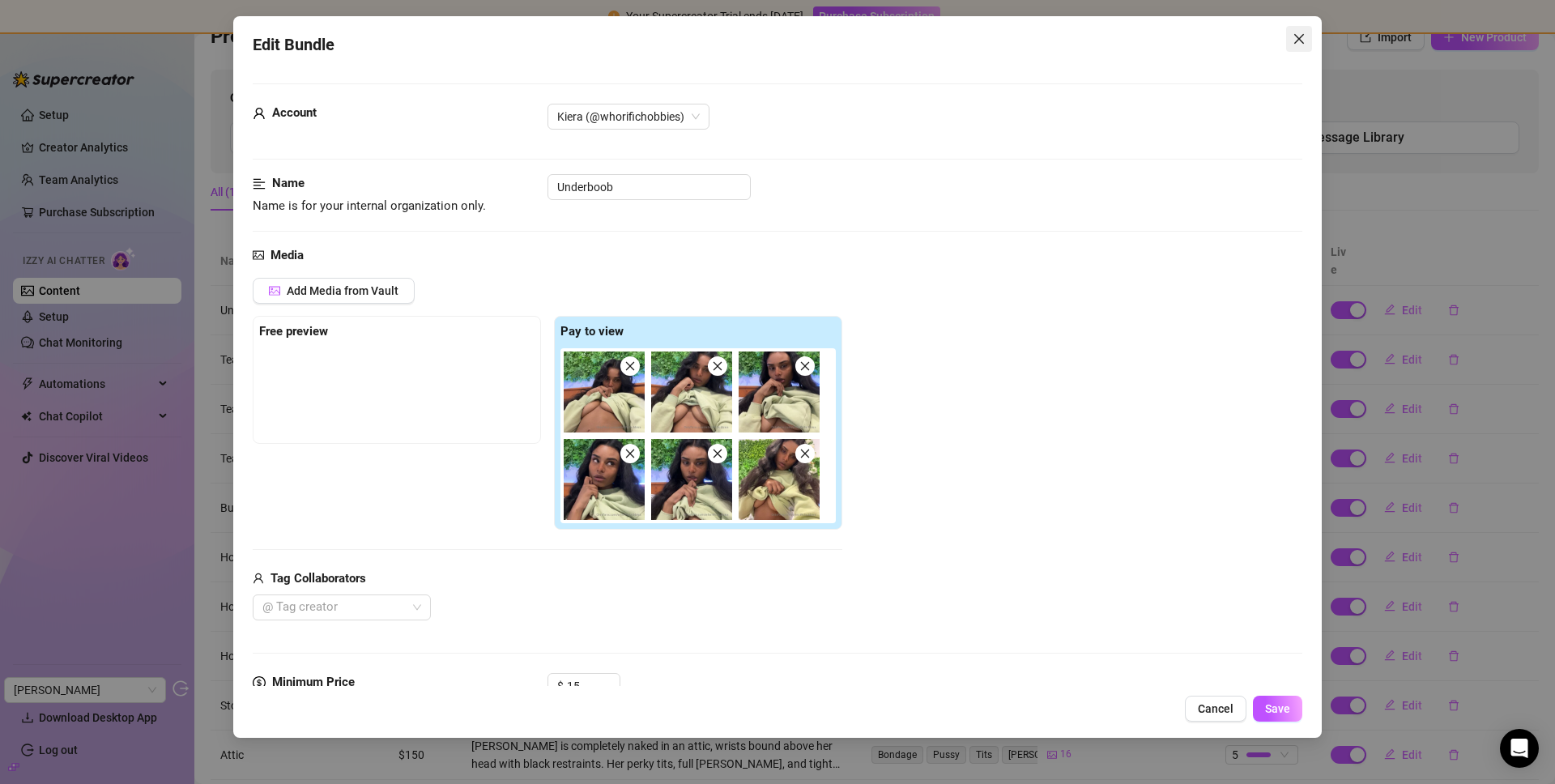
click at [1295, 42] on icon "close" at bounding box center [1299, 39] width 10 height 10
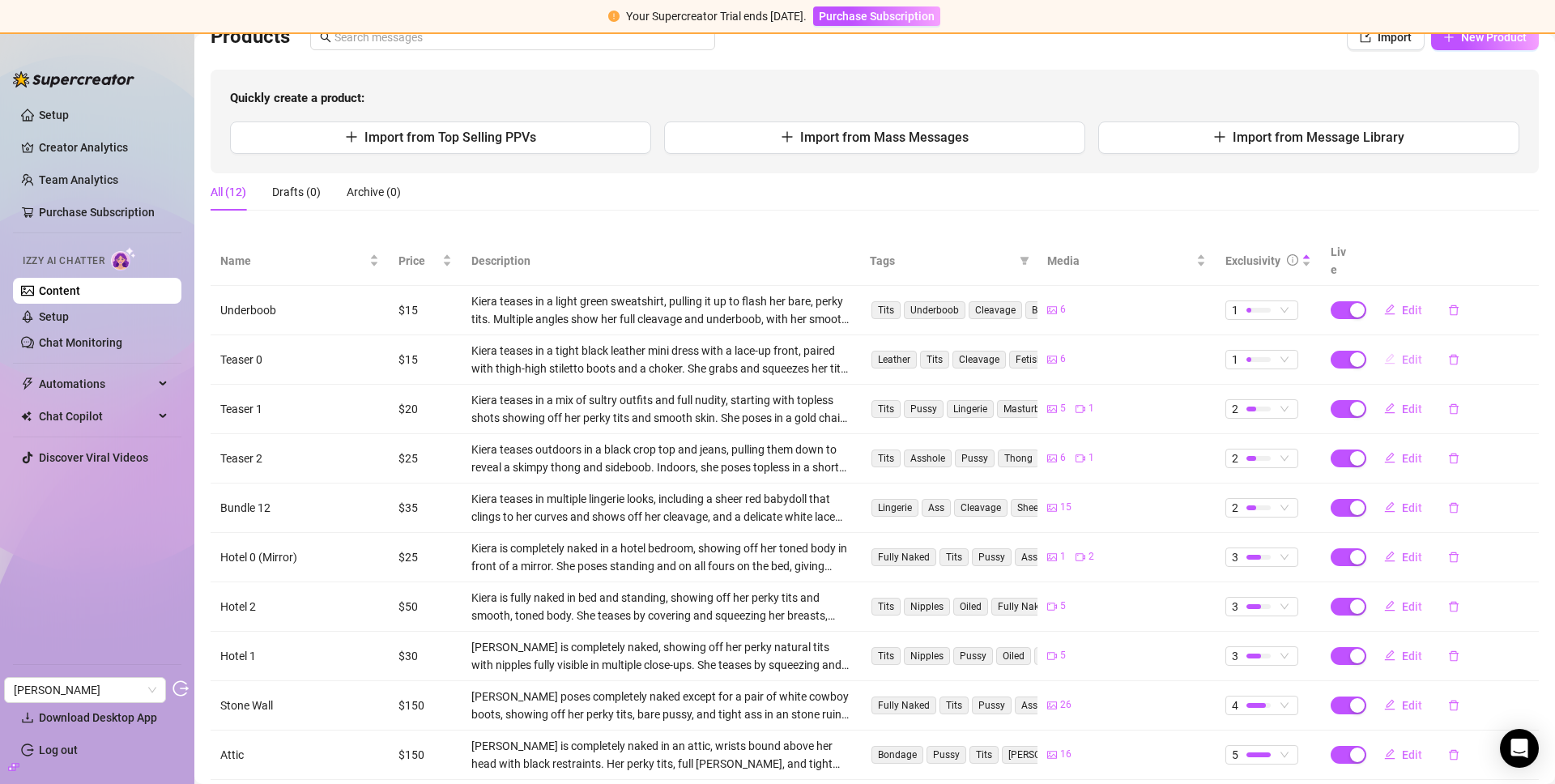
click at [1384, 347] on button "Edit" at bounding box center [1402, 360] width 64 height 26
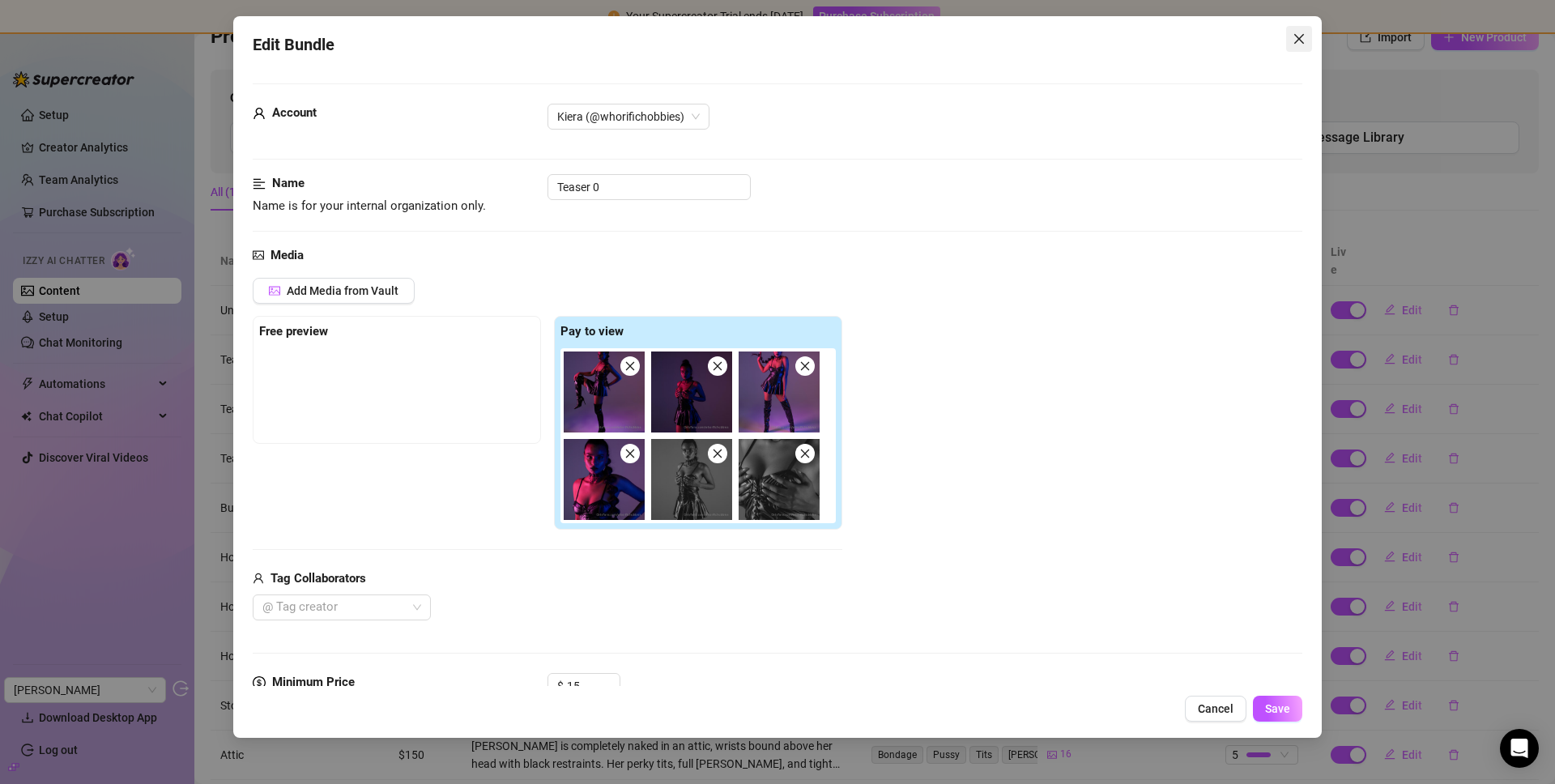
click at [1295, 44] on icon "close" at bounding box center [1299, 39] width 13 height 13
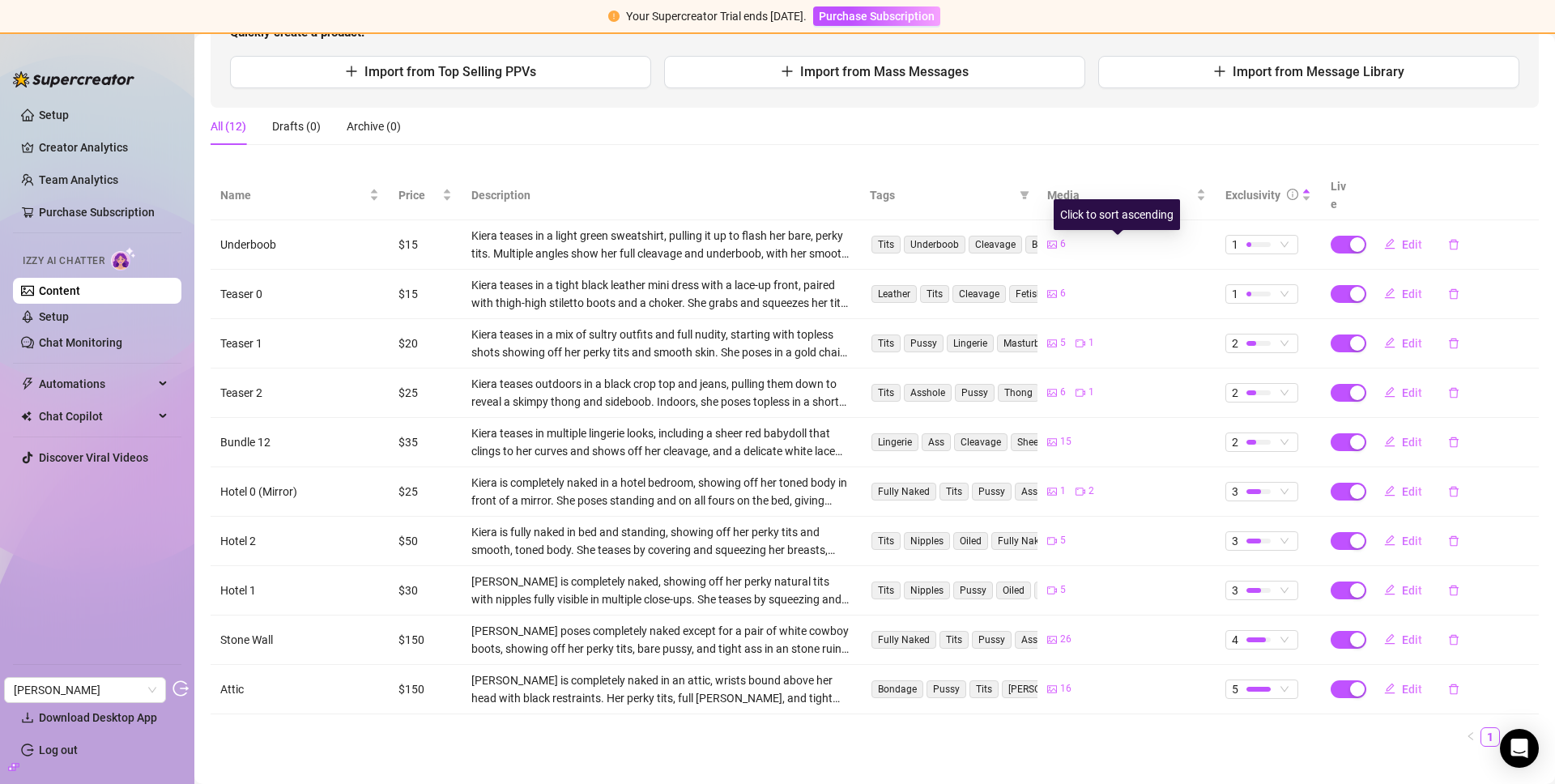
scroll to position [203, 0]
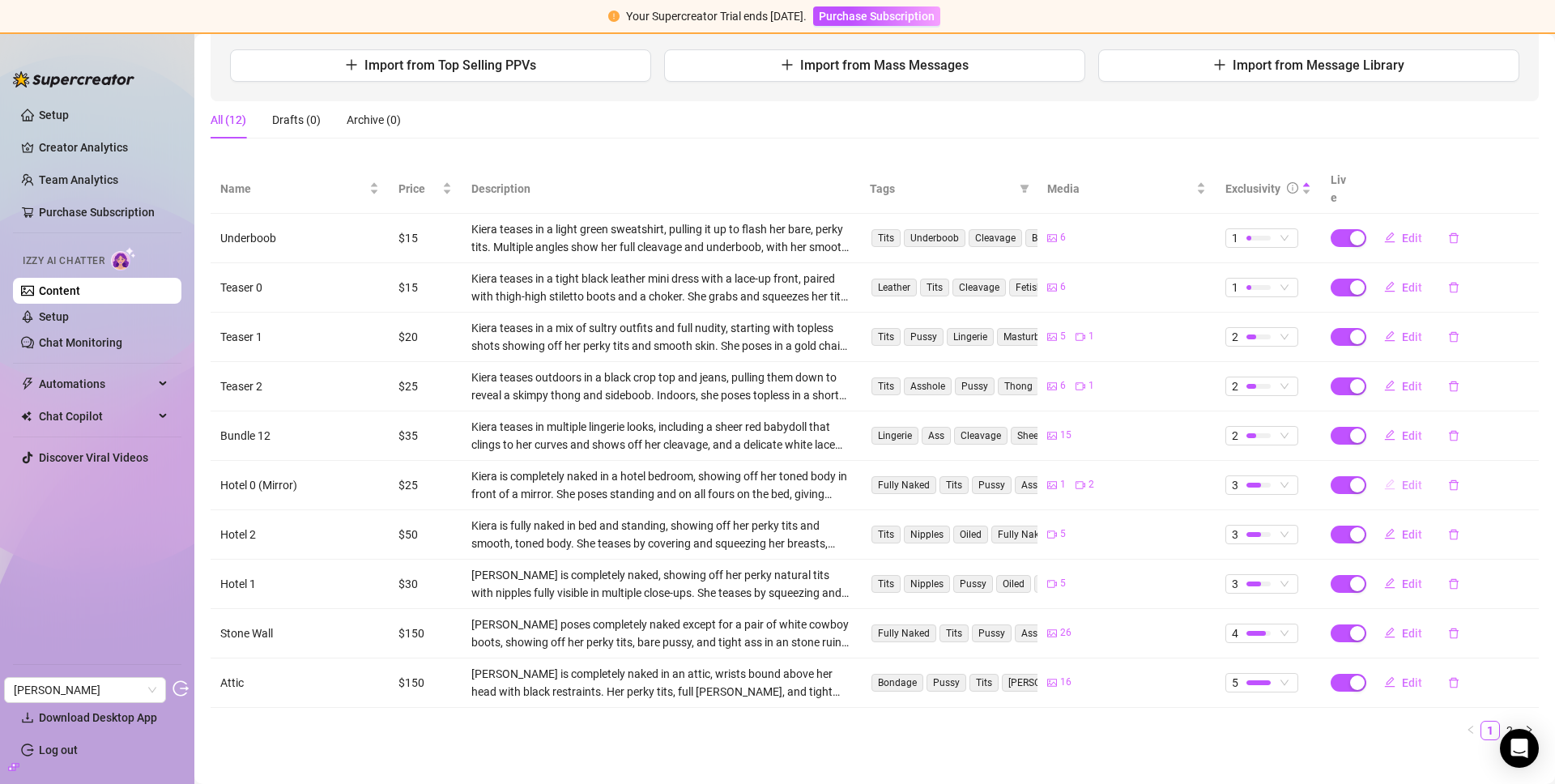
click at [1384, 478] on span "Edit" at bounding box center [1411, 485] width 20 height 13
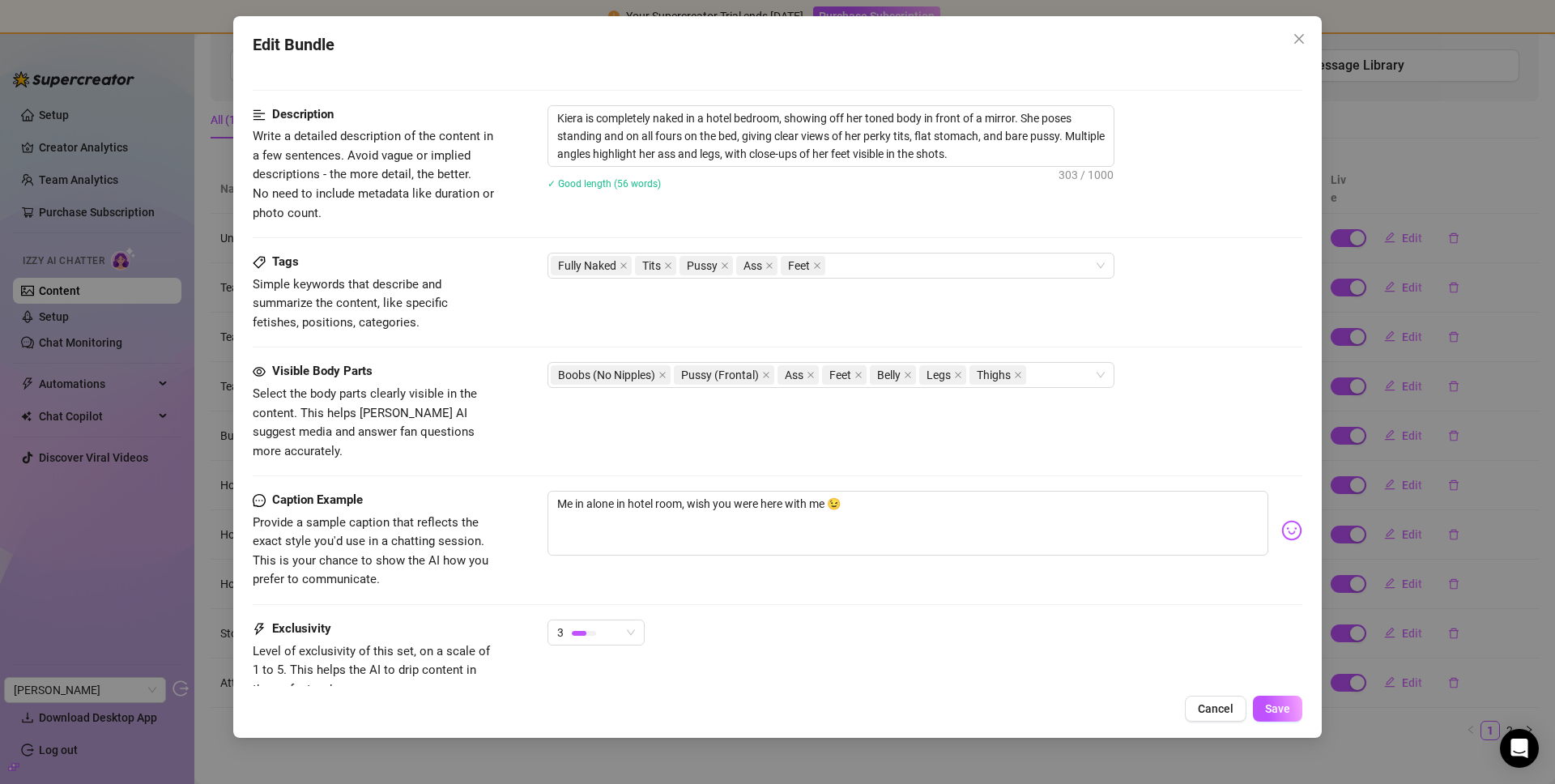
scroll to position [219, 0]
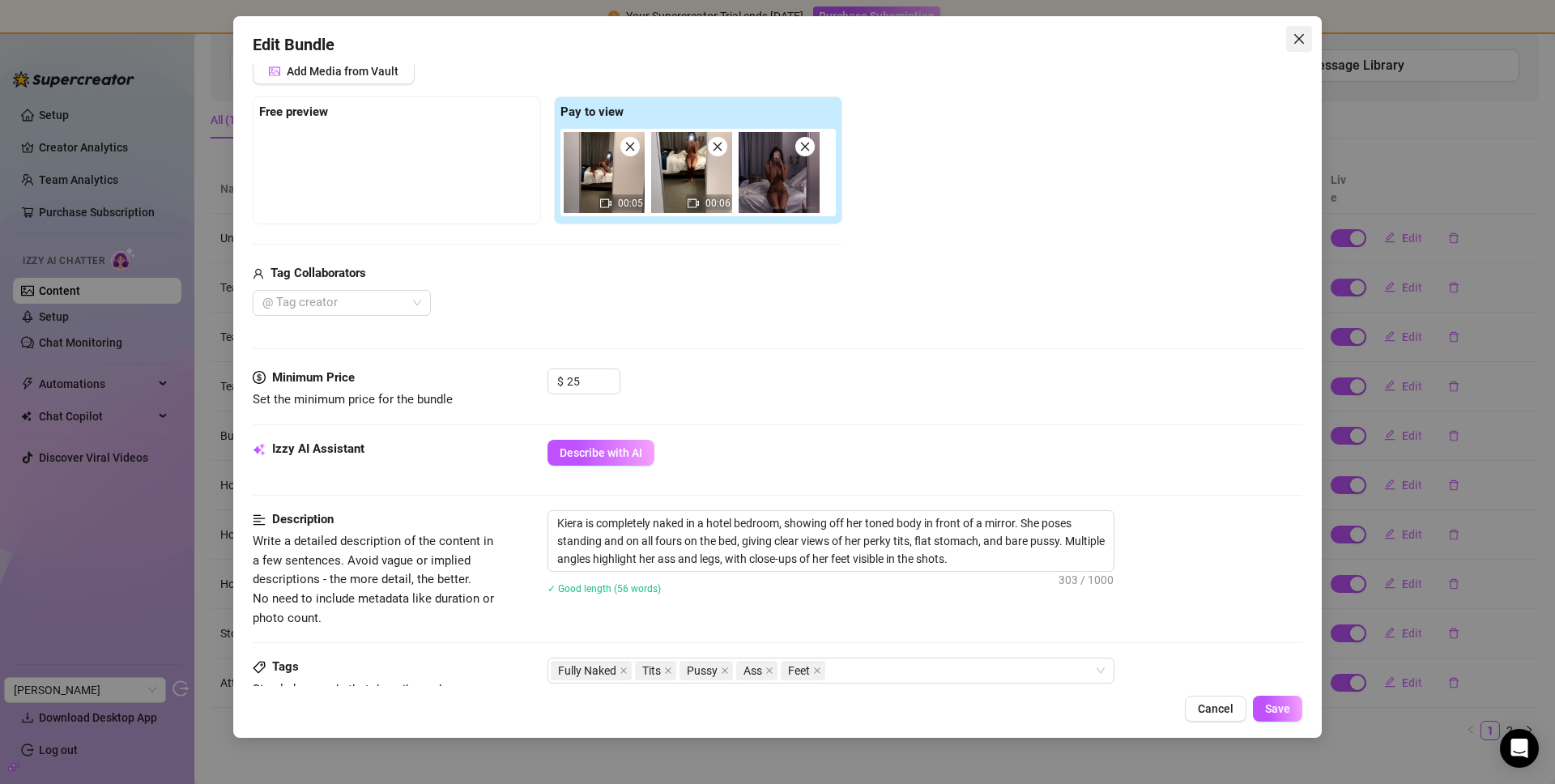
click at [1299, 46] on button "Close" at bounding box center [1299, 40] width 26 height 26
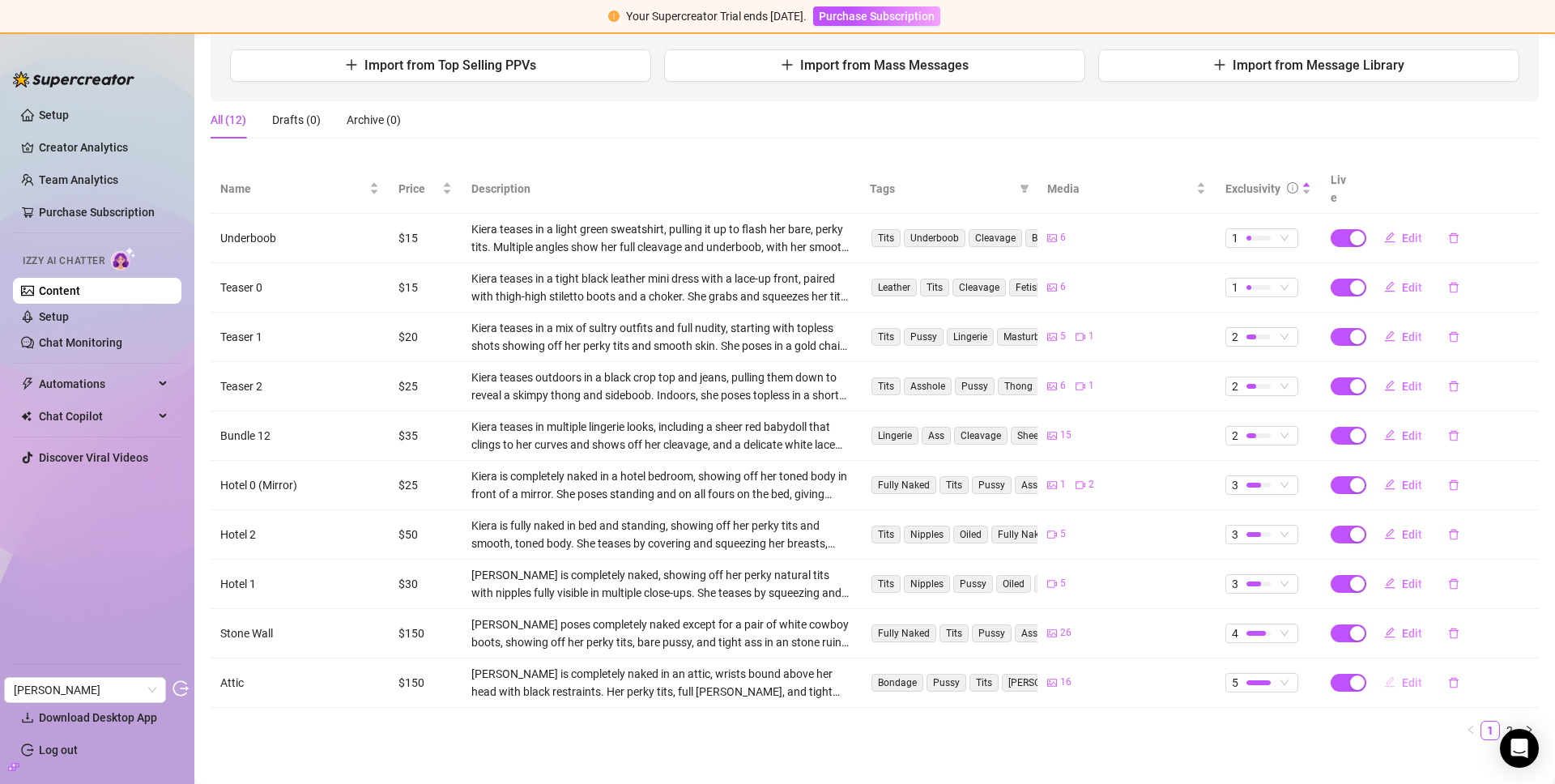
click at [1384, 670] on button "Edit" at bounding box center [1402, 683] width 64 height 26
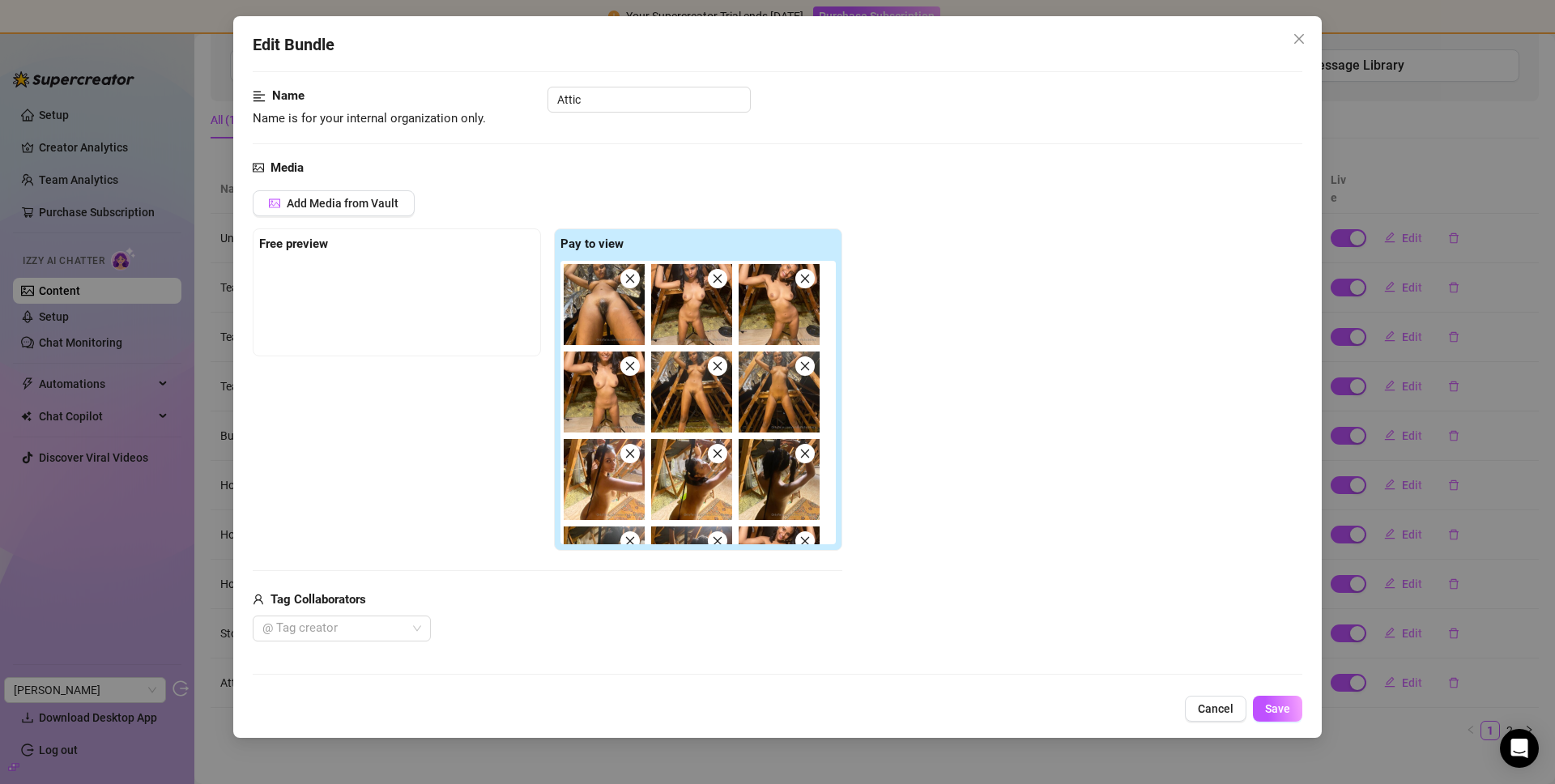
scroll to position [631, 0]
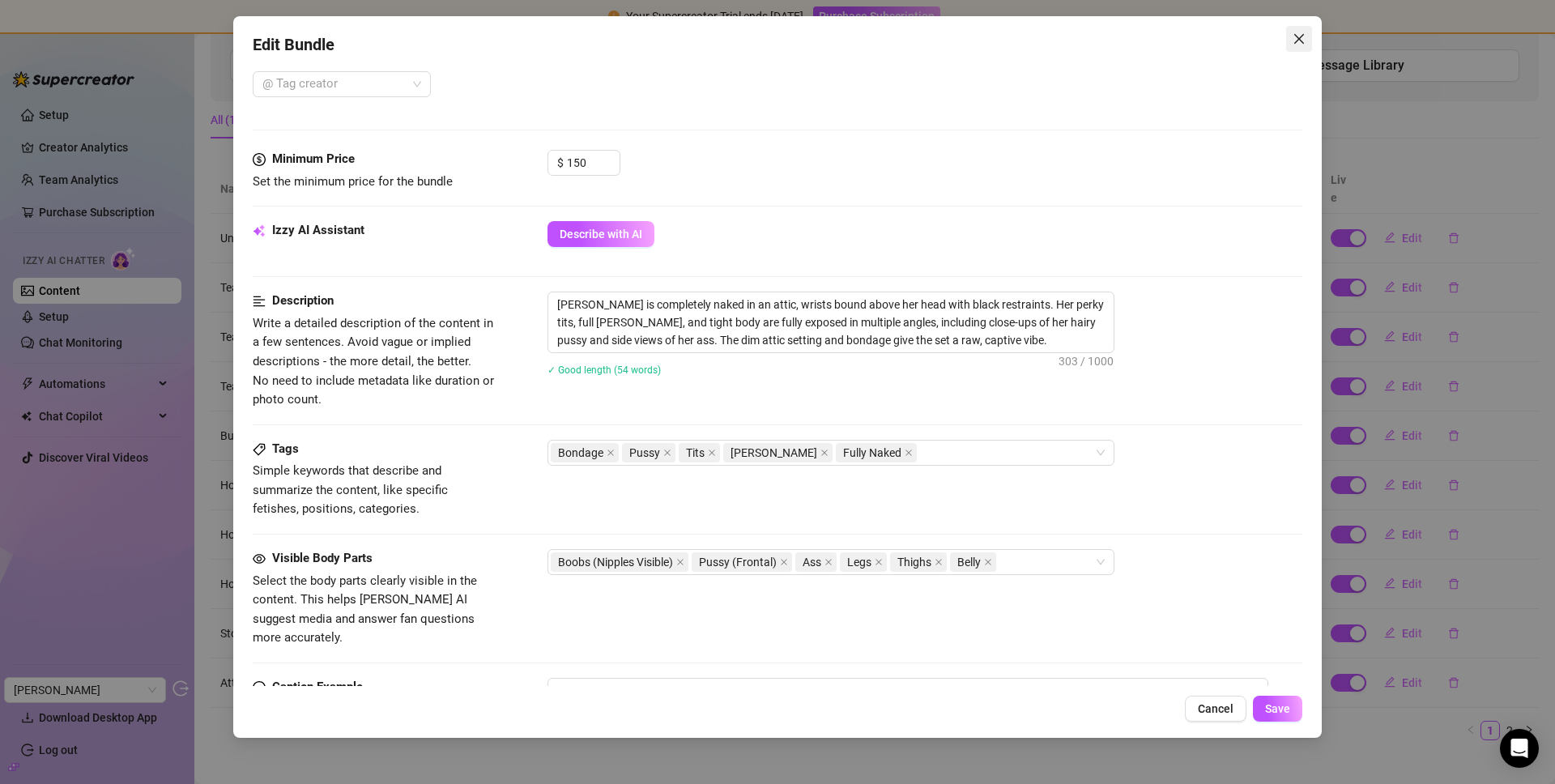
click at [1291, 44] on span "Close" at bounding box center [1299, 39] width 26 height 13
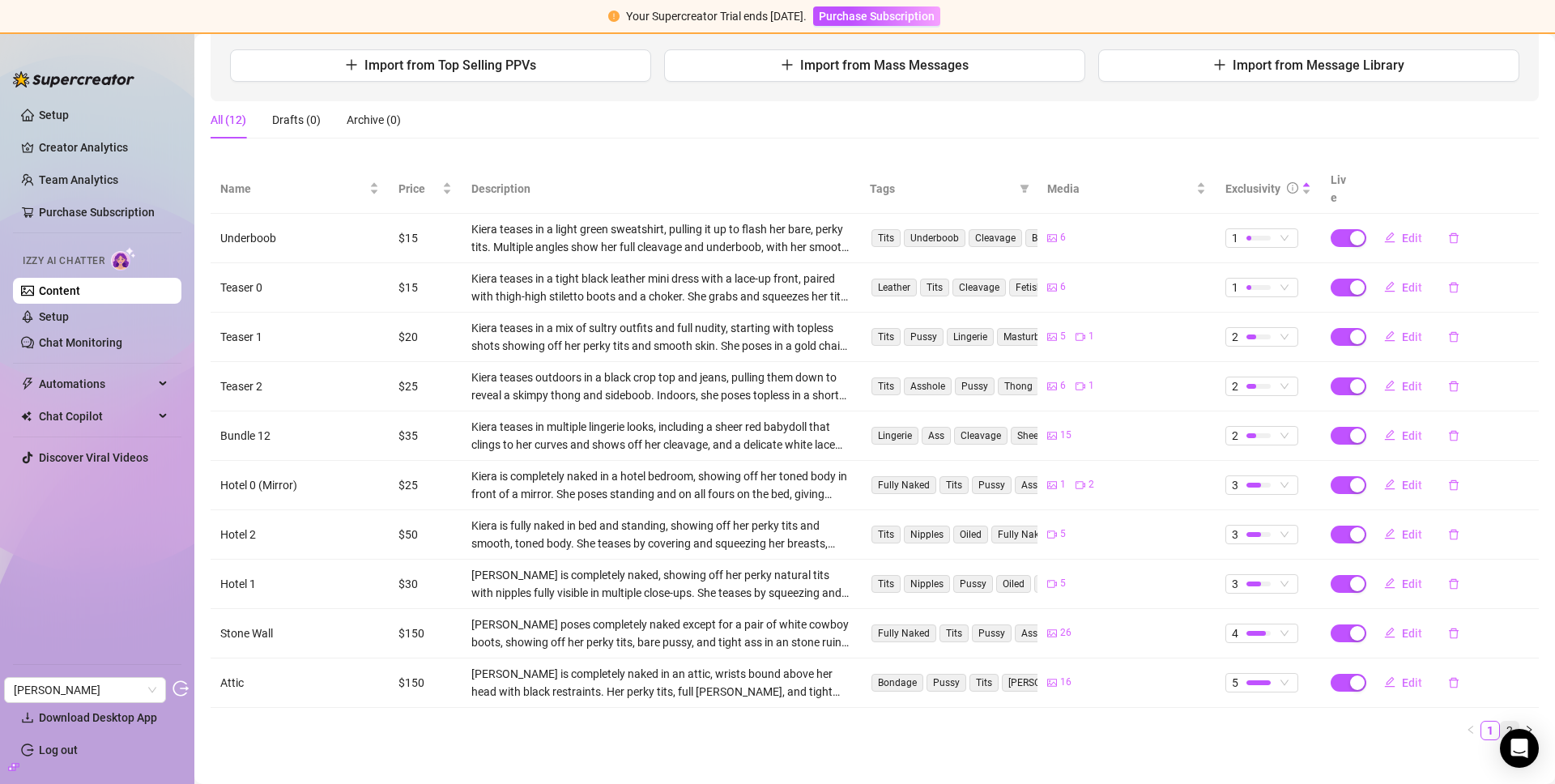
click at [1384, 722] on link "2" at bounding box center [1509, 730] width 18 height 18
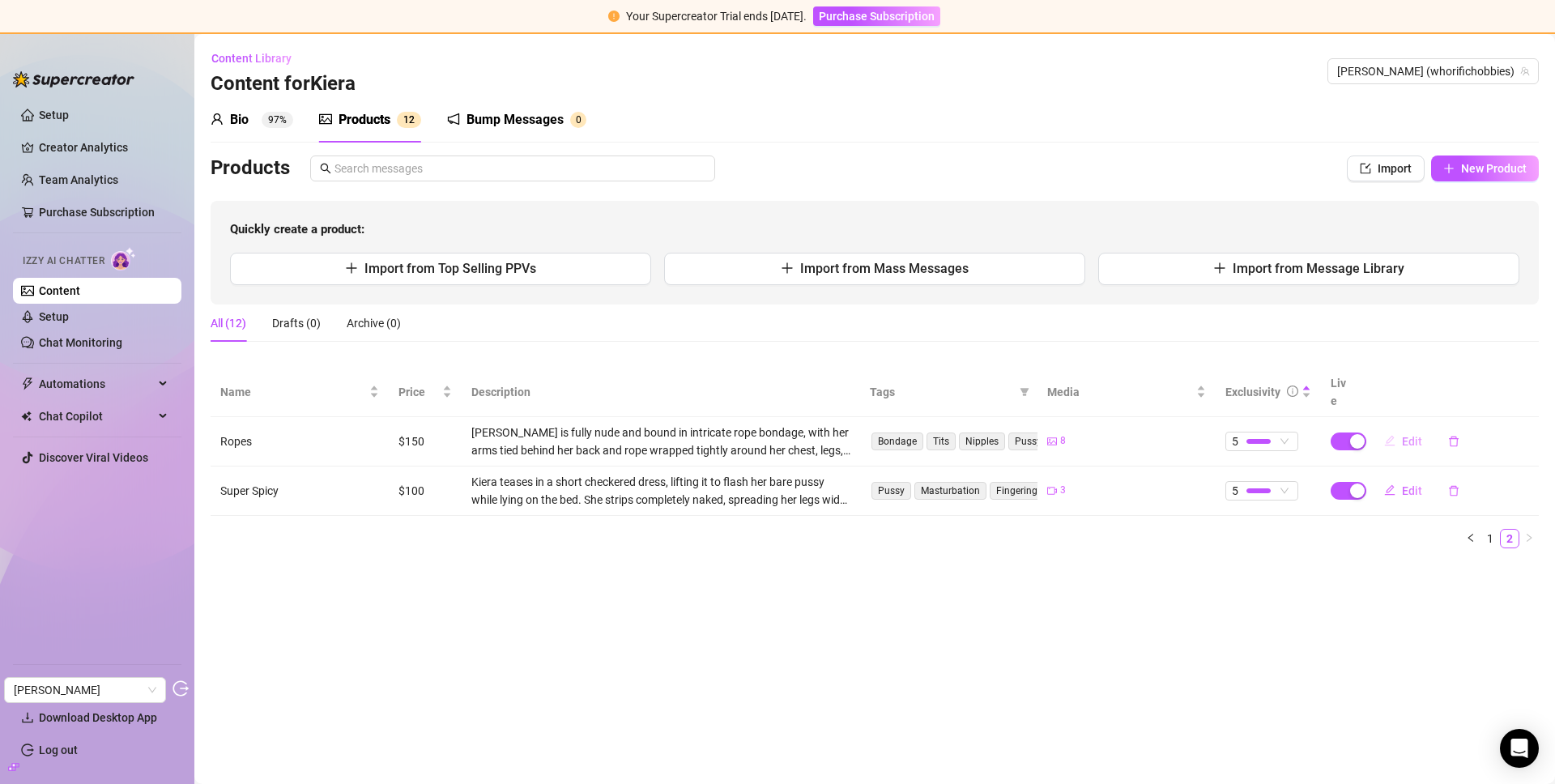
click at [1384, 435] on span "Edit" at bounding box center [1411, 441] width 20 height 13
type textarea "I couldn't escape the pleasure, these ropes are too tight!"
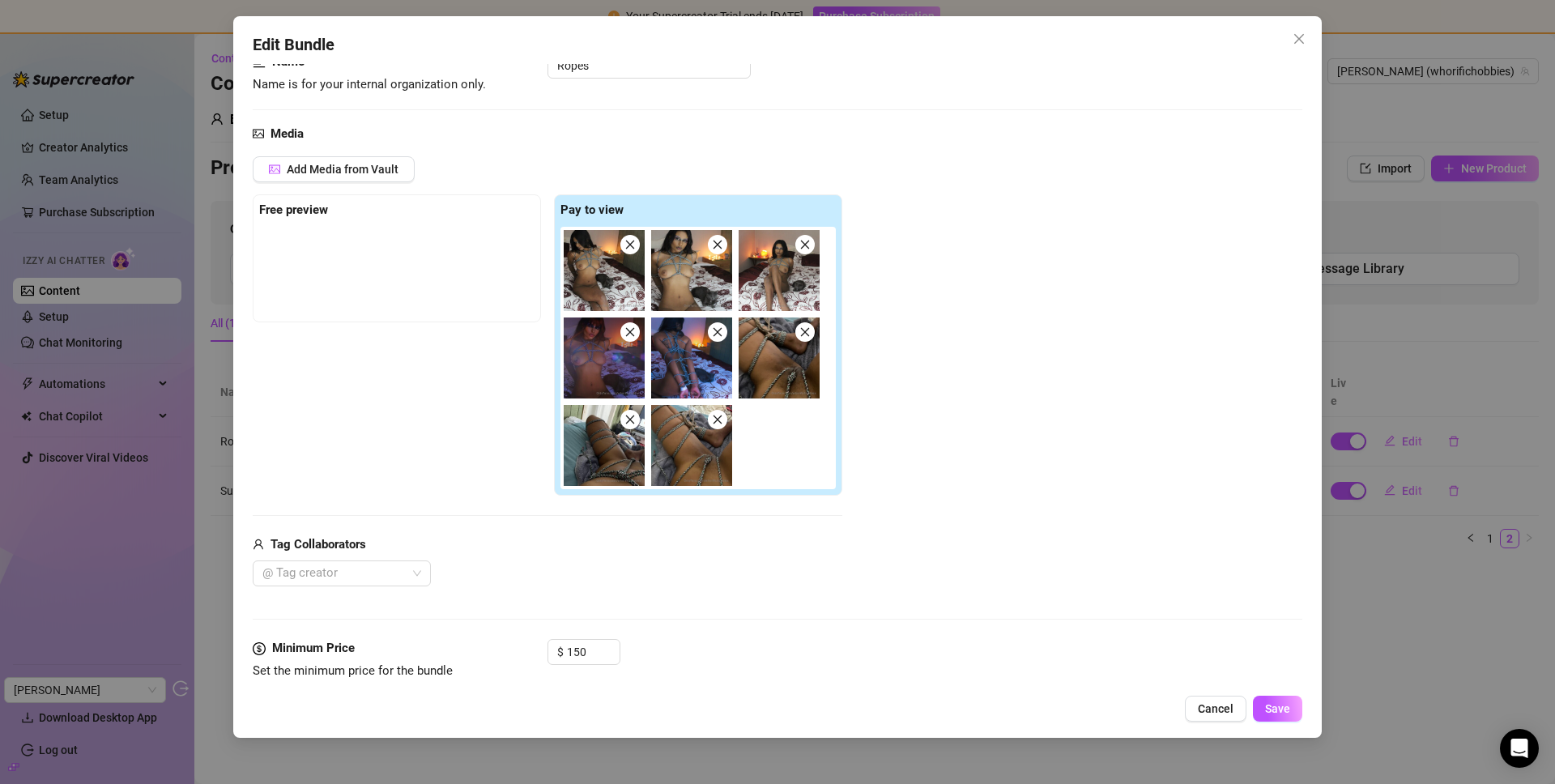
scroll to position [662, 0]
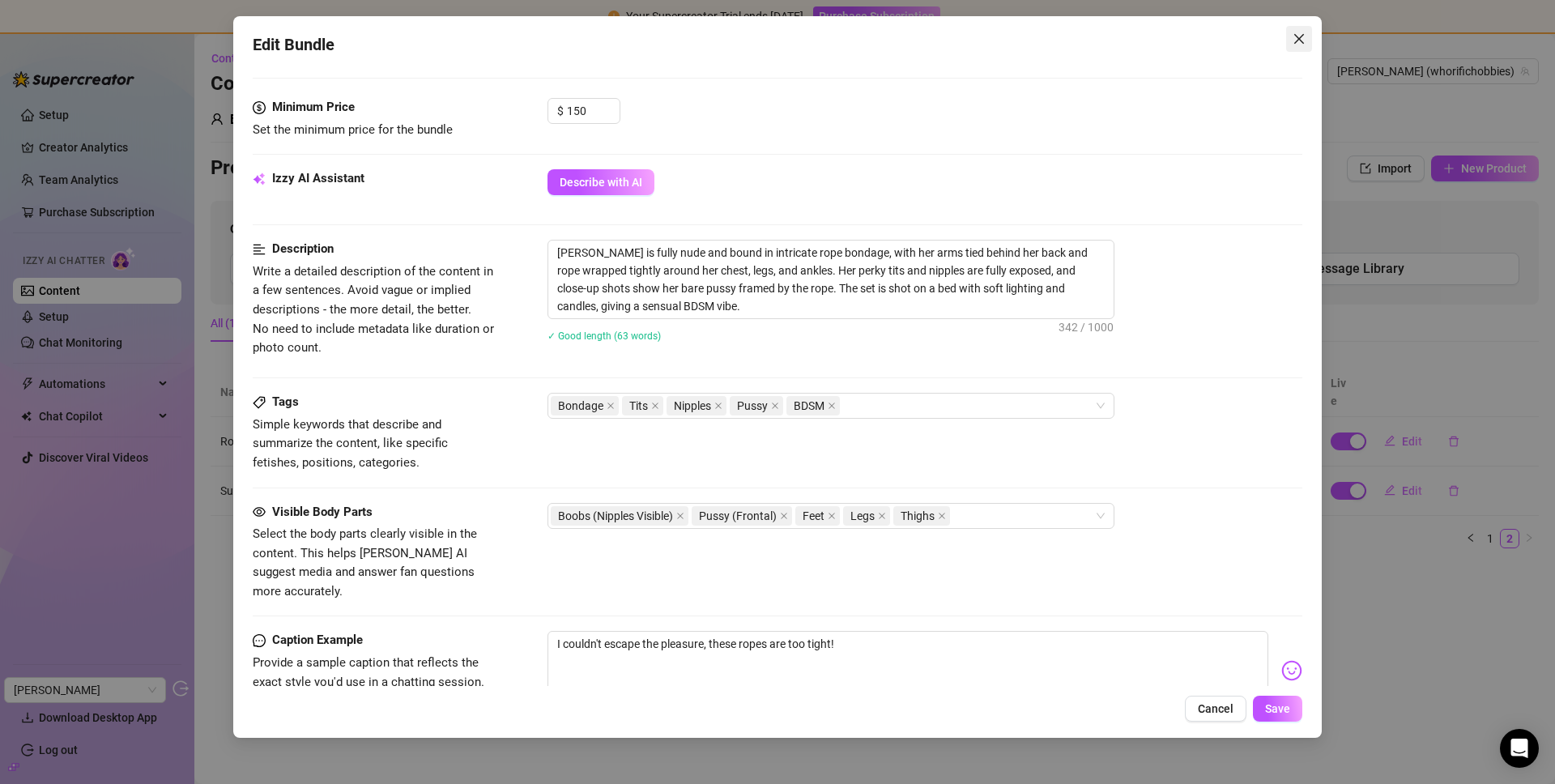
click at [1306, 30] on button "Close" at bounding box center [1299, 40] width 26 height 26
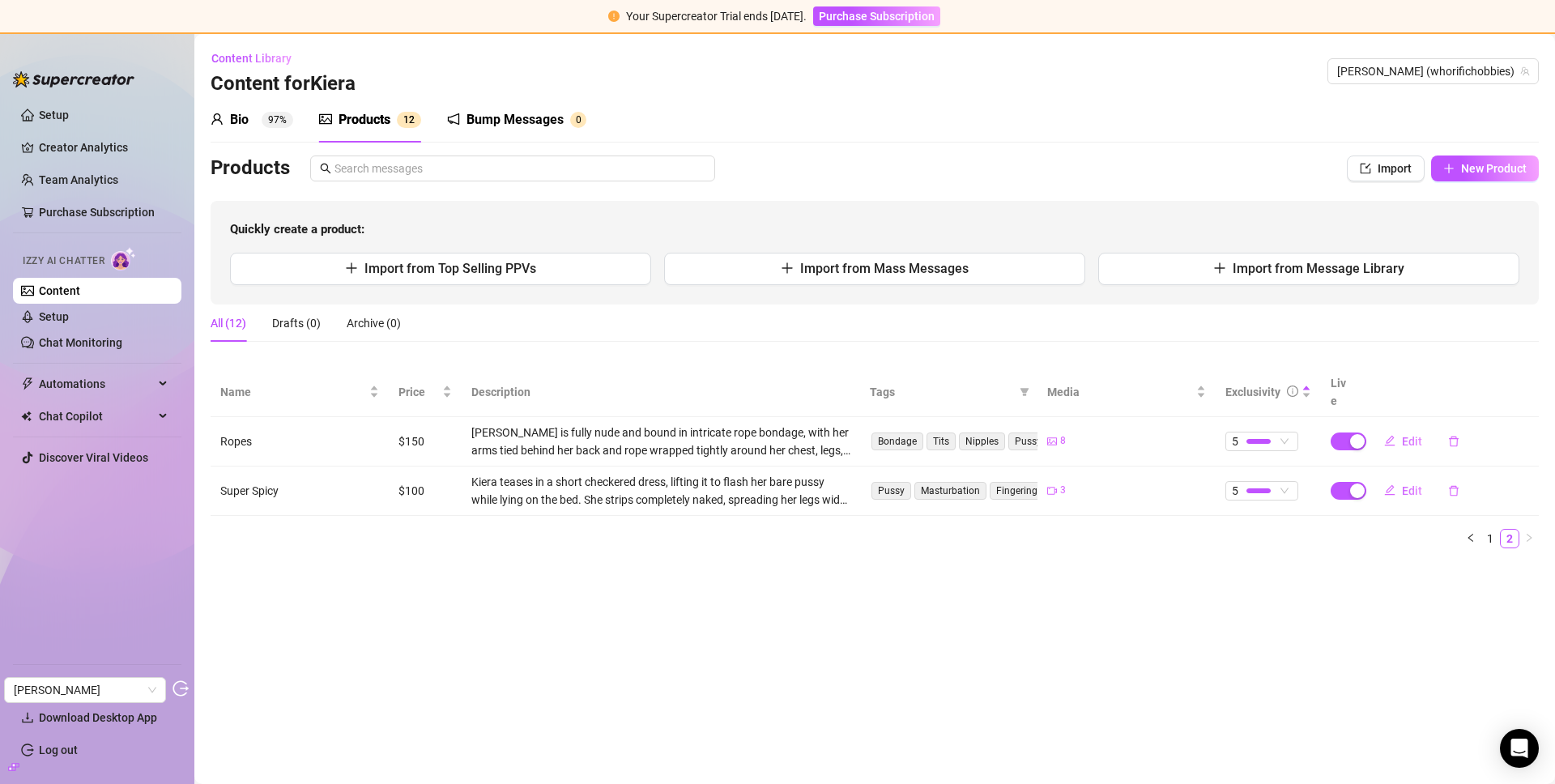
click at [490, 129] on div "Bump Messages" at bounding box center [515, 119] width 97 height 19
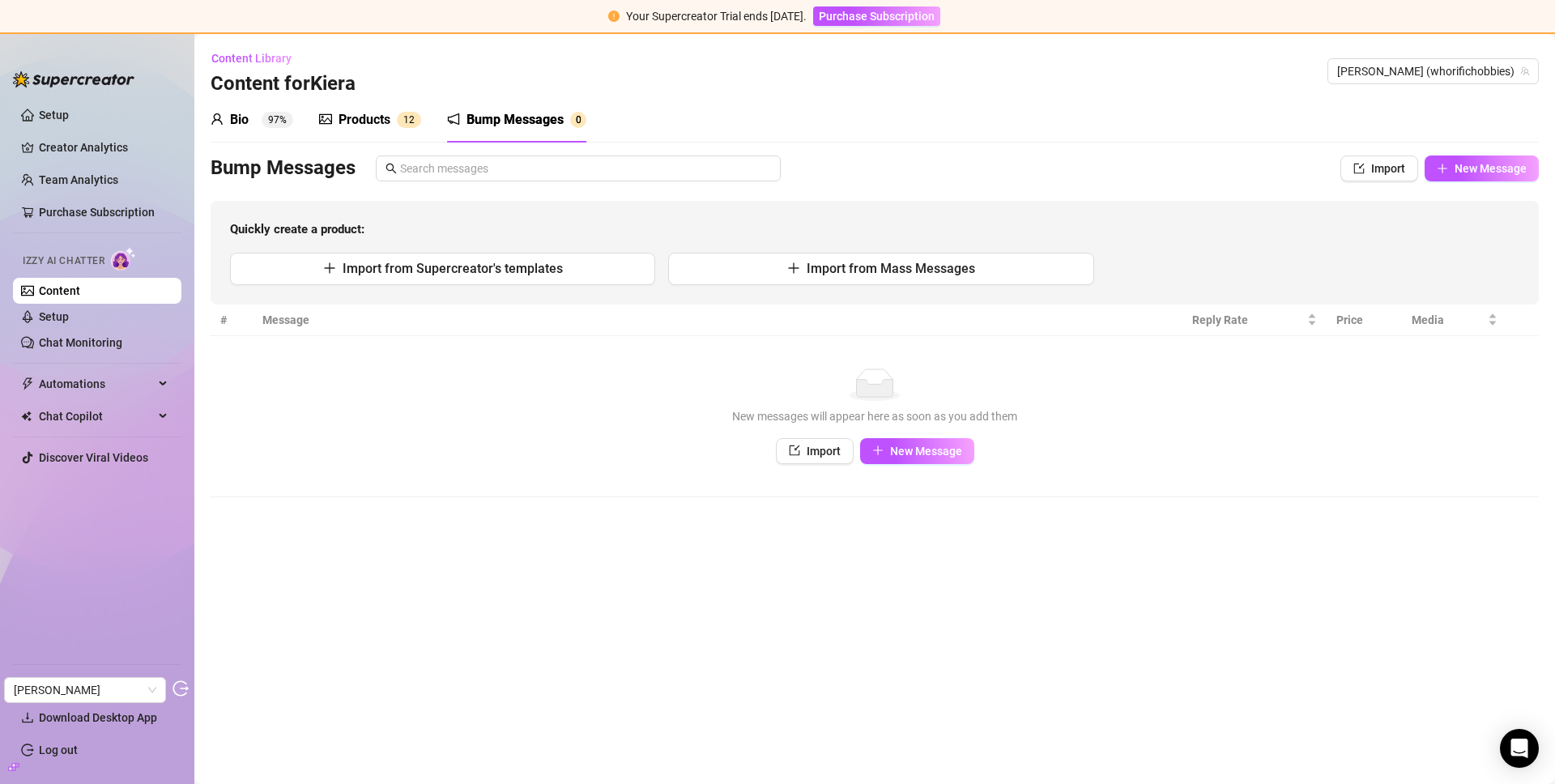
click at [361, 119] on div "Products" at bounding box center [364, 119] width 52 height 19
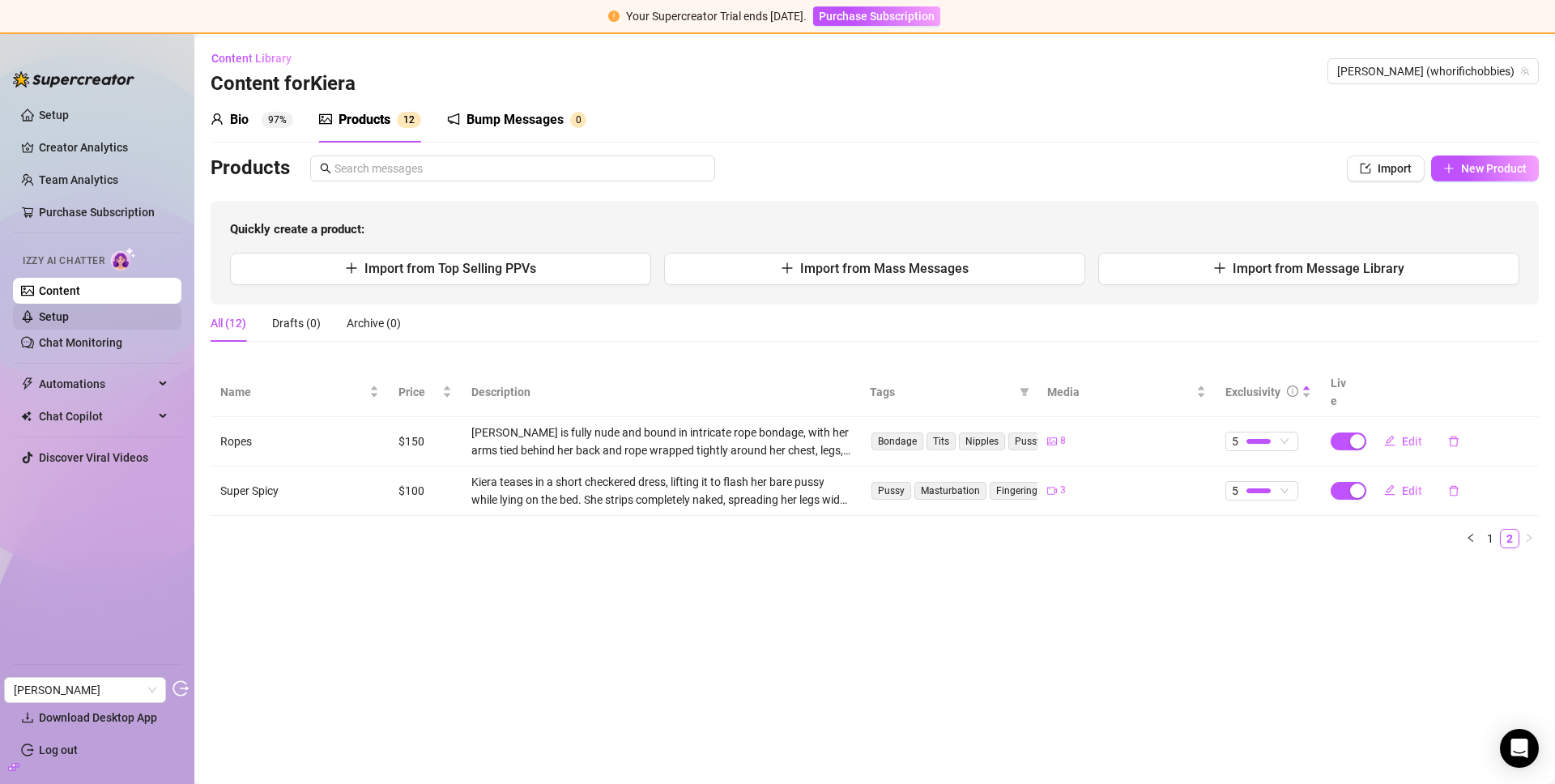
click at [68, 323] on link "Setup" at bounding box center [54, 316] width 30 height 13
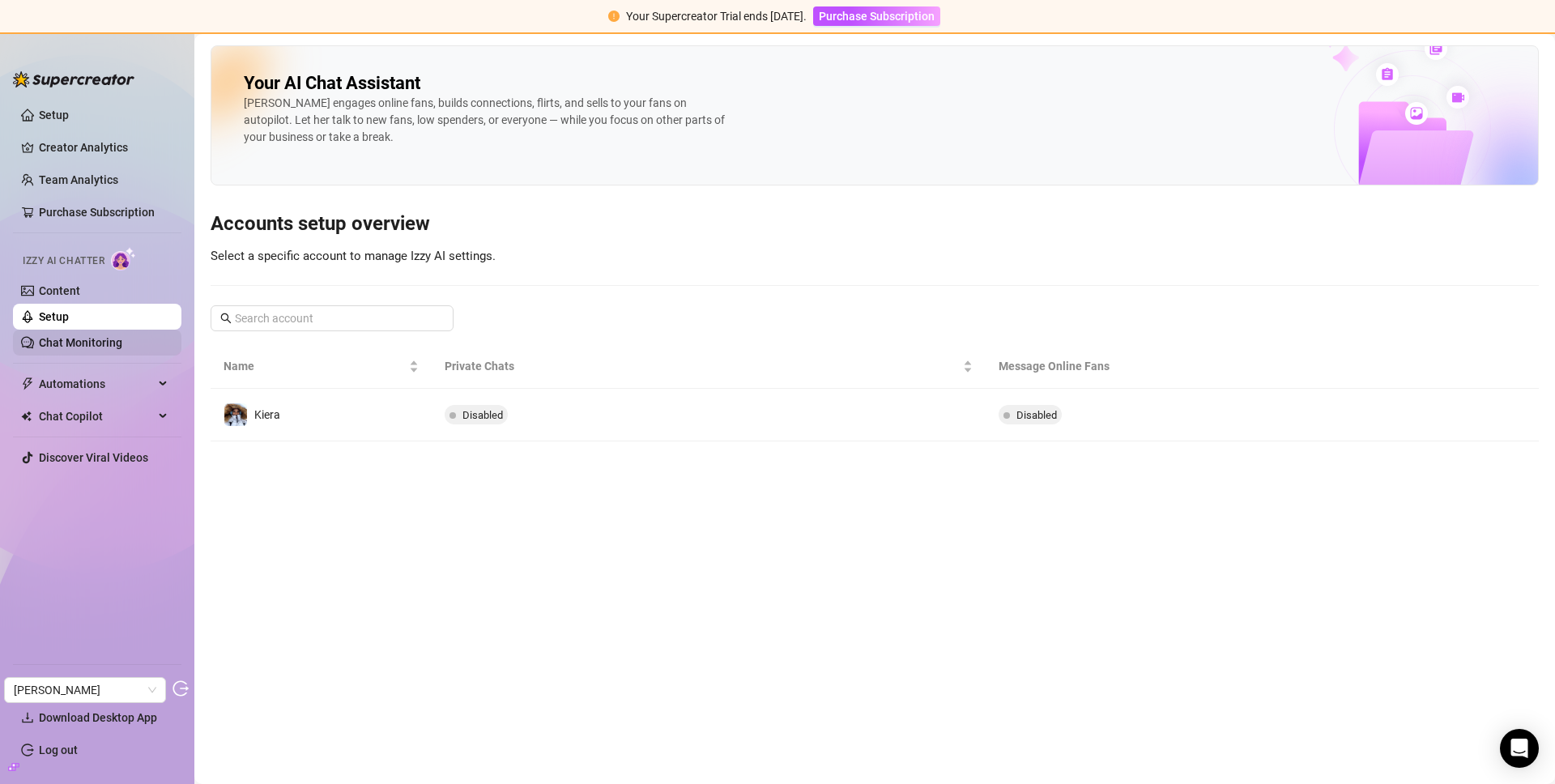
click at [61, 341] on link "Chat Monitoring" at bounding box center [80, 342] width 83 height 13
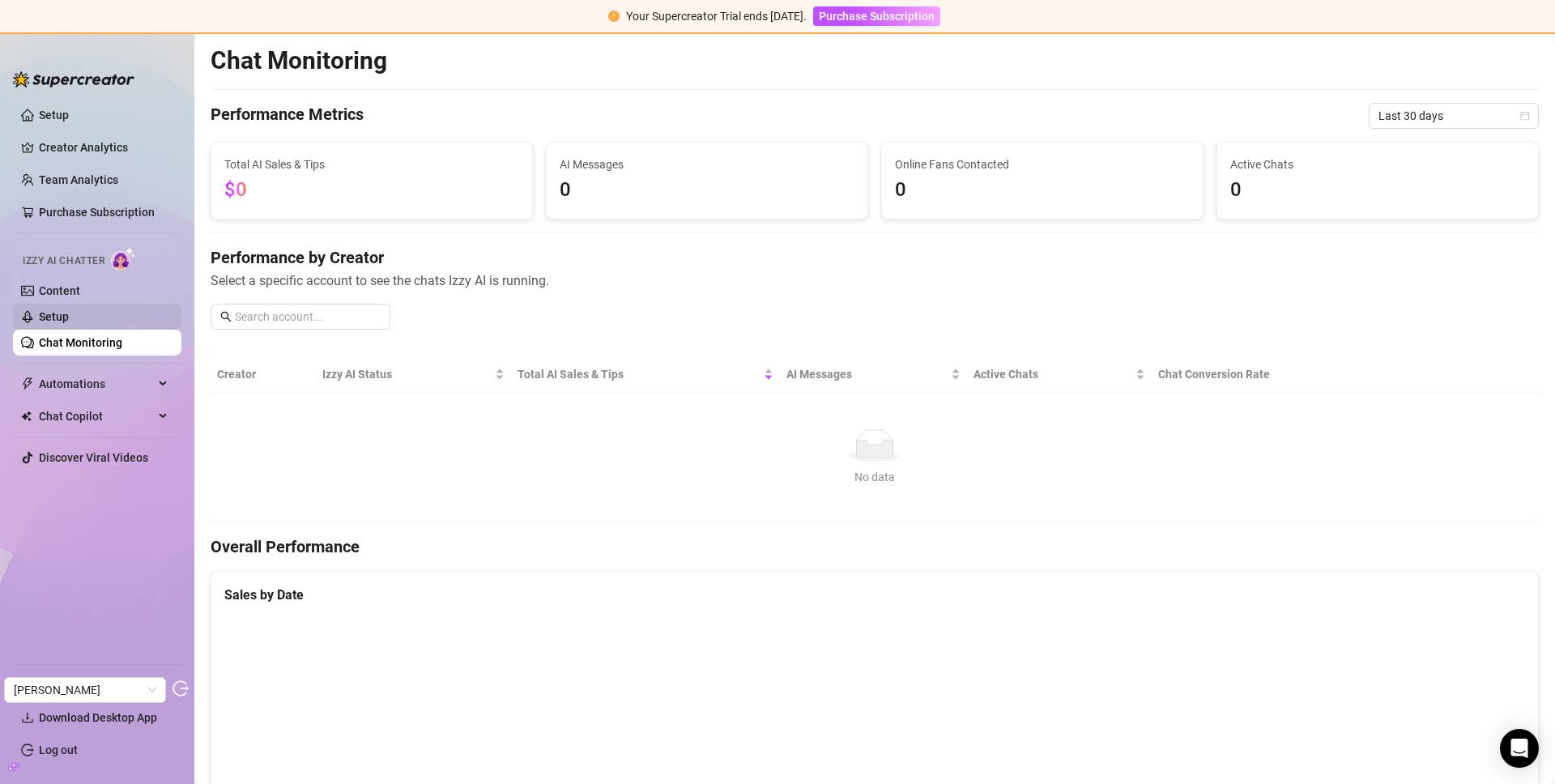
click at [68, 314] on link "Setup" at bounding box center [54, 316] width 30 height 13
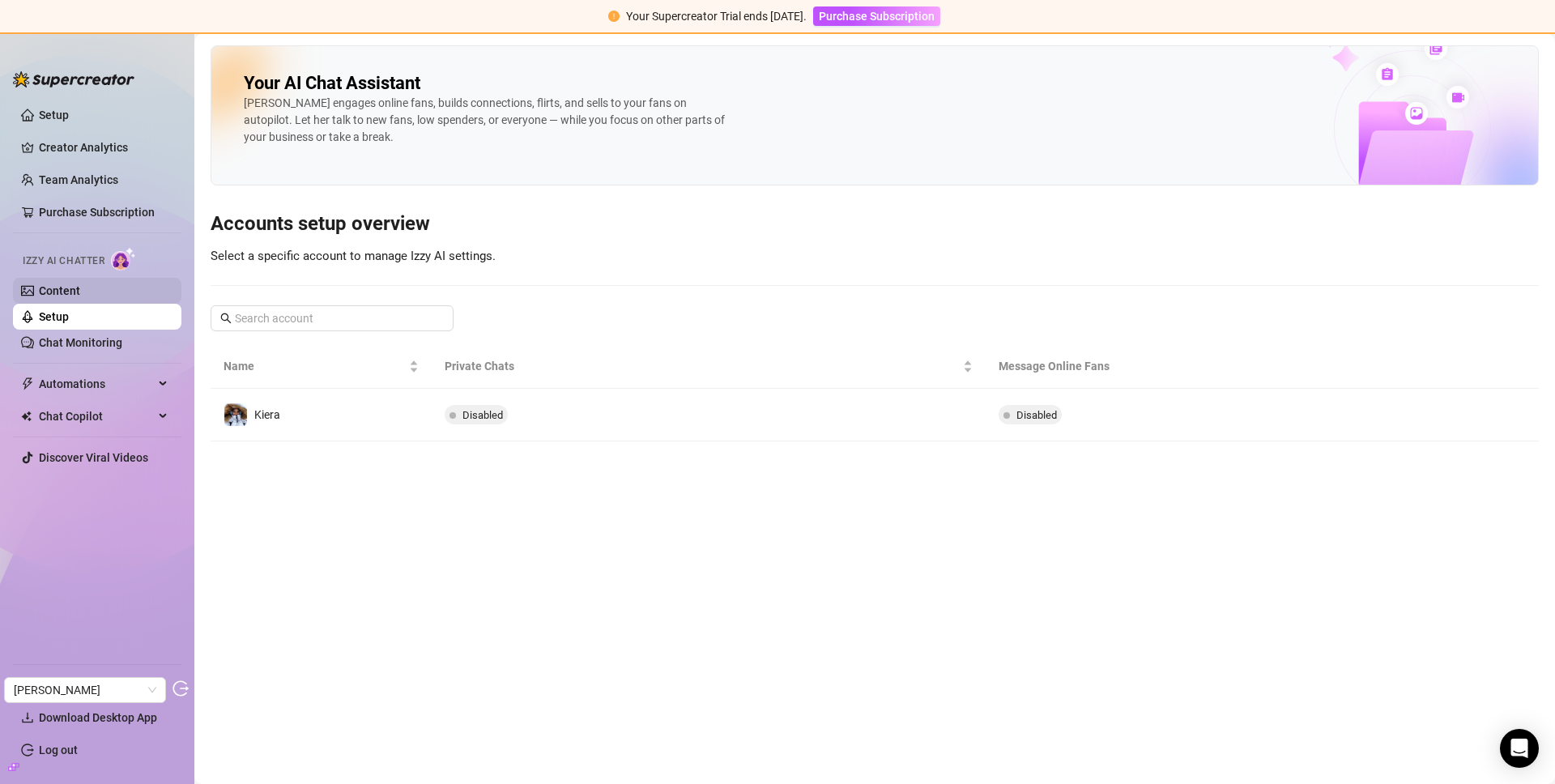
click at [43, 286] on link "Content" at bounding box center [59, 291] width 41 height 13
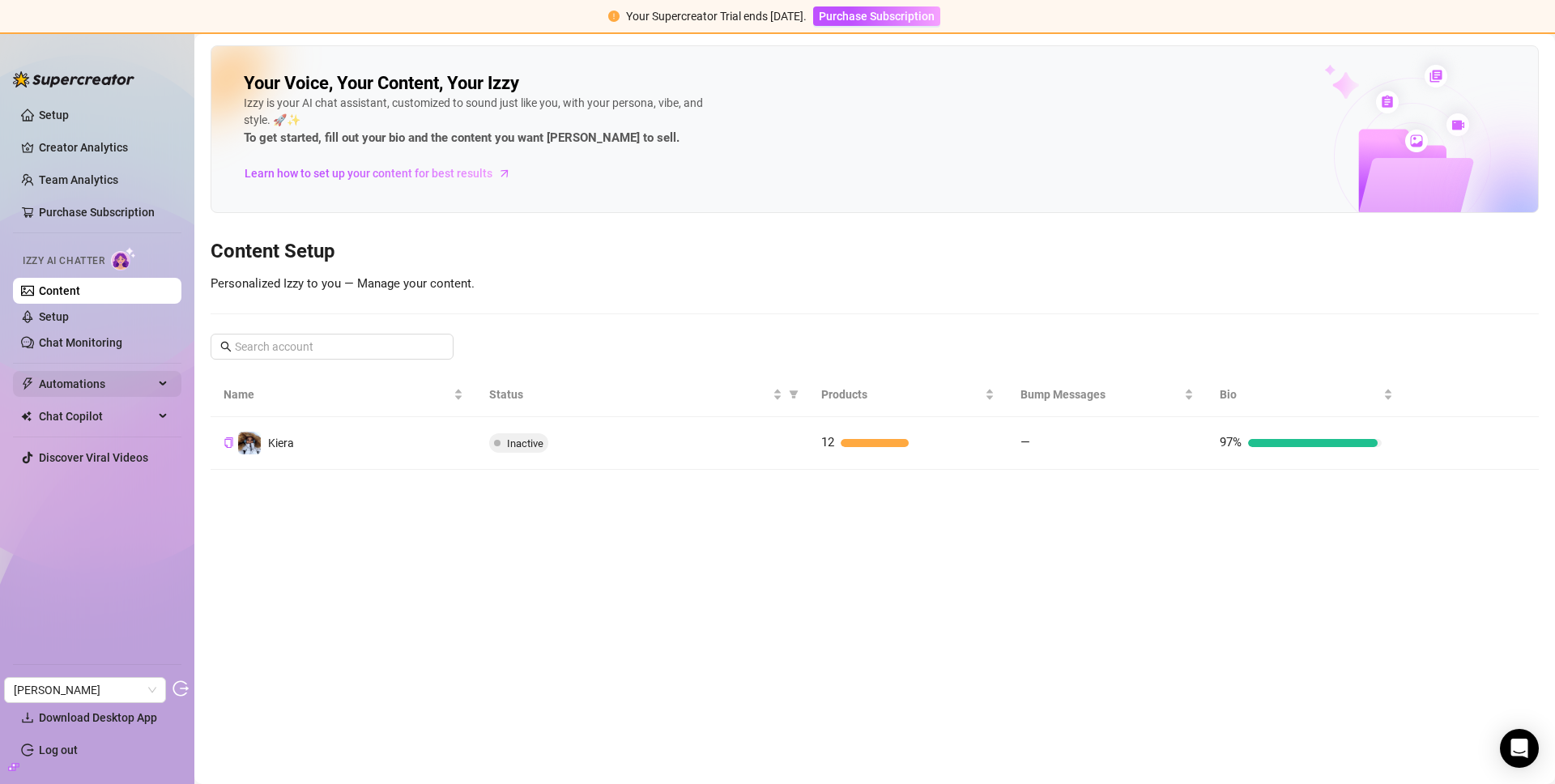
click at [106, 385] on span "Automations" at bounding box center [96, 384] width 115 height 26
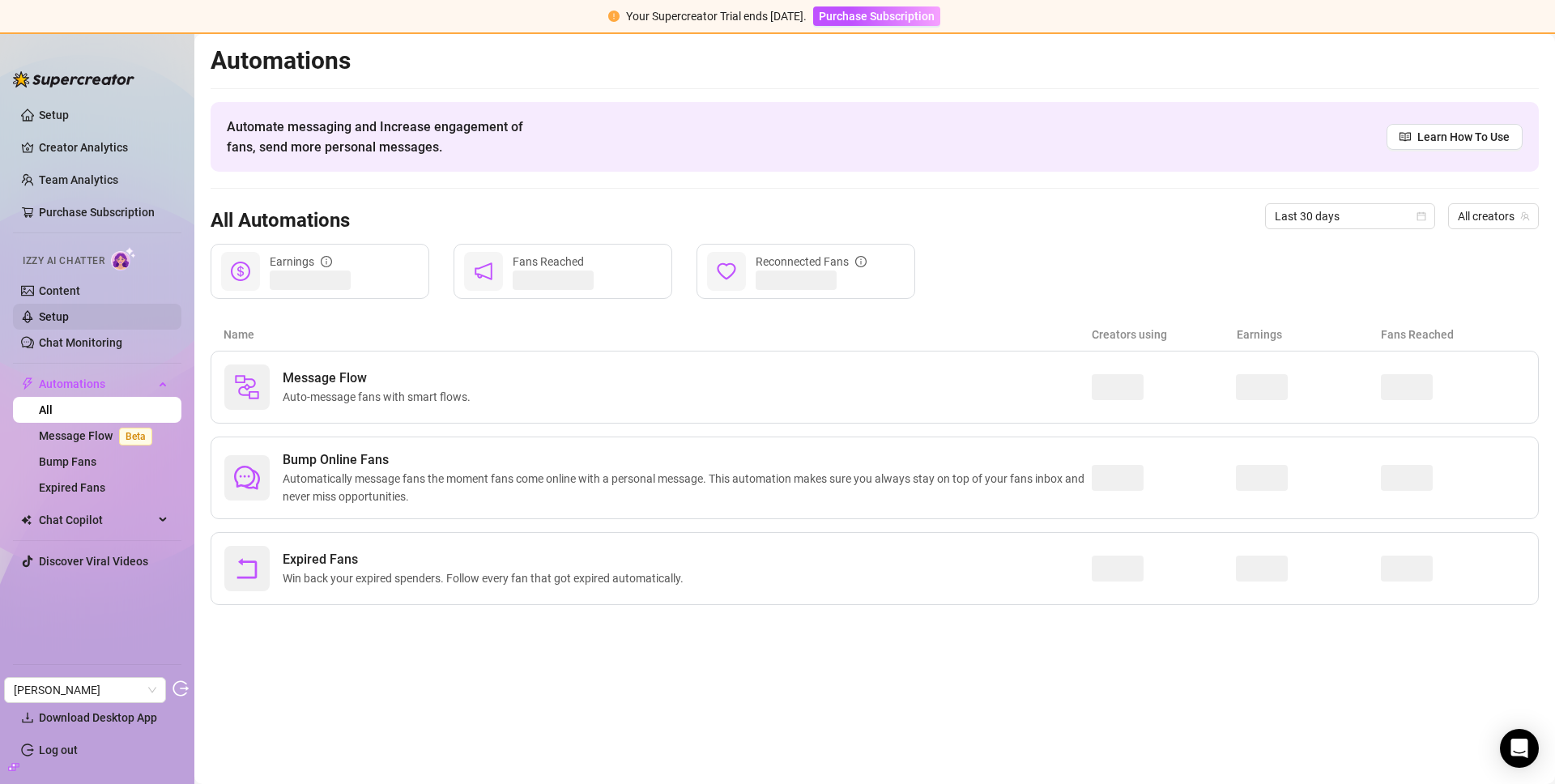
click at [104, 336] on link "Chat Monitoring" at bounding box center [80, 342] width 83 height 13
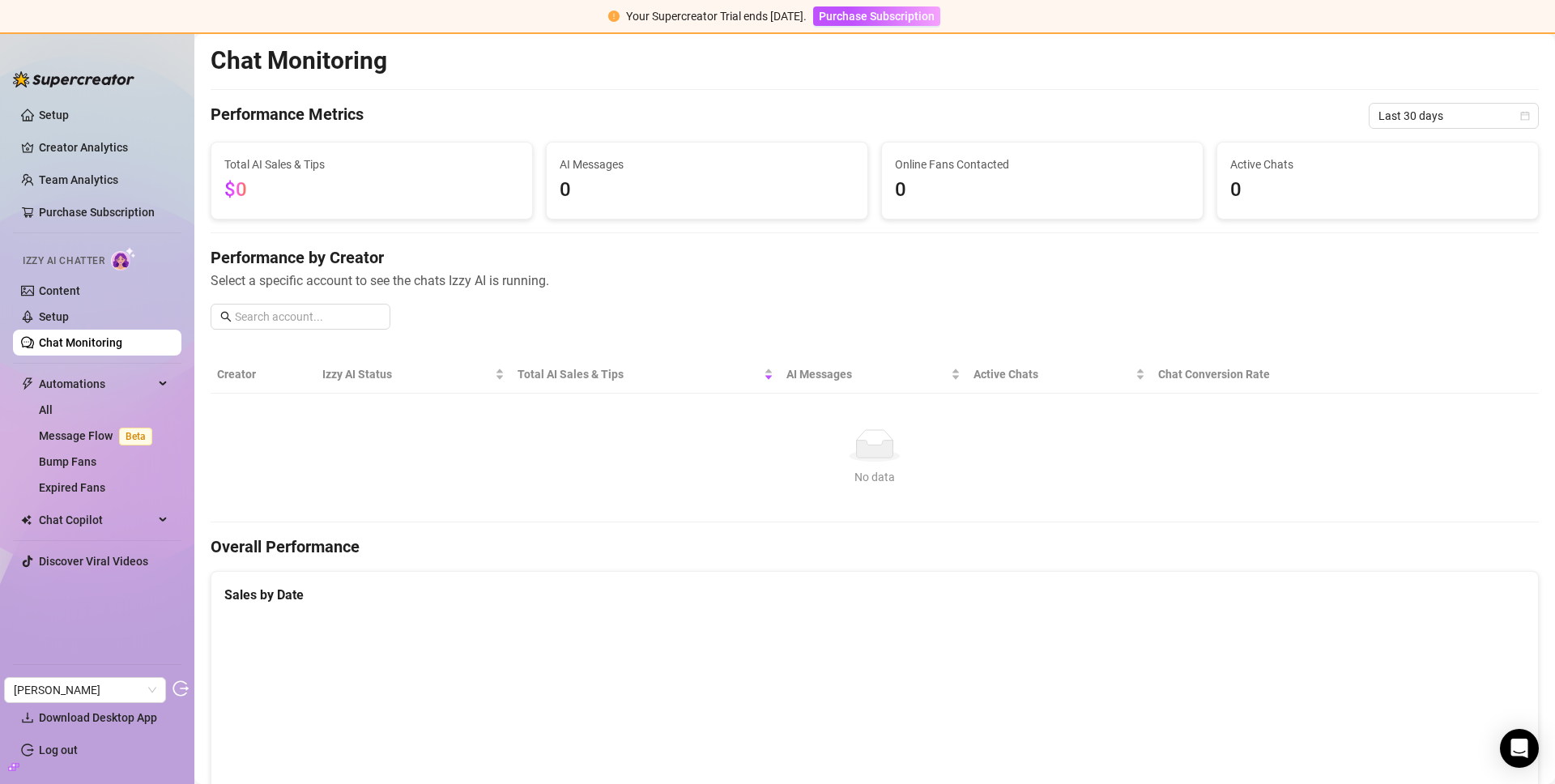
drag, startPoint x: 107, startPoint y: 323, endPoint x: 171, endPoint y: 331, distance: 64.5
click at [68, 322] on link "Setup" at bounding box center [54, 316] width 30 height 13
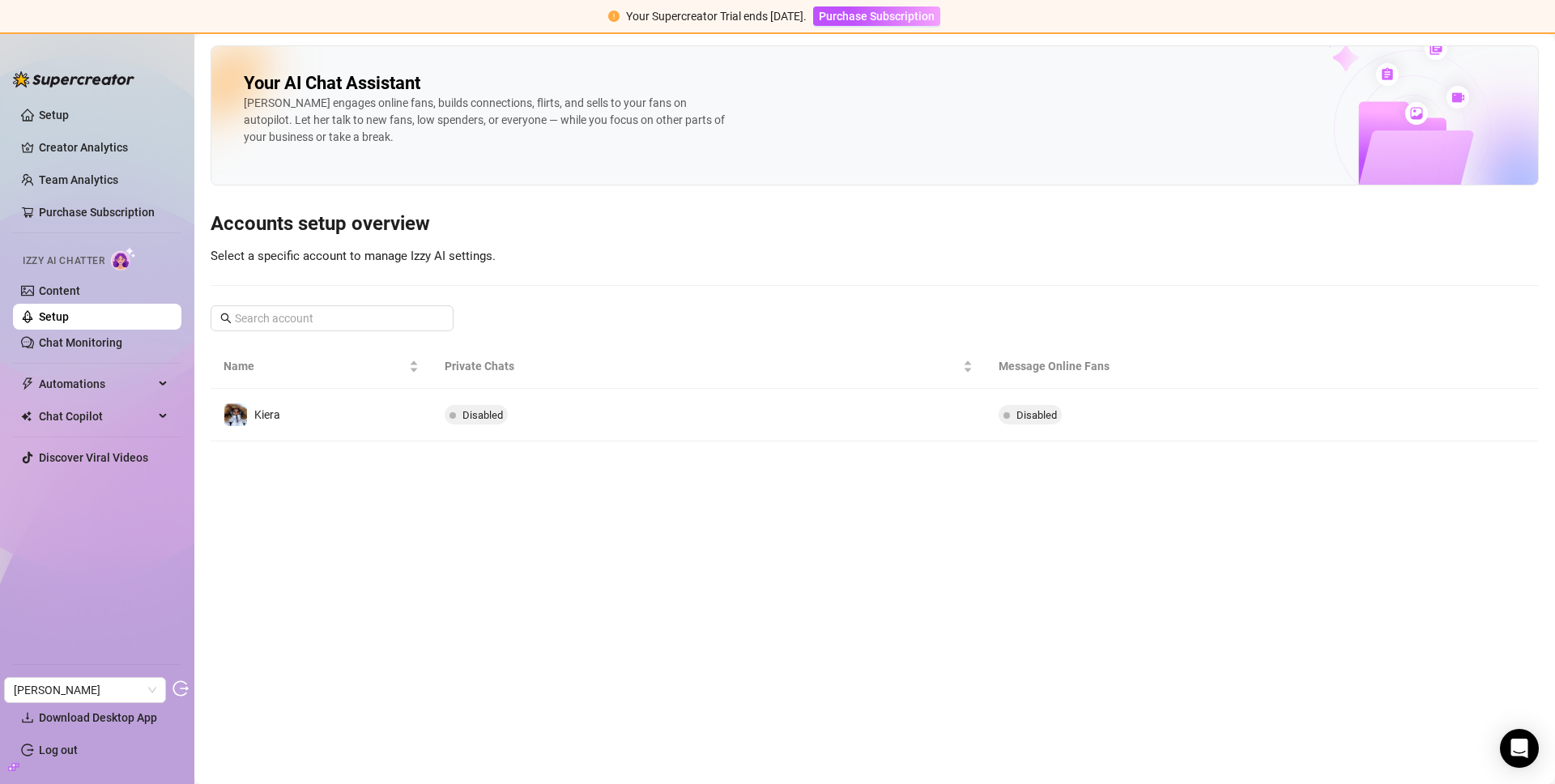
click at [346, 418] on td "Kiera" at bounding box center [321, 415] width 221 height 53
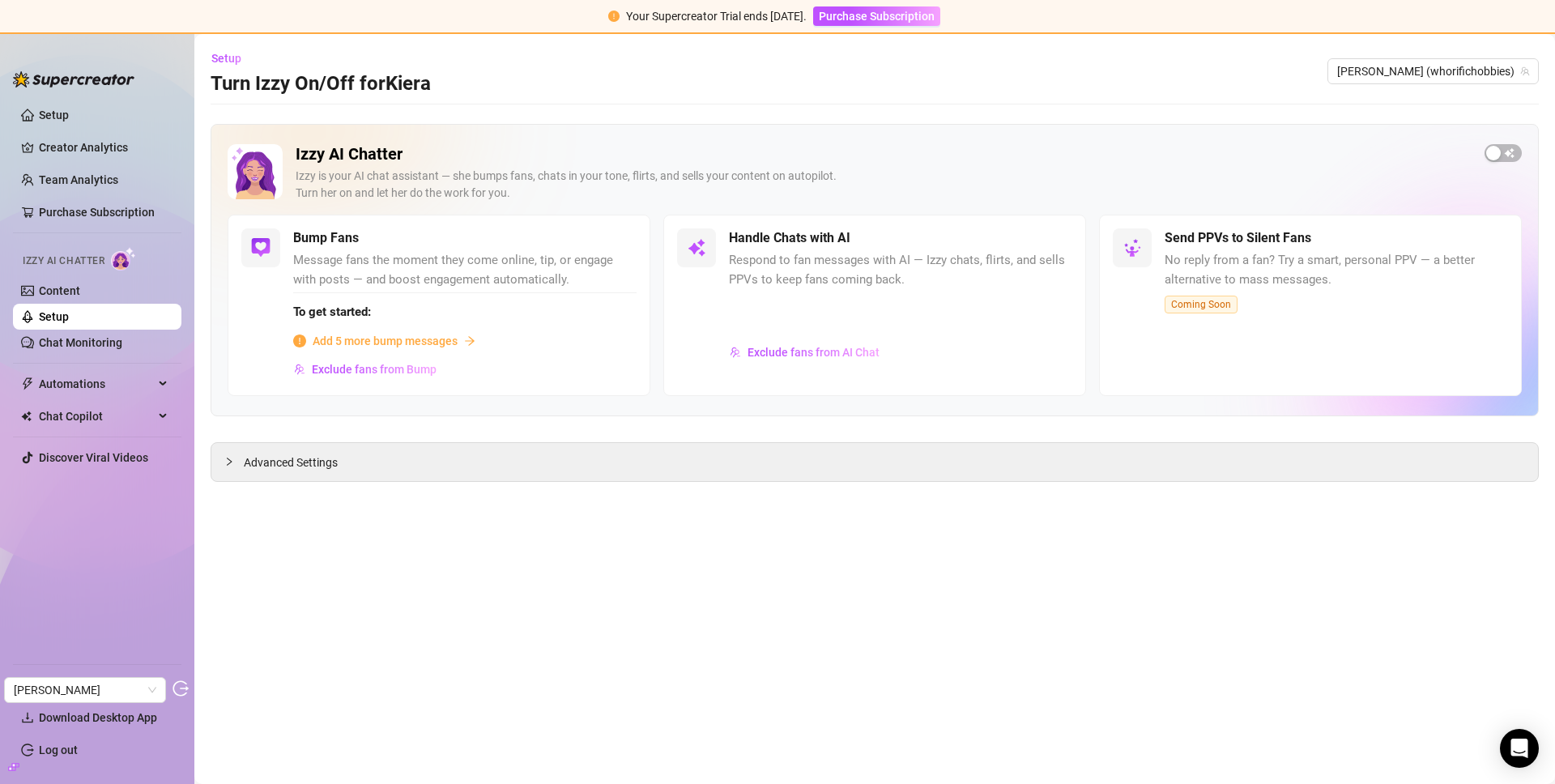
click at [752, 393] on div "Handle Chats with AI Respond to fan messages with AI — Izzy chats, flirts, and …" at bounding box center [874, 305] width 422 height 182
click at [812, 366] on div "Exclude fans from AI Chat" at bounding box center [900, 360] width 343 height 43
click at [823, 357] on span "Exclude fans from AI Chat" at bounding box center [813, 352] width 132 height 13
click at [676, 451] on div "Advanced Settings" at bounding box center [875, 461] width 1326 height 38
click at [657, 473] on div "Advanced Settings" at bounding box center [875, 461] width 1326 height 38
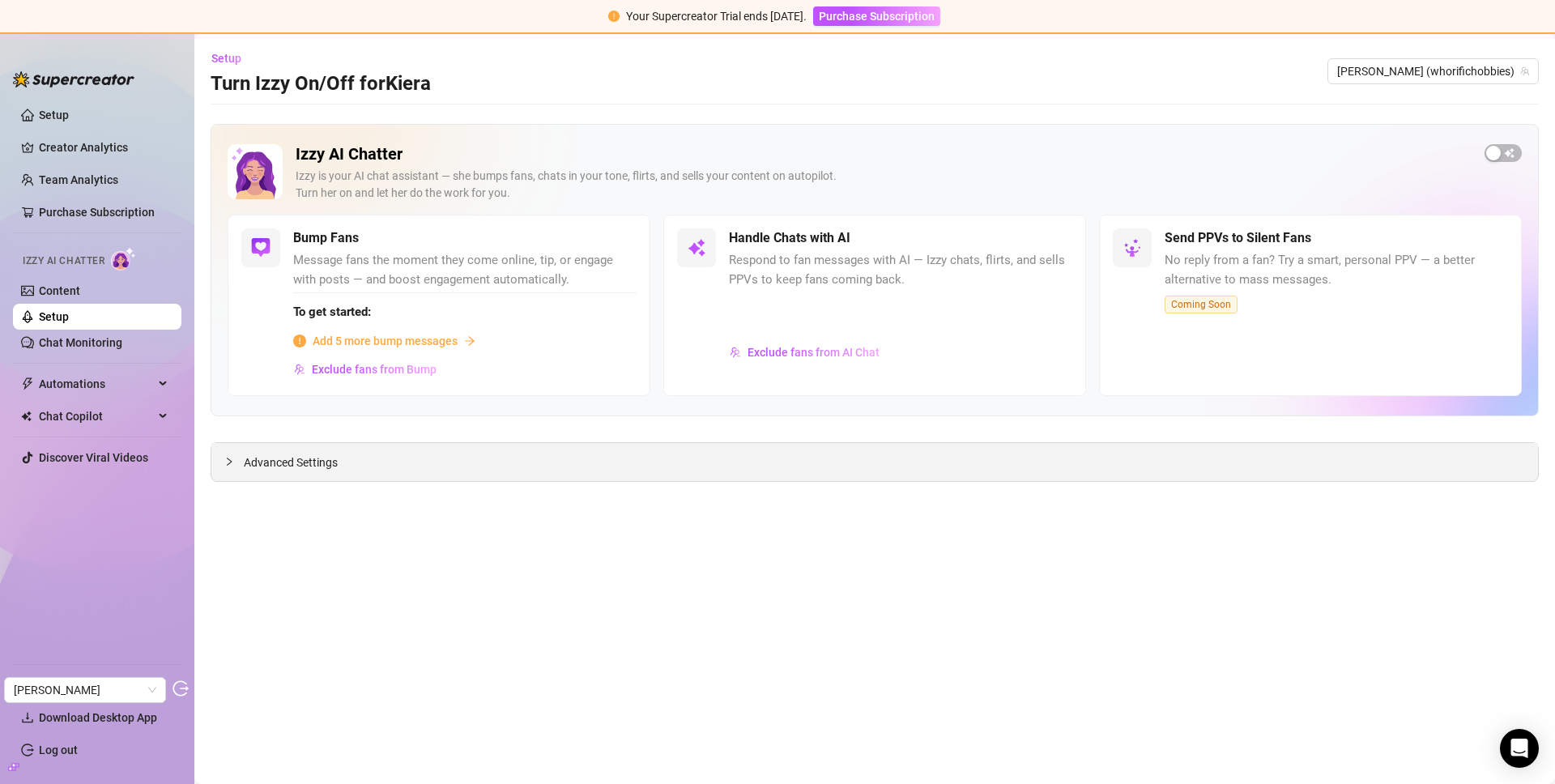
click at [245, 473] on div "Advanced Settings" at bounding box center [875, 461] width 1326 height 38
drag, startPoint x: 272, startPoint y: 464, endPoint x: 349, endPoint y: 442, distance: 80.1
click at [268, 464] on span "Advanced Settings" at bounding box center [291, 462] width 94 height 18
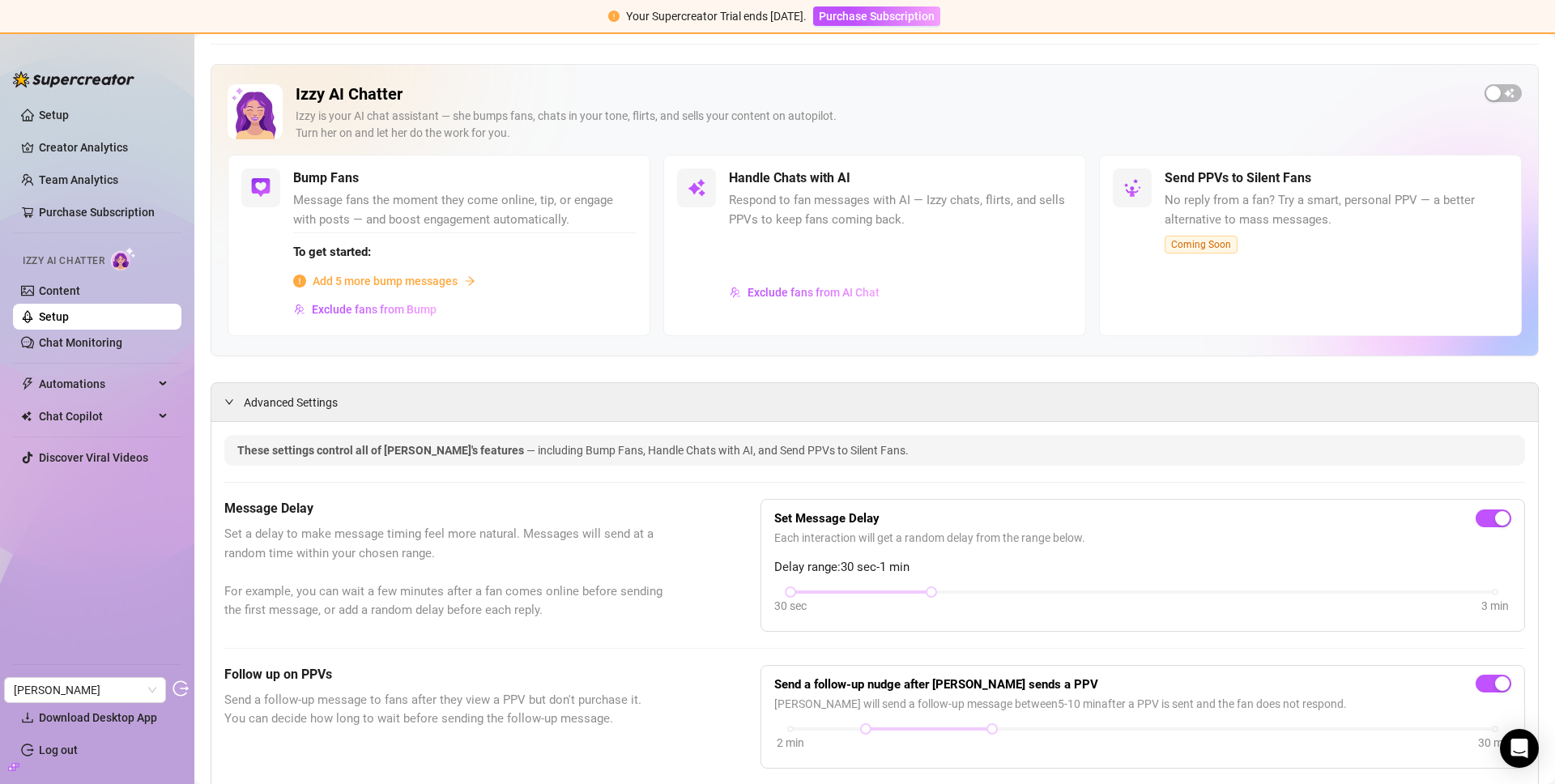
scroll to position [155, 0]
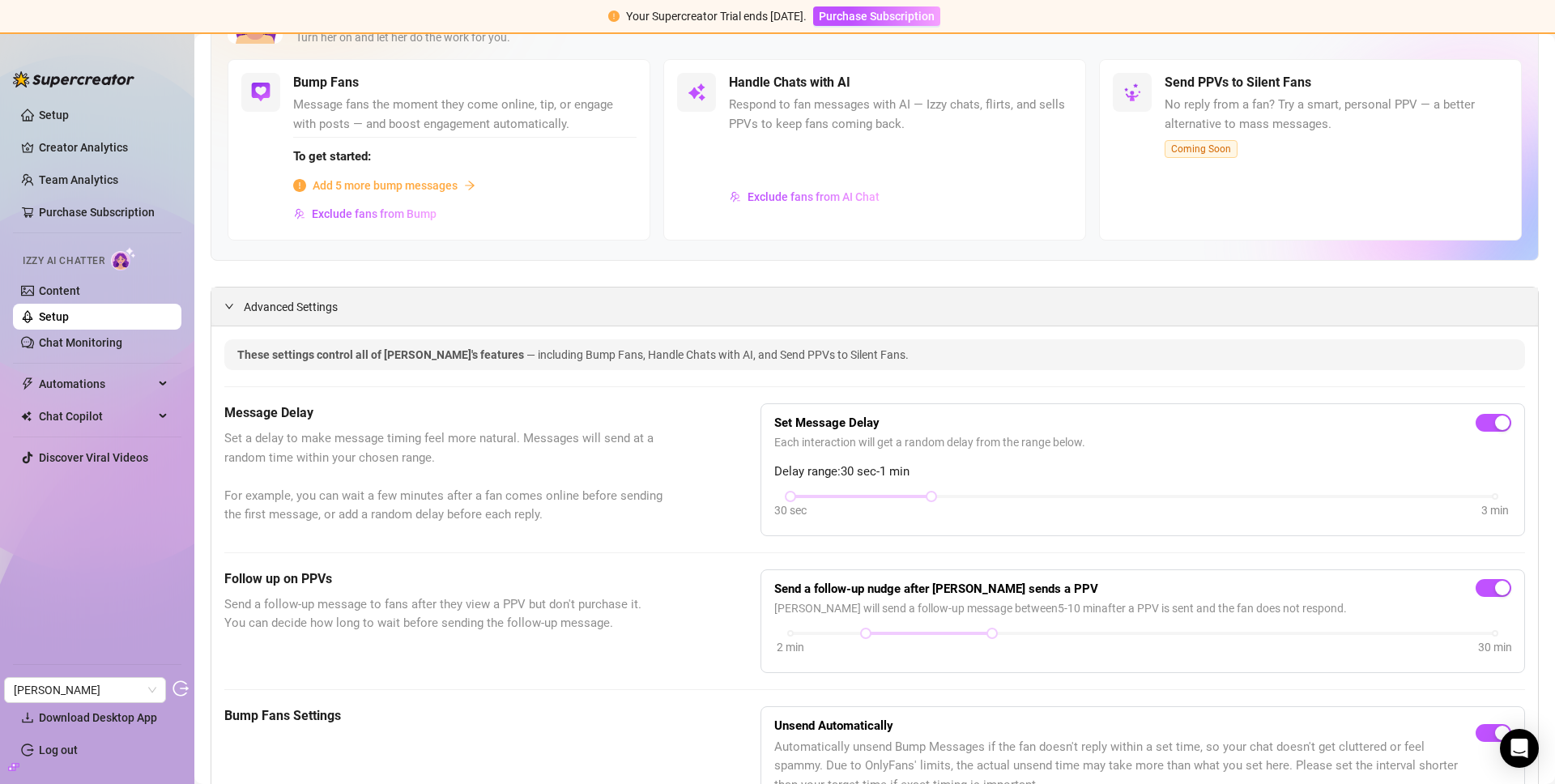
click at [244, 306] on span "Advanced Settings" at bounding box center [291, 306] width 94 height 18
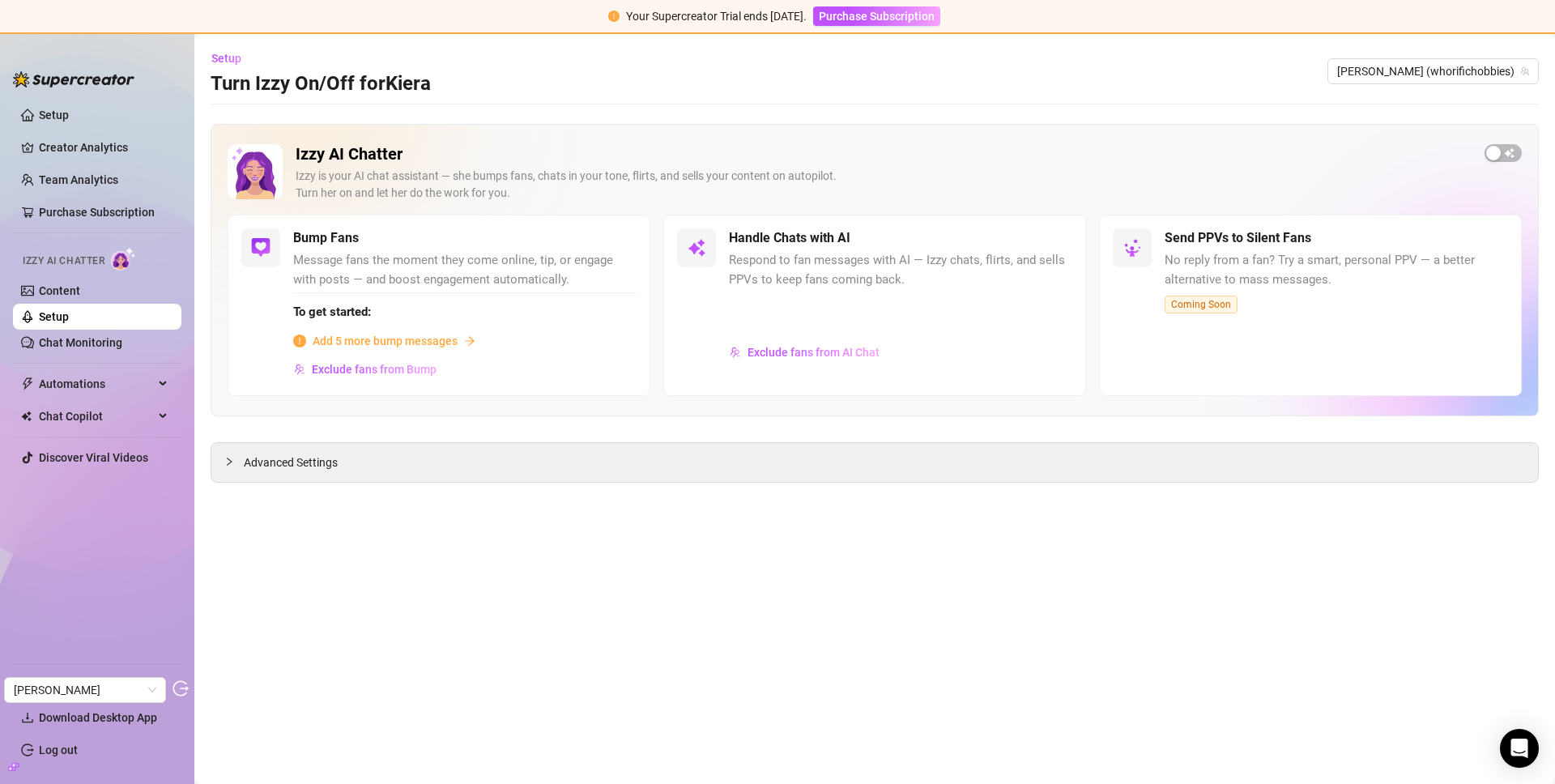
scroll to position [0, 0]
click at [870, 357] on span "Exclude fans from AI Chat" at bounding box center [813, 352] width 132 height 13
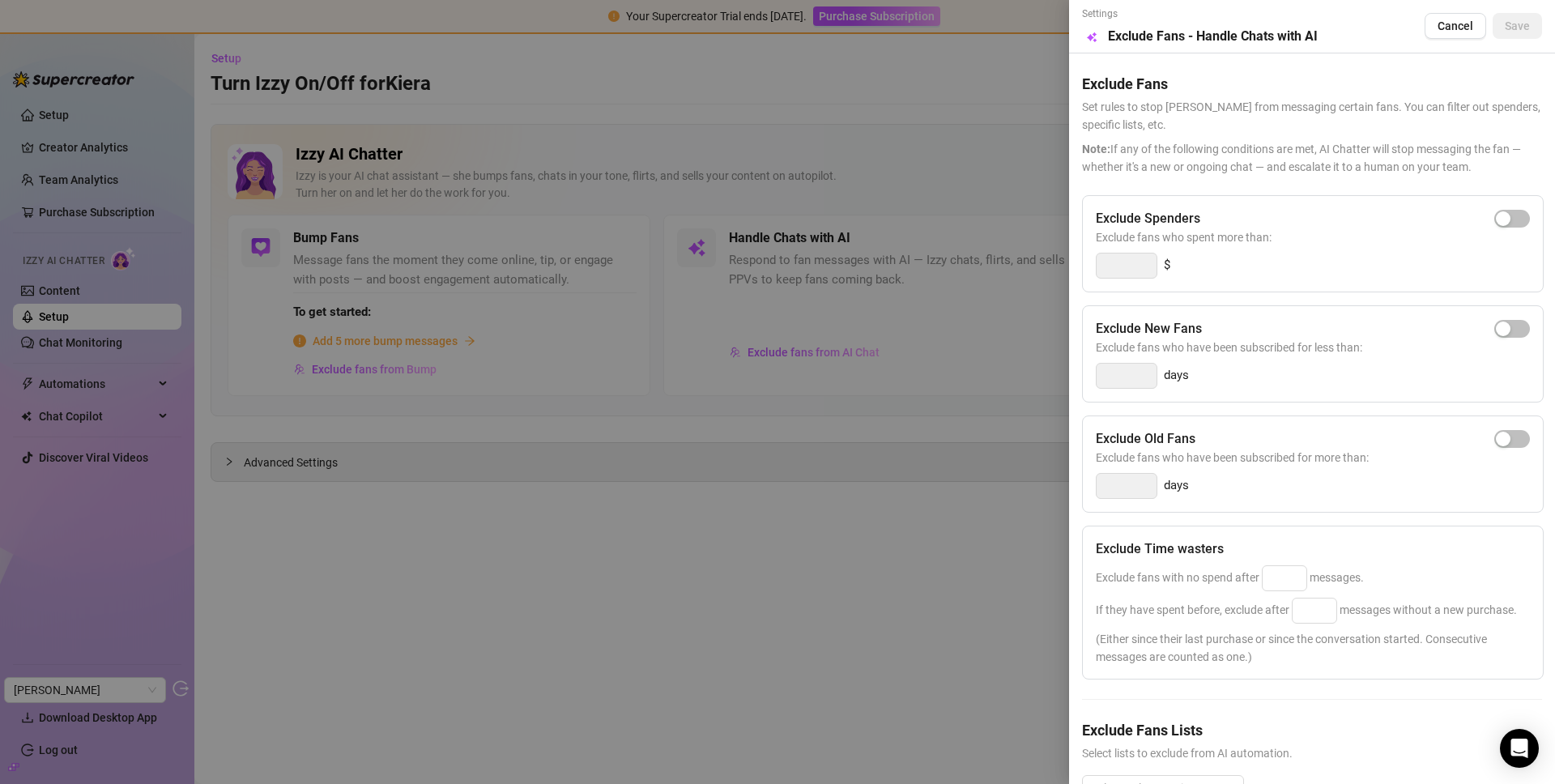
click at [867, 263] on div at bounding box center [777, 392] width 1555 height 784
